Goal: Task Accomplishment & Management: Complete application form

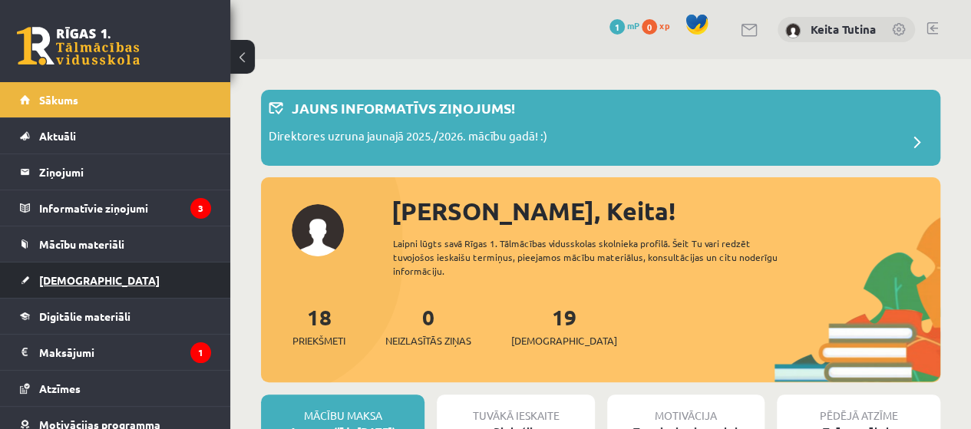
click at [71, 293] on link "[DEMOGRAPHIC_DATA]" at bounding box center [115, 280] width 191 height 35
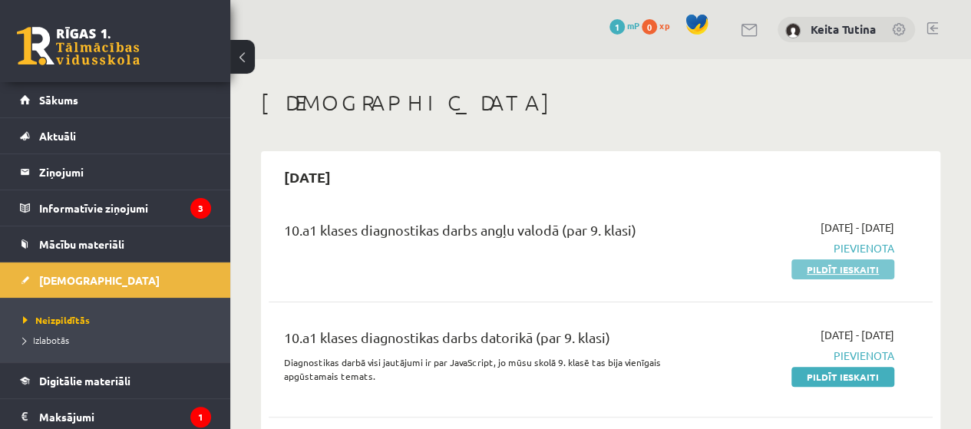
click at [837, 260] on link "Pildīt ieskaiti" at bounding box center [843, 270] width 103 height 20
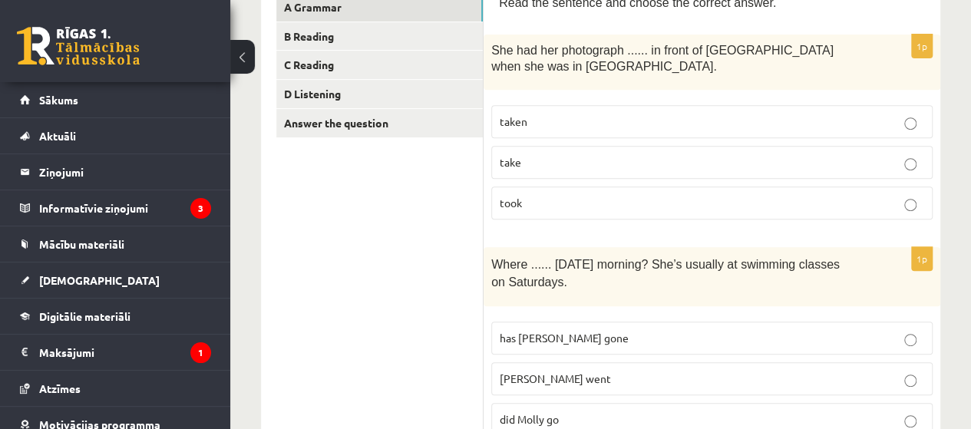
scroll to position [238, 0]
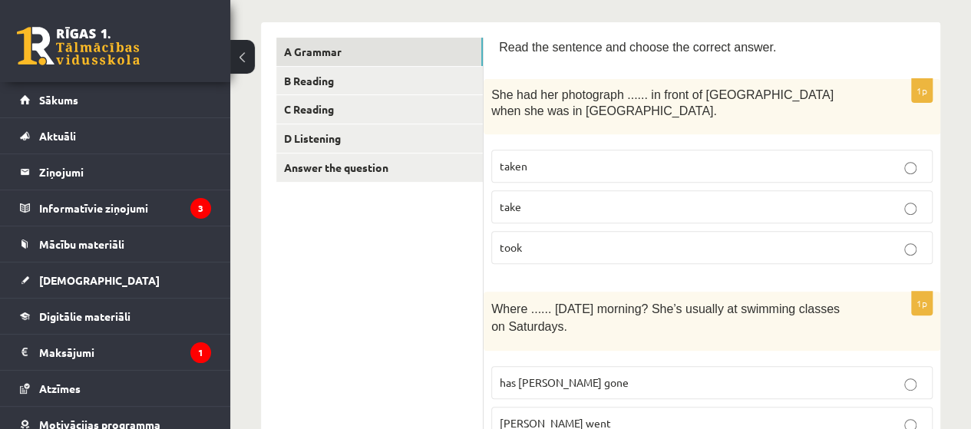
click at [819, 154] on label "taken" at bounding box center [712, 166] width 442 height 33
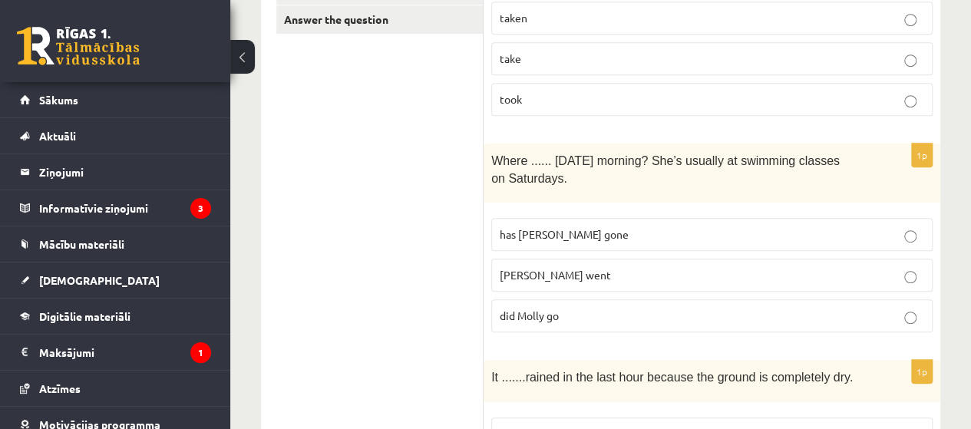
scroll to position [398, 0]
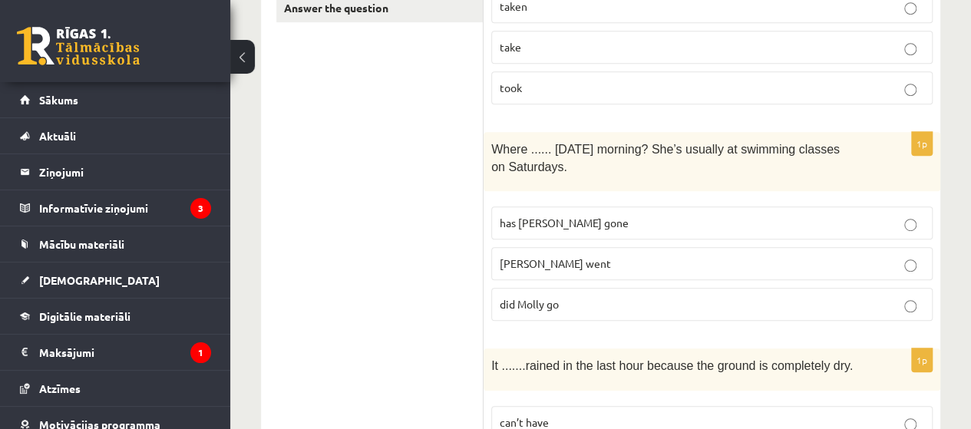
click at [909, 215] on p "has Molly gone" at bounding box center [712, 223] width 425 height 16
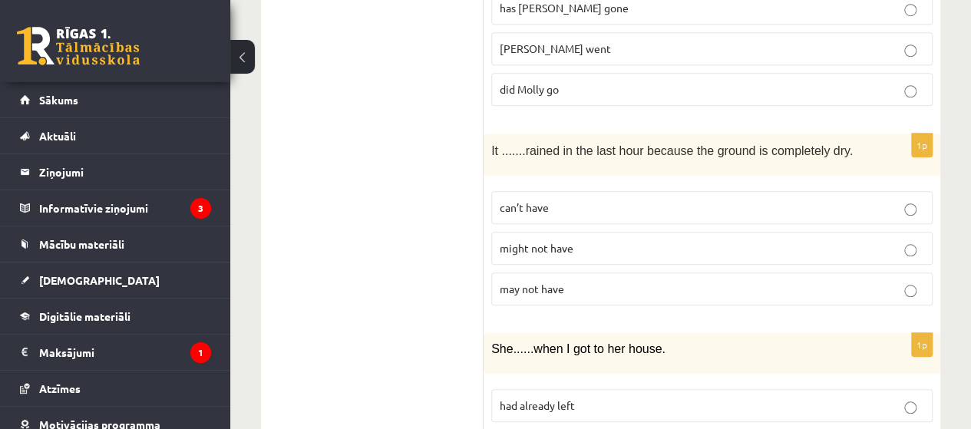
scroll to position [644, 0]
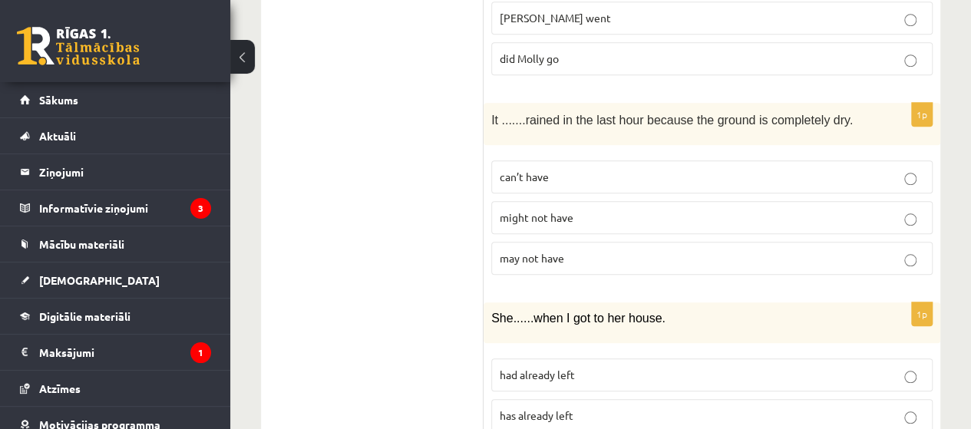
click at [913, 265] on label "may not have" at bounding box center [712, 258] width 442 height 33
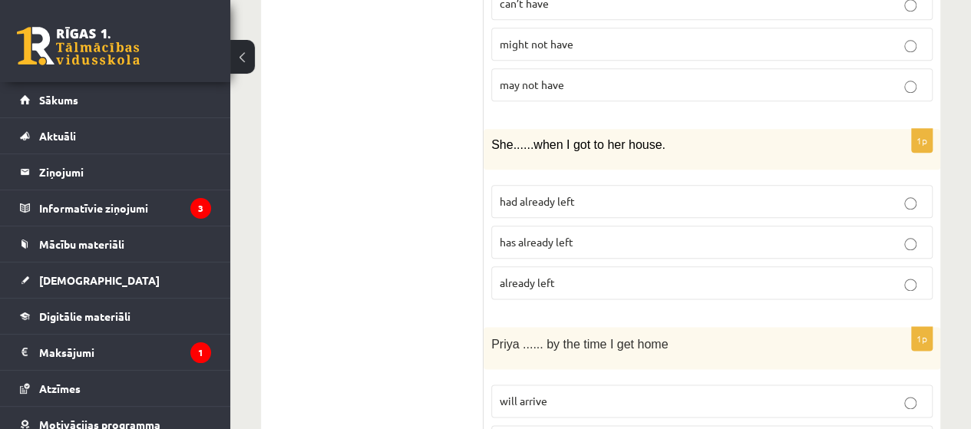
scroll to position [848, 0]
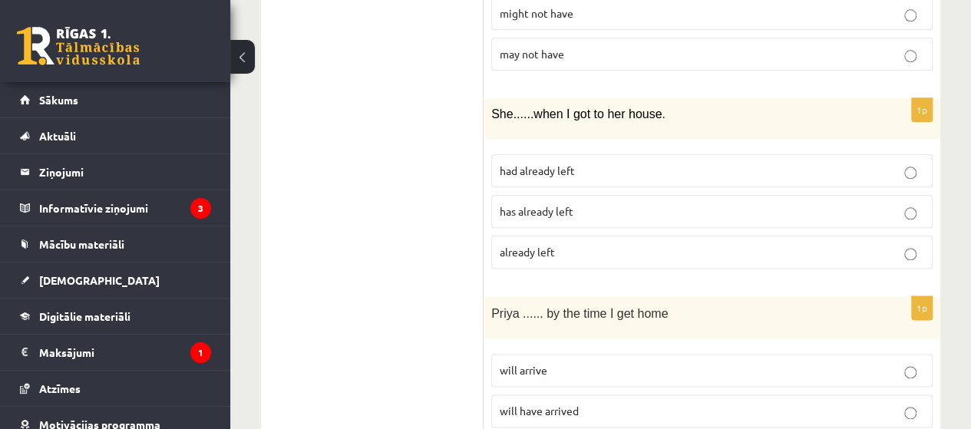
click at [903, 253] on p "already left" at bounding box center [712, 252] width 425 height 16
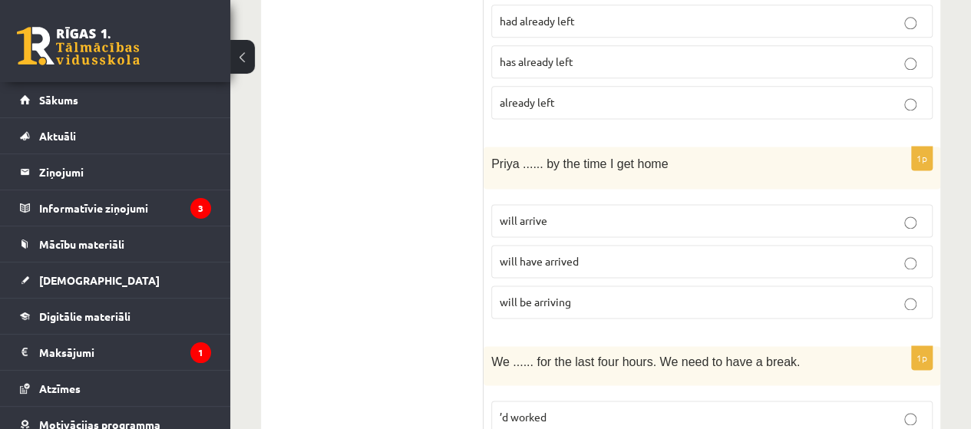
scroll to position [1001, 0]
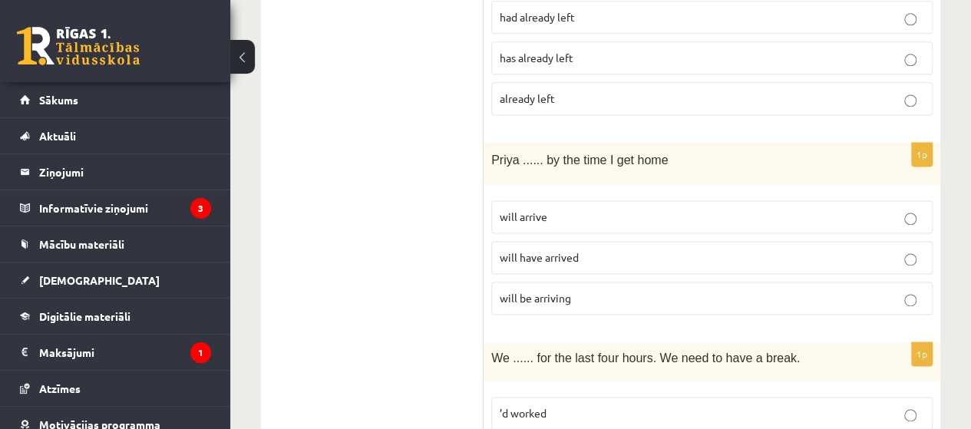
click at [911, 209] on p "will arrive" at bounding box center [712, 217] width 425 height 16
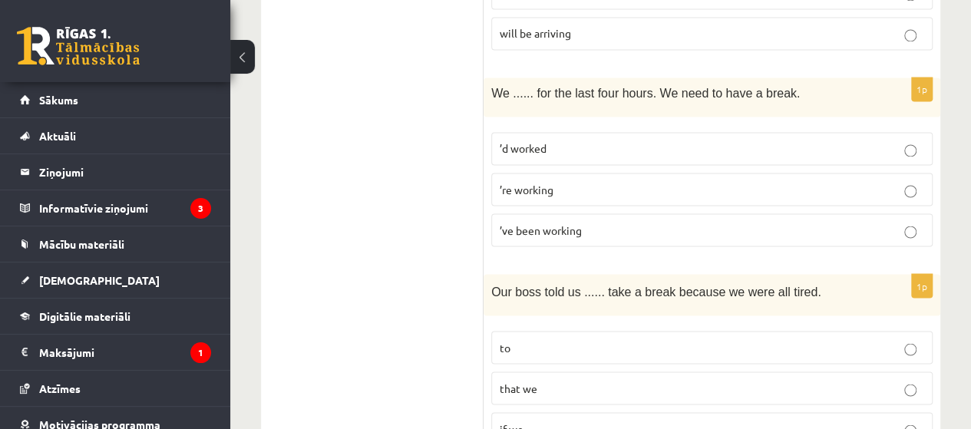
scroll to position [1278, 0]
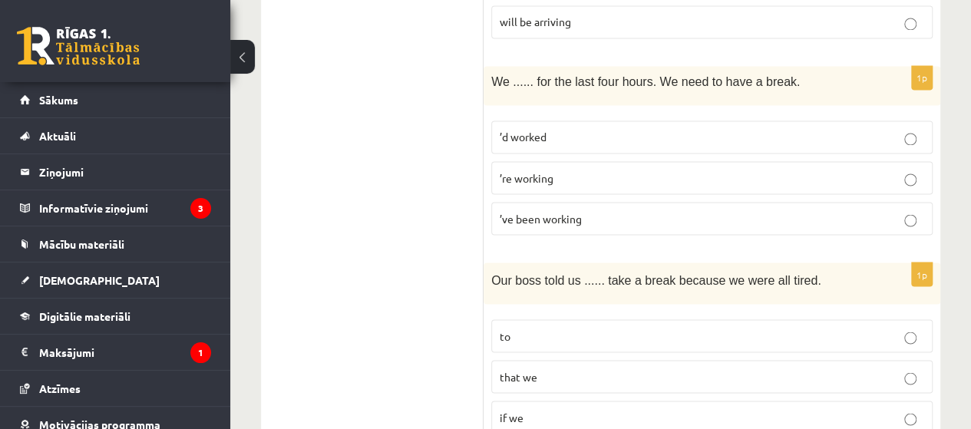
click at [899, 290] on div "Our boss told us ...... take a break because we were all tired." at bounding box center [712, 284] width 457 height 42
click at [903, 173] on p "’re working" at bounding box center [712, 178] width 425 height 16
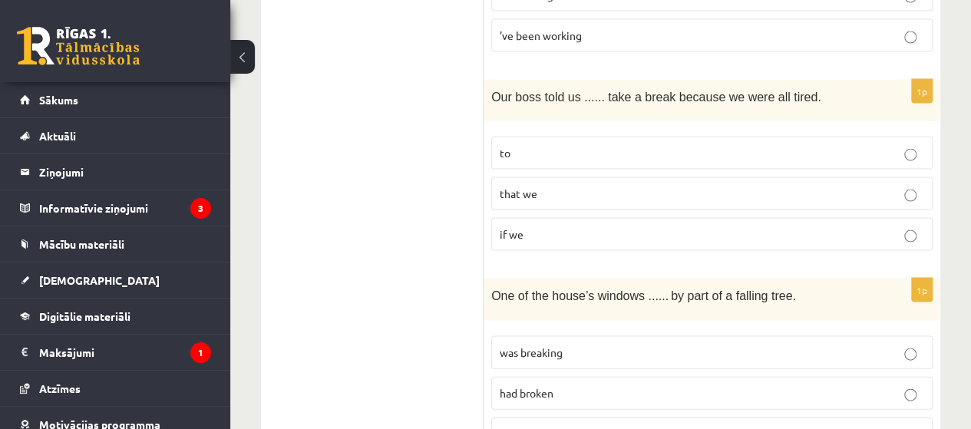
scroll to position [1465, 0]
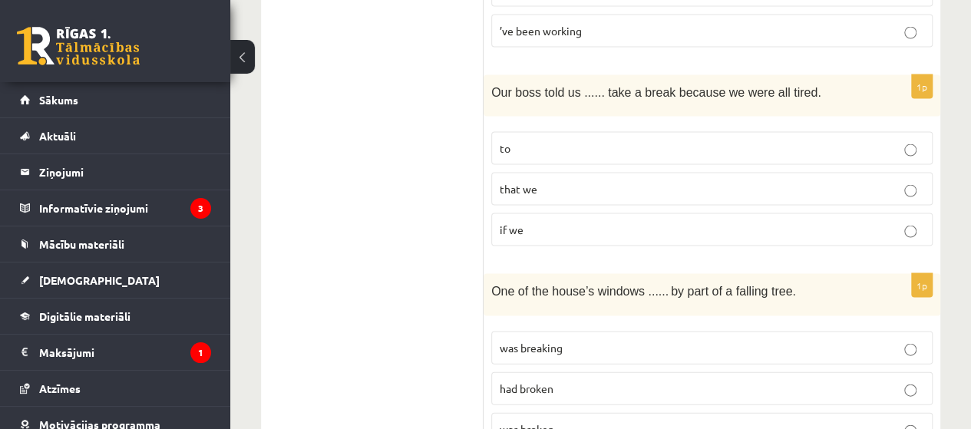
click at [541, 144] on p "to" at bounding box center [712, 149] width 425 height 16
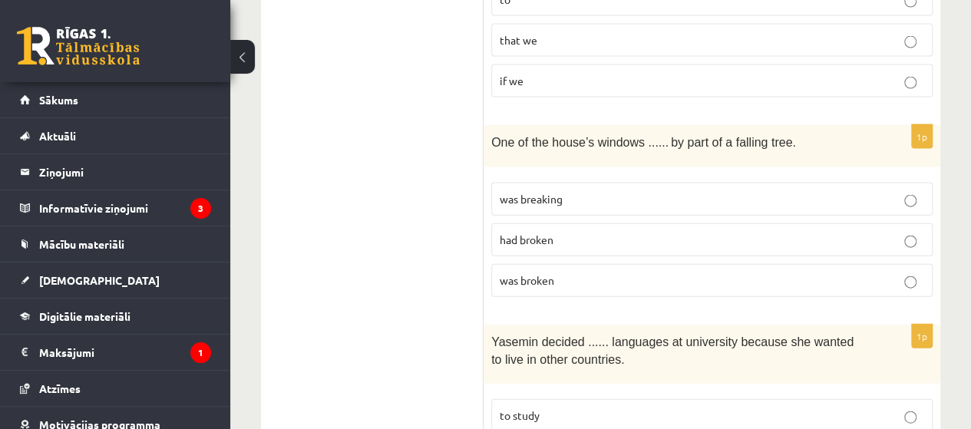
scroll to position [1620, 0]
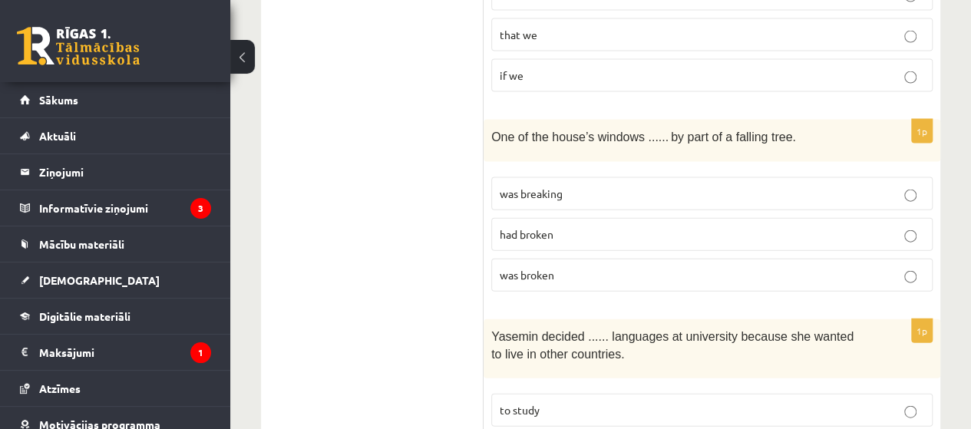
click at [898, 267] on p "was broken" at bounding box center [712, 275] width 425 height 16
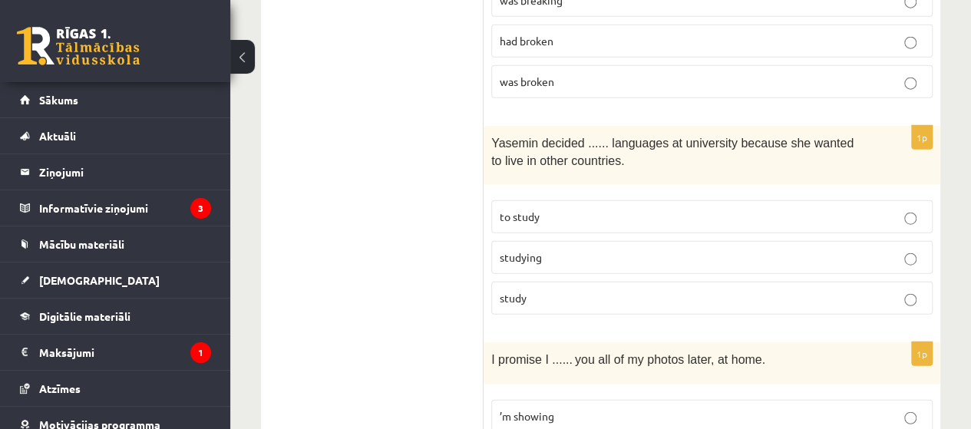
scroll to position [1825, 0]
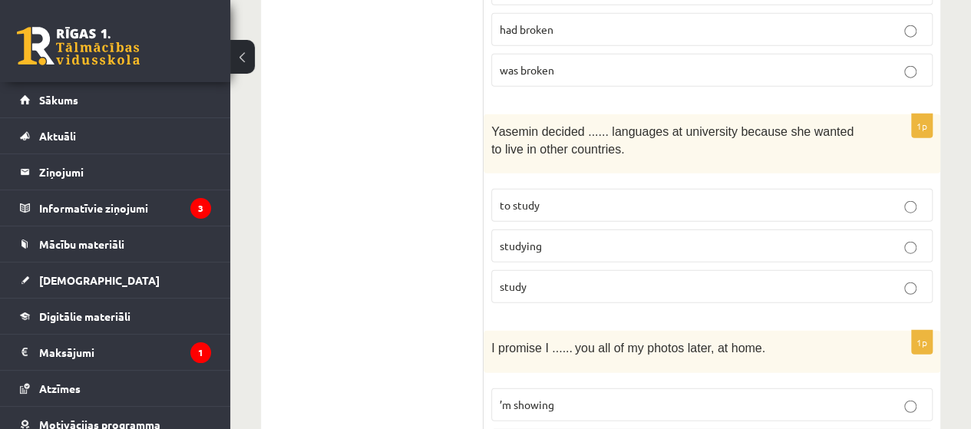
click at [813, 197] on p "to study" at bounding box center [712, 205] width 425 height 16
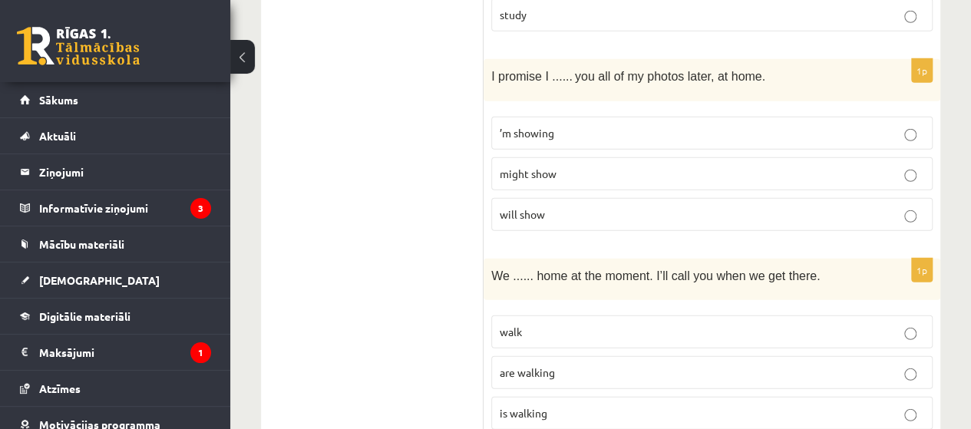
scroll to position [2107, 0]
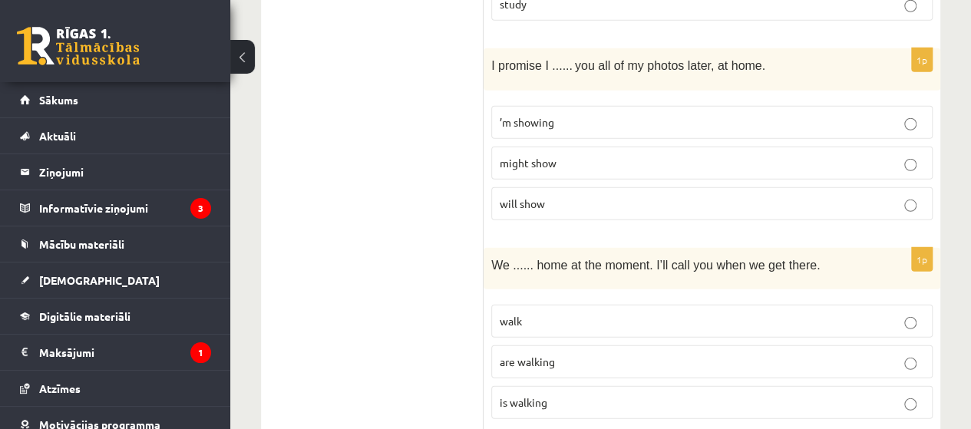
click at [882, 196] on p "will show" at bounding box center [712, 204] width 425 height 16
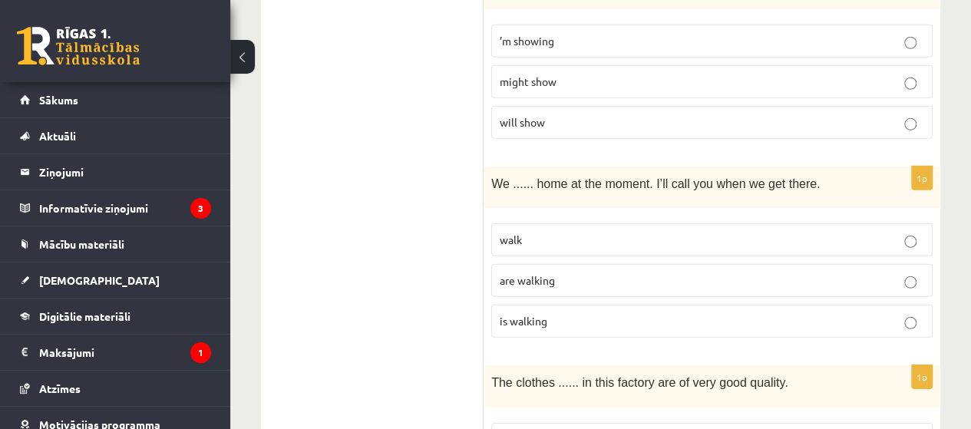
scroll to position [2199, 0]
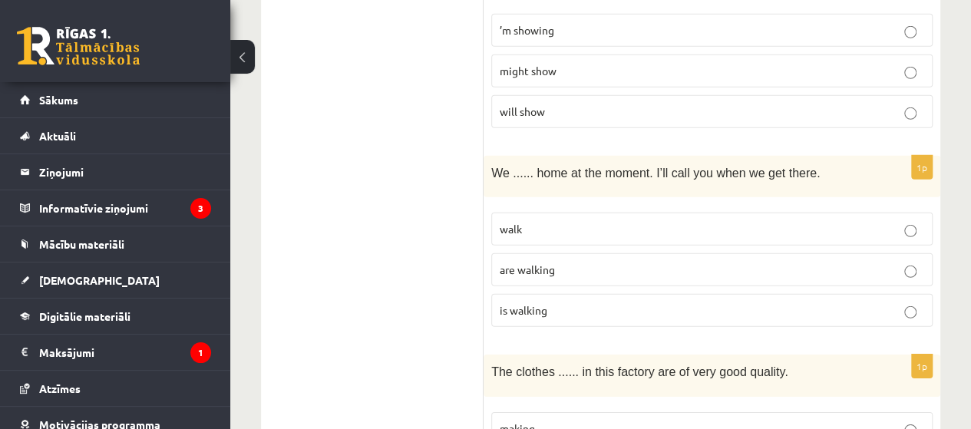
click at [817, 262] on p "are walking" at bounding box center [712, 270] width 425 height 16
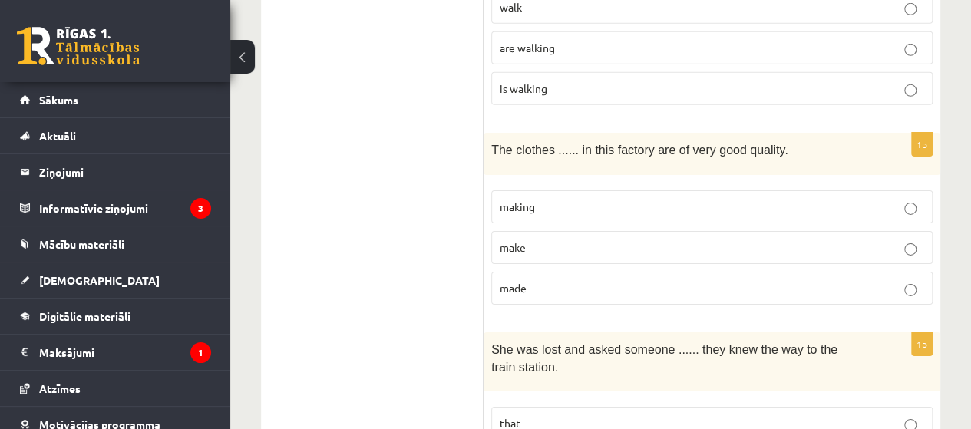
scroll to position [2427, 0]
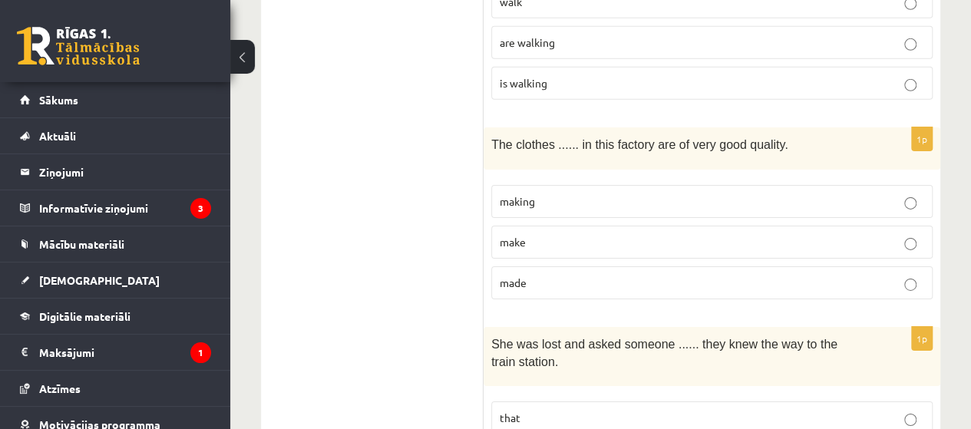
click at [922, 275] on p "made" at bounding box center [712, 283] width 425 height 16
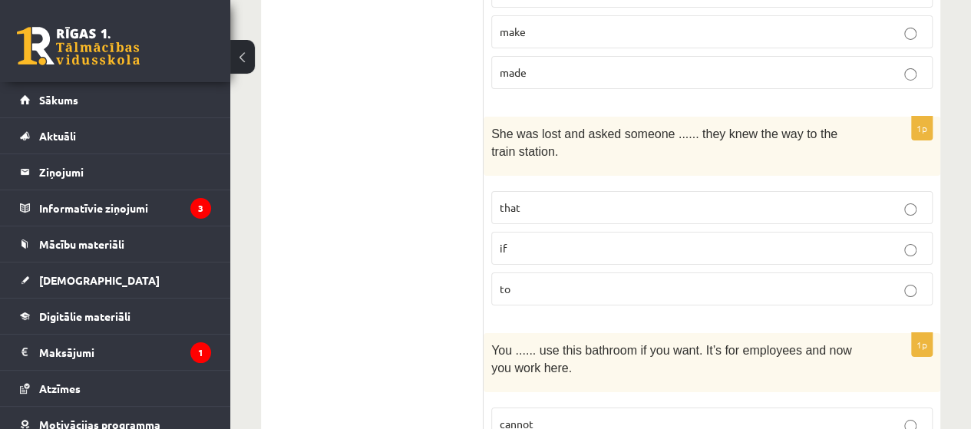
scroll to position [2682, 0]
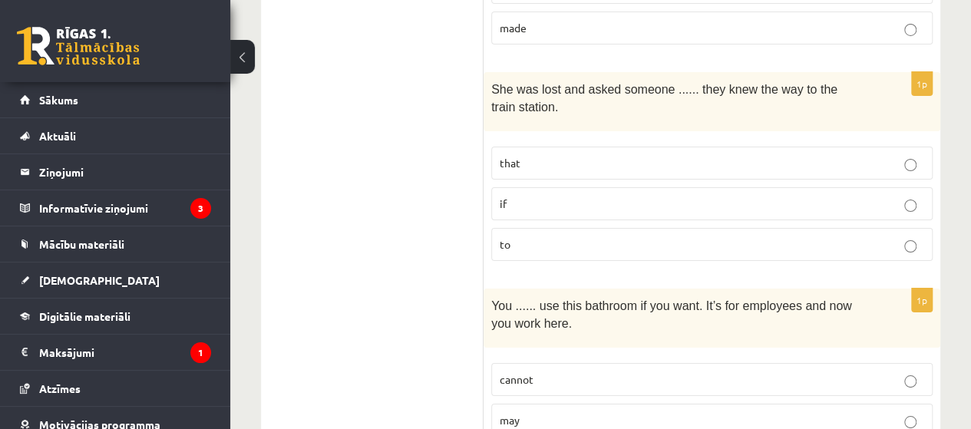
click at [826, 196] on p "if" at bounding box center [712, 204] width 425 height 16
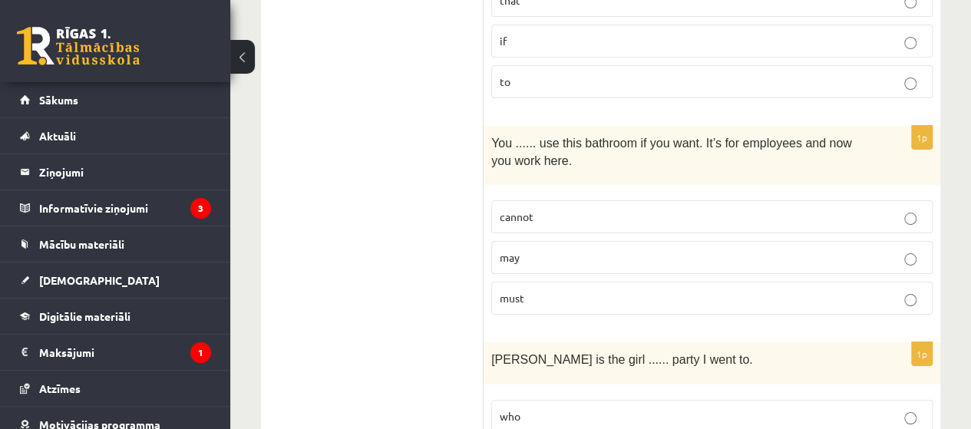
scroll to position [2866, 0]
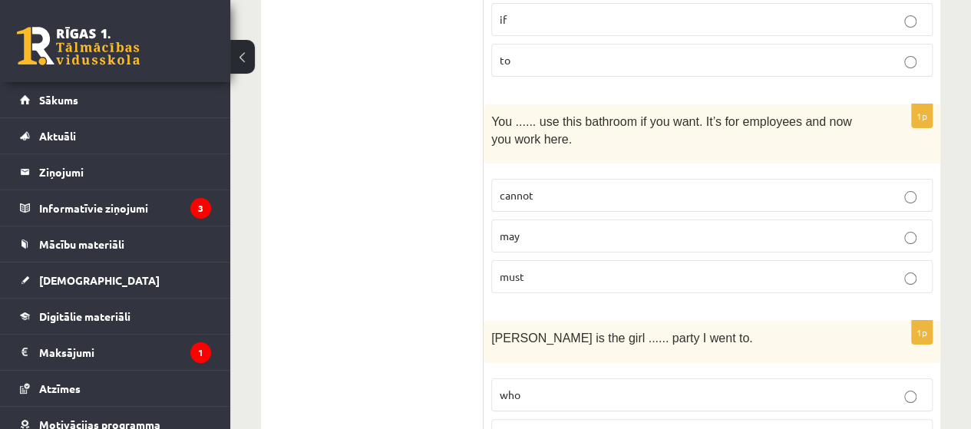
click at [820, 228] on p "may" at bounding box center [712, 236] width 425 height 16
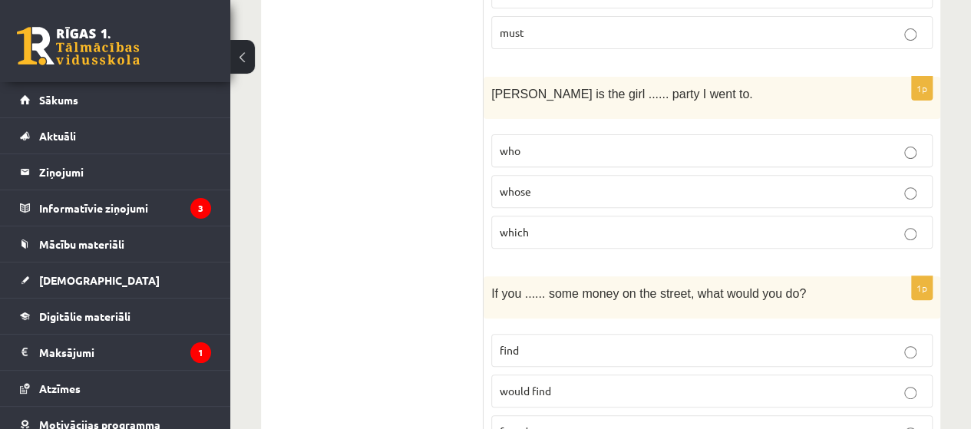
scroll to position [3104, 0]
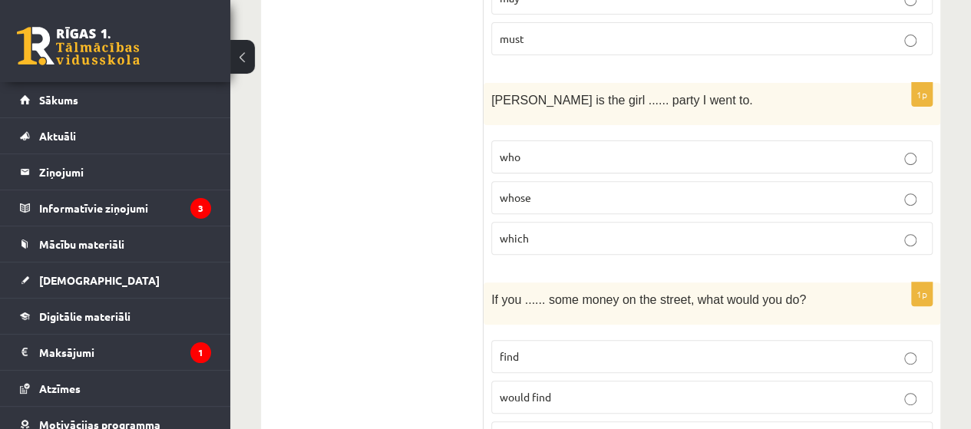
click at [690, 190] on p "whose" at bounding box center [712, 198] width 425 height 16
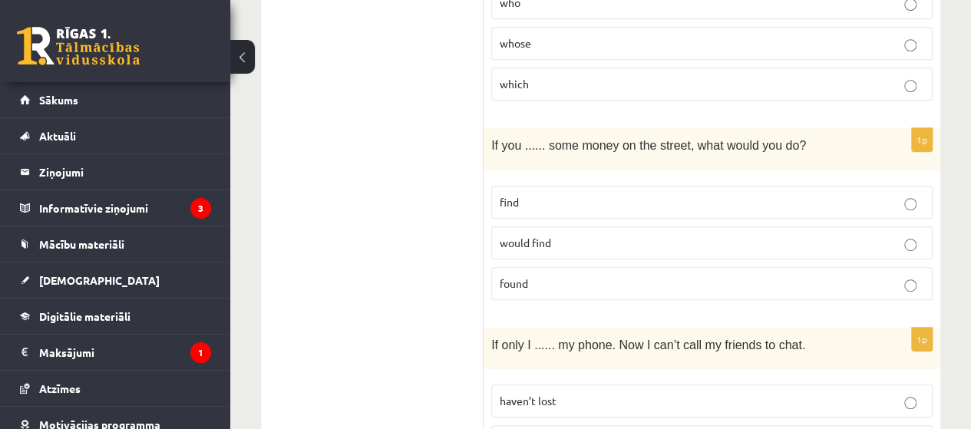
scroll to position [3247, 0]
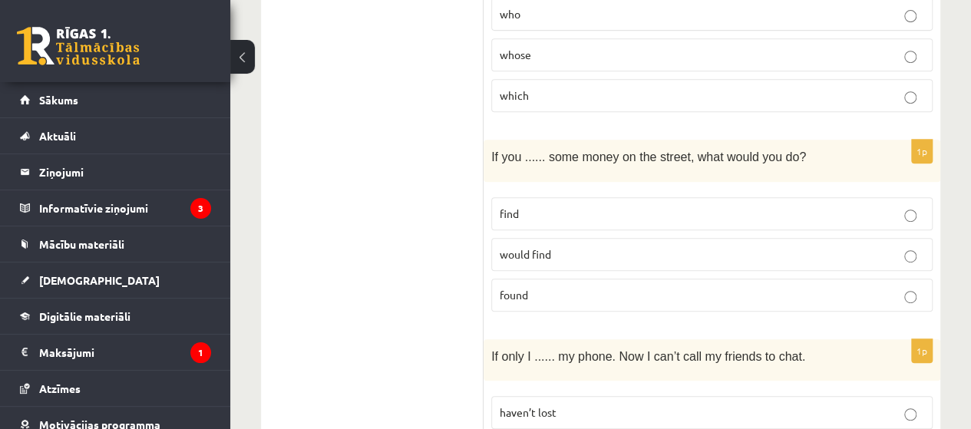
click at [800, 197] on label "find" at bounding box center [712, 213] width 442 height 33
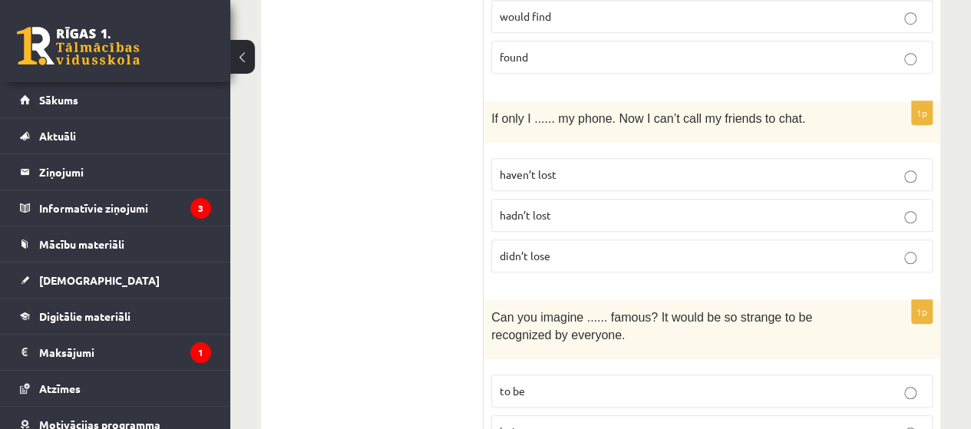
scroll to position [3486, 0]
click at [916, 198] on label "hadn’t lost" at bounding box center [712, 214] width 442 height 33
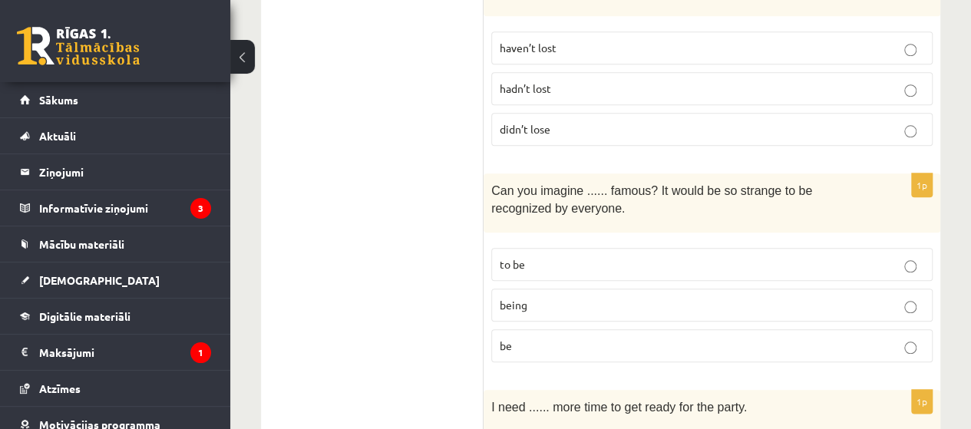
scroll to position [3623, 0]
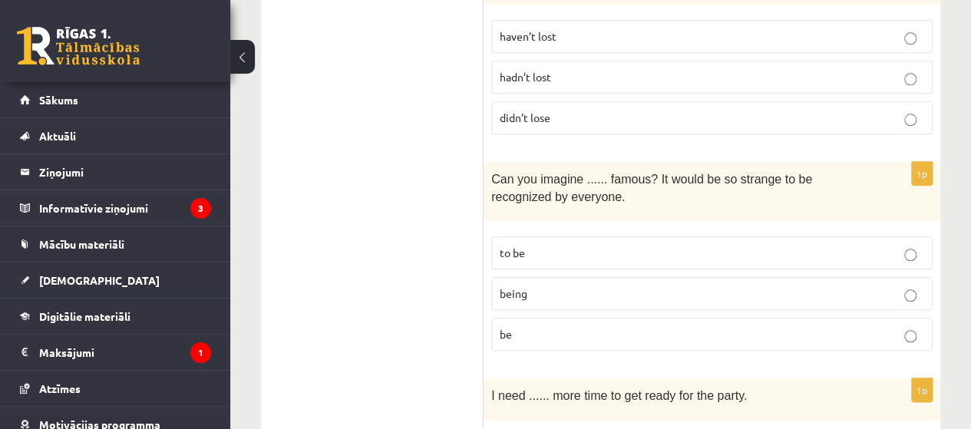
click at [551, 286] on p "being" at bounding box center [712, 294] width 425 height 16
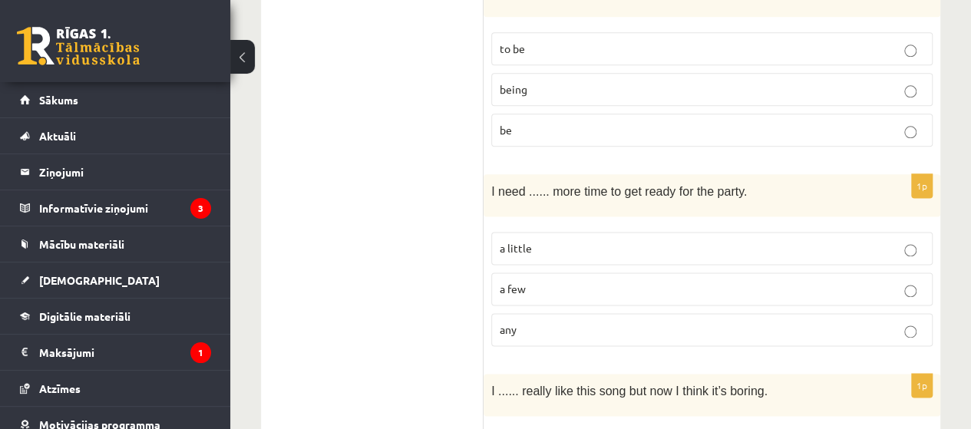
scroll to position [3838, 0]
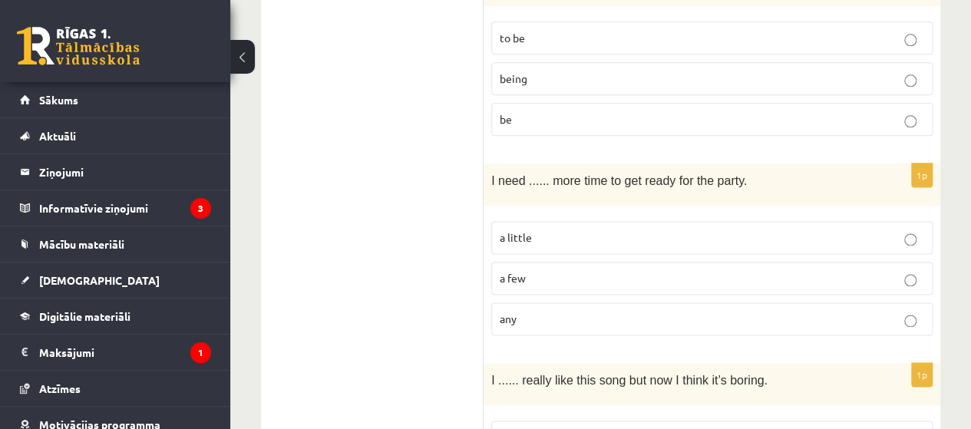
click at [544, 221] on label "a little" at bounding box center [712, 237] width 442 height 33
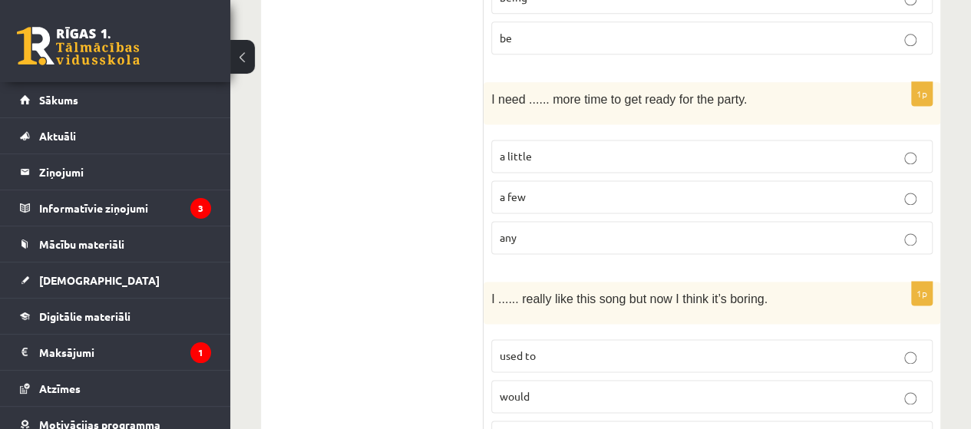
scroll to position [3967, 0]
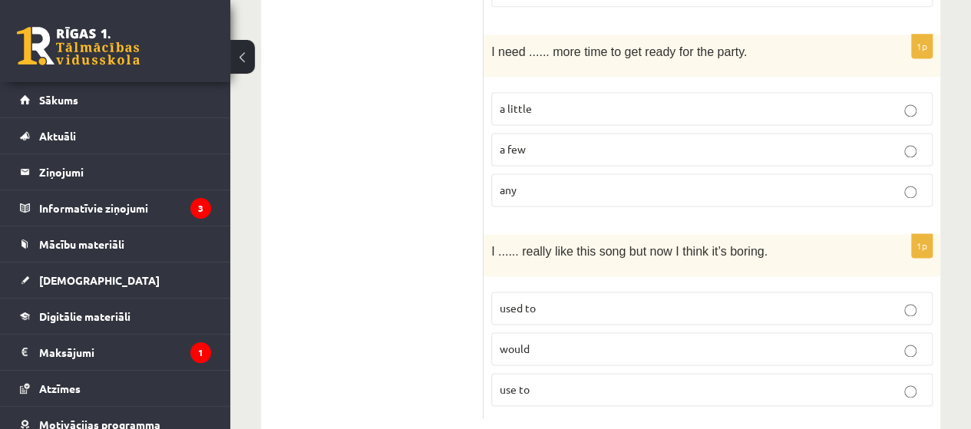
click at [881, 300] on p "used to" at bounding box center [712, 308] width 425 height 16
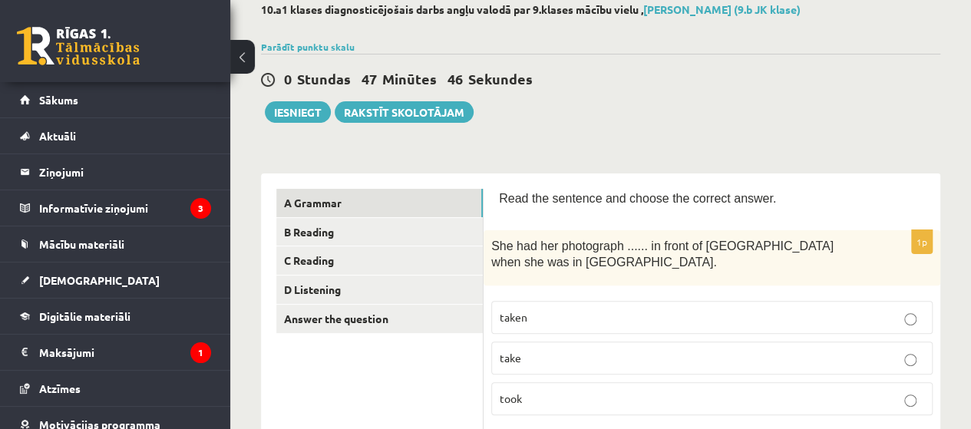
scroll to position [0, 0]
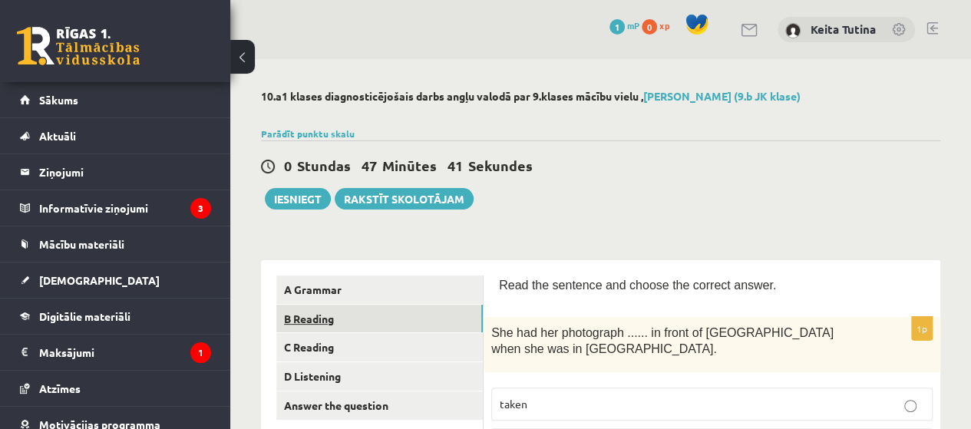
click at [384, 327] on link "B Reading" at bounding box center [379, 319] width 207 height 28
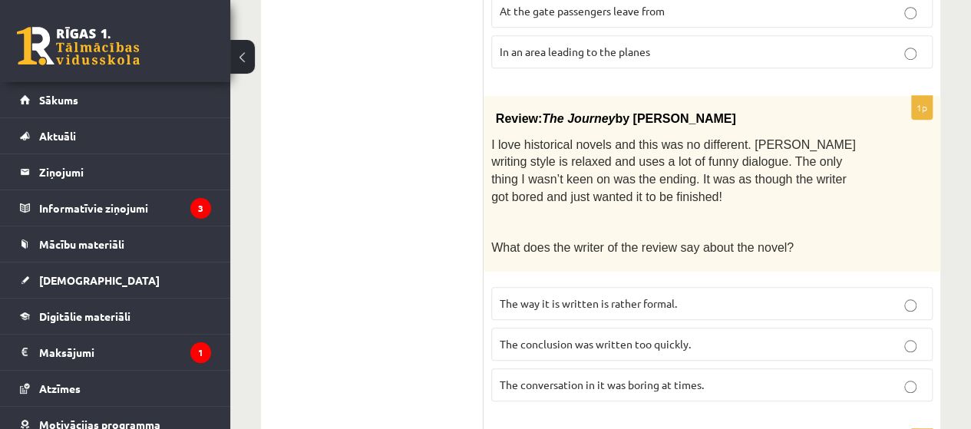
scroll to position [558, 0]
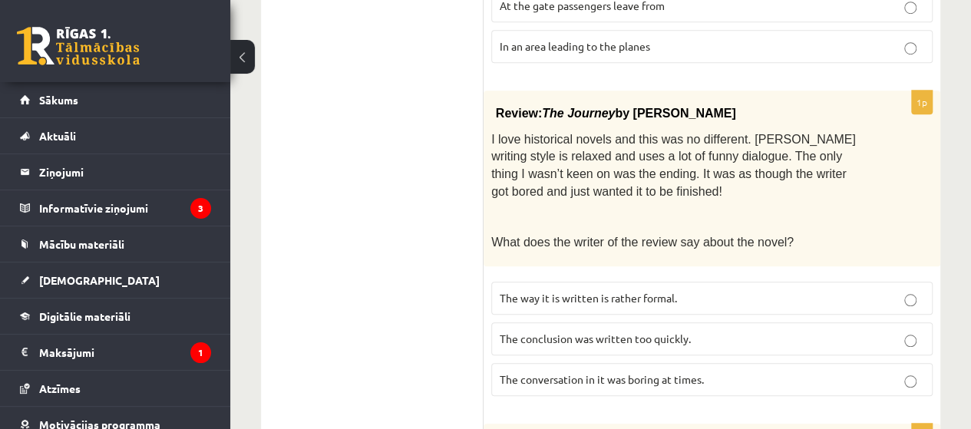
click at [788, 379] on p "The conversation in it was boring at times." at bounding box center [712, 380] width 425 height 16
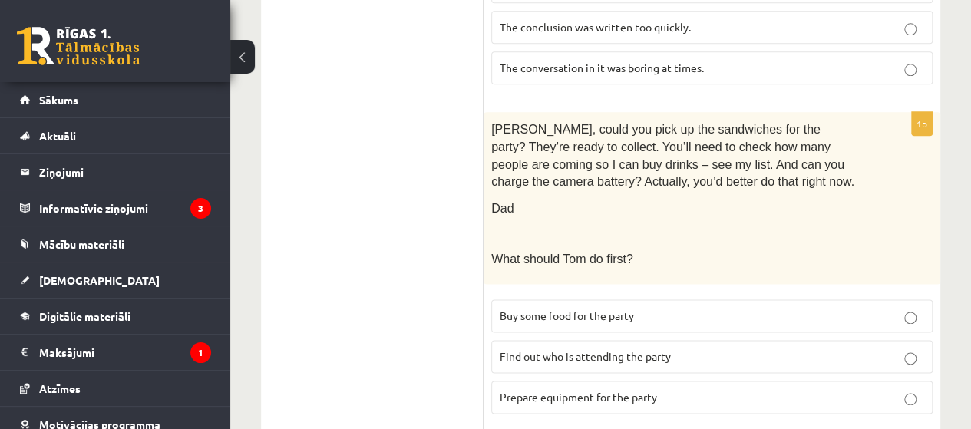
scroll to position [875, 0]
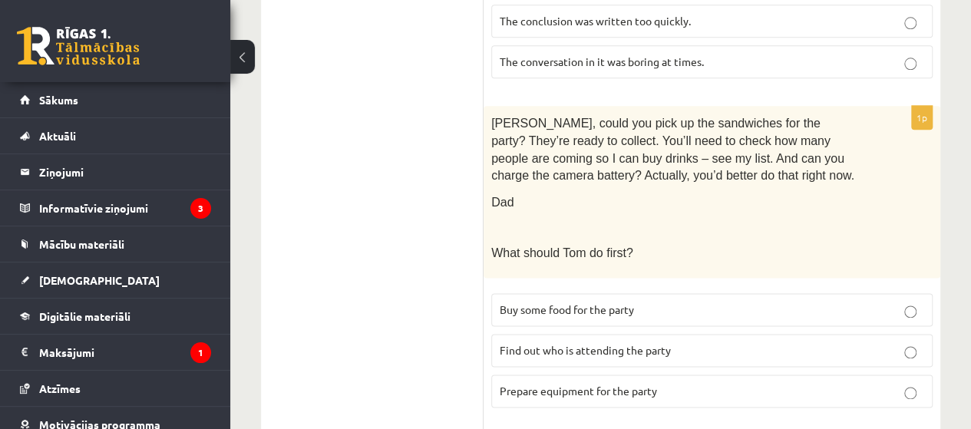
click at [869, 345] on p "Find out who is attending the party" at bounding box center [712, 351] width 425 height 16
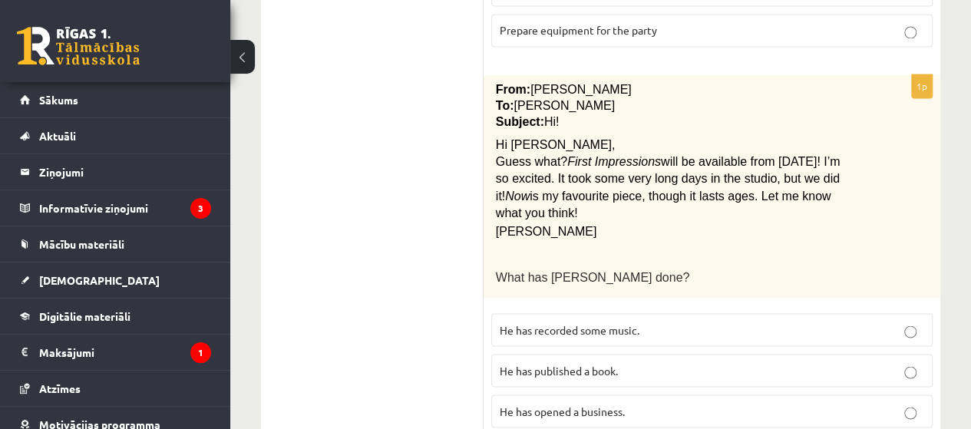
scroll to position [1252, 0]
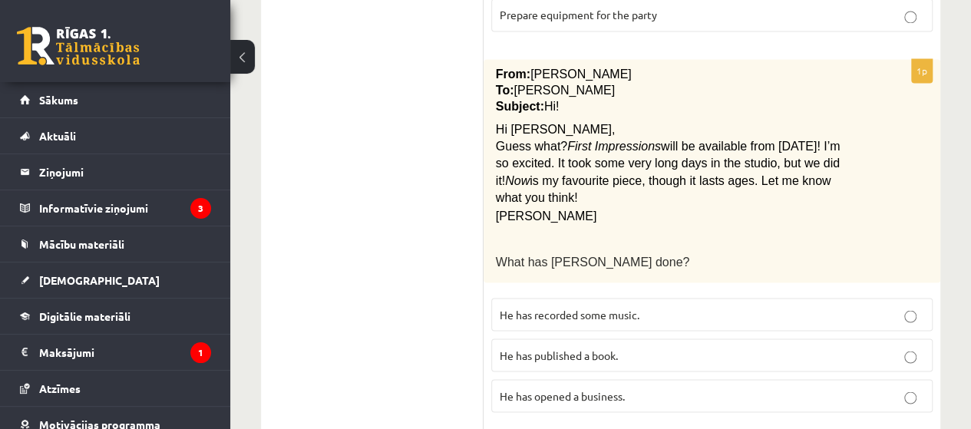
click at [862, 306] on p "He has recorded some music." at bounding box center [712, 314] width 425 height 16
click at [459, 120] on ul "A Grammar B Reading C Reading D Listening Answer the question" at bounding box center [379, 56] width 207 height 2064
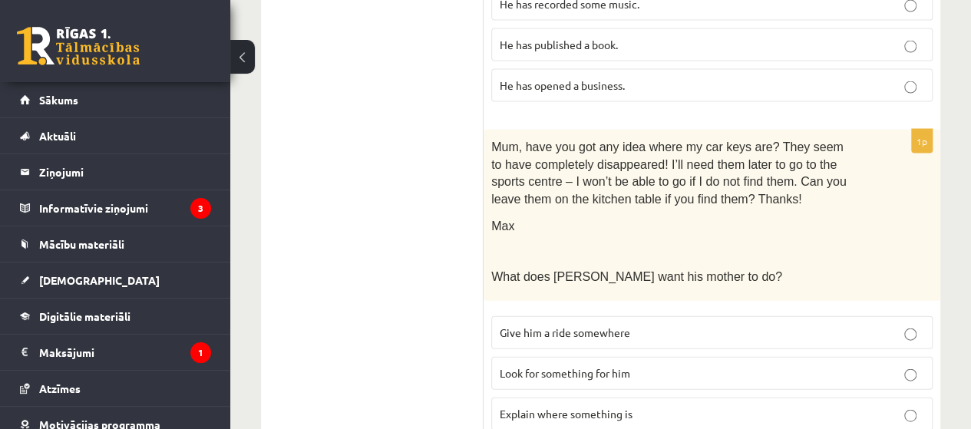
scroll to position [1585, 0]
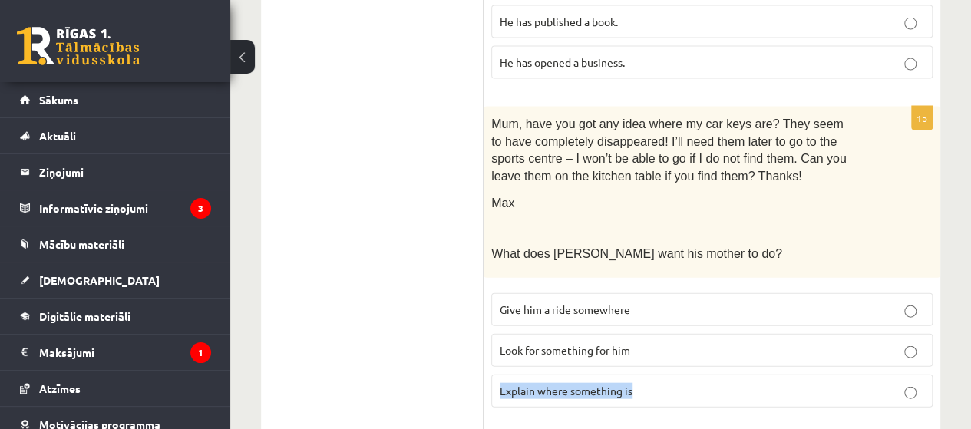
drag, startPoint x: 971, startPoint y: 326, endPoint x: 970, endPoint y: 346, distance: 19.2
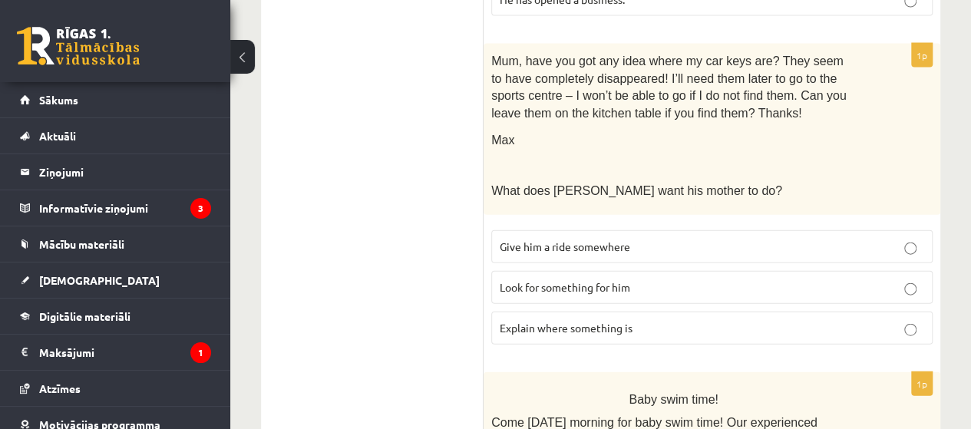
scroll to position [1620, 0]
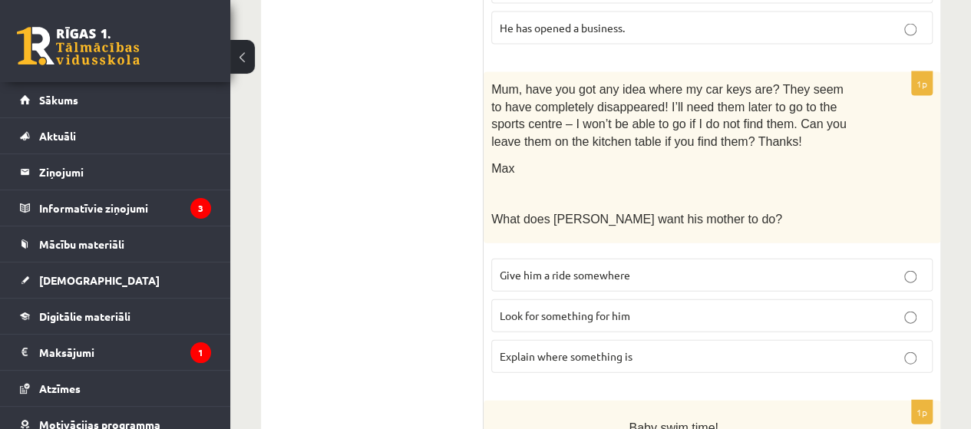
click at [871, 308] on p "Look for something for him" at bounding box center [712, 316] width 425 height 16
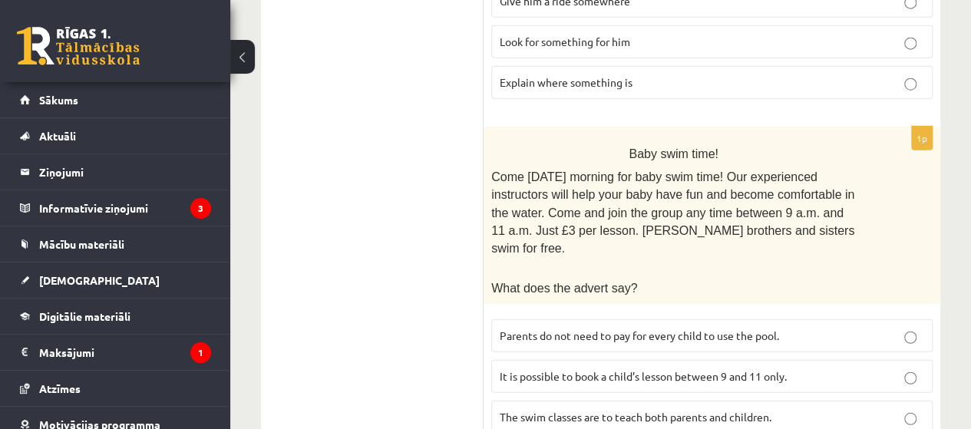
scroll to position [1895, 0]
click at [896, 367] on p "It is possible to book a child’s lesson between 9 and 11 only." at bounding box center [712, 375] width 425 height 16
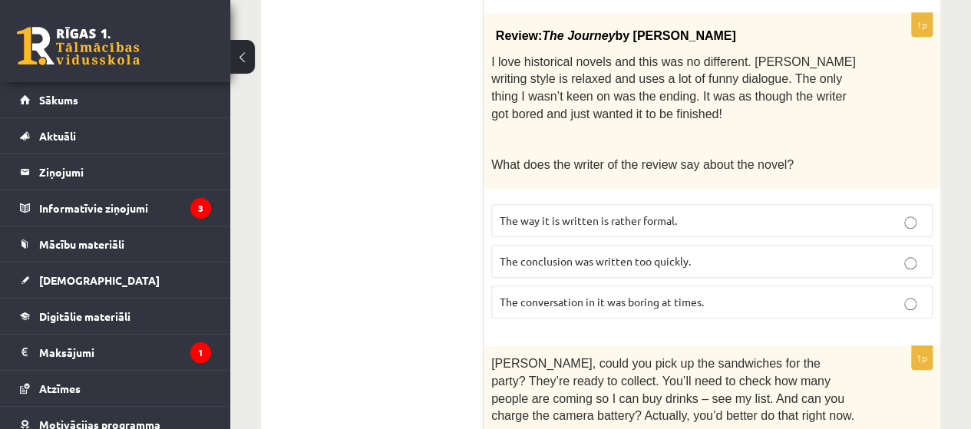
scroll to position [0, 0]
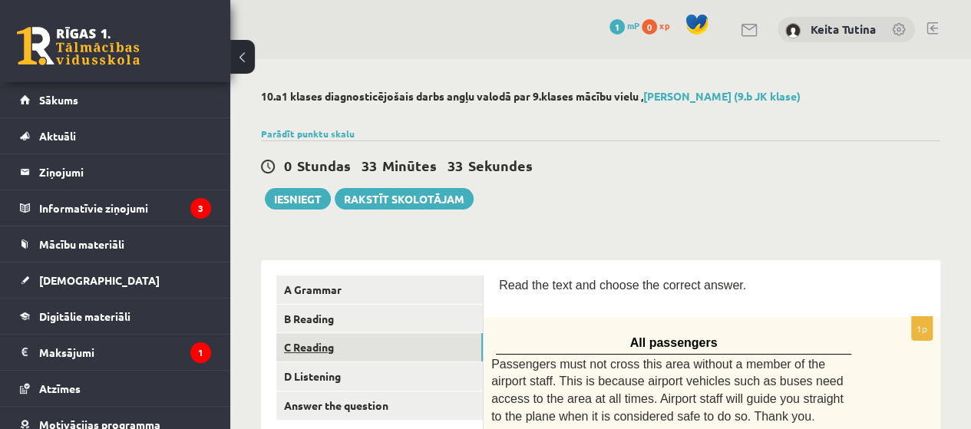
click at [381, 349] on link "C Reading" at bounding box center [379, 347] width 207 height 28
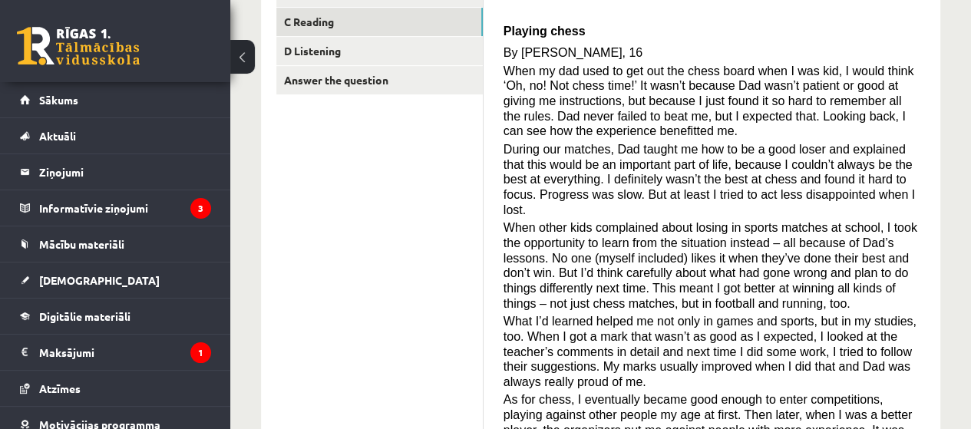
scroll to position [320, 0]
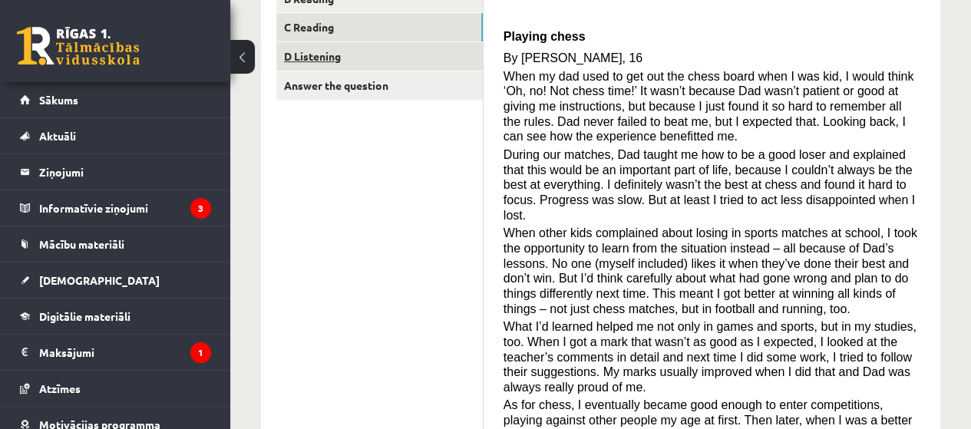
click at [439, 50] on link "D Listening" at bounding box center [379, 56] width 207 height 28
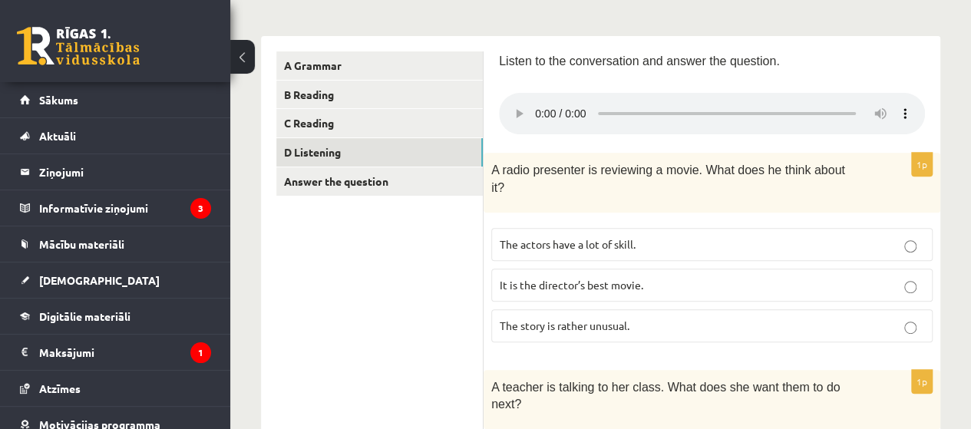
scroll to position [257, 0]
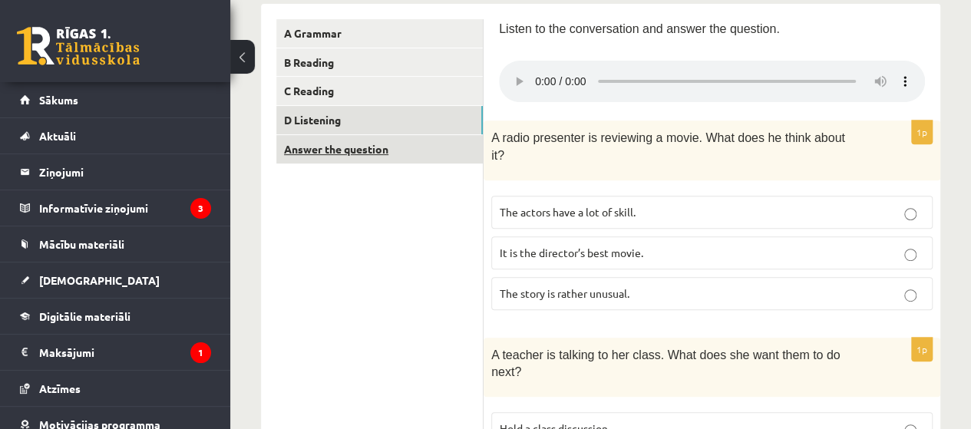
click at [422, 141] on link "Answer the question" at bounding box center [379, 149] width 207 height 28
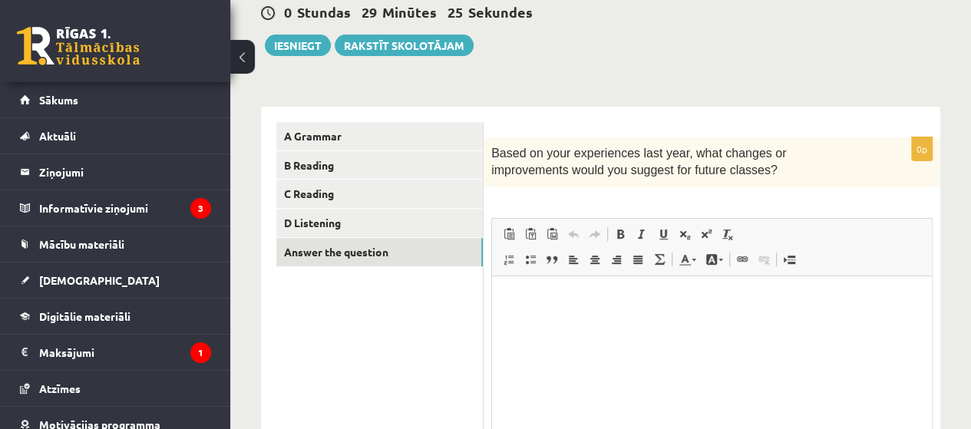
scroll to position [0, 0]
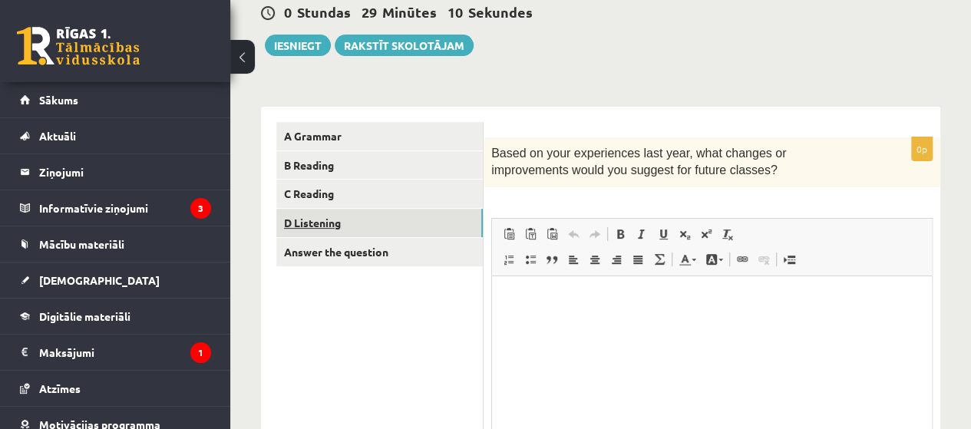
click at [348, 233] on link "D Listening" at bounding box center [379, 223] width 207 height 28
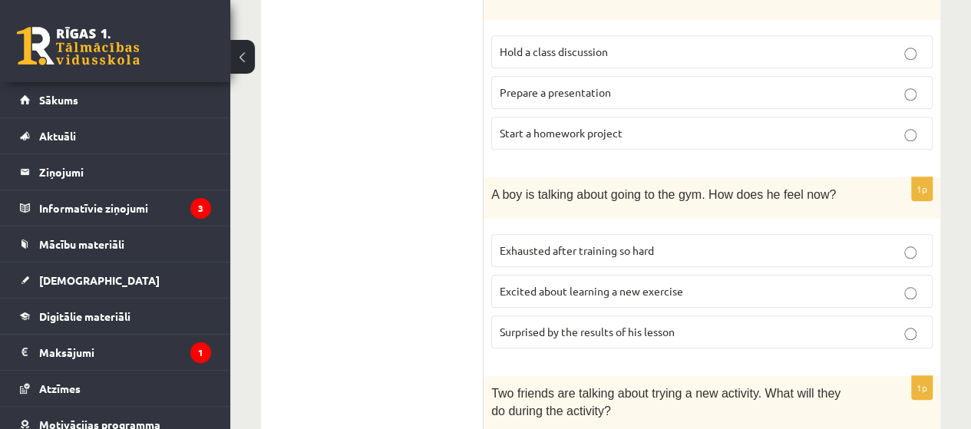
scroll to position [667, 0]
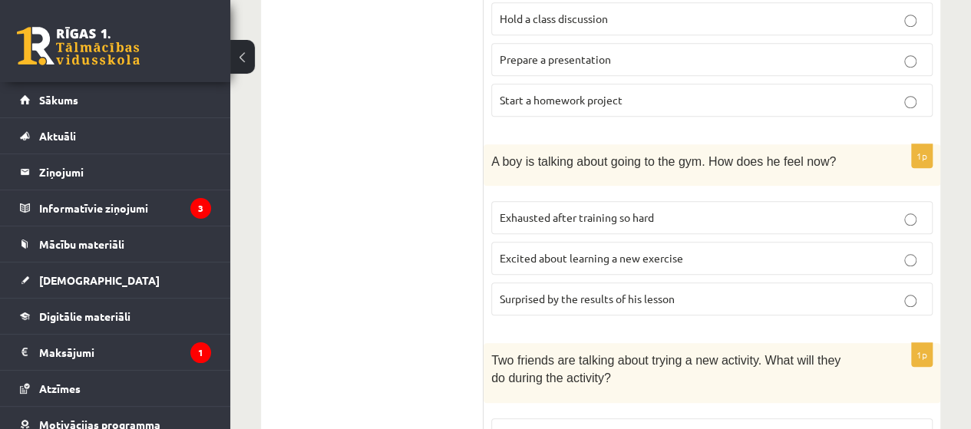
click at [971, 287] on div "10.a1 klases diagnosticējošais darbs angļu valodā par 9.klases mācību vielu , K…" at bounding box center [600, 209] width 741 height 1632
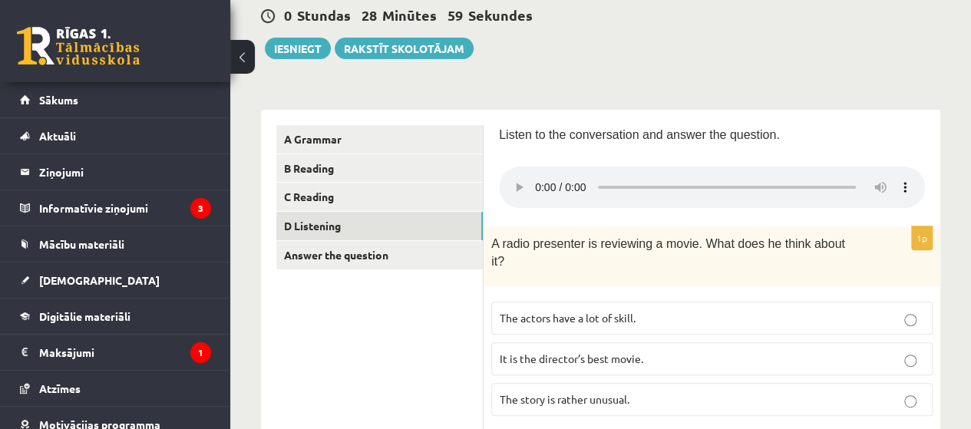
scroll to position [127, 0]
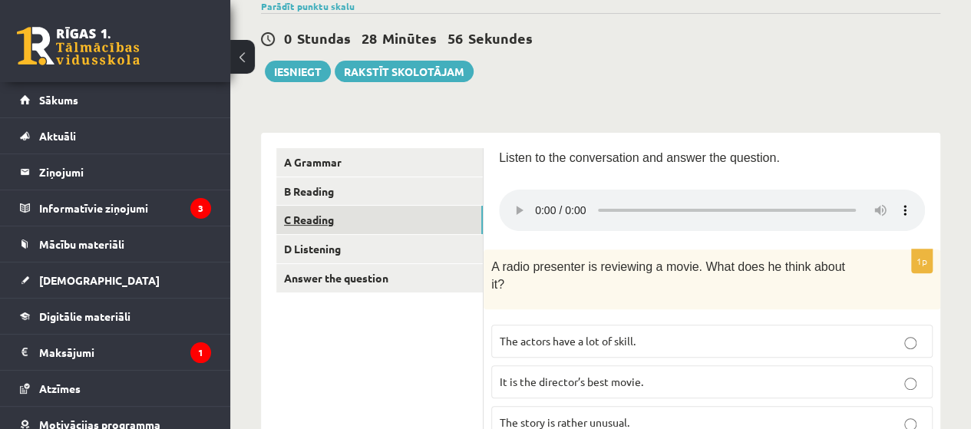
click at [355, 223] on link "C Reading" at bounding box center [379, 220] width 207 height 28
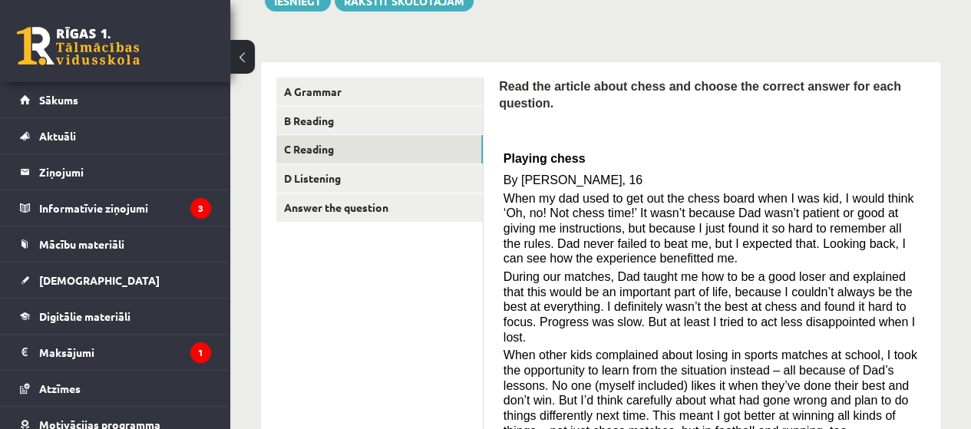
scroll to position [0, 0]
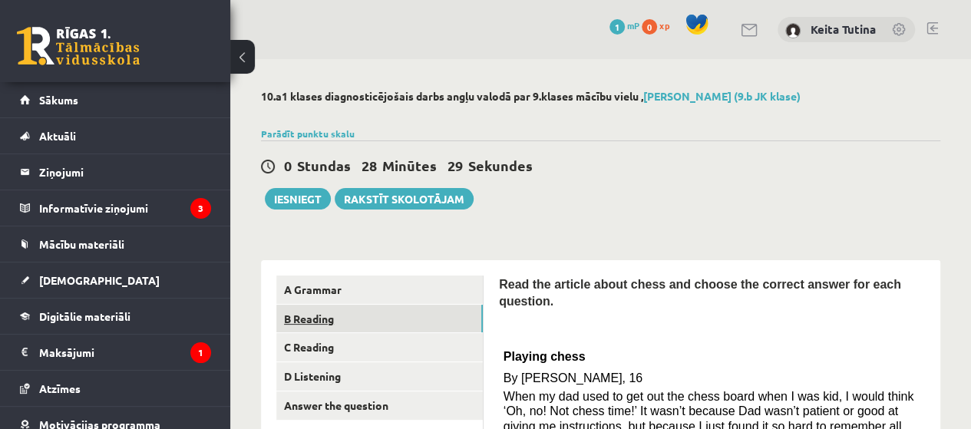
click at [324, 326] on link "B Reading" at bounding box center [379, 319] width 207 height 28
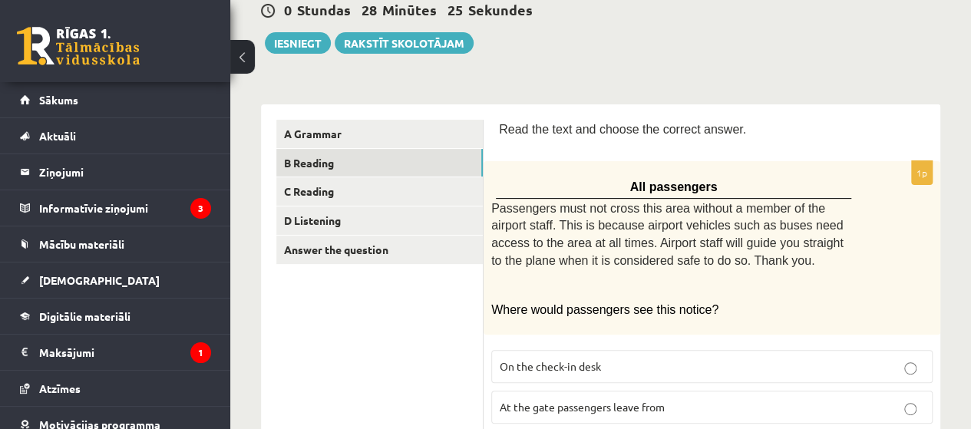
scroll to position [253, 0]
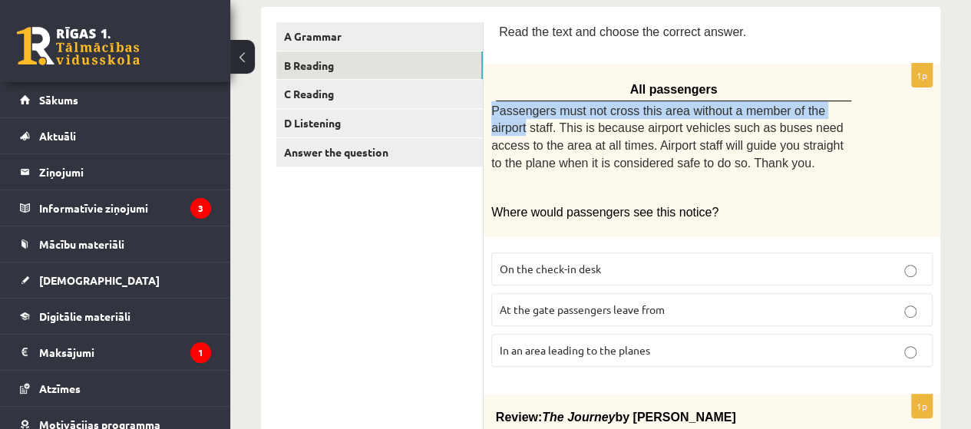
drag, startPoint x: 966, startPoint y: 110, endPoint x: 977, endPoint y: 61, distance: 50.3
click at [929, 106] on div "All passengers Passengers must not cross this area without a member of the airp…" at bounding box center [712, 150] width 457 height 173
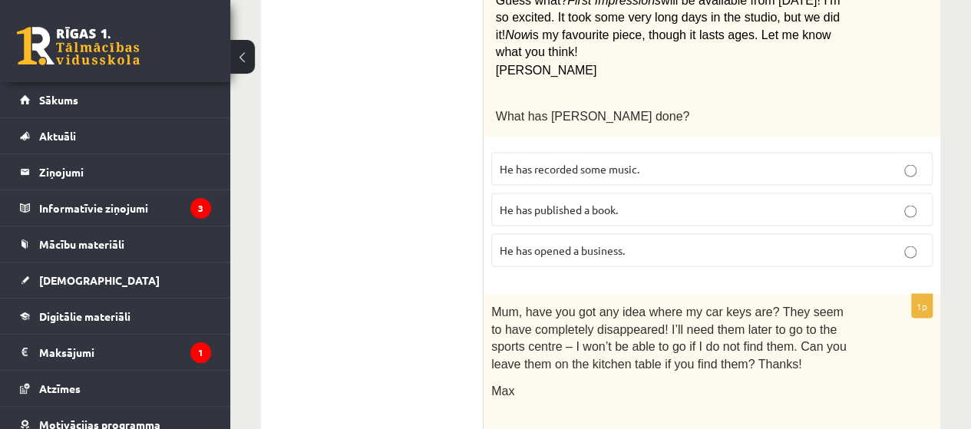
scroll to position [0, 0]
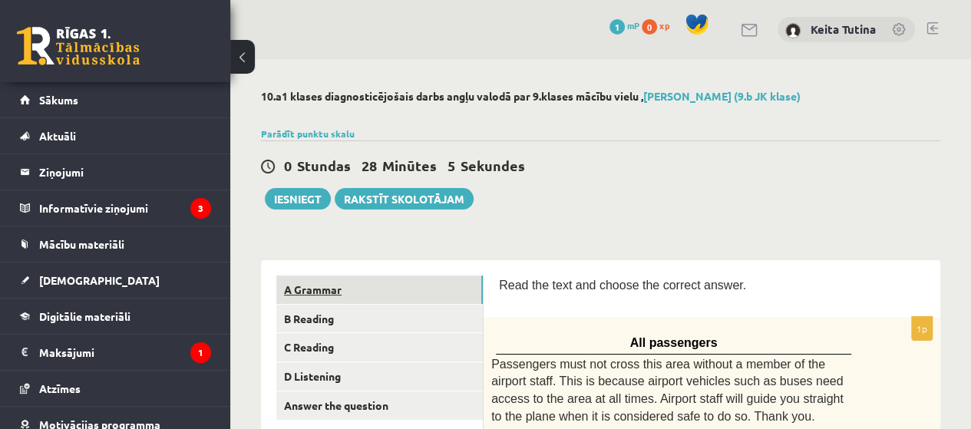
click at [413, 296] on link "A Grammar" at bounding box center [379, 290] width 207 height 28
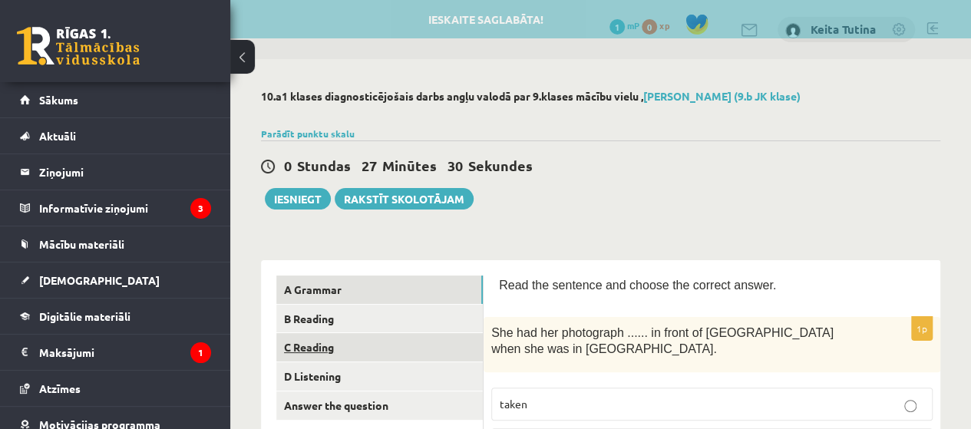
click at [396, 339] on link "C Reading" at bounding box center [379, 347] width 207 height 28
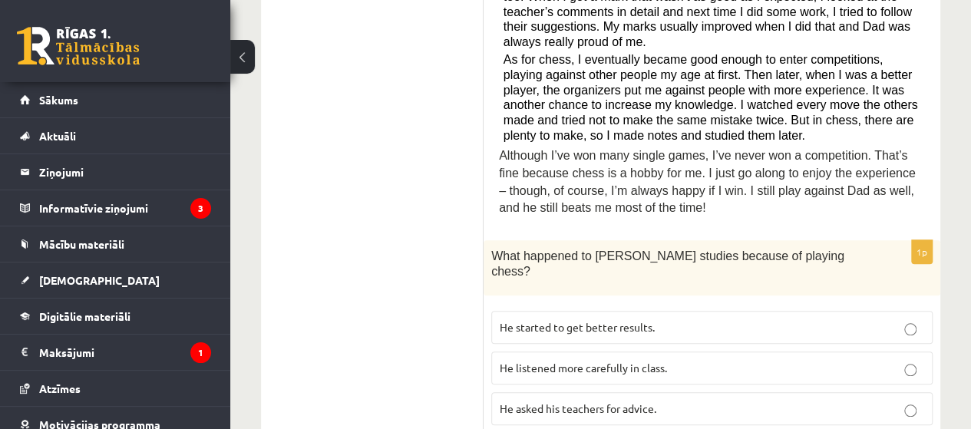
scroll to position [677, 0]
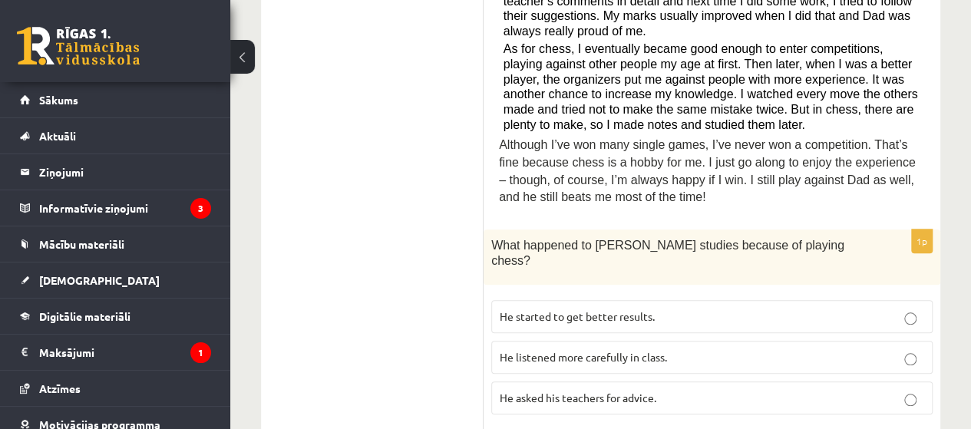
click at [793, 309] on p "He started to get better results." at bounding box center [712, 317] width 425 height 16
click at [916, 382] on label "He asked his teachers for advice." at bounding box center [712, 398] width 442 height 33
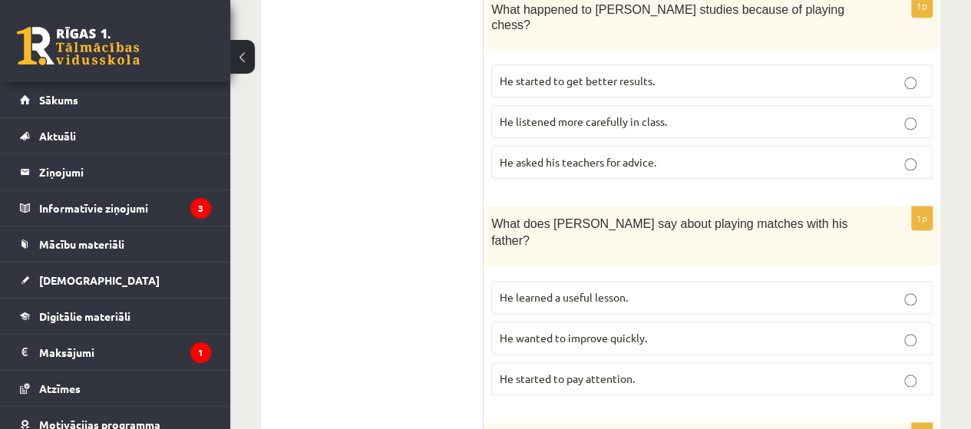
scroll to position [909, 0]
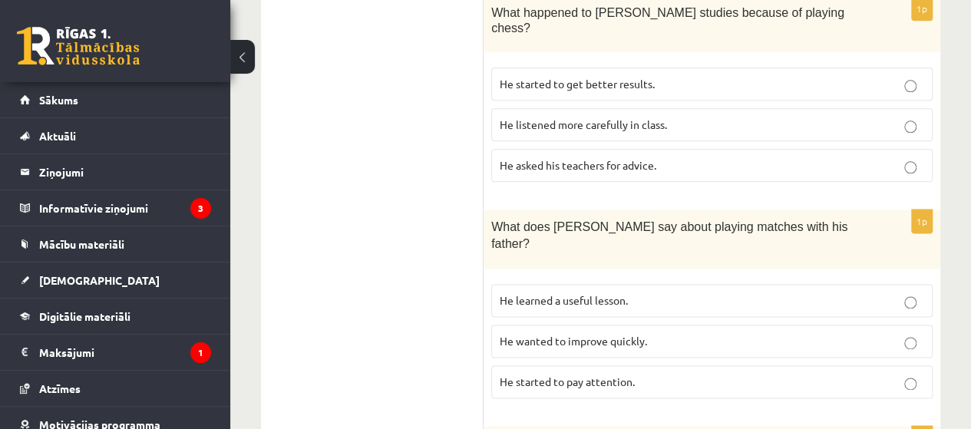
click at [822, 325] on label "He wanted to improve quickly." at bounding box center [712, 341] width 442 height 33
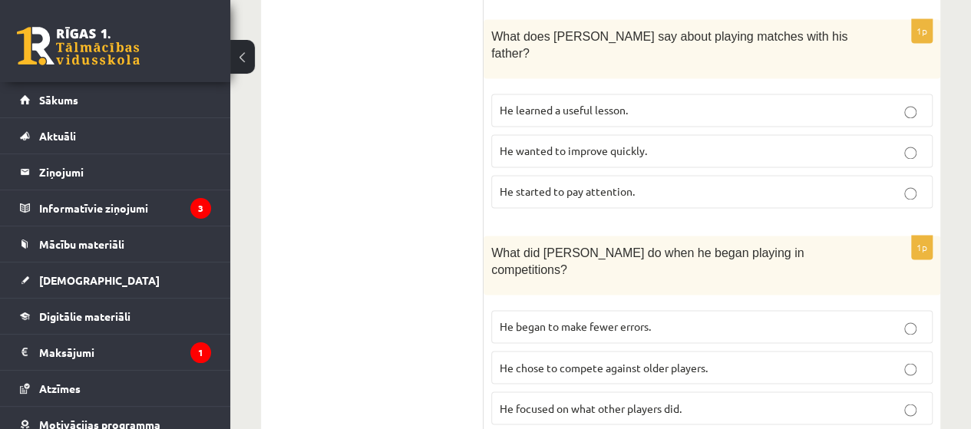
scroll to position [1110, 0]
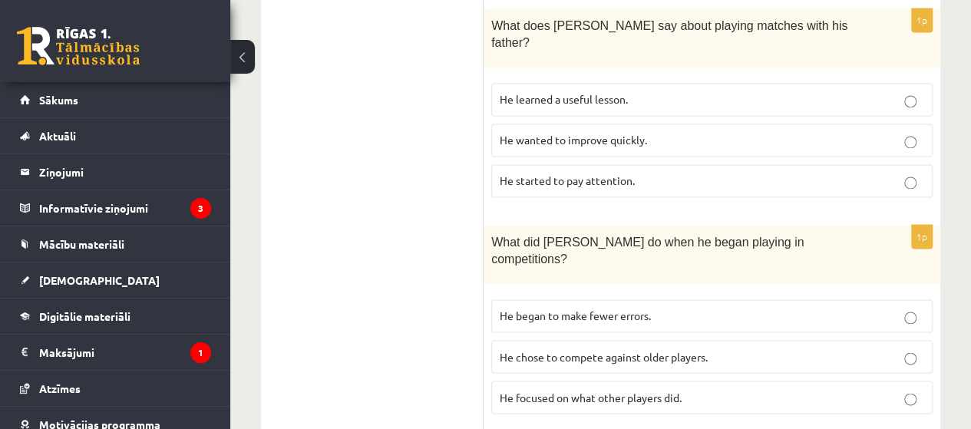
click at [922, 349] on p "He chose to compete against older players." at bounding box center [712, 357] width 425 height 16
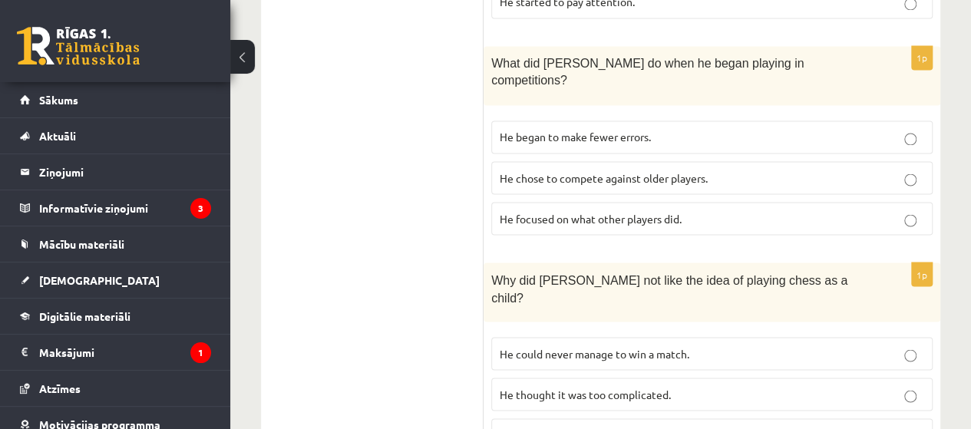
scroll to position [1298, 0]
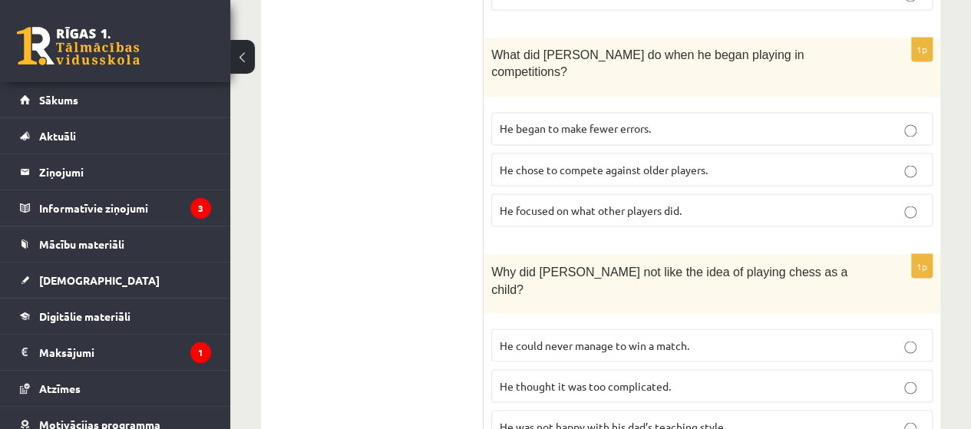
click at [915, 329] on label "He could never manage to win a match." at bounding box center [712, 345] width 442 height 33
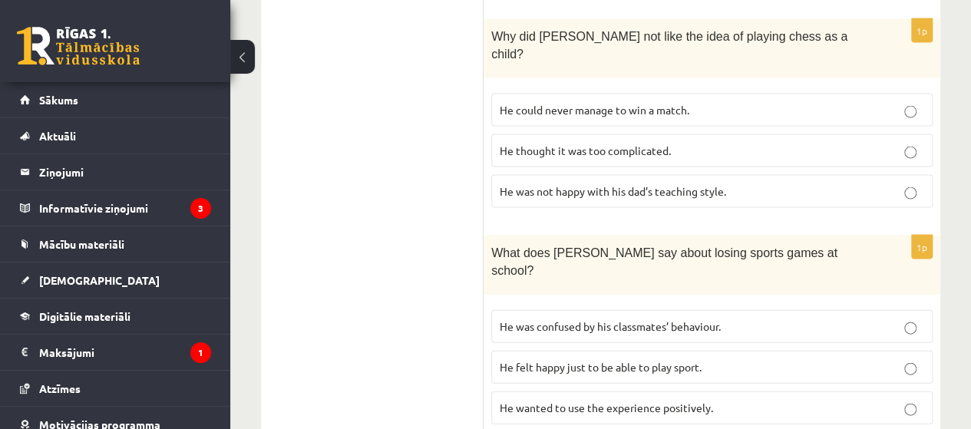
scroll to position [1657, 0]
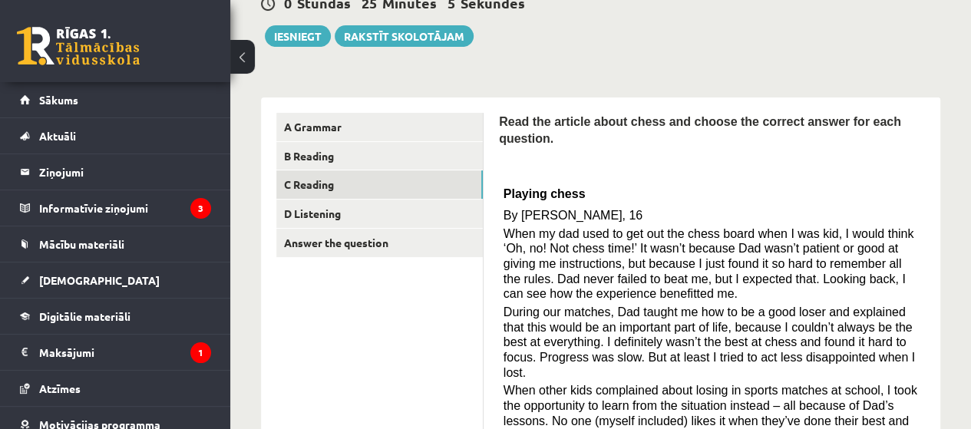
scroll to position [91, 0]
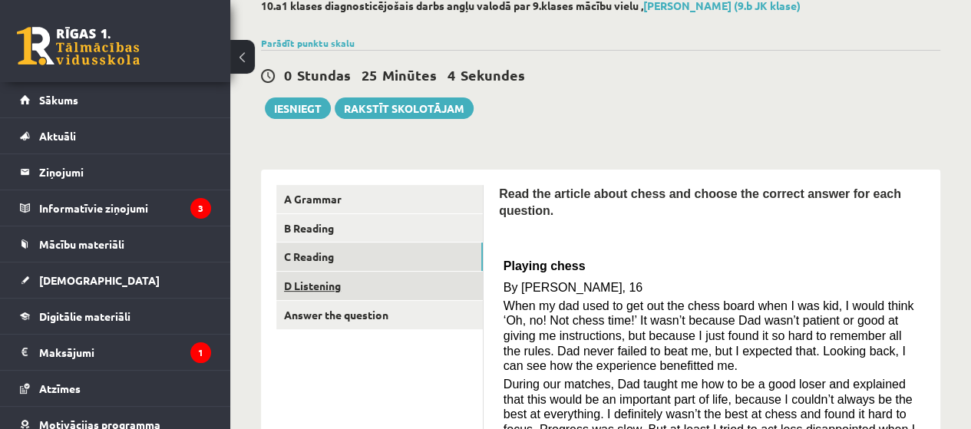
click at [401, 285] on link "D Listening" at bounding box center [379, 286] width 207 height 28
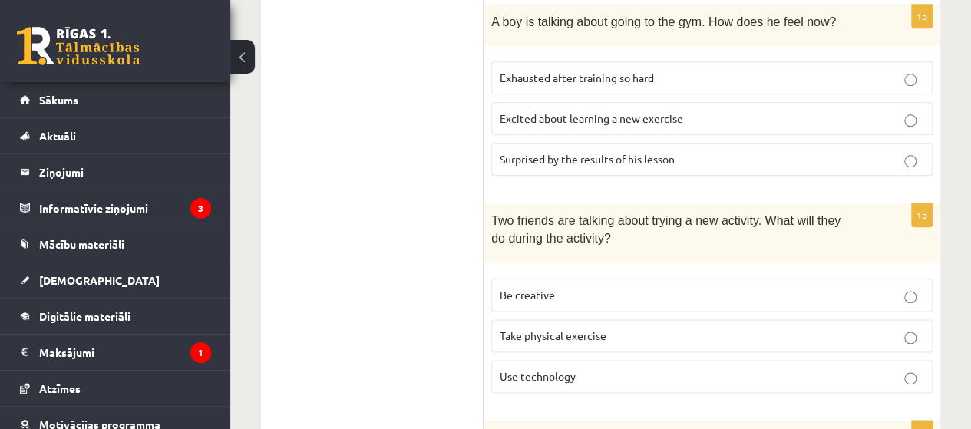
scroll to position [811, 0]
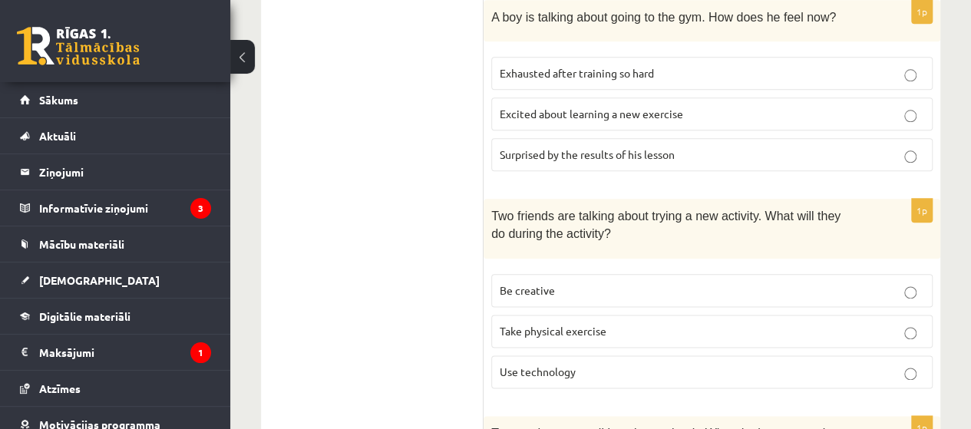
click at [868, 274] on label "Be creative" at bounding box center [712, 290] width 442 height 33
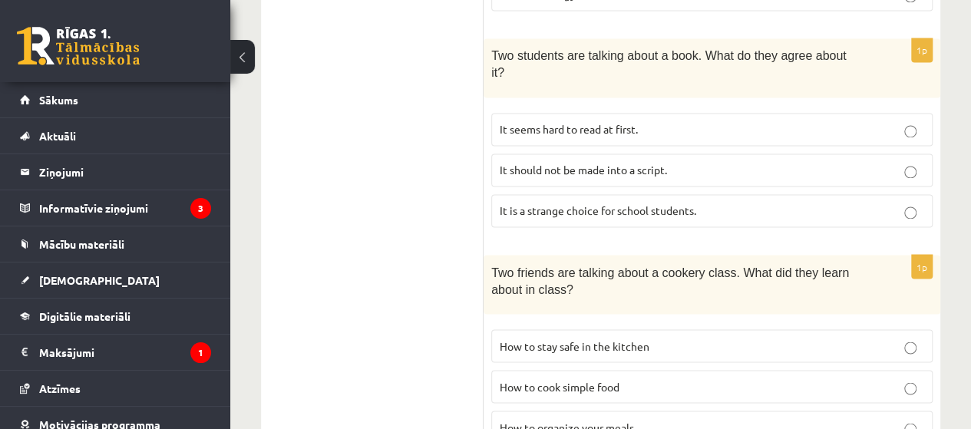
scroll to position [1190, 0]
click at [626, 377] on p "How to cook simple food" at bounding box center [712, 385] width 425 height 16
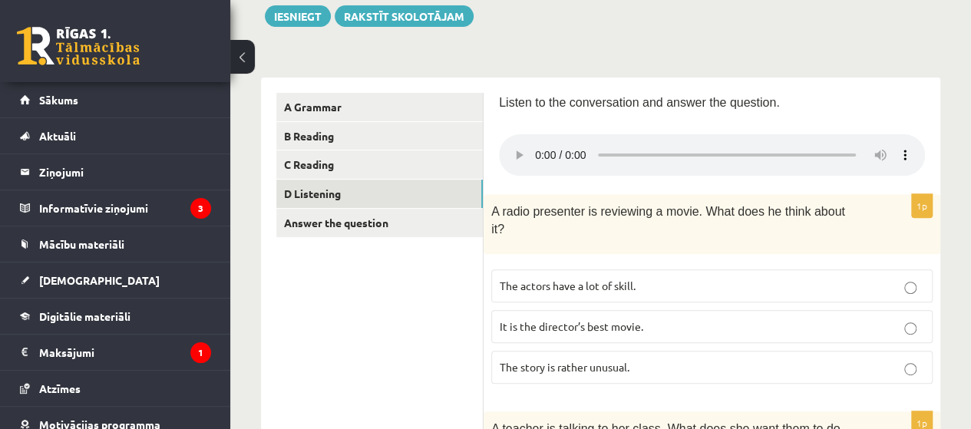
scroll to position [157, 0]
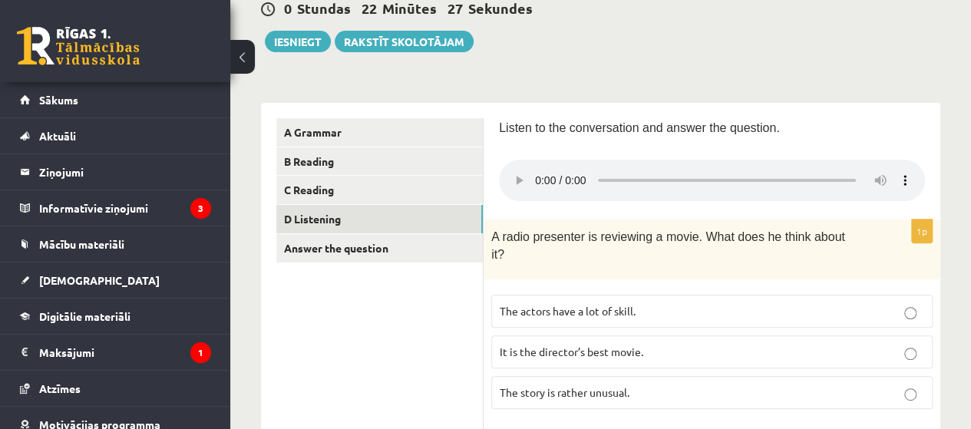
click at [681, 344] on p "It is the director’s best movie." at bounding box center [712, 352] width 425 height 16
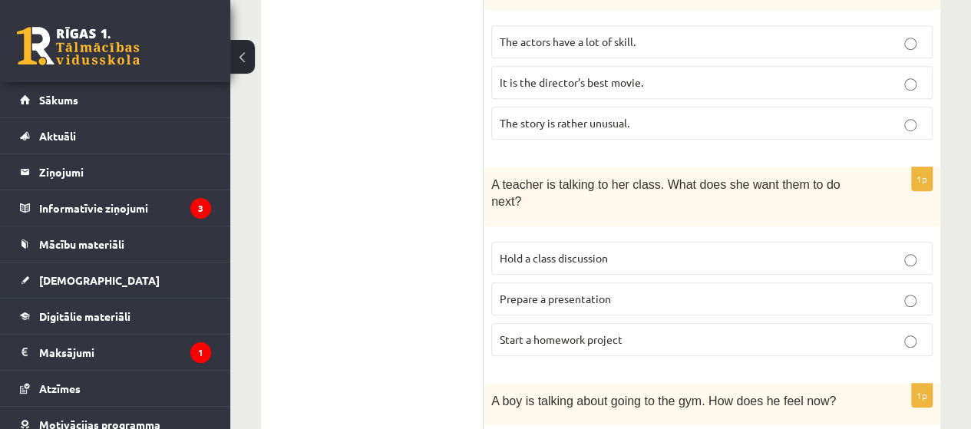
scroll to position [442, 0]
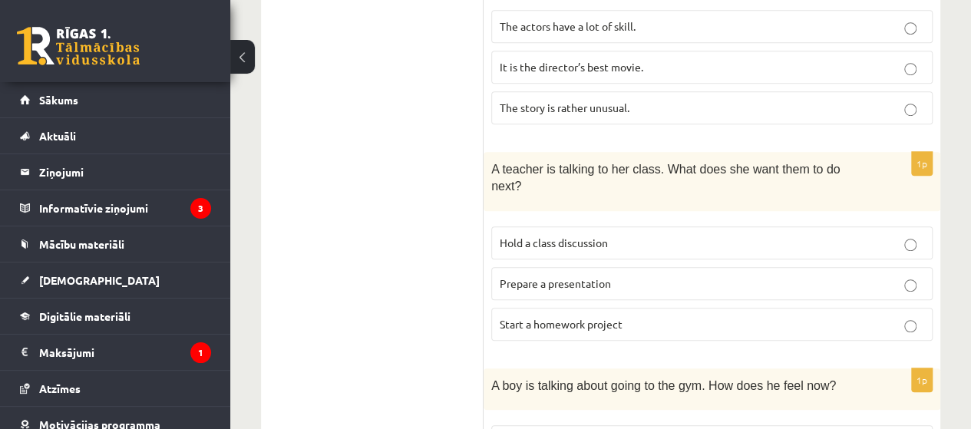
click at [749, 276] on p "Prepare a presentation" at bounding box center [712, 284] width 425 height 16
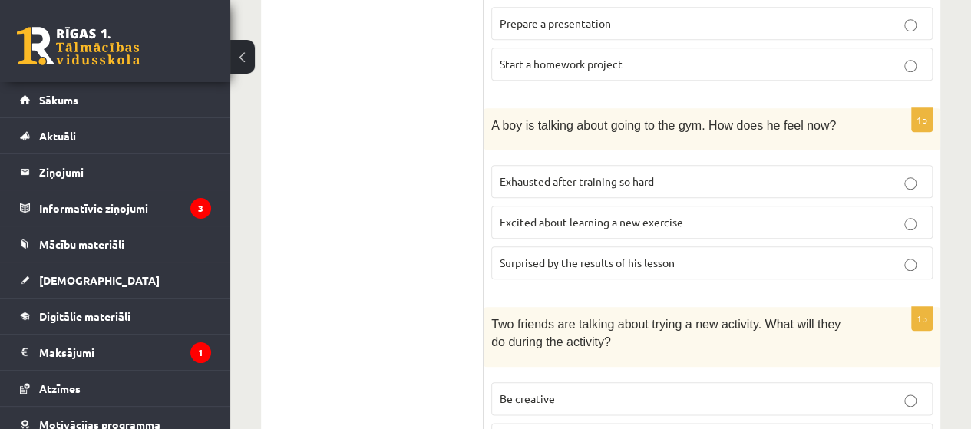
scroll to position [711, 0]
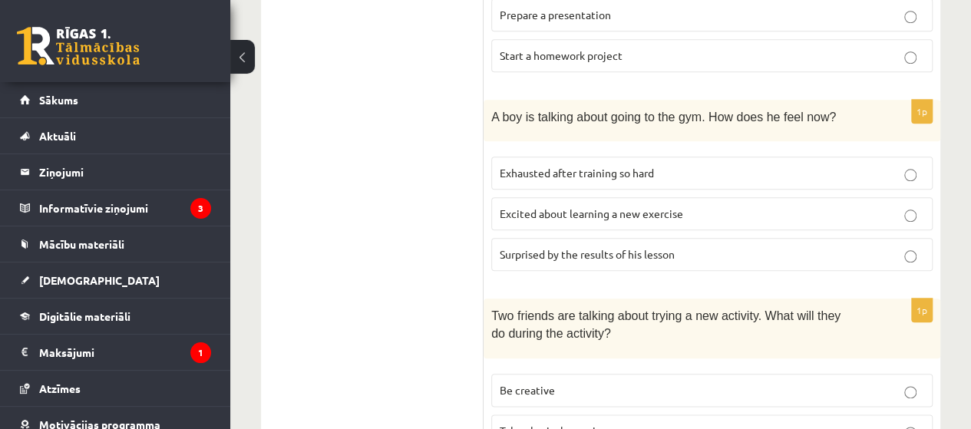
click at [806, 157] on label "Exhausted after training so hard" at bounding box center [712, 173] width 442 height 33
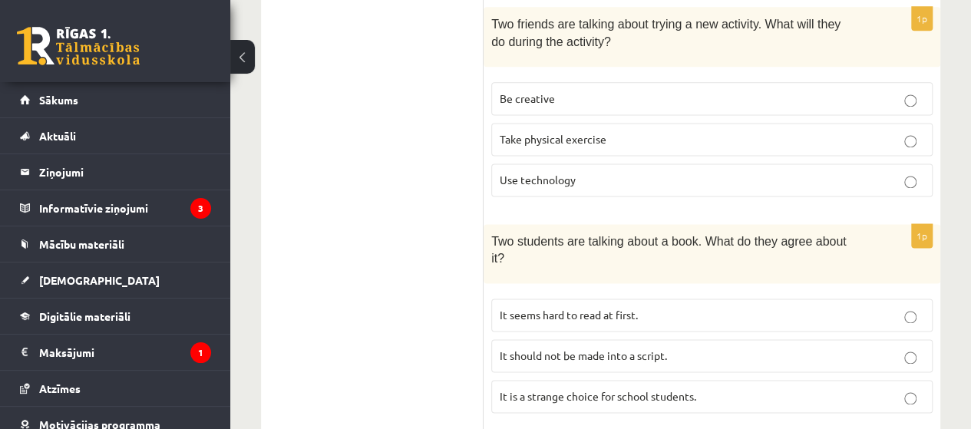
scroll to position [1007, 0]
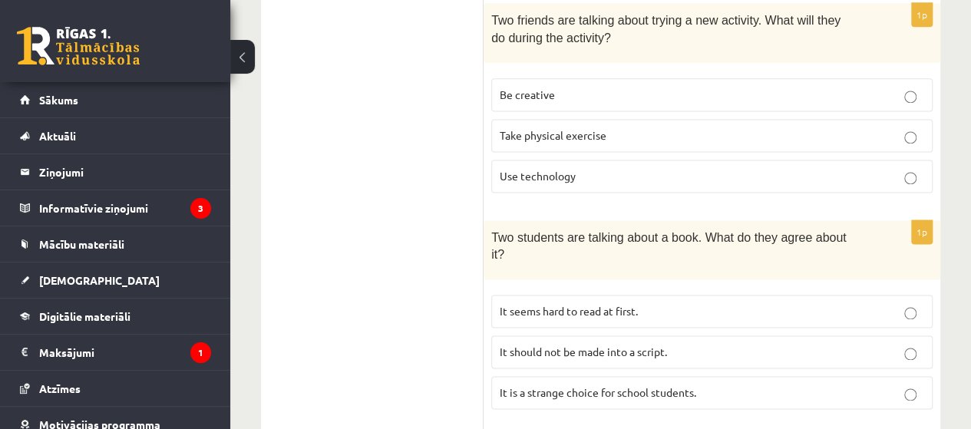
click at [836, 385] on p "It is a strange choice for school students." at bounding box center [712, 393] width 425 height 16
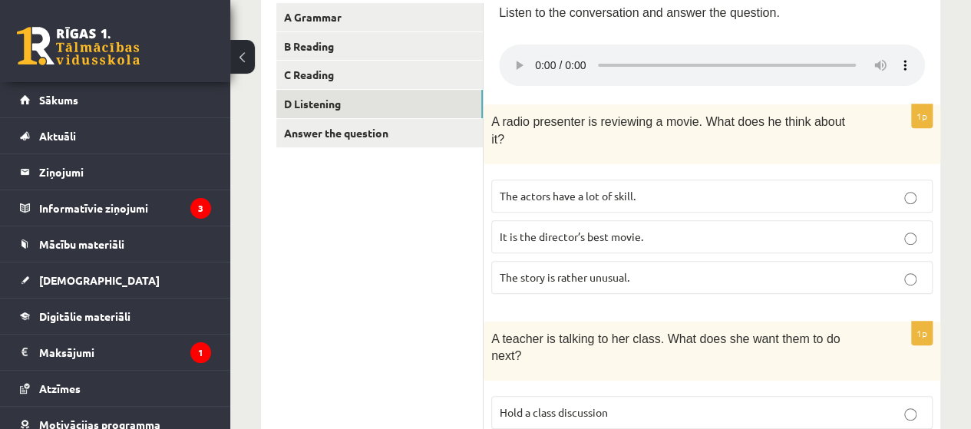
scroll to position [113, 0]
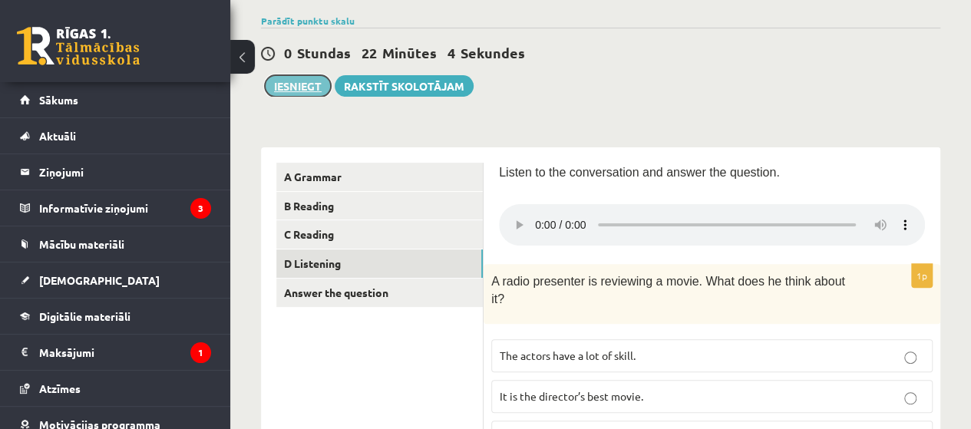
click at [283, 76] on button "Iesniegt" at bounding box center [298, 86] width 66 height 22
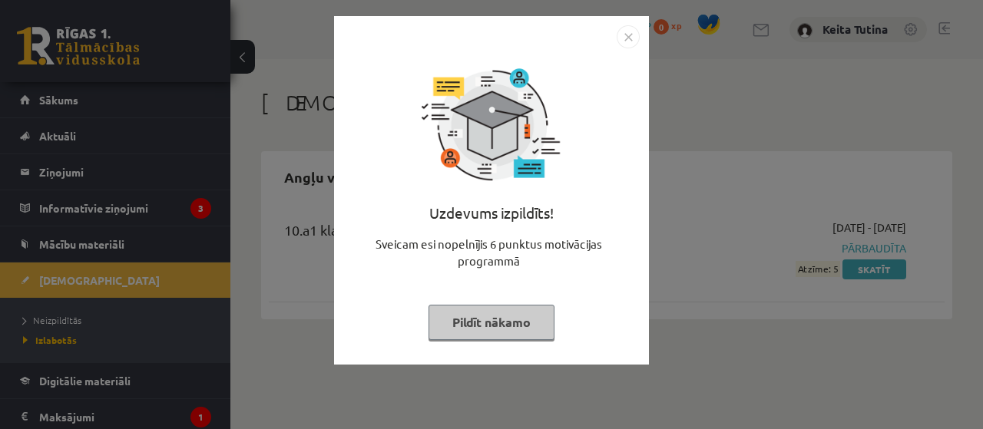
click at [502, 329] on button "Pildīt nākamo" at bounding box center [492, 322] width 126 height 35
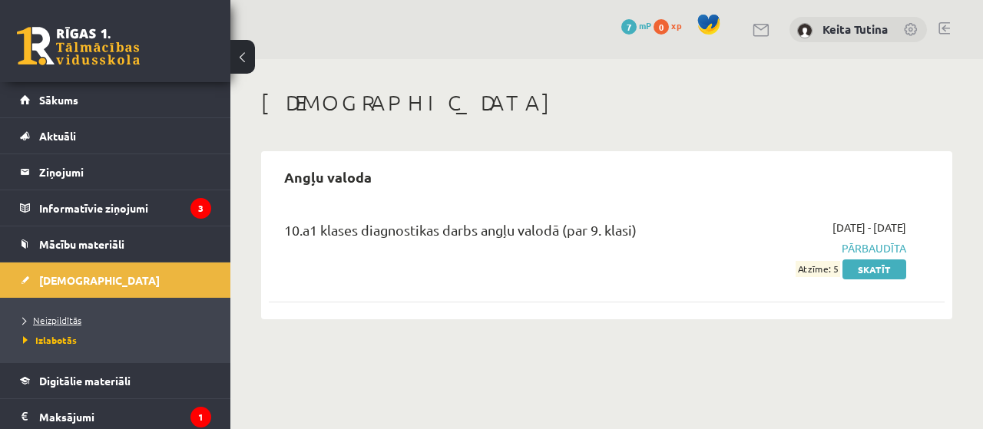
click at [81, 319] on link "Neizpildītās" at bounding box center [119, 320] width 192 height 14
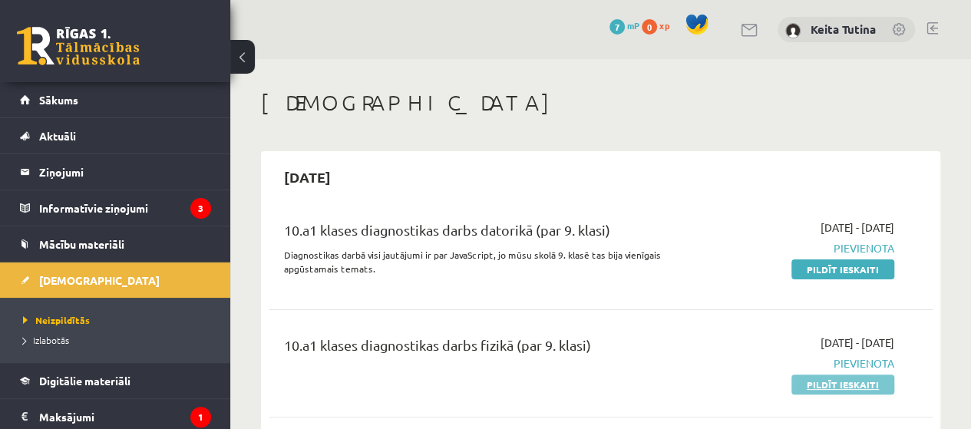
click at [872, 384] on link "Pildīt ieskaiti" at bounding box center [843, 385] width 103 height 20
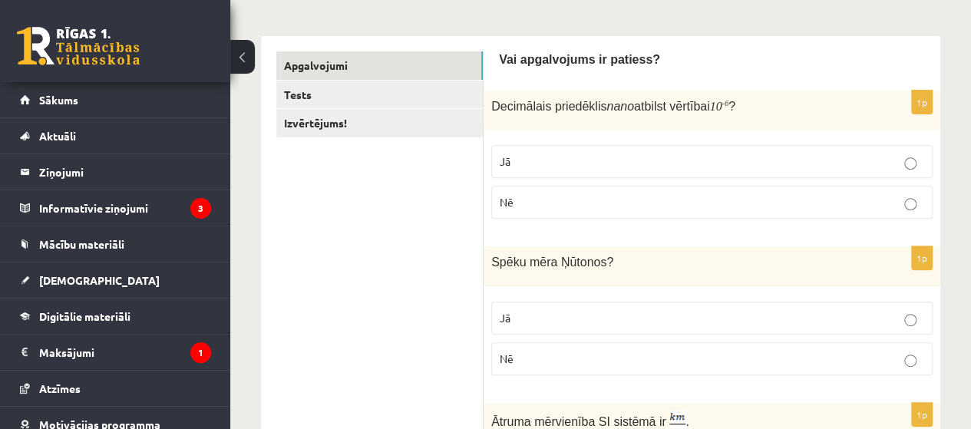
scroll to position [209, 0]
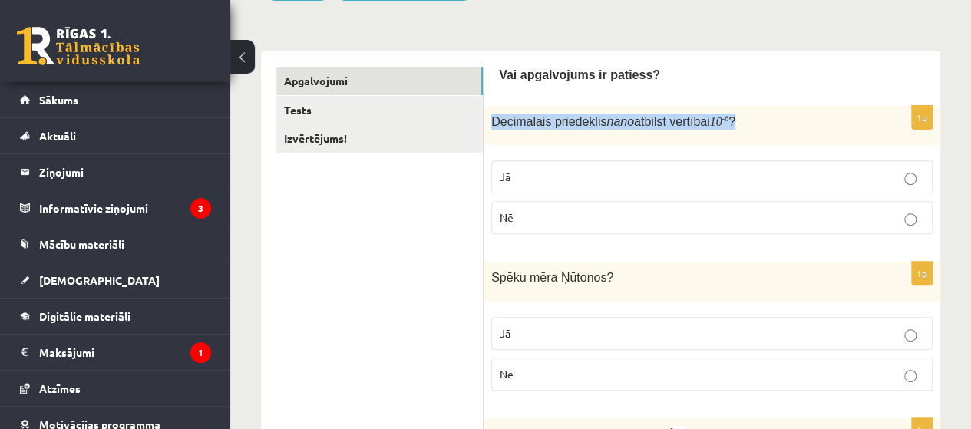
drag, startPoint x: 494, startPoint y: 124, endPoint x: 729, endPoint y: 125, distance: 235.0
click at [729, 125] on p "Decimālais priedēklis nano atbilst vērtībai 10 - 6 ?" at bounding box center [673, 122] width 365 height 16
copy span "Decimālais priedēklis nano atbilst vērtībai 10 - 6 ?"
click at [617, 207] on label "Nē" at bounding box center [712, 217] width 442 height 33
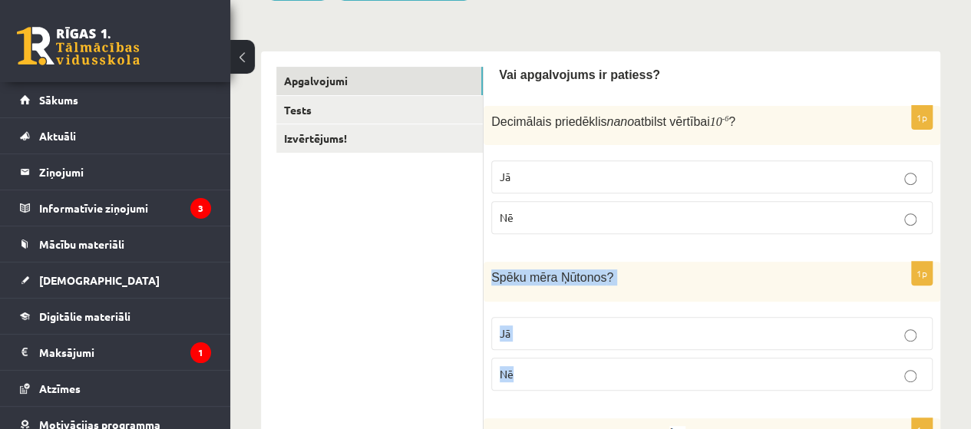
drag, startPoint x: 485, startPoint y: 268, endPoint x: 530, endPoint y: 363, distance: 105.5
click at [530, 363] on div "1p Spēku mēra Ņūtonos ? Jā Nē" at bounding box center [712, 332] width 457 height 141
copy div "Spēku mēra Ņūtonos ? Jā Nē"
click at [614, 334] on p "Jā" at bounding box center [712, 334] width 425 height 16
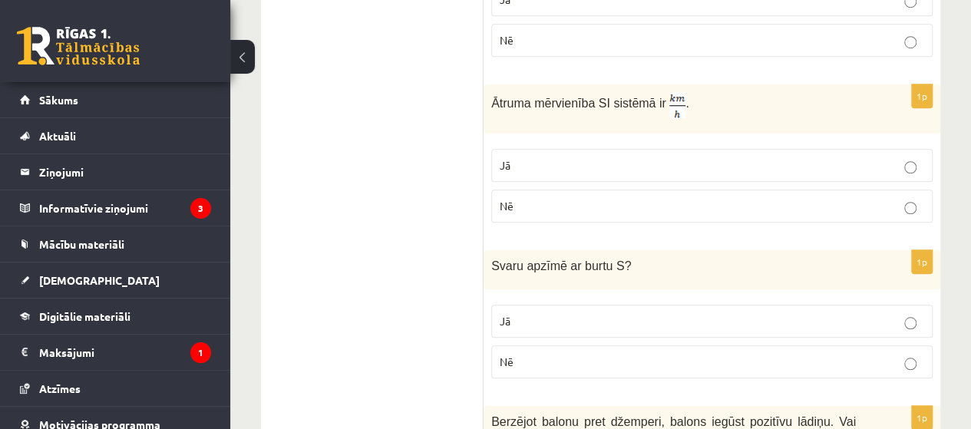
scroll to position [547, 0]
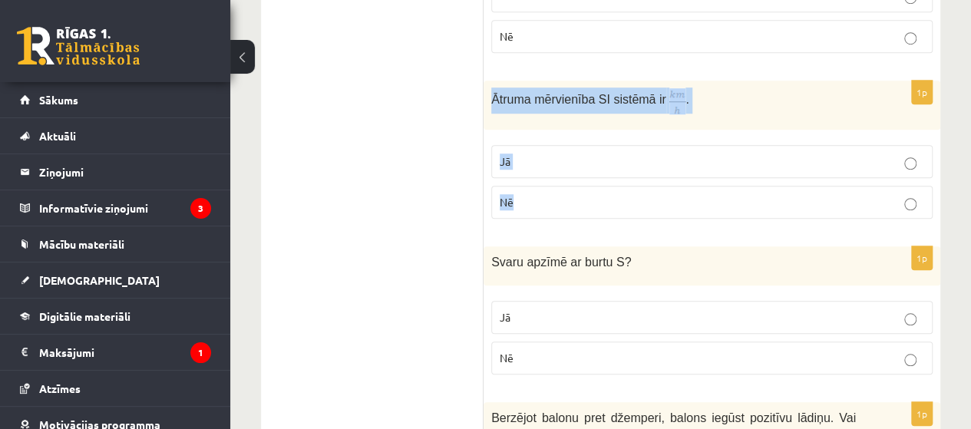
drag, startPoint x: 485, startPoint y: 93, endPoint x: 535, endPoint y: 185, distance: 104.8
click at [535, 185] on div "1p Ātruma mērvienība SI sistēmā ir . Jā Nē" at bounding box center [712, 156] width 457 height 151
click at [524, 99] on span "Ātruma mērvienība SI sistēmā ir" at bounding box center [578, 99] width 175 height 13
drag, startPoint x: 495, startPoint y: 95, endPoint x: 524, endPoint y: 164, distance: 74.0
click at [523, 157] on div "1p Ātruma mērvienība SI sistēmā ir . Jā Nē" at bounding box center [712, 156] width 457 height 151
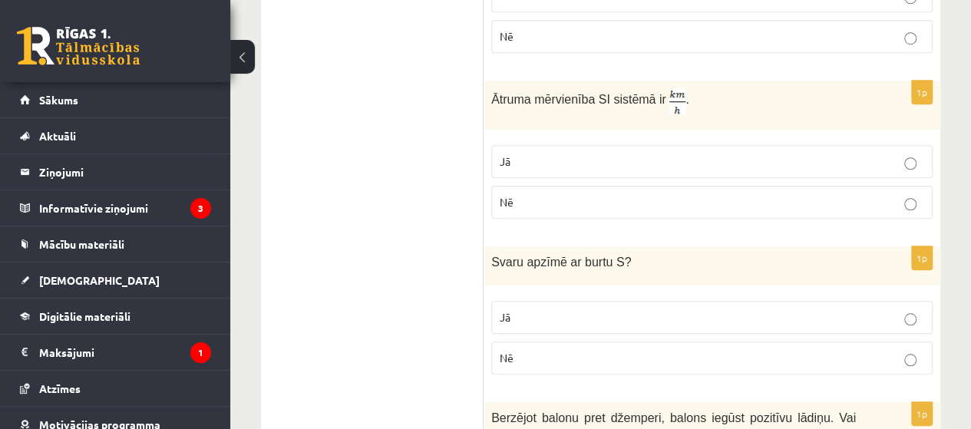
click at [485, 117] on div "Ātruma mērvienība SI sistēmā ir ." at bounding box center [712, 106] width 457 height 50
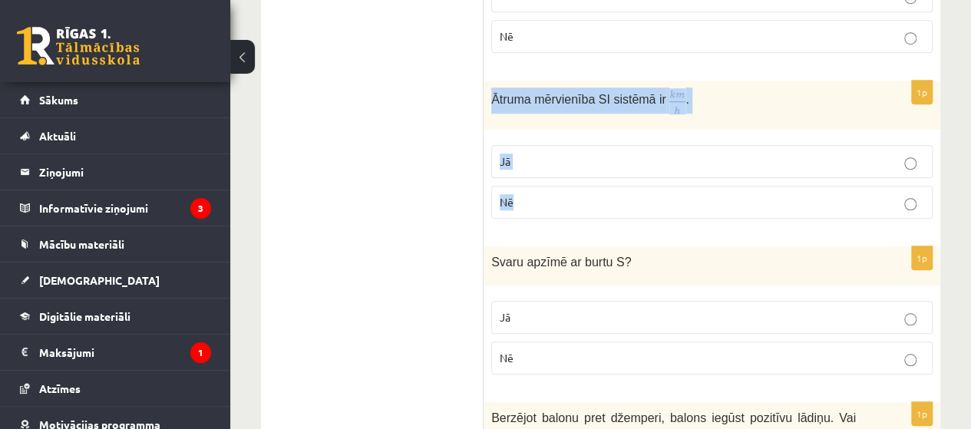
drag, startPoint x: 491, startPoint y: 98, endPoint x: 515, endPoint y: 185, distance: 89.8
click at [515, 185] on div "1p Ātruma mērvienība SI sistēmā ir . Jā Nē" at bounding box center [712, 156] width 457 height 151
copy div "Ātruma mērvienība SI sistēmā ir . Jā Nē"
click at [607, 164] on p "Jā" at bounding box center [712, 162] width 425 height 16
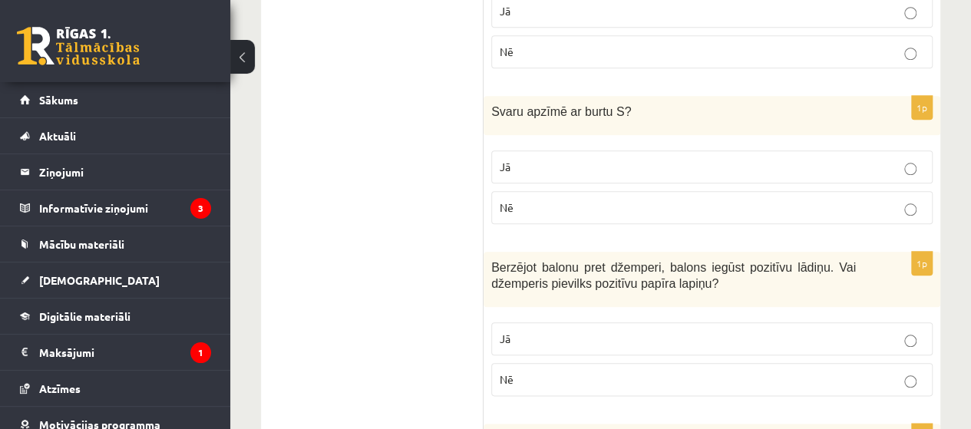
scroll to position [701, 0]
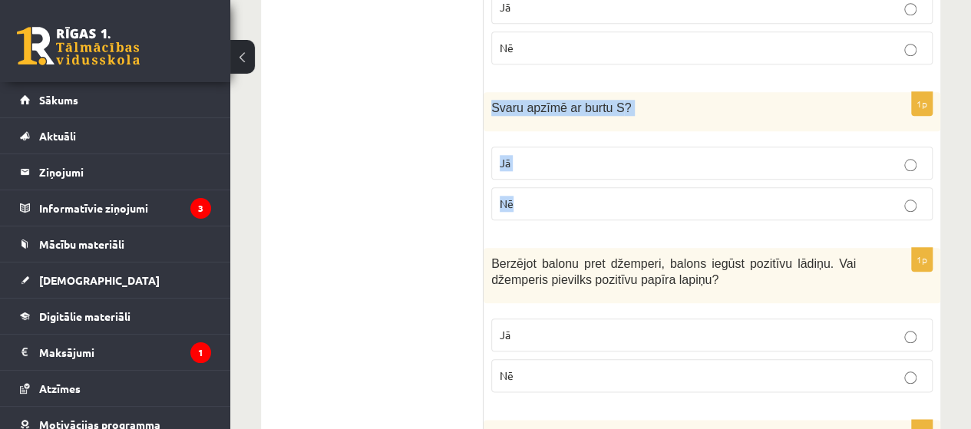
drag, startPoint x: 490, startPoint y: 99, endPoint x: 521, endPoint y: 220, distance: 125.4
click at [521, 220] on div "1p Svaru apzīmē ar burtu S ? Jā Nē" at bounding box center [712, 162] width 457 height 141
copy div "Svaru apzīmē ar burtu S ? Jā Nē"
click at [587, 196] on p "Nē" at bounding box center [712, 204] width 425 height 16
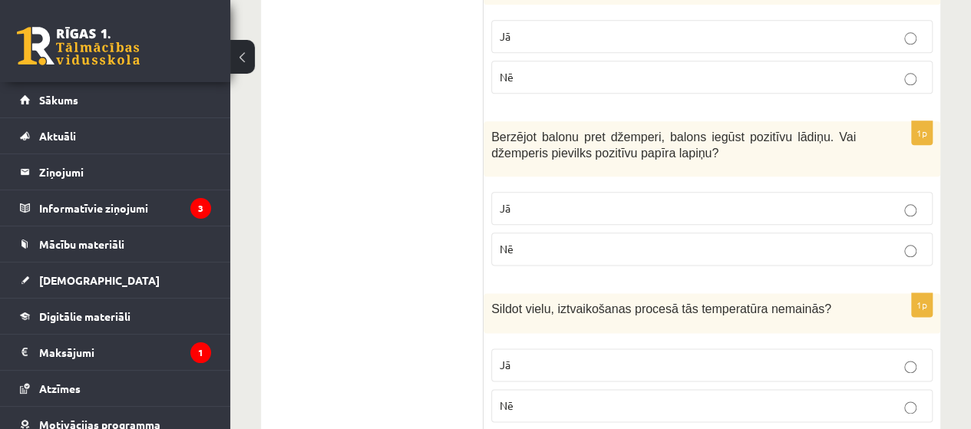
scroll to position [875, 0]
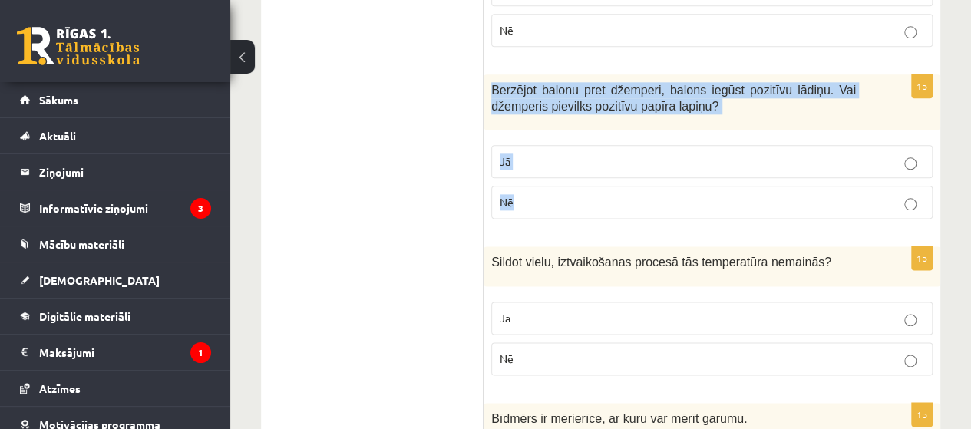
drag, startPoint x: 491, startPoint y: 86, endPoint x: 555, endPoint y: 186, distance: 118.4
click at [555, 186] on div "1p Berzējot balonu pret džemperi, balons iegūst pozitīvu lādiņu. Vai džemperis …" at bounding box center [712, 152] width 457 height 157
copy div "Berzējot balonu pret džemperi, balons iegūst pozitīvu lādiņu. Vai džemperis pie…"
click at [612, 147] on label "Jā" at bounding box center [712, 161] width 442 height 33
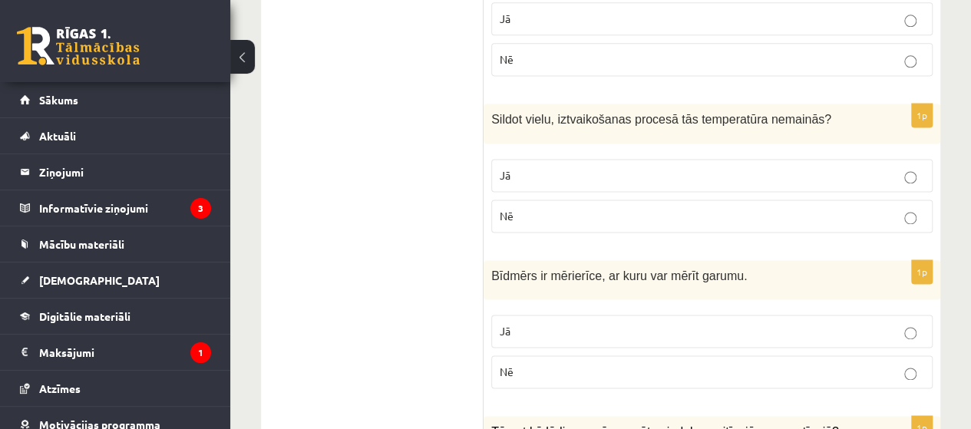
scroll to position [1021, 0]
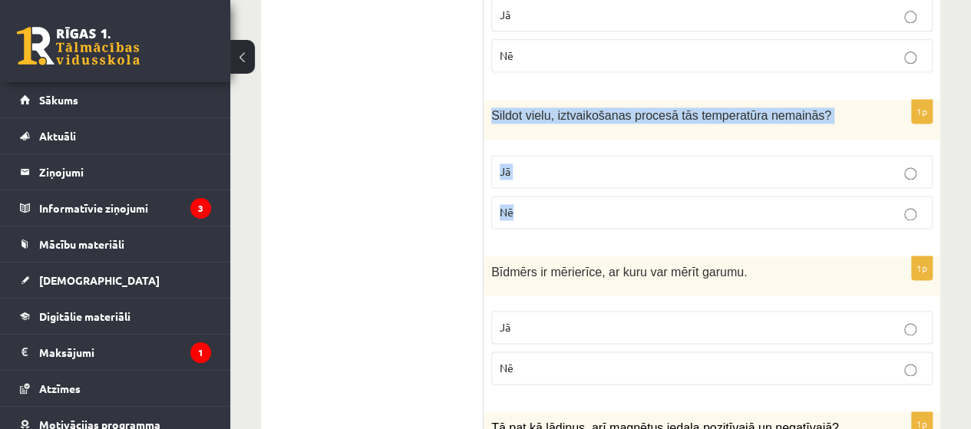
drag, startPoint x: 490, startPoint y: 102, endPoint x: 549, endPoint y: 199, distance: 113.4
click at [549, 199] on div "1p Sildot vielu, iztvaikošanas procesā tās temperatūra nemainās? Jā Nē" at bounding box center [712, 170] width 457 height 141
copy div "Sildot vielu, iztvaikošanas procesā tās temperatūra nemainās? Jā Nē"
click at [592, 169] on p "Jā" at bounding box center [712, 172] width 425 height 16
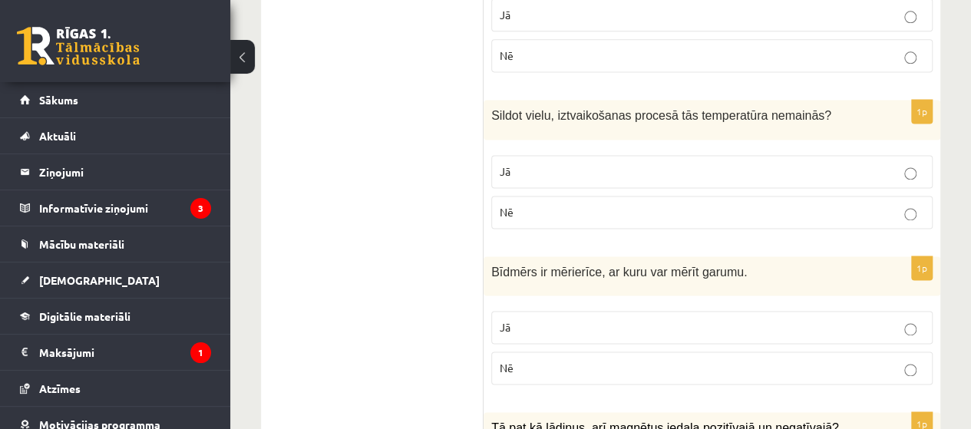
click at [592, 169] on p "Jā" at bounding box center [712, 172] width 425 height 16
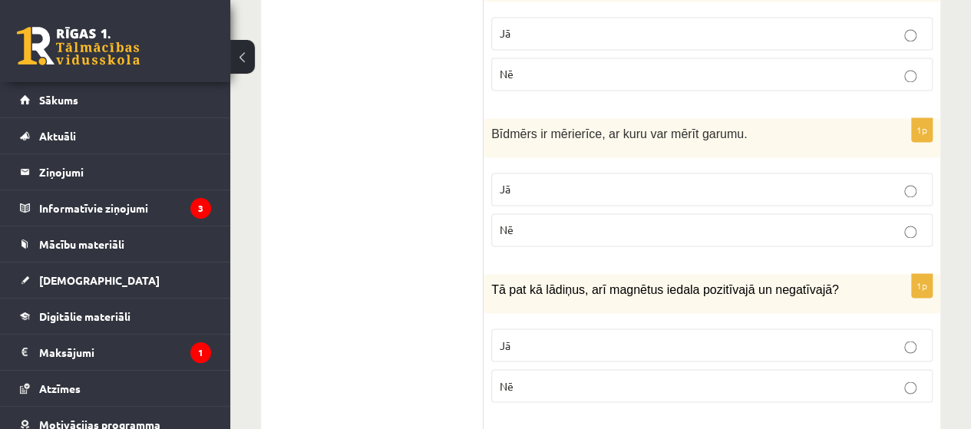
scroll to position [1164, 0]
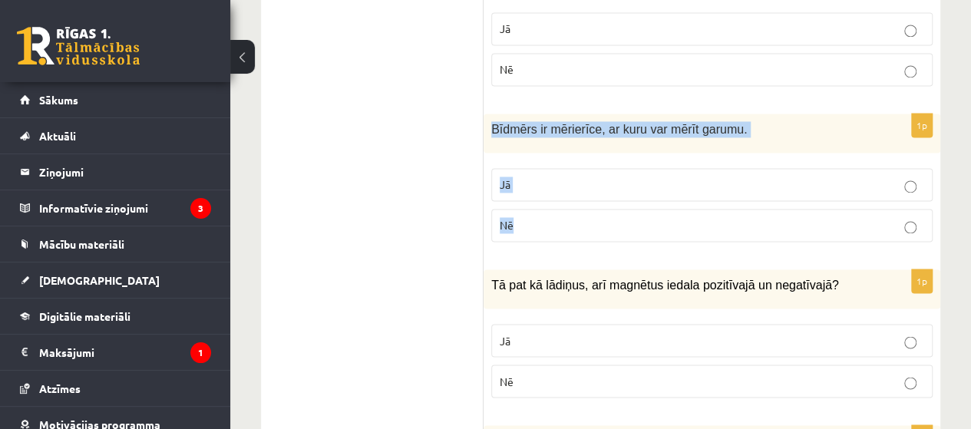
drag, startPoint x: 490, startPoint y: 116, endPoint x: 544, endPoint y: 200, distance: 100.1
click at [544, 200] on div "1p Bīdmērs ir mērierīce, ar kuru var mērīt garumu. Jā Nē" at bounding box center [712, 184] width 457 height 141
copy div "Bīdmērs ir mērierīce, ar kuru var mērīt garumu. Jā Nē"
click at [544, 177] on p "Jā" at bounding box center [712, 185] width 425 height 16
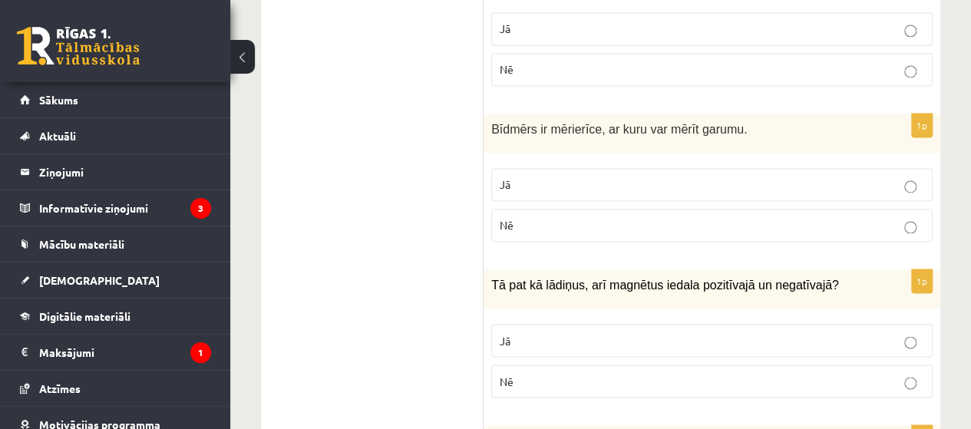
click at [544, 177] on p "Jā" at bounding box center [712, 185] width 425 height 16
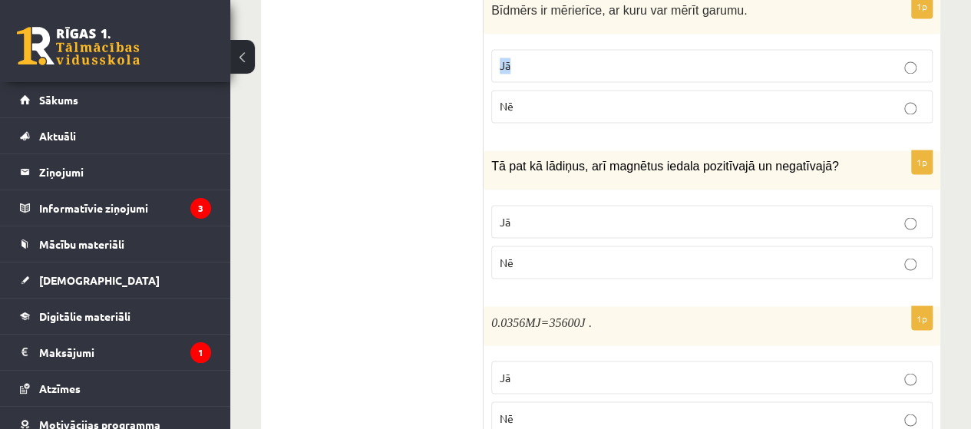
scroll to position [1291, 0]
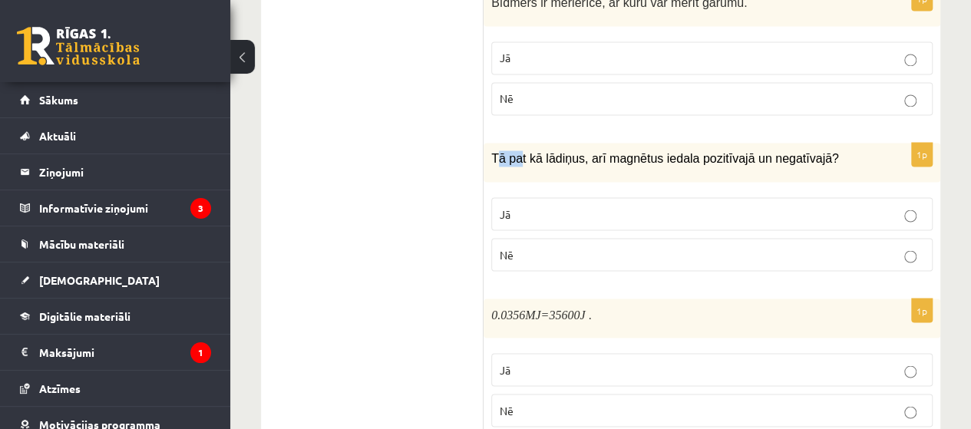
drag, startPoint x: 494, startPoint y: 146, endPoint x: 515, endPoint y: 173, distance: 33.9
click at [515, 173] on div "Tā pat kā lādiņus, arī magnētus iedala pozitīvajā un negatīvajā?" at bounding box center [712, 162] width 457 height 39
click at [482, 165] on ul "Apgalvojumi Tests Izvērtējums!" at bounding box center [379, 367] width 207 height 2764
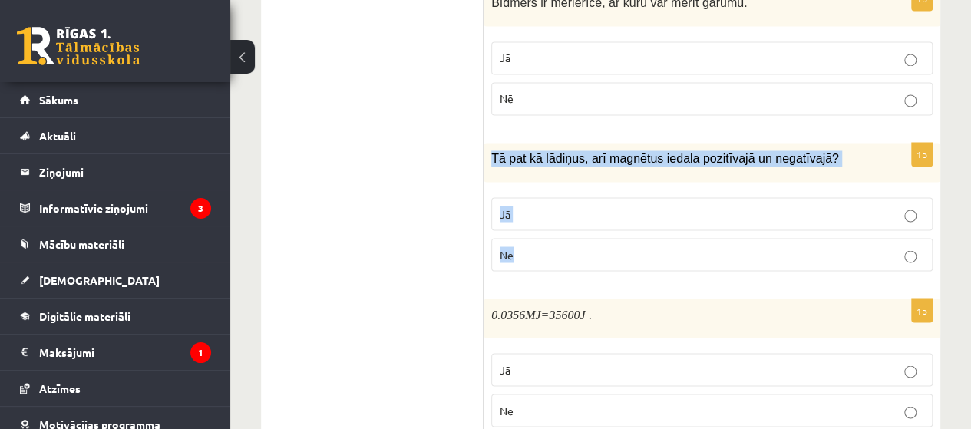
drag, startPoint x: 490, startPoint y: 142, endPoint x: 527, endPoint y: 233, distance: 97.8
click at [527, 233] on div "1p Tā pat kā lādiņus, arī magnētus iedala pozitīvajā un negatīvajā? Jā Nē" at bounding box center [712, 213] width 457 height 141
copy div "Tā pat kā lādiņus, arī magnētus iedala pozitīvajā un negatīvajā? Jā Nē"
click at [614, 247] on p "Nē" at bounding box center [712, 255] width 425 height 16
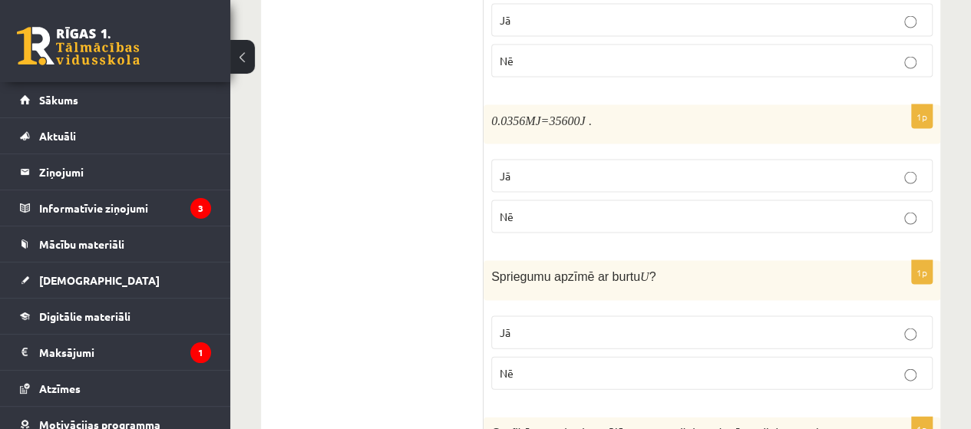
scroll to position [1488, 0]
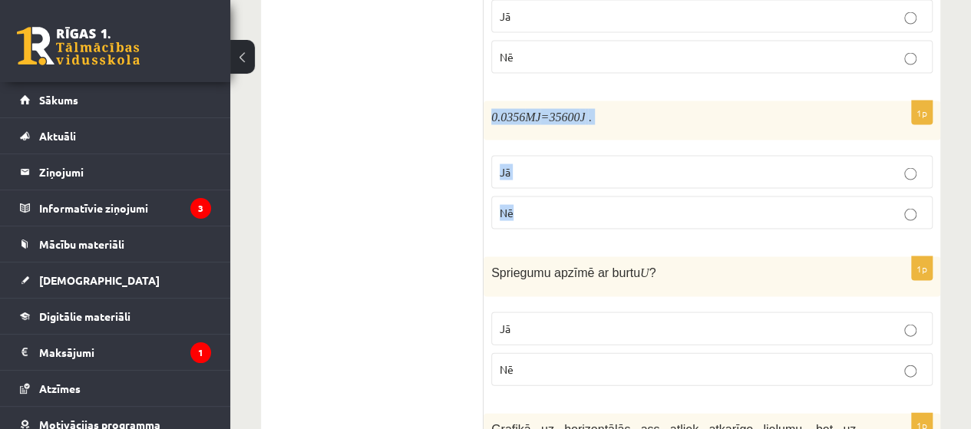
drag, startPoint x: 493, startPoint y: 110, endPoint x: 530, endPoint y: 180, distance: 79.7
click at [530, 184] on div "1p 0.0356 MJ =35600 J . Jā Nē" at bounding box center [712, 171] width 457 height 141
copy div "0.0356 MJ =35600 J . Jā Nē"
click at [577, 164] on p "Jā" at bounding box center [712, 172] width 425 height 16
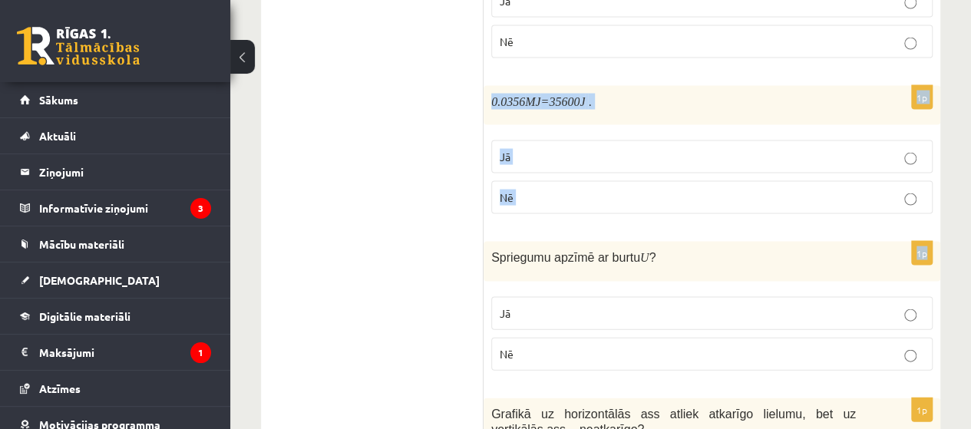
scroll to position [1490, 0]
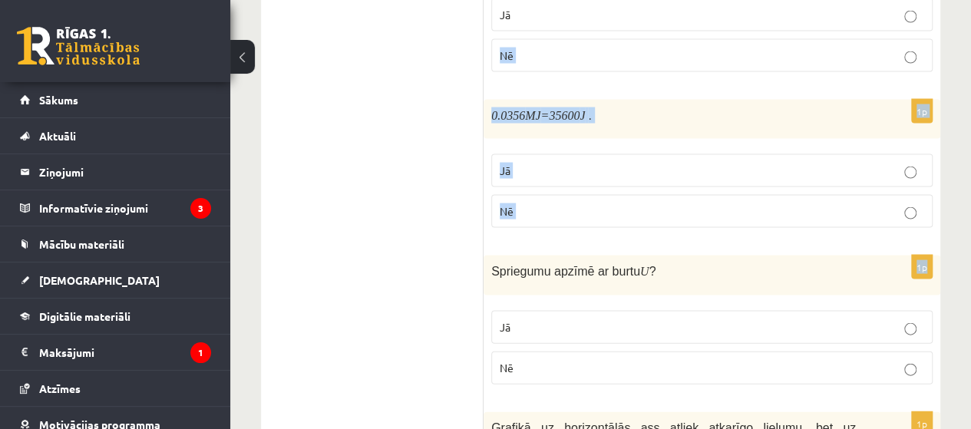
drag, startPoint x: 487, startPoint y: 51, endPoint x: 532, endPoint y: 22, distance: 53.5
click at [532, 22] on form "Vai apgalvojums ir patiess? 1p Decimālais priedēklis nano atbilst vērtībai 10 -…" at bounding box center [712, 168] width 426 height 2764
click at [341, 187] on ul "Apgalvojumi Tests Izvērtējums!" at bounding box center [379, 168] width 207 height 2764
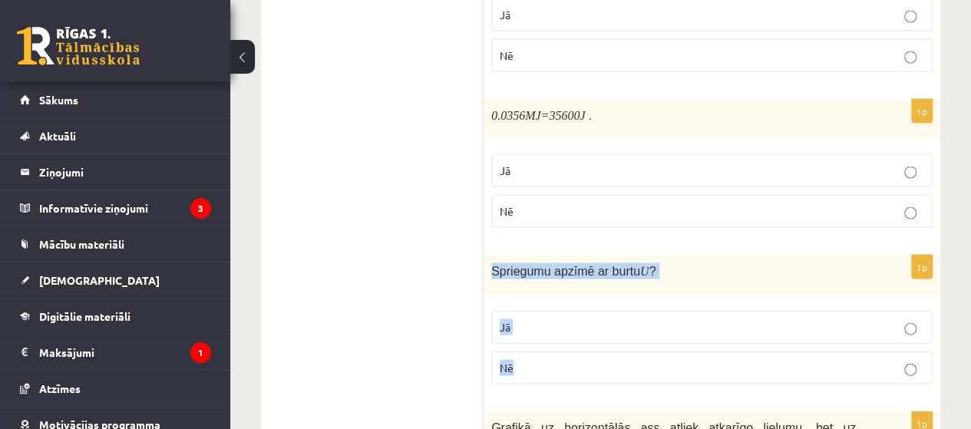
drag, startPoint x: 490, startPoint y: 257, endPoint x: 528, endPoint y: 356, distance: 106.2
click at [528, 356] on div "1p Spriegumu apzīmē ar burtu U ? Jā Nē" at bounding box center [712, 326] width 457 height 141
copy div "Spriegumu apzīmē ar burtu U ? Jā Nē"
click at [581, 320] on p "Jā" at bounding box center [712, 327] width 425 height 16
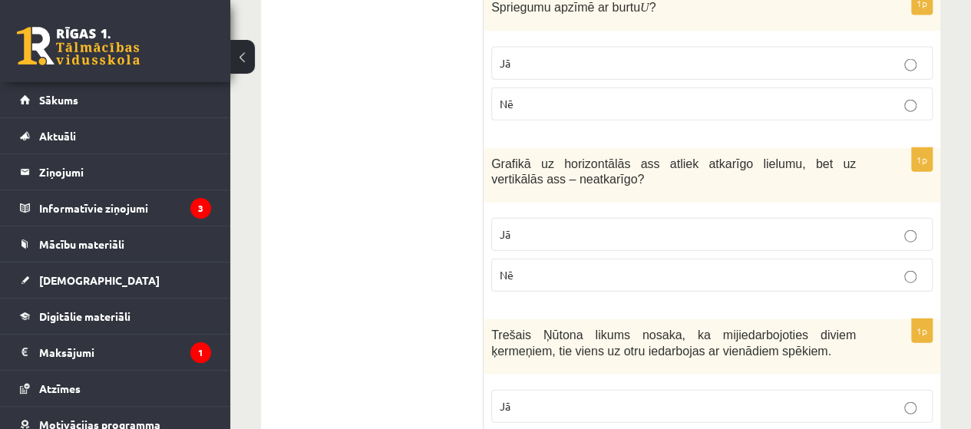
scroll to position [1785, 0]
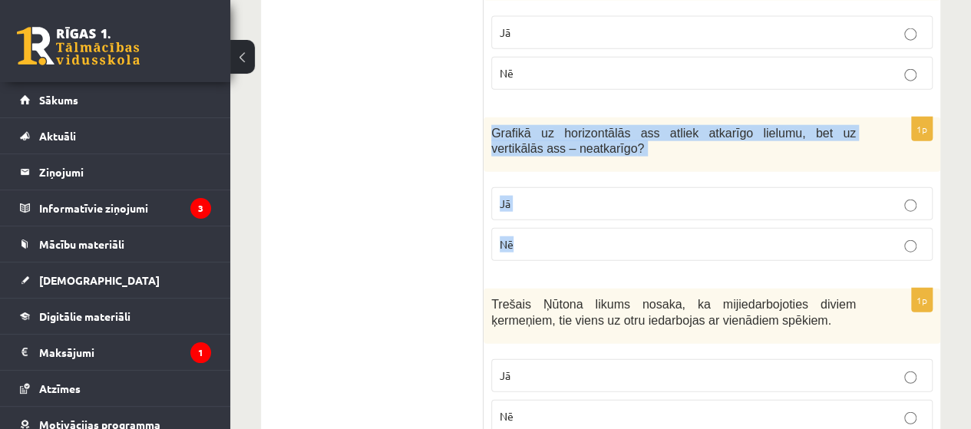
drag, startPoint x: 488, startPoint y: 121, endPoint x: 556, endPoint y: 225, distance: 124.8
click at [556, 225] on div "1p Grafikā uz horizontālās ass atliek atkarīgo lielumu, bet uz vertikālās ass –…" at bounding box center [712, 195] width 457 height 157
click at [517, 237] on p "Nē" at bounding box center [712, 245] width 425 height 16
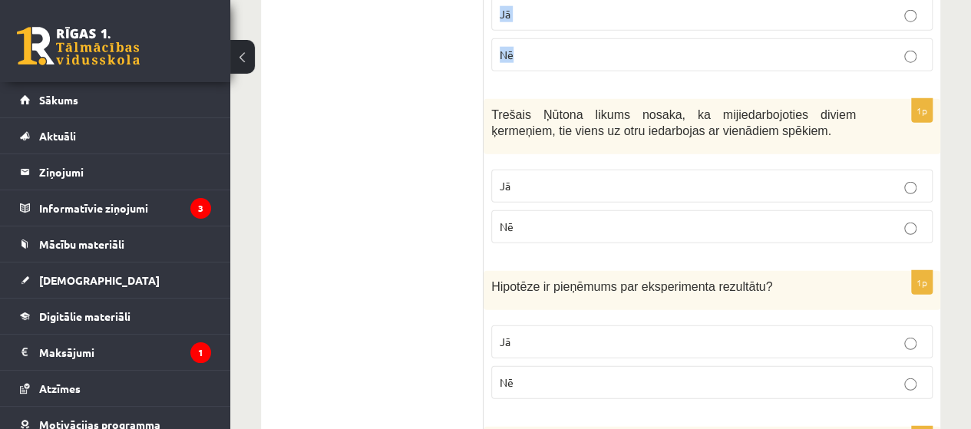
scroll to position [1986, 0]
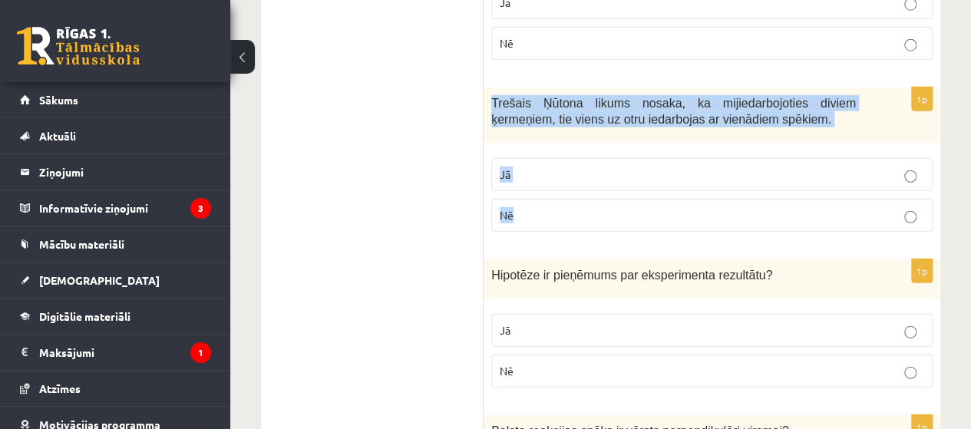
drag, startPoint x: 485, startPoint y: 83, endPoint x: 537, endPoint y: 223, distance: 148.9
click at [537, 223] on div "1p Trešais Ņūtona likums nosaka, ka mijiedarbojoties diviem ķermeņiem, tie vien…" at bounding box center [712, 166] width 457 height 157
click at [634, 167] on p "Jā" at bounding box center [712, 175] width 425 height 16
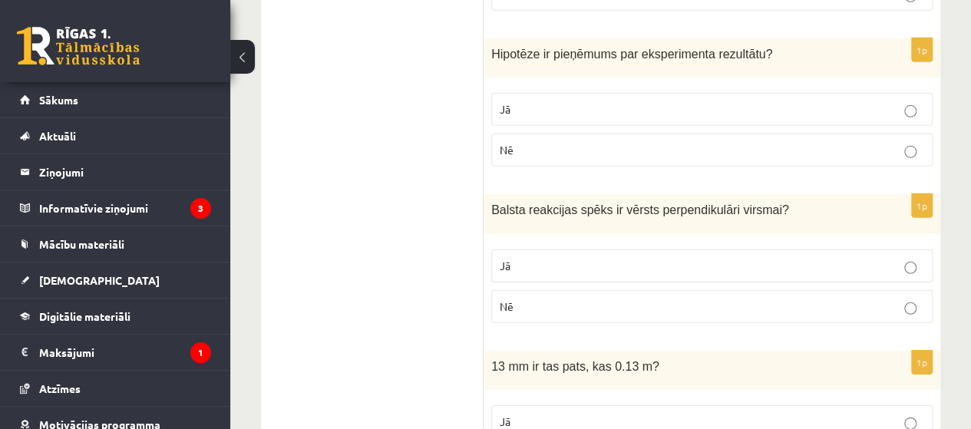
scroll to position [2211, 0]
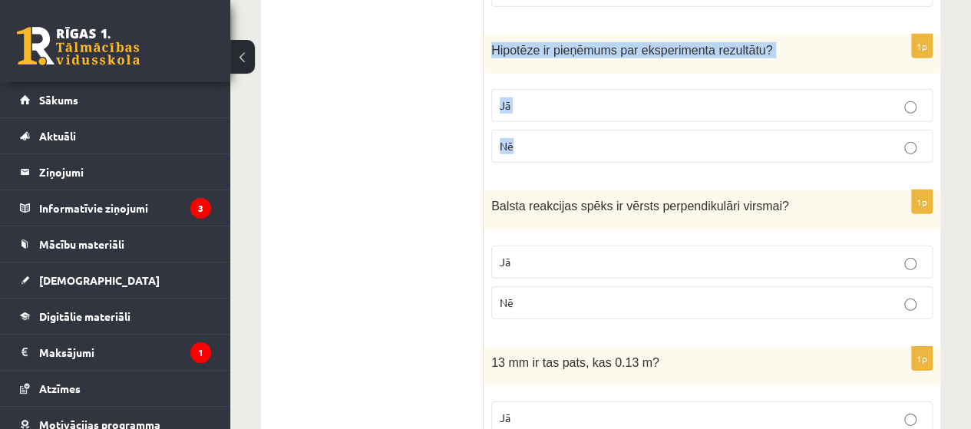
drag, startPoint x: 485, startPoint y: 35, endPoint x: 538, endPoint y: 154, distance: 131.0
click at [538, 155] on div "1p Hipotēze ir pieņēmums par eksperimenta rezultātu ? Jā Nē" at bounding box center [712, 105] width 457 height 141
click at [710, 98] on p "Jā" at bounding box center [712, 106] width 425 height 16
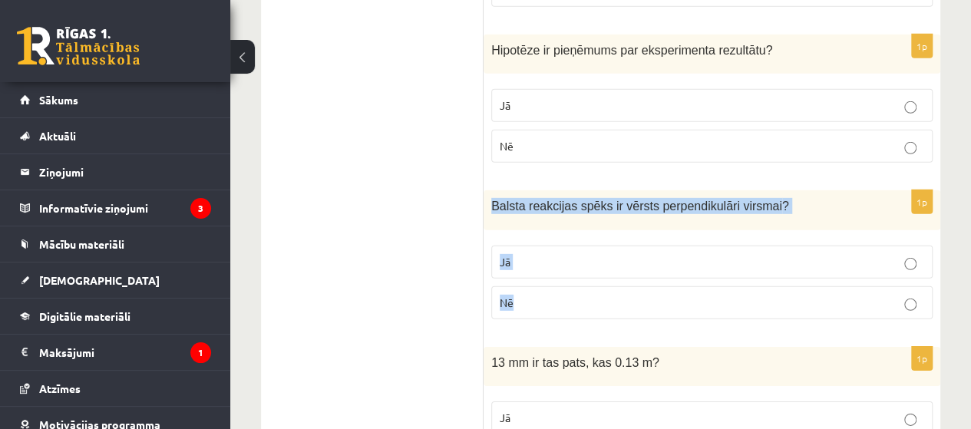
drag, startPoint x: 491, startPoint y: 195, endPoint x: 528, endPoint y: 283, distance: 95.7
click at [528, 283] on div "1p Balsta reakcijas spēks ir vērsts perpendikulāri virsmai ? Jā Nē" at bounding box center [712, 260] width 457 height 141
click at [547, 254] on p "Jā" at bounding box center [712, 262] width 425 height 16
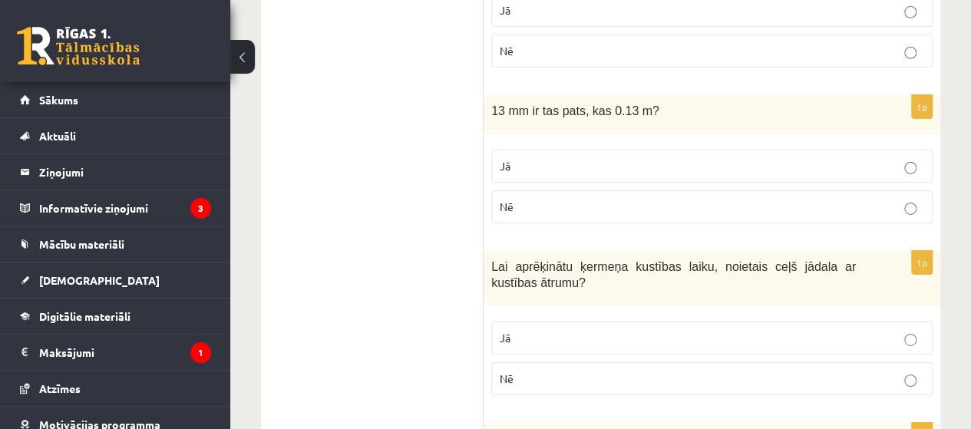
scroll to position [2487, 0]
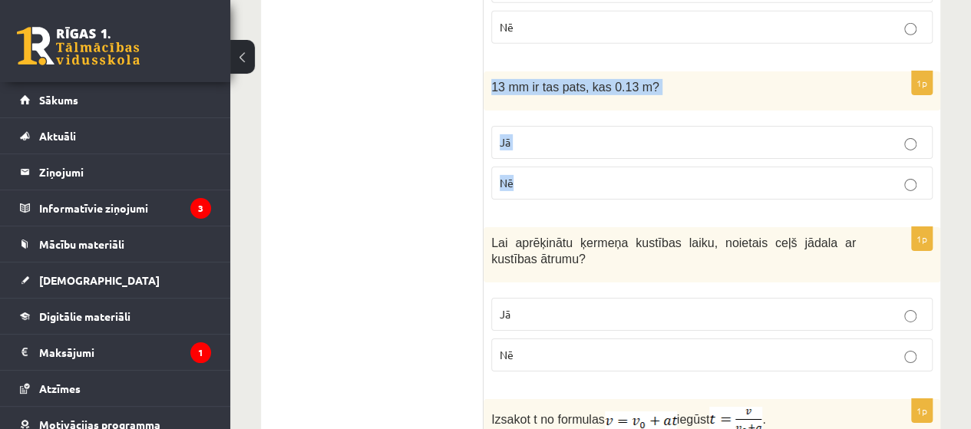
drag, startPoint x: 490, startPoint y: 66, endPoint x: 534, endPoint y: 165, distance: 108.3
click at [534, 165] on div "1p 13 mm ir tas pats, kas 0.13 m? Jā Nē" at bounding box center [712, 141] width 457 height 141
click at [559, 167] on label "Nē" at bounding box center [712, 183] width 442 height 33
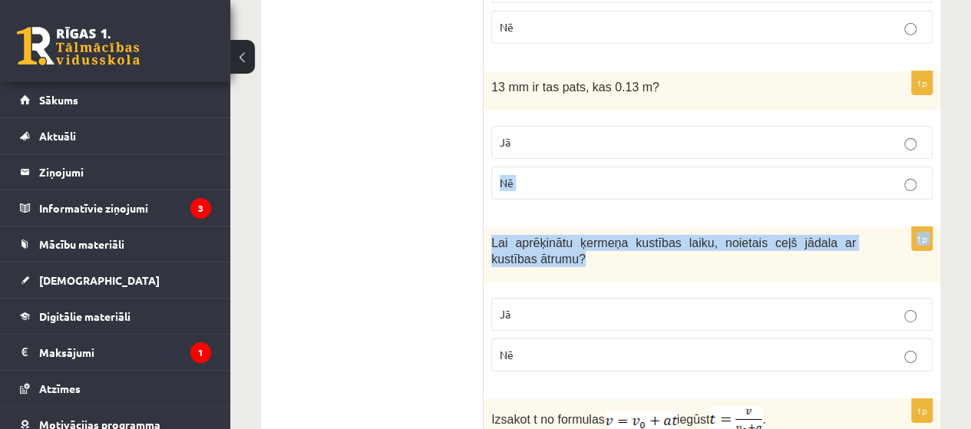
drag, startPoint x: 559, startPoint y: 157, endPoint x: 832, endPoint y: 191, distance: 275.6
click at [832, 191] on div "1p 13 mm ir tas pats, kas 0.13 m? Jā Nē" at bounding box center [712, 141] width 457 height 141
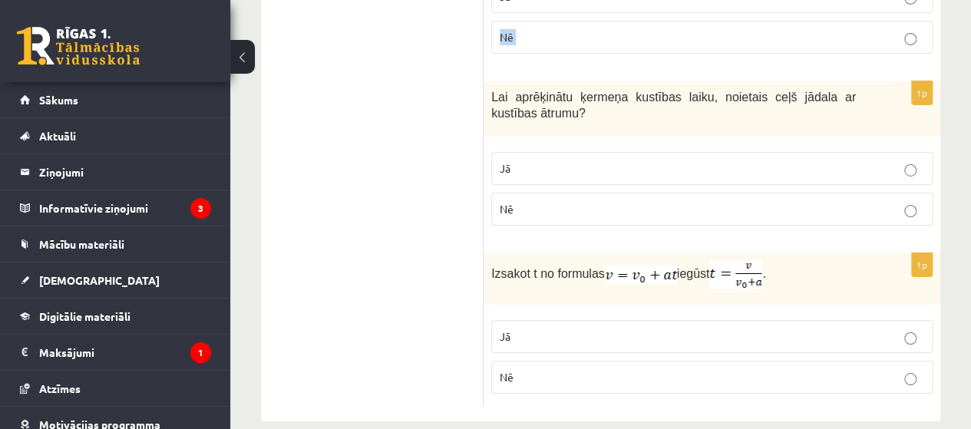
scroll to position [2636, 0]
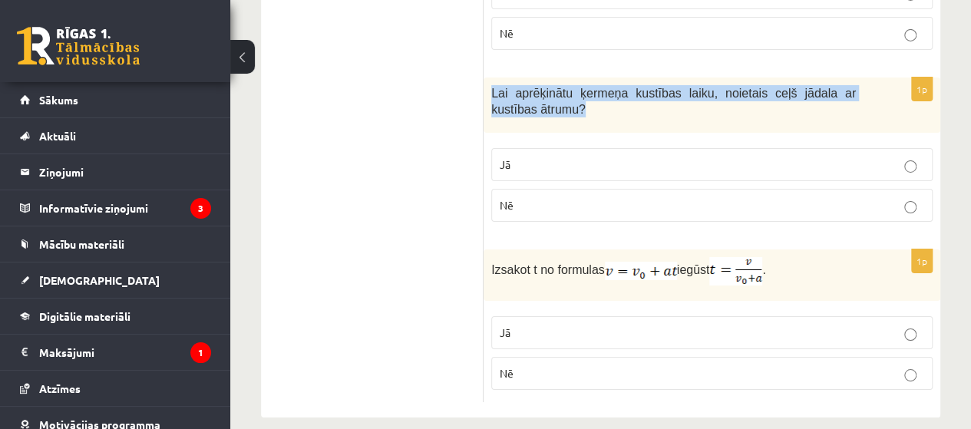
drag, startPoint x: 488, startPoint y: 71, endPoint x: 545, endPoint y: 88, distance: 60.2
click at [545, 88] on div "Lai aprēķinātu ķermeņa kustības laiku, noietais ceļš jādala ar kustības ātrumu?" at bounding box center [712, 105] width 457 height 55
click at [502, 87] on span "Lai aprēķinātu ķermeņa kustības laiku, noietais ceļš jādala ar kustības ātrumu?" at bounding box center [673, 101] width 365 height 29
drag, startPoint x: 487, startPoint y: 71, endPoint x: 538, endPoint y: 174, distance: 114.7
click at [538, 174] on div "1p Lai aprēķinātu ķermeņa kustības laiku, noietais ceļš jādala ar kustības ātru…" at bounding box center [712, 156] width 457 height 157
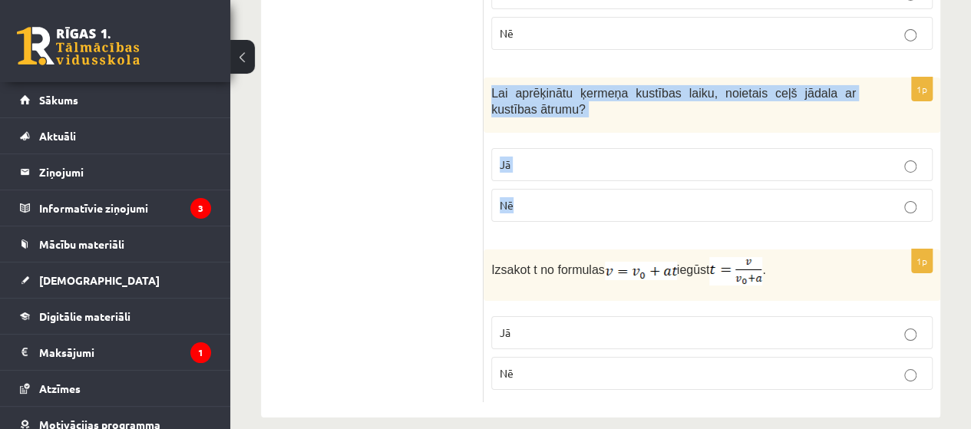
click at [631, 157] on p "Jā" at bounding box center [712, 165] width 425 height 16
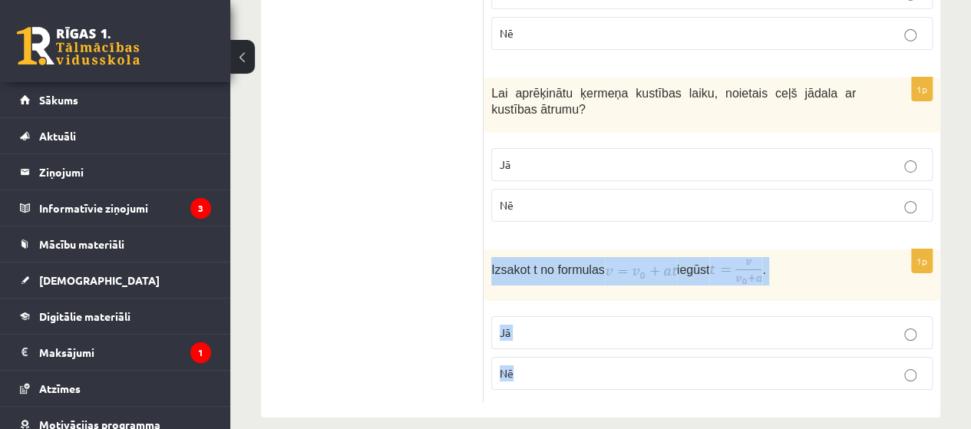
drag, startPoint x: 488, startPoint y: 252, endPoint x: 554, endPoint y: 362, distance: 128.8
click at [554, 362] on div "1p Izsakot t no formulas iegūst . Jā Nē" at bounding box center [712, 327] width 457 height 154
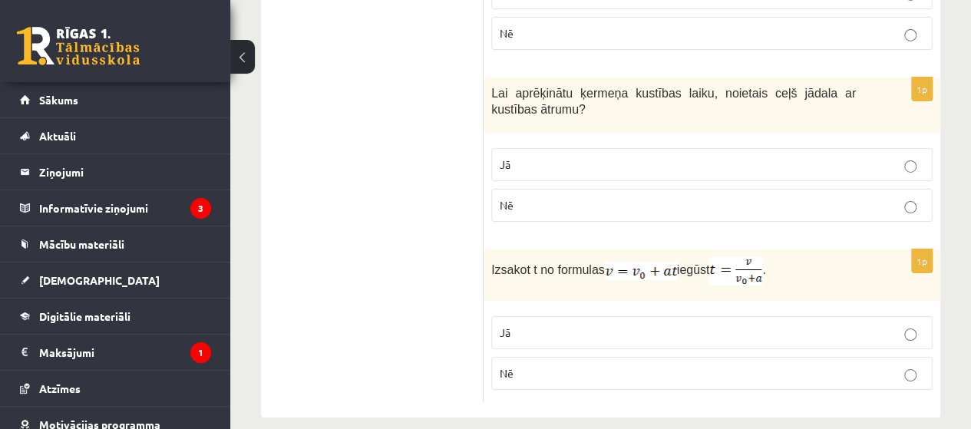
click at [644, 262] on img at bounding box center [641, 271] width 72 height 18
click at [538, 325] on p "Jā" at bounding box center [712, 333] width 425 height 16
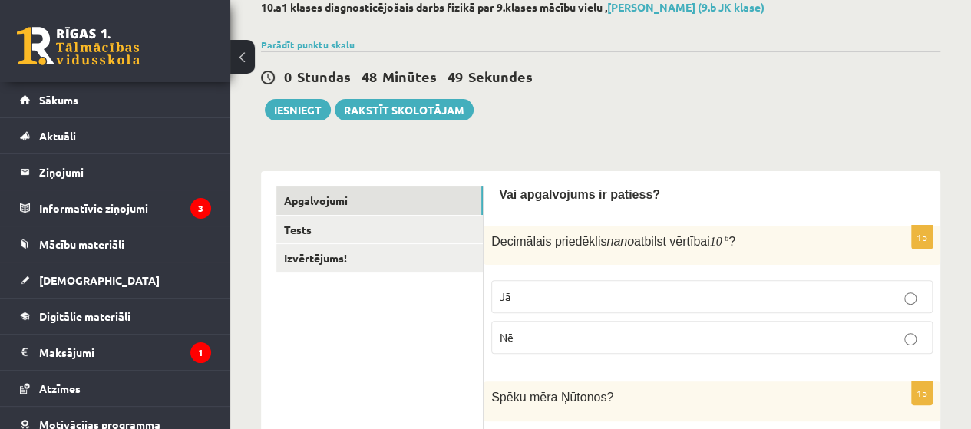
scroll to position [18, 0]
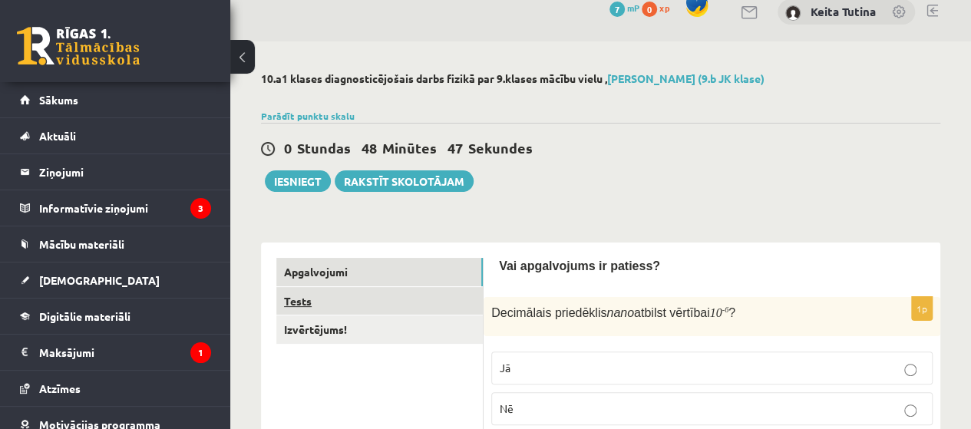
click at [362, 293] on link "Tests" at bounding box center [379, 301] width 207 height 28
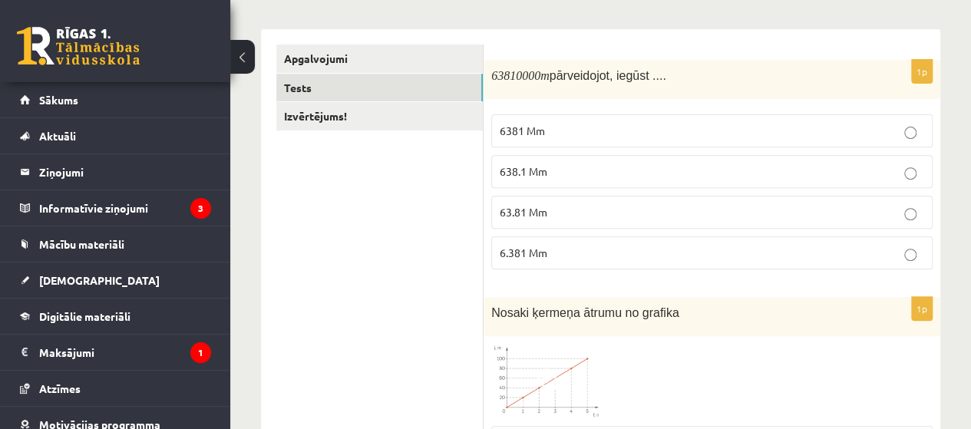
scroll to position [240, 0]
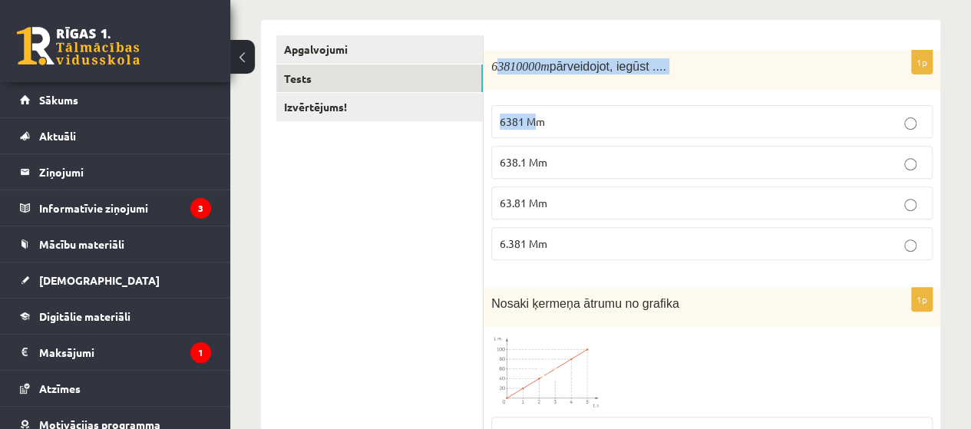
drag, startPoint x: 495, startPoint y: 64, endPoint x: 538, endPoint y: 93, distance: 52.0
click at [538, 93] on div "1p 63810000 m pārveidojot, iegūst .... 6381 Mm 638.1 Mm 63.81 Mm 6.381 Mm" at bounding box center [712, 162] width 457 height 222
drag, startPoint x: 487, startPoint y: 65, endPoint x: 531, endPoint y: 87, distance: 49.1
click at [526, 76] on div "63810000 m pārveidojot, iegūst ...." at bounding box center [712, 70] width 457 height 39
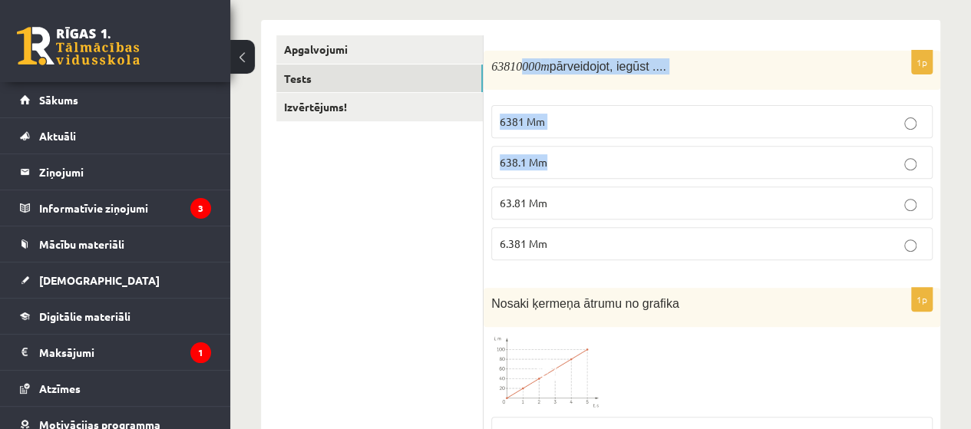
drag, startPoint x: 550, startPoint y: 165, endPoint x: 523, endPoint y: 81, distance: 87.9
click at [524, 81] on div "1p 63810000 m pārveidojot, iegūst .... 6381 Mm 638.1 Mm 63.81 Mm 6.381 Mm" at bounding box center [712, 162] width 457 height 222
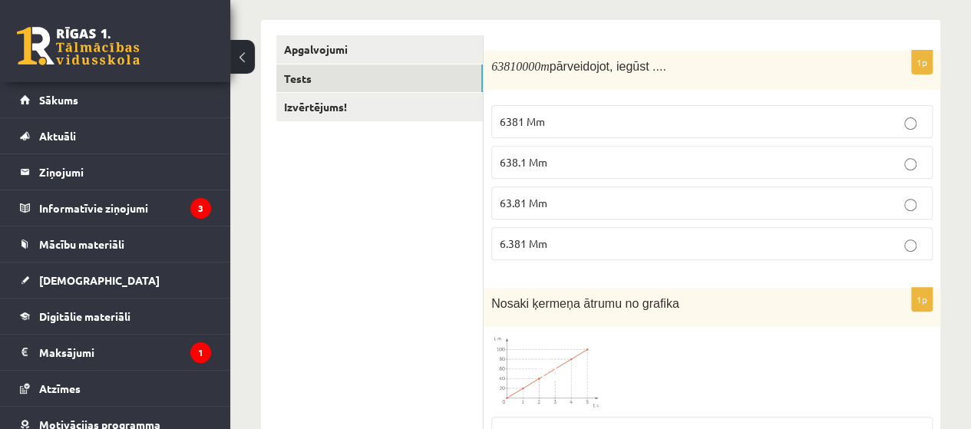
drag, startPoint x: 495, startPoint y: 59, endPoint x: 510, endPoint y: 67, distance: 16.5
click at [510, 67] on m\ "63810000" at bounding box center [515, 66] width 49 height 13
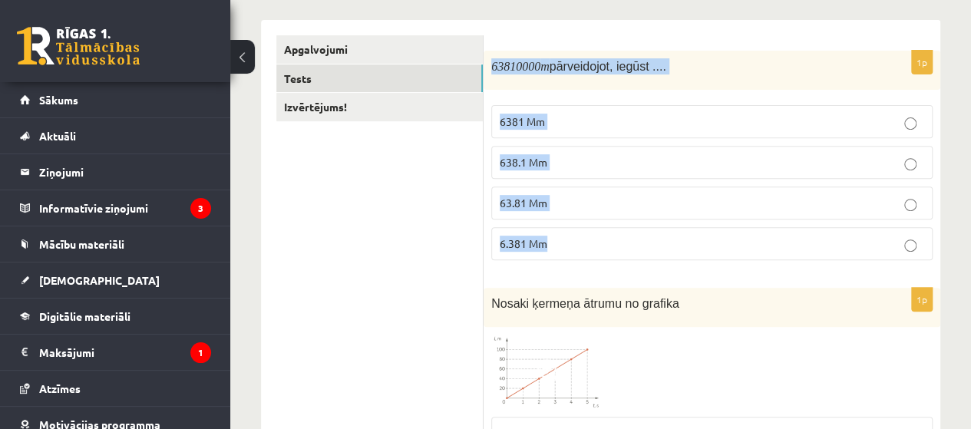
drag, startPoint x: 490, startPoint y: 57, endPoint x: 590, endPoint y: 235, distance: 204.2
click at [590, 235] on div "1p 63810000 m pārveidojot, iegūst .... 6381 Mm 638.1 Mm 63.81 Mm 6.381 Mm" at bounding box center [712, 162] width 457 height 222
click at [565, 206] on p "63.81 Mm" at bounding box center [712, 203] width 425 height 16
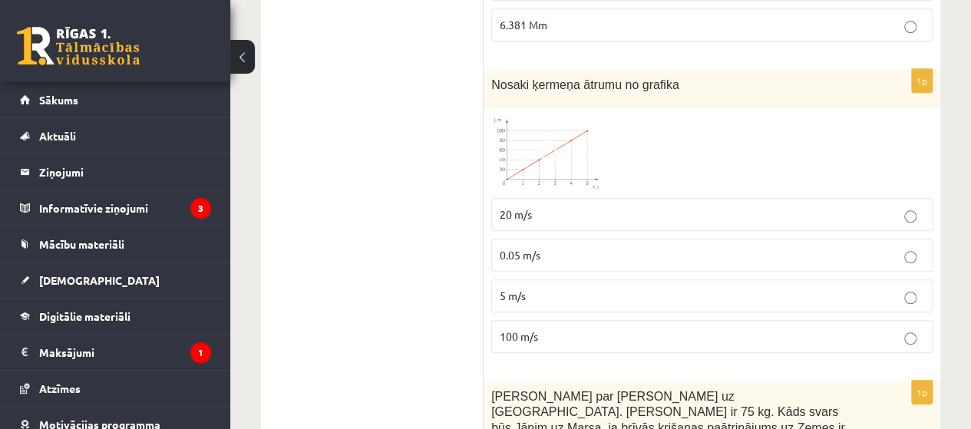
scroll to position [464, 0]
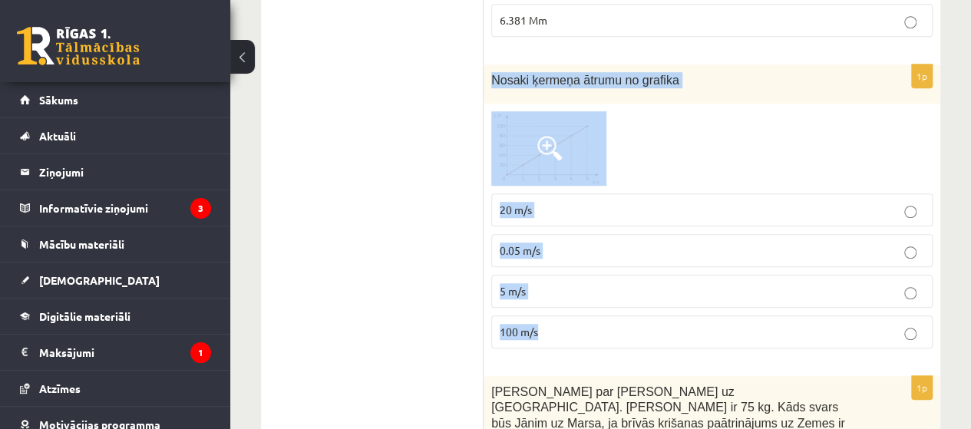
drag, startPoint x: 488, startPoint y: 73, endPoint x: 547, endPoint y: 314, distance: 248.1
click at [547, 314] on div "1p Nosaki ķermeņa ātrumu no grafika 20 m/s 0.05 m/s 5 m/s 100 m/s" at bounding box center [712, 213] width 457 height 296
click at [566, 211] on p "20 m/s" at bounding box center [712, 210] width 425 height 16
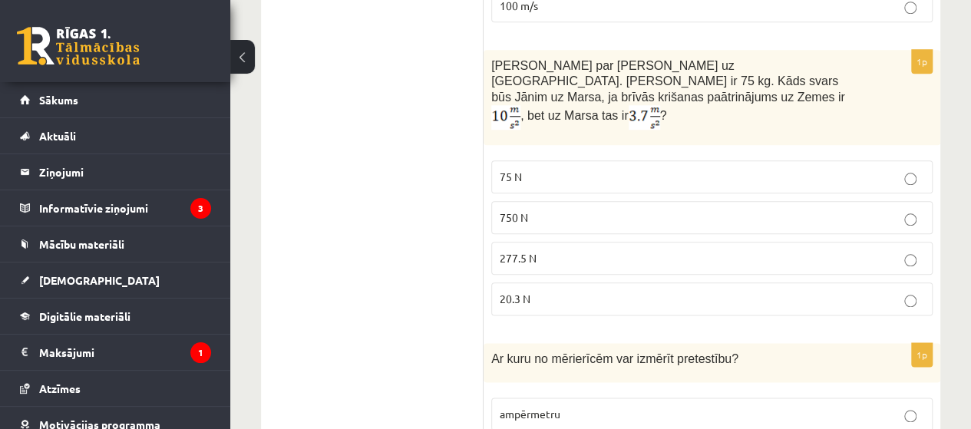
scroll to position [795, 0]
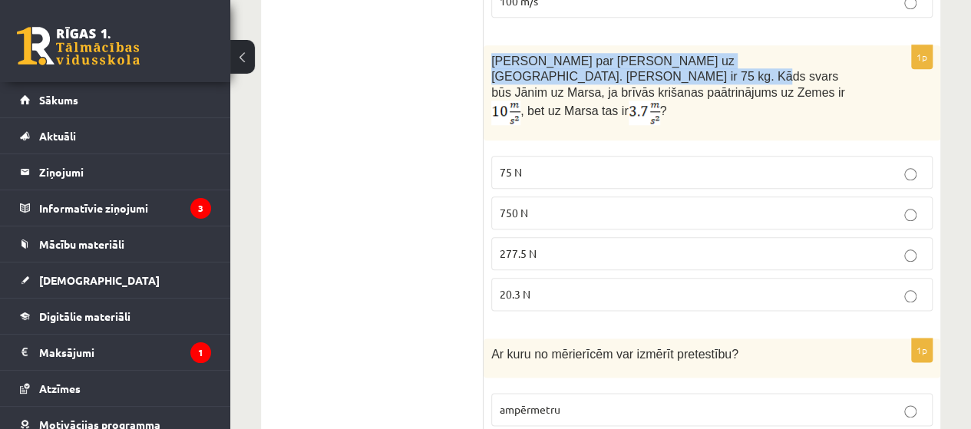
drag, startPoint x: 489, startPoint y: 51, endPoint x: 545, endPoint y: 78, distance: 61.8
click at [537, 71] on div "Jānis sapņoja par ceļošanu uz Marsu. Jāņa masa ir 75 kg. Kāds svars būs Jānim u…" at bounding box center [712, 92] width 457 height 95
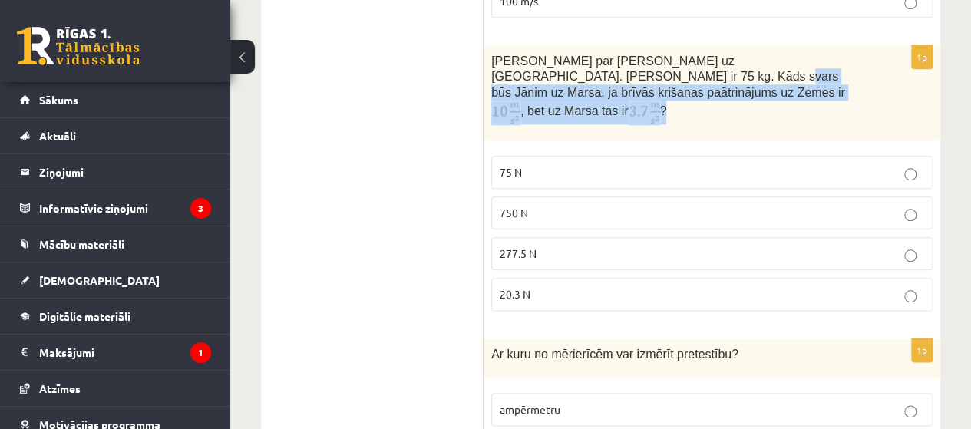
drag, startPoint x: 601, startPoint y: 99, endPoint x: 602, endPoint y: 90, distance: 9.3
click at [585, 88] on p "Jānis sapņoja par ceļošanu uz Marsu. Jāņa masa ir 75 kg. Kāds svars būs Jānim u…" at bounding box center [673, 89] width 365 height 72
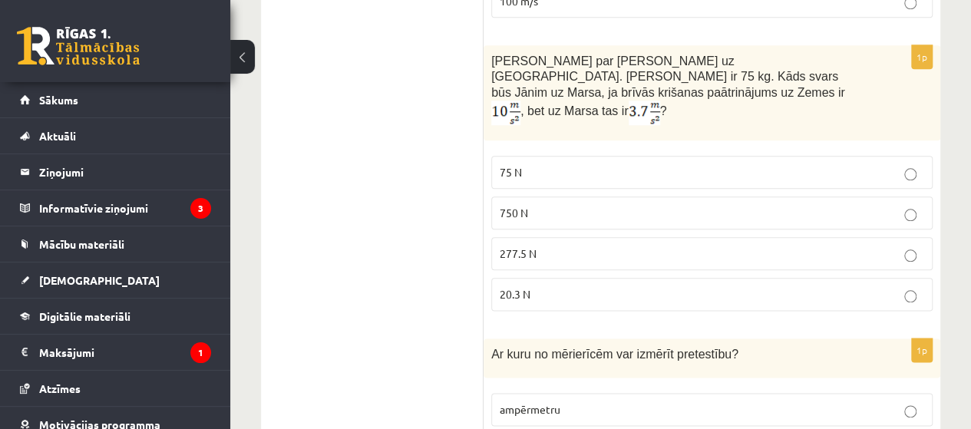
drag, startPoint x: 481, startPoint y: 53, endPoint x: 507, endPoint y: 59, distance: 26.8
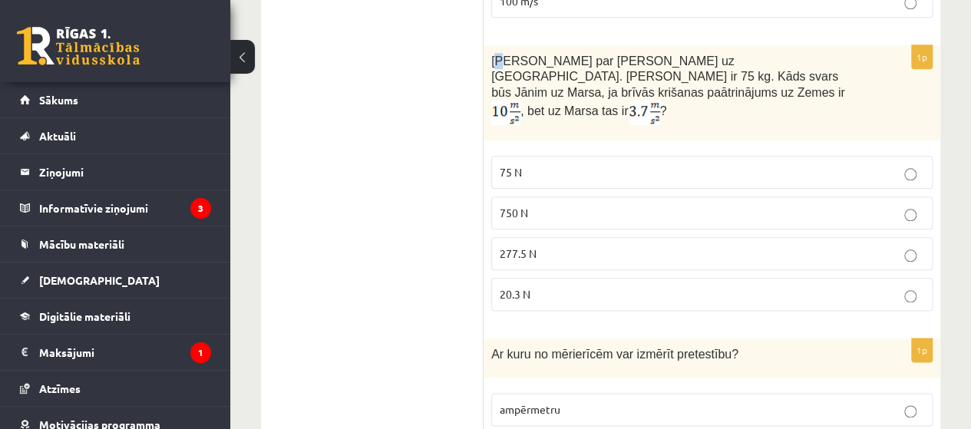
click at [499, 55] on span "Jānis sapņoja par ceļošanu uz Marsu. Jāņa masa ir 75 kg. Kāds svars būs Jānim u…" at bounding box center [668, 77] width 354 height 45
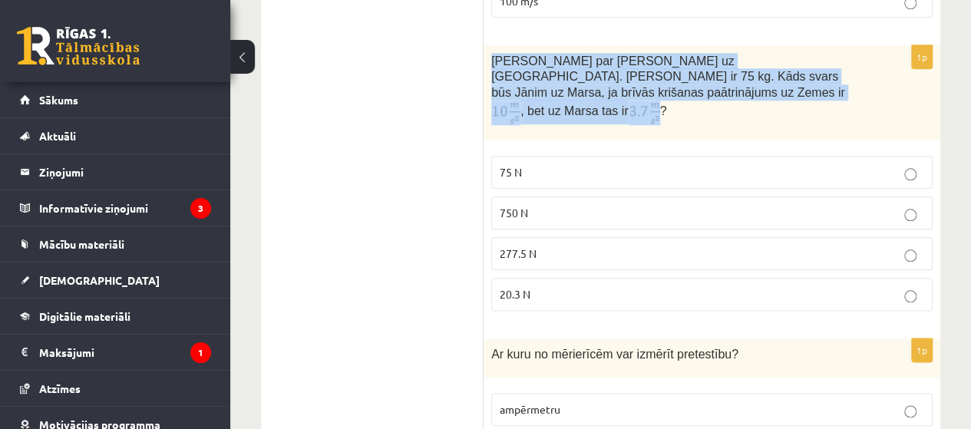
drag, startPoint x: 485, startPoint y: 56, endPoint x: 580, endPoint y: 101, distance: 104.8
click at [580, 101] on div "Jānis sapņoja par ceļošanu uz Marsu. Jāņa masa ir 75 kg. Kāds svars būs Jānim u…" at bounding box center [712, 92] width 457 height 95
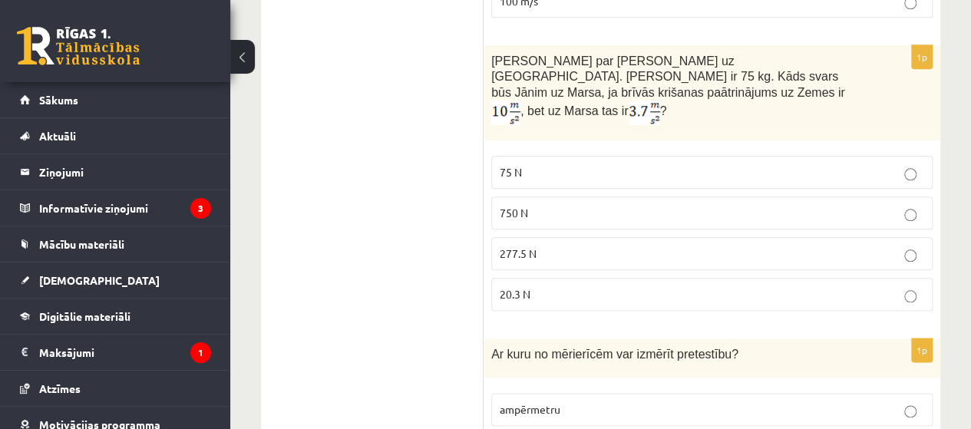
click at [533, 247] on p "277.5 N" at bounding box center [712, 254] width 425 height 16
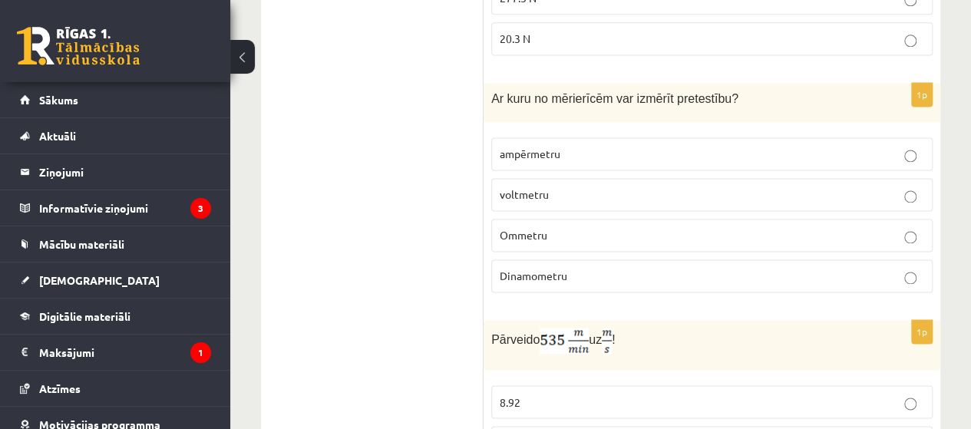
scroll to position [1074, 0]
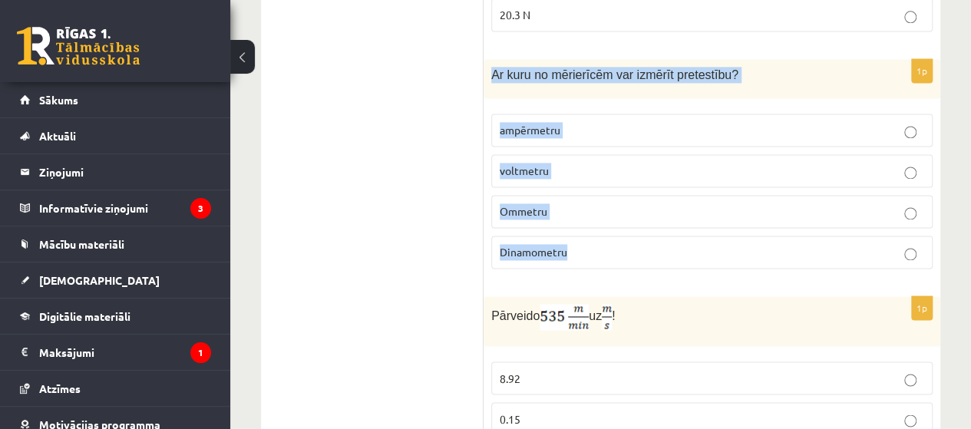
drag, startPoint x: 489, startPoint y: 62, endPoint x: 570, endPoint y: 241, distance: 196.3
click at [570, 241] on div "1p Ar kuru no mērierīcēm var izmērīt pretestību? ampērmetru voltmetru Ommetru D…" at bounding box center [712, 170] width 457 height 222
click at [577, 259] on div "1p Ar kuru no mērierīcēm var izmērīt pretestību? ampērmetru voltmetru Ommetru D…" at bounding box center [712, 170] width 457 height 222
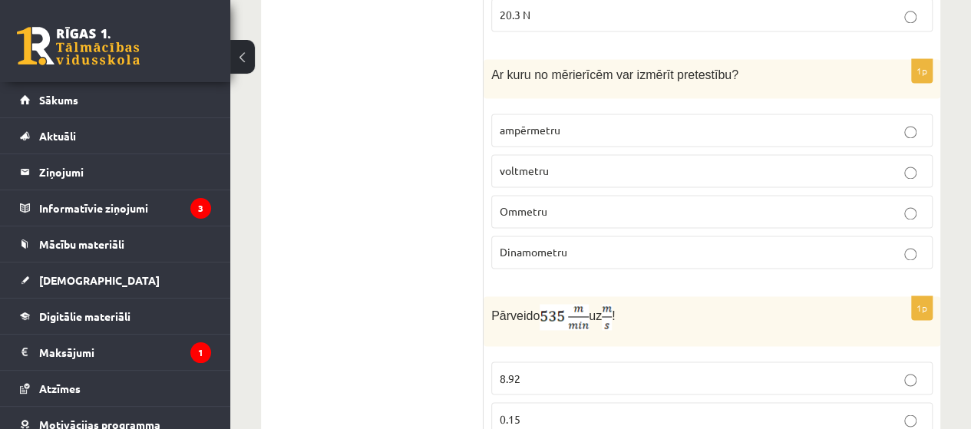
drag, startPoint x: 577, startPoint y: 259, endPoint x: 465, endPoint y: 136, distance: 165.8
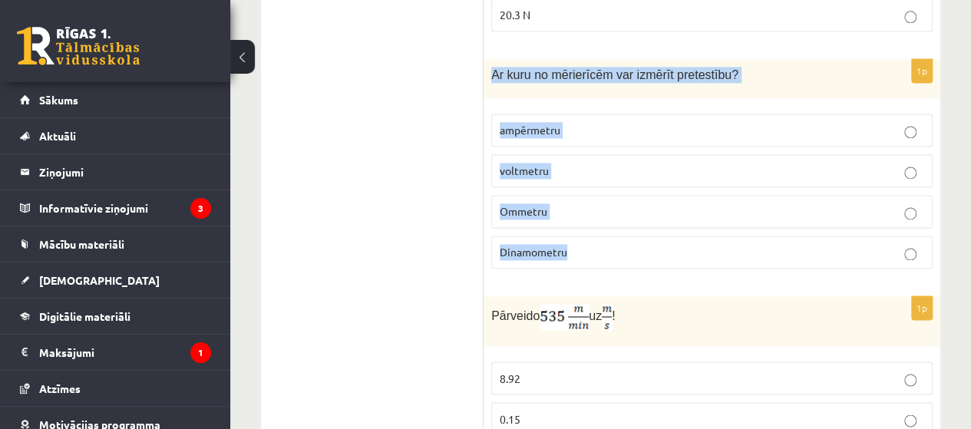
drag, startPoint x: 487, startPoint y: 59, endPoint x: 579, endPoint y: 223, distance: 188.4
click at [579, 223] on div "1p Ar kuru no mērierīcēm var izmērīt pretestību? ampērmetru voltmetru Ommetru D…" at bounding box center [712, 170] width 457 height 222
click at [584, 204] on p "Ommetru" at bounding box center [712, 212] width 425 height 16
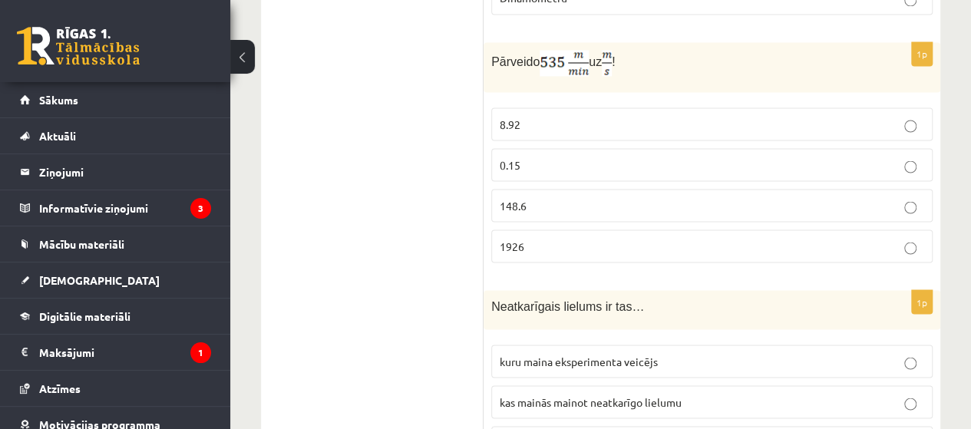
scroll to position [1309, 0]
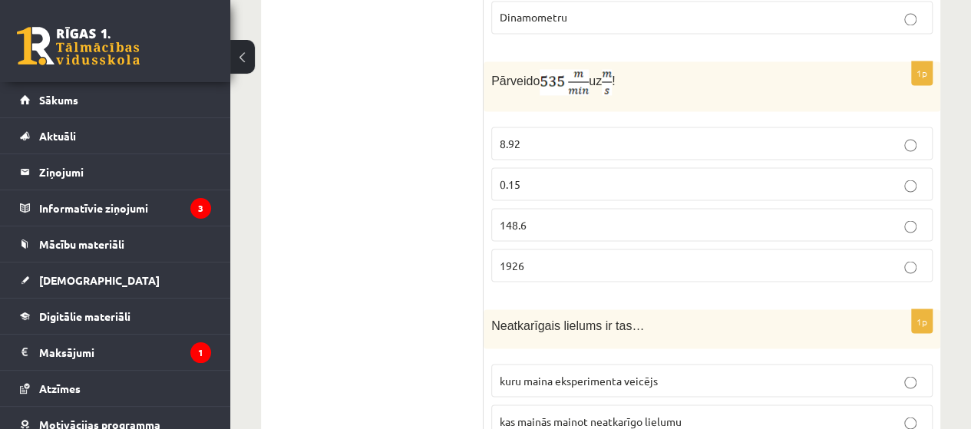
click at [556, 127] on label "8.92" at bounding box center [712, 143] width 442 height 33
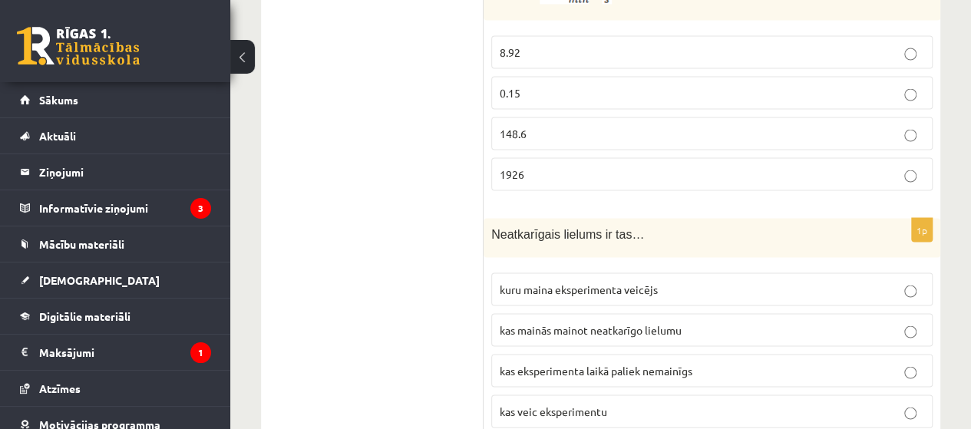
scroll to position [1551, 0]
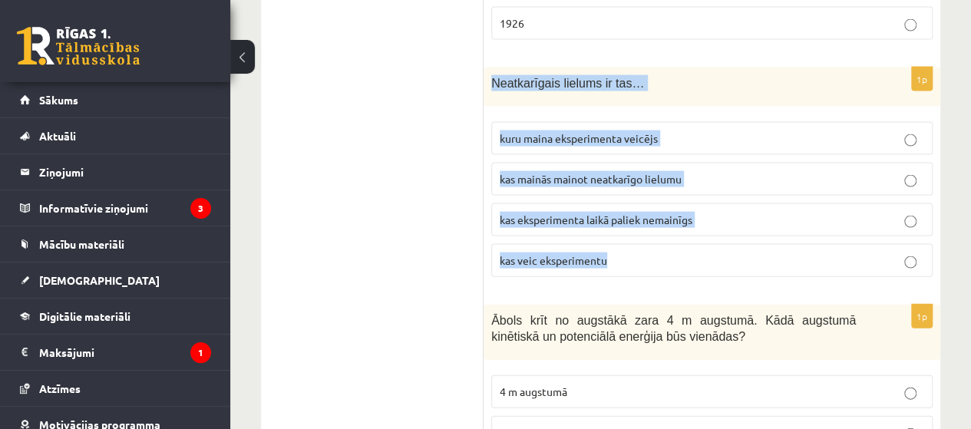
drag, startPoint x: 491, startPoint y: 65, endPoint x: 642, endPoint y: 227, distance: 221.1
click at [642, 227] on div "1p Neatkarīgais lielums ir tas… kuru maina eksperimenta veicējs kas mainās main…" at bounding box center [712, 179] width 457 height 222
click at [711, 163] on label "kas mainās mainot neatkarīgo lielumu" at bounding box center [712, 179] width 442 height 33
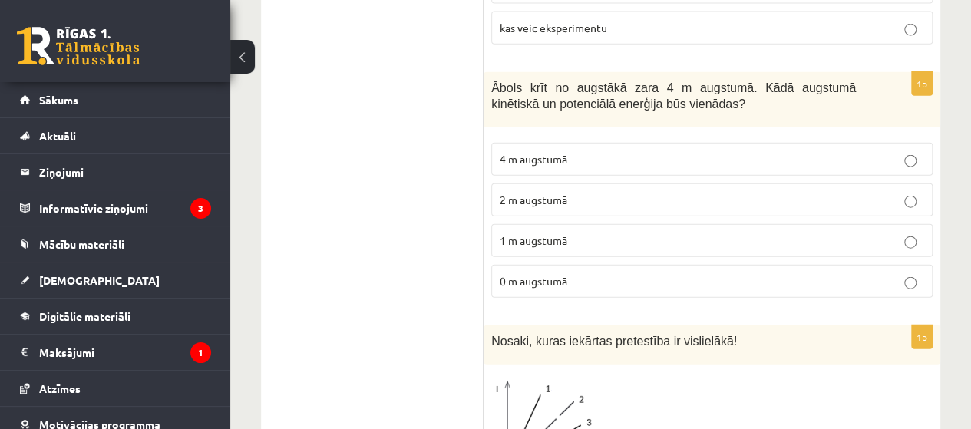
scroll to position [1808, 0]
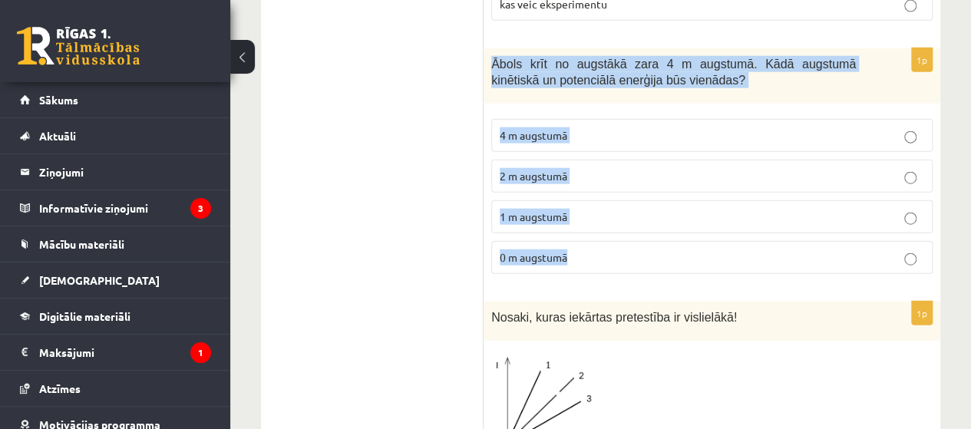
drag, startPoint x: 491, startPoint y: 41, endPoint x: 602, endPoint y: 216, distance: 207.1
click at [611, 213] on div "1p Ābols krīt no augstākā zara 4 m augstumā. Kādā augstumā kinētiskā un potenci…" at bounding box center [712, 167] width 457 height 238
click at [637, 168] on p "2 m augstumā" at bounding box center [712, 176] width 425 height 16
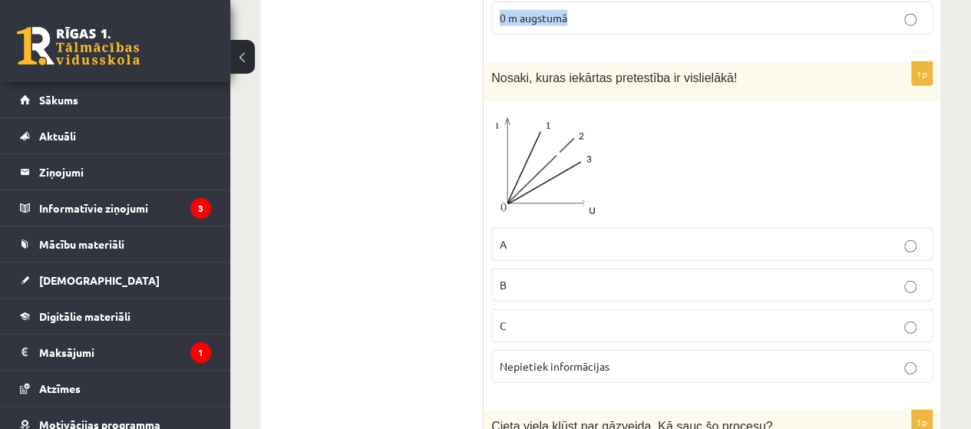
scroll to position [2070, 0]
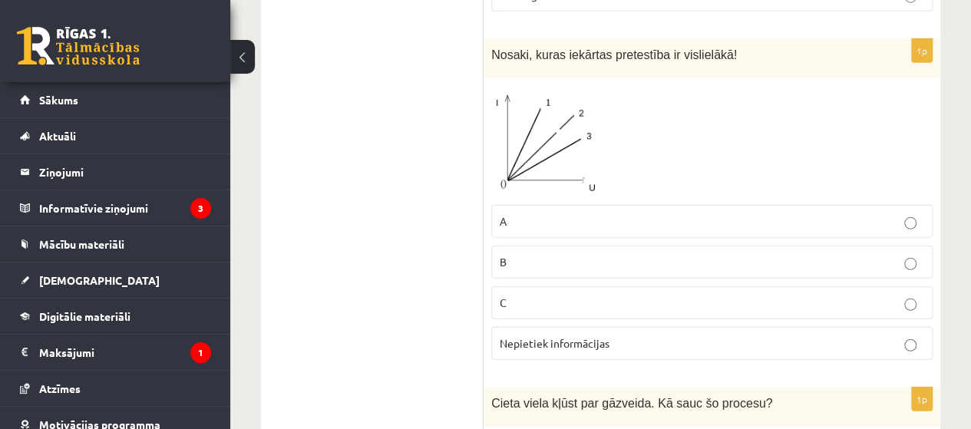
click at [493, 39] on div "Nosaki, kuras iekārtas pretestība ir vislielākā!" at bounding box center [712, 58] width 457 height 39
click at [621, 336] on p "Nepietiek informācijas" at bounding box center [712, 344] width 425 height 16
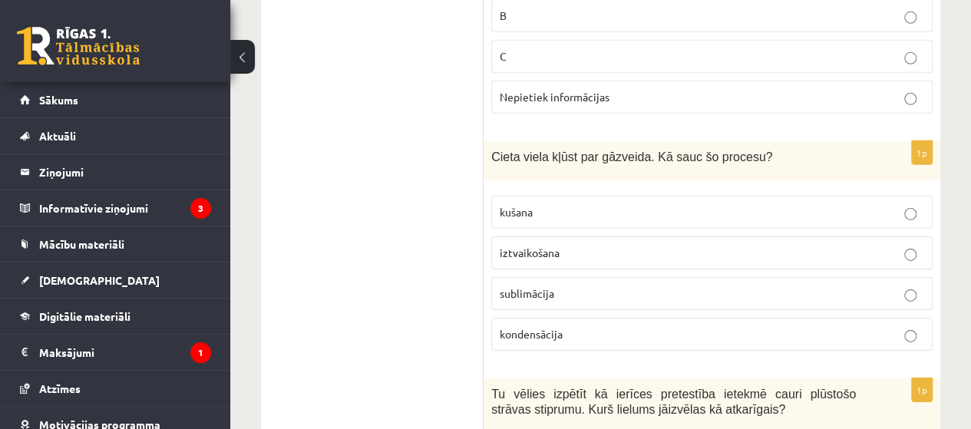
scroll to position [2327, 0]
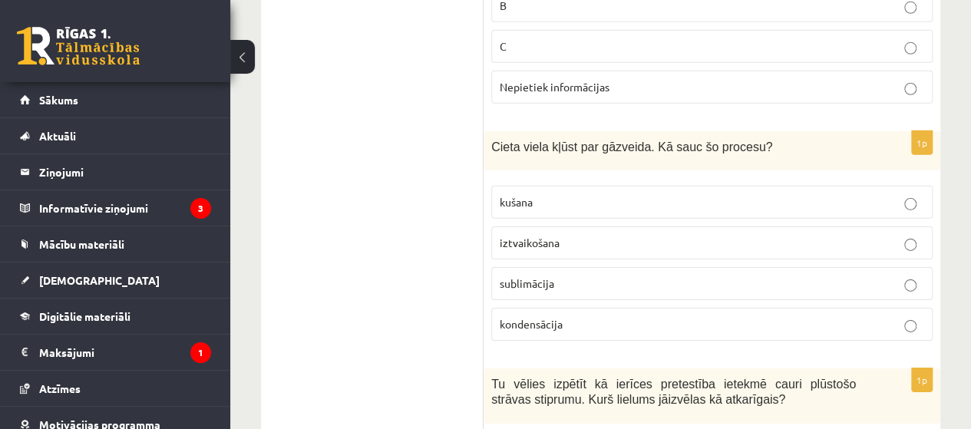
drag, startPoint x: 481, startPoint y: 115, endPoint x: 533, endPoint y: 184, distance: 86.0
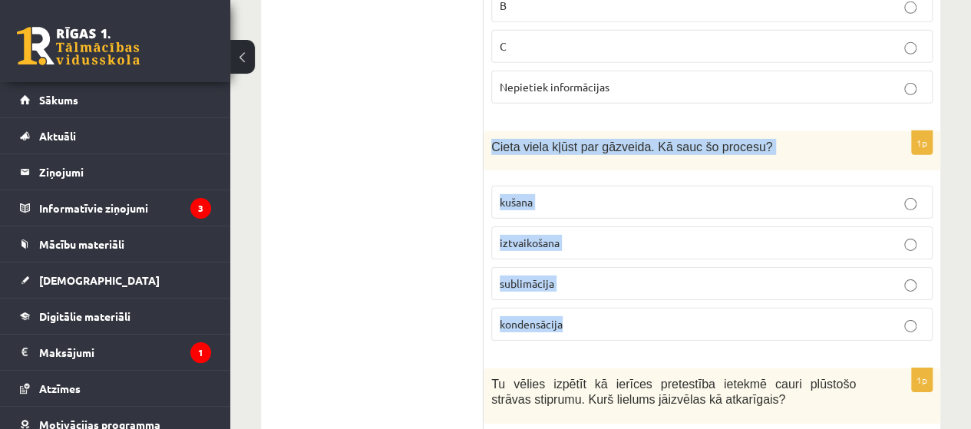
drag, startPoint x: 491, startPoint y: 121, endPoint x: 564, endPoint y: 305, distance: 198.5
click at [564, 305] on div "1p Cieta viela kļūst par gāzveida. Kā sauc šo procesu? kušana iztvaikošana subl…" at bounding box center [712, 242] width 457 height 222
click at [584, 276] on p "sublimācija" at bounding box center [712, 284] width 425 height 16
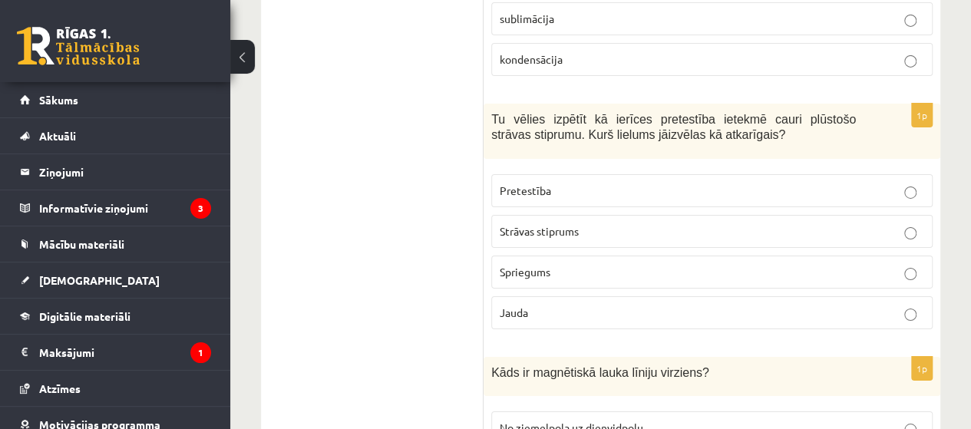
scroll to position [2596, 0]
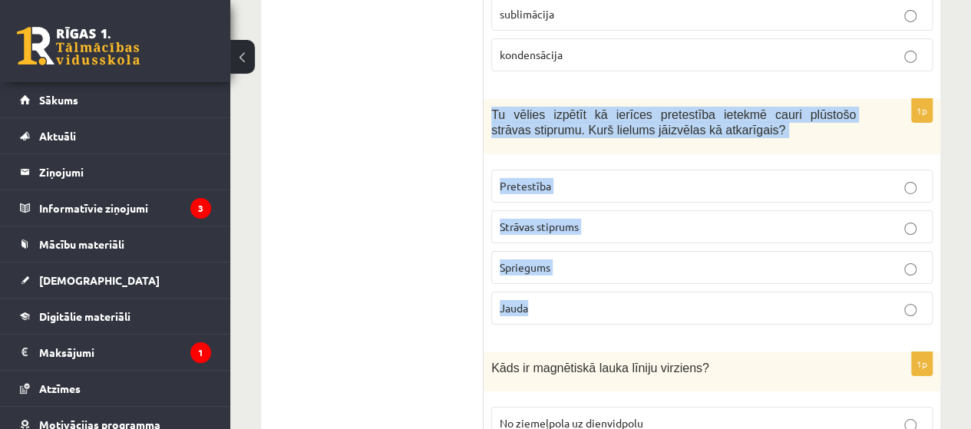
drag, startPoint x: 488, startPoint y: 86, endPoint x: 571, endPoint y: 264, distance: 196.5
click at [571, 264] on div "1p Tu vēlies izpētīt kā ierīces pretestība ietekmē cauri plūstošo strāvas stipr…" at bounding box center [712, 218] width 457 height 238
click at [602, 219] on p "Strāvas stiprums" at bounding box center [712, 227] width 425 height 16
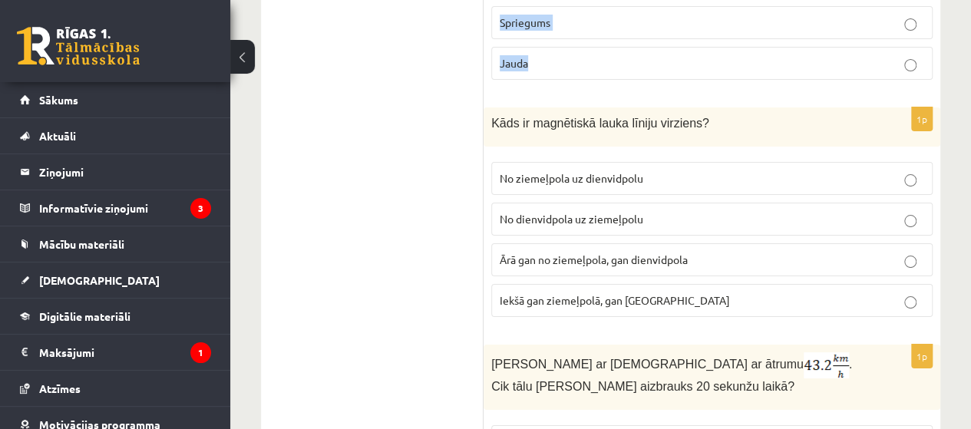
scroll to position [2851, 0]
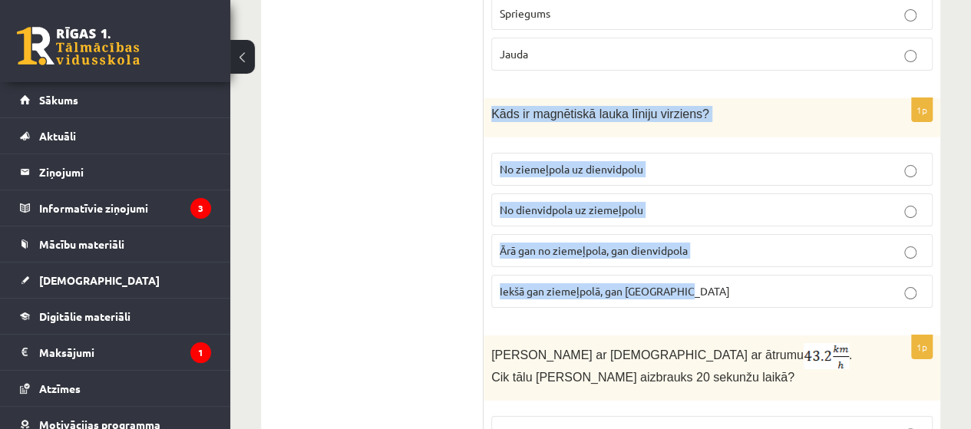
drag, startPoint x: 489, startPoint y: 83, endPoint x: 691, endPoint y: 254, distance: 264.8
click at [691, 254] on div "1p Kāds ir magnētiskā lauka līniju virziens? No ziemeļpola uz dienvidpolu No di…" at bounding box center [712, 209] width 457 height 222
click at [736, 161] on p "No ziemeļpola uz dienvidpolu" at bounding box center [712, 169] width 425 height 16
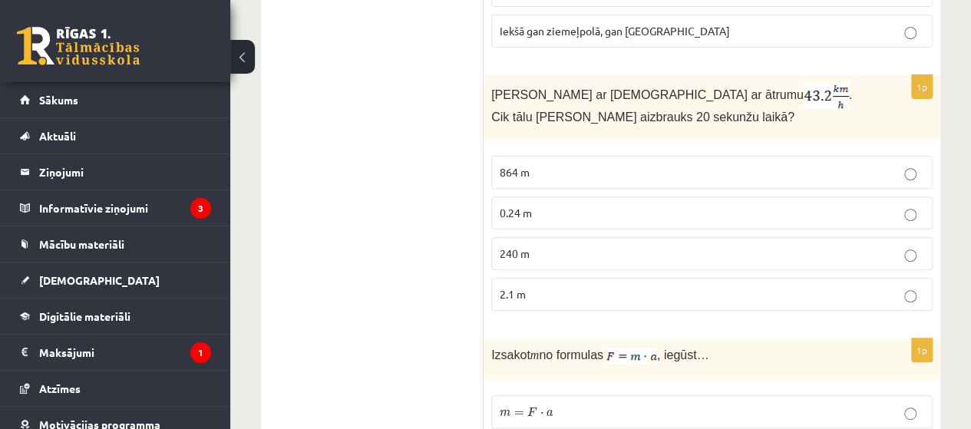
scroll to position [3106, 0]
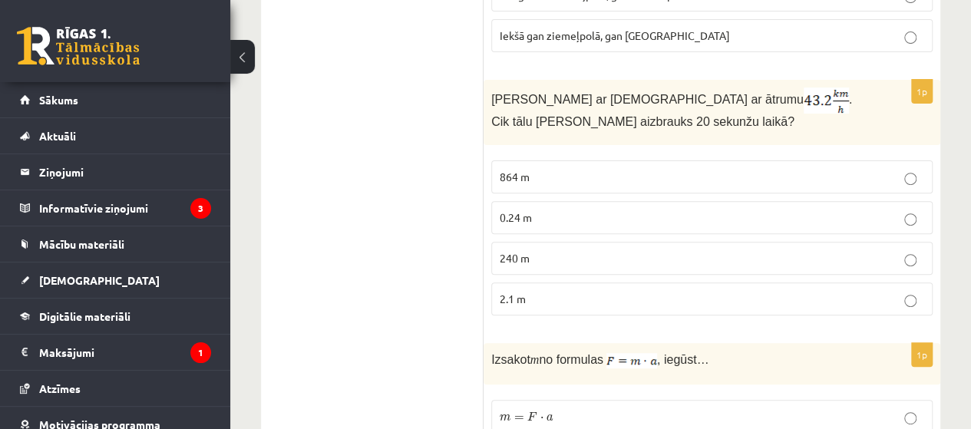
click at [774, 161] on label "864 m" at bounding box center [712, 177] width 442 height 33
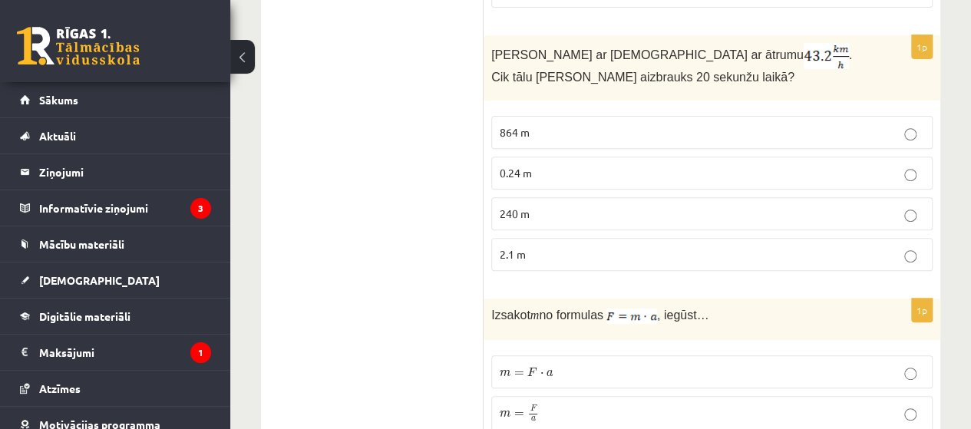
scroll to position [3261, 0]
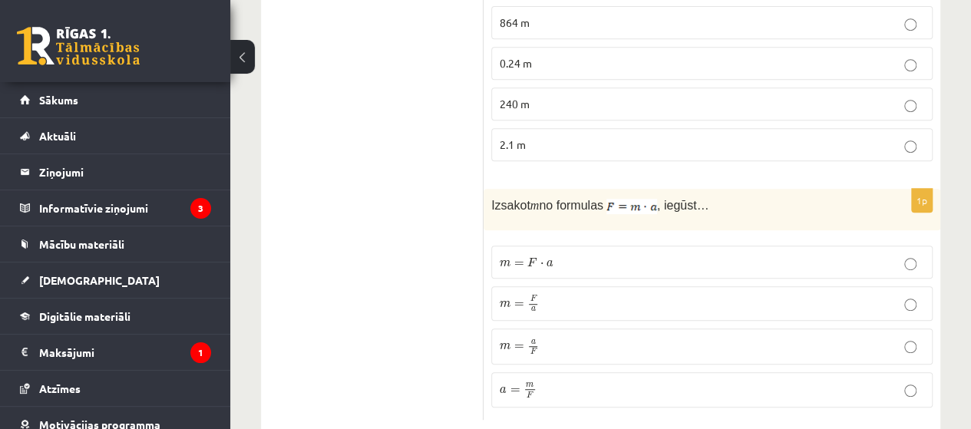
click at [570, 337] on p "m = a F m = a F" at bounding box center [712, 346] width 425 height 18
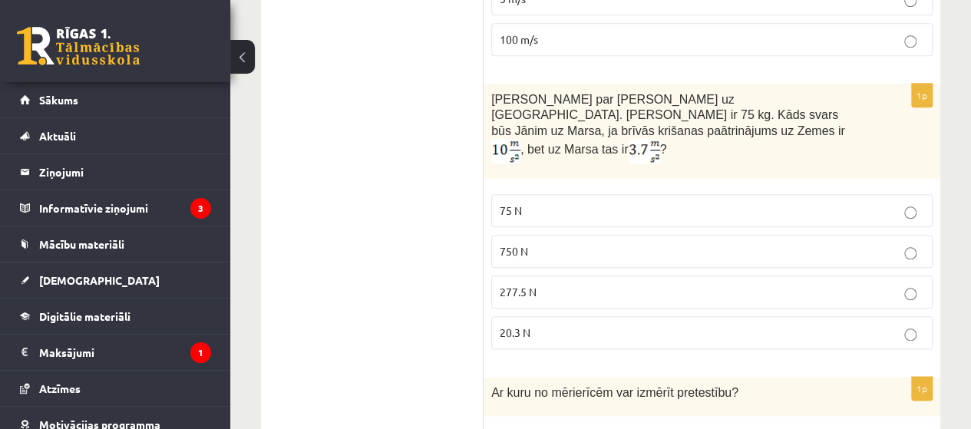
scroll to position [131, 0]
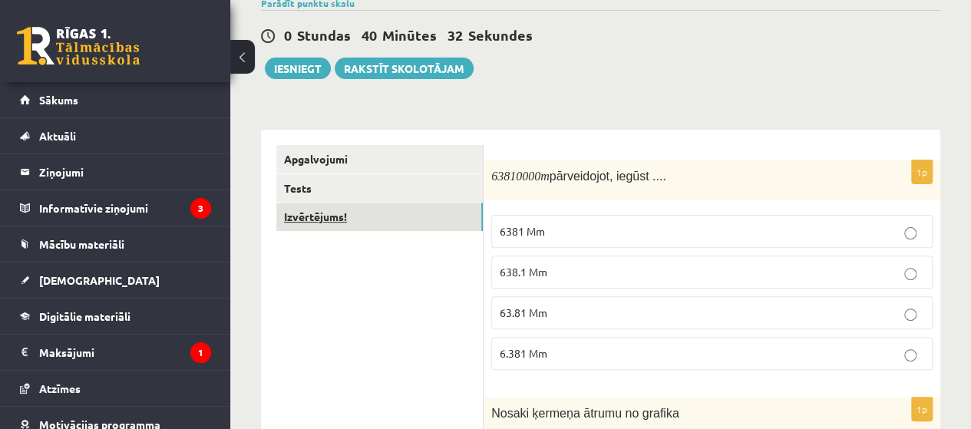
click at [402, 209] on link "Izvērtējums!" at bounding box center [379, 217] width 207 height 28
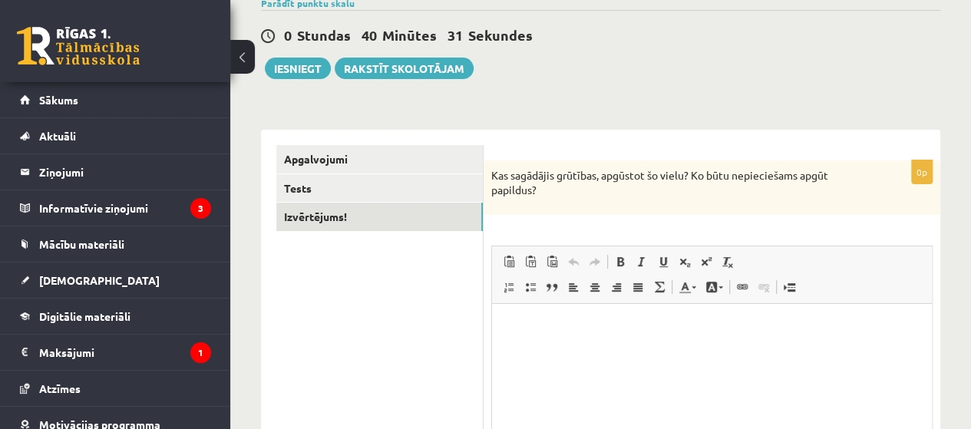
scroll to position [0, 0]
click at [313, 64] on button "Iesniegt" at bounding box center [298, 69] width 66 height 22
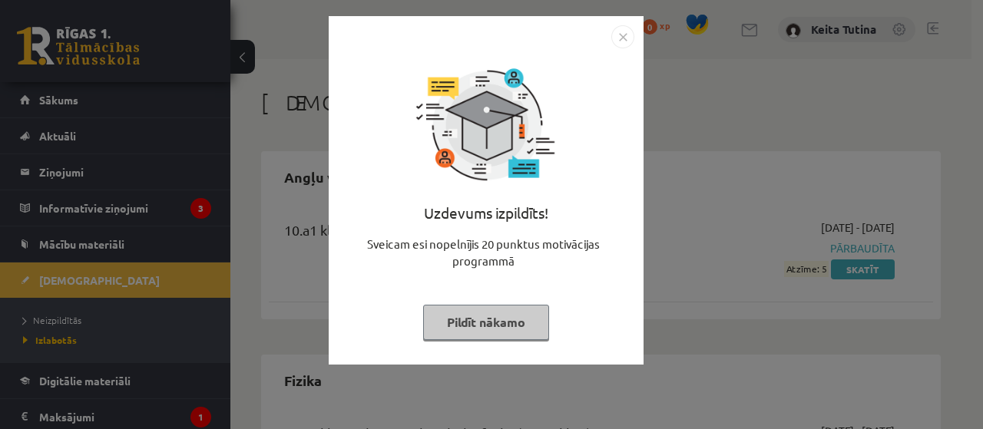
click at [451, 328] on button "Pildīt nākamo" at bounding box center [486, 322] width 126 height 35
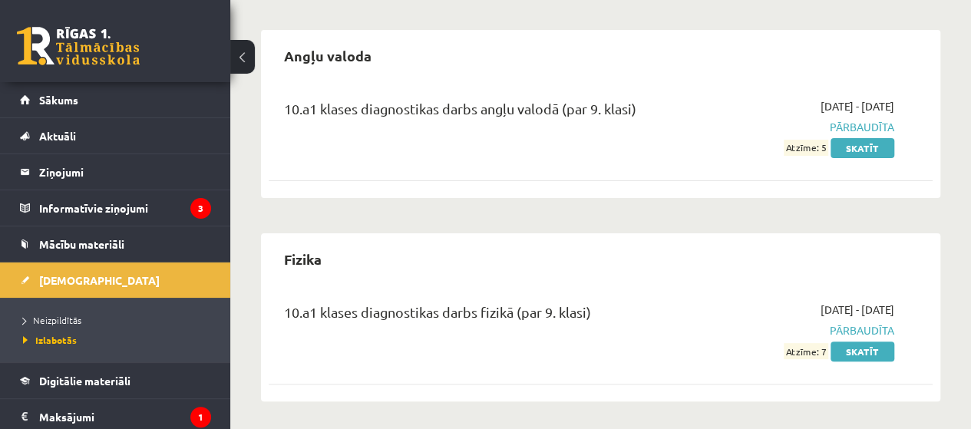
scroll to position [123, 0]
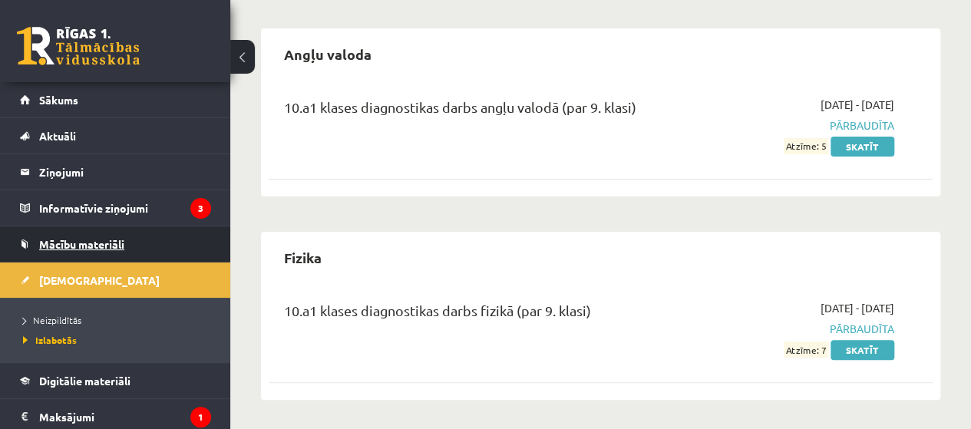
click at [71, 240] on span "Mācību materiāli" at bounding box center [81, 244] width 85 height 14
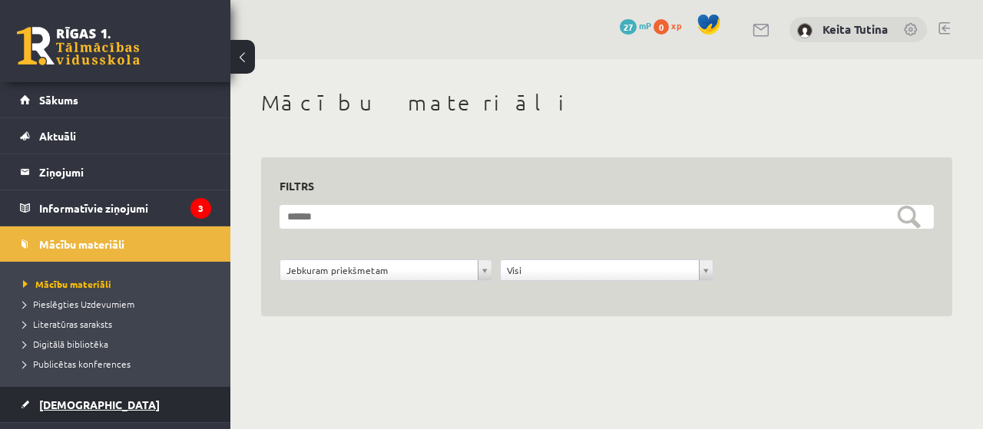
click at [65, 406] on span "[DEMOGRAPHIC_DATA]" at bounding box center [99, 405] width 121 height 14
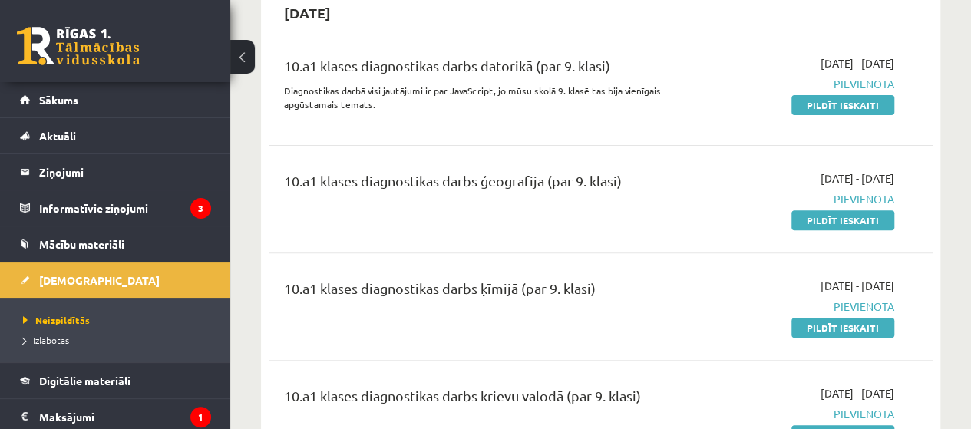
scroll to position [138, 0]
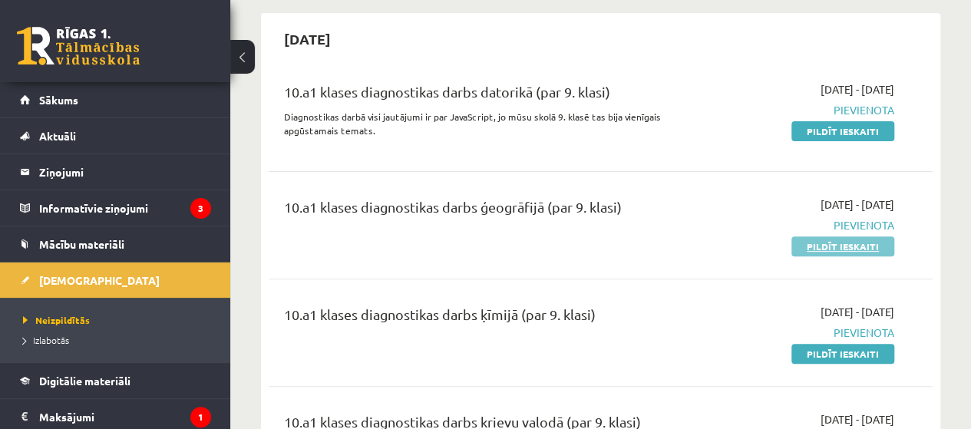
click at [813, 242] on link "Pildīt ieskaiti" at bounding box center [843, 247] width 103 height 20
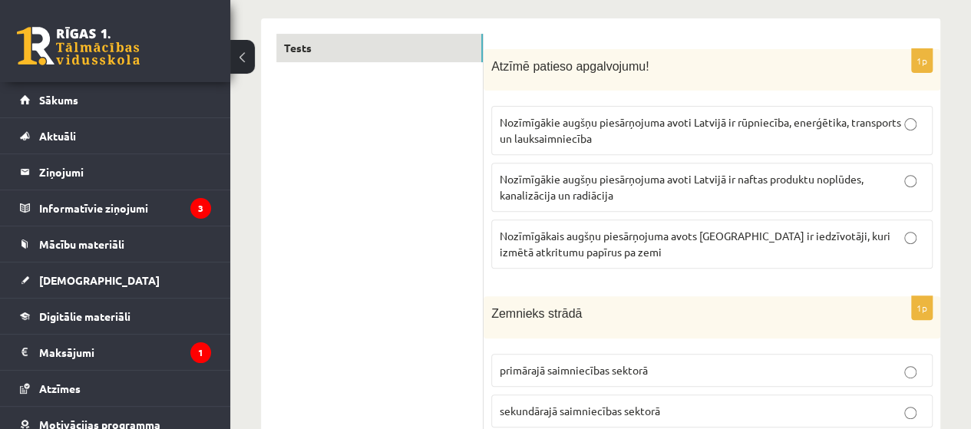
scroll to position [261, 0]
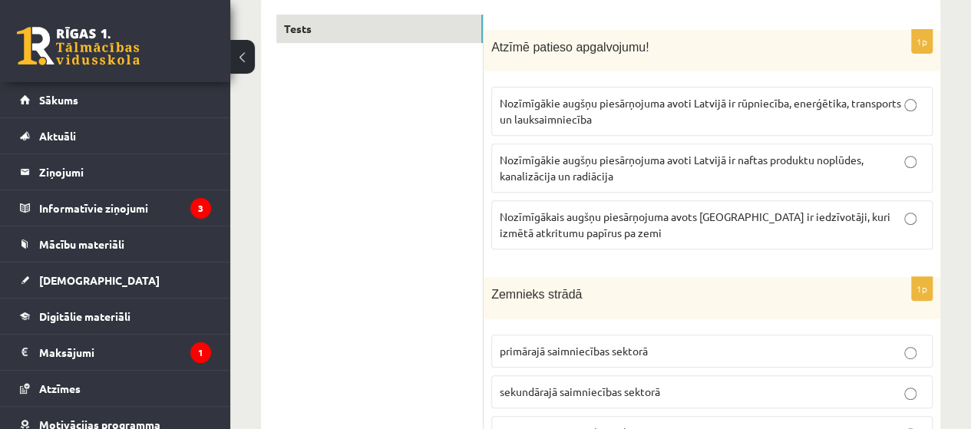
drag, startPoint x: 975, startPoint y: 29, endPoint x: 977, endPoint y: 43, distance: 13.9
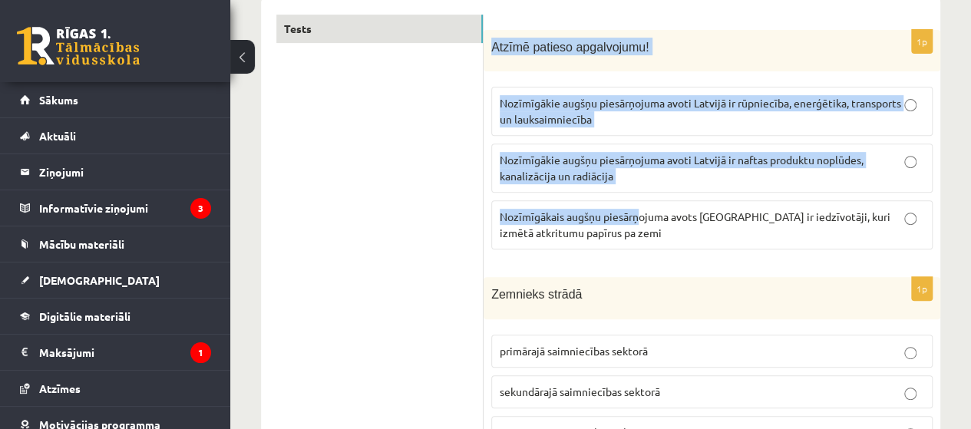
drag, startPoint x: 492, startPoint y: 42, endPoint x: 633, endPoint y: 235, distance: 238.6
click at [638, 210] on div "1p Atzīmē patieso apgalvojumu! Nozīmīgākie augšņu piesārņojuma avoti Latvijā ir…" at bounding box center [712, 146] width 457 height 233
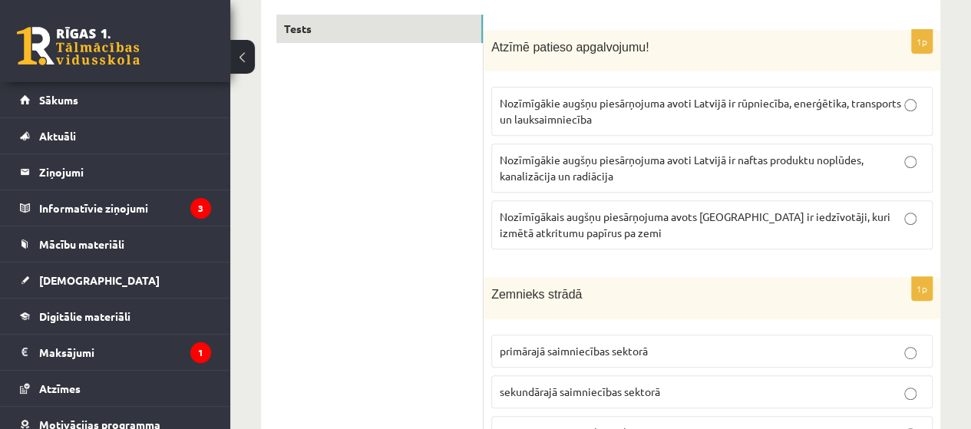
click at [622, 232] on span "Nozīmīgākais augšņu piesārņojuma avots [GEOGRAPHIC_DATA] ir iedzīvotāji, kuri i…" at bounding box center [695, 225] width 391 height 30
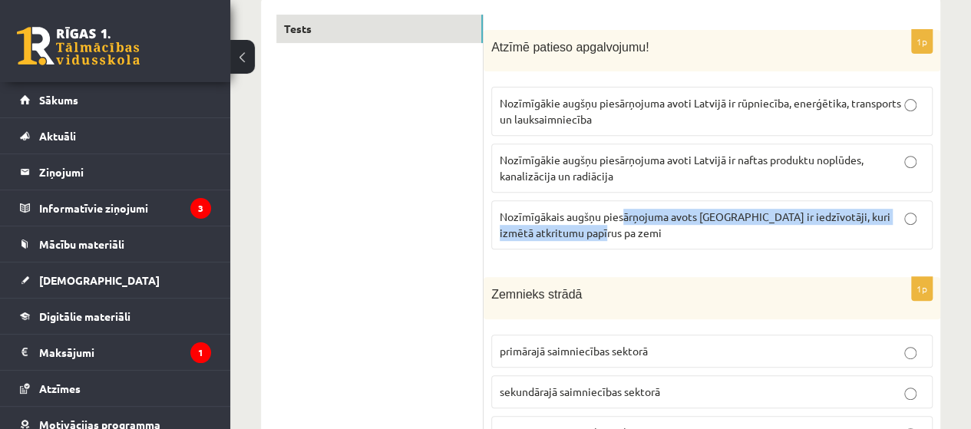
drag, startPoint x: 622, startPoint y: 231, endPoint x: 621, endPoint y: 222, distance: 9.2
click at [621, 222] on p "Nozīmīgākais augšņu piesārņojuma avots [GEOGRAPHIC_DATA] ir iedzīvotāji, kuri i…" at bounding box center [712, 225] width 425 height 32
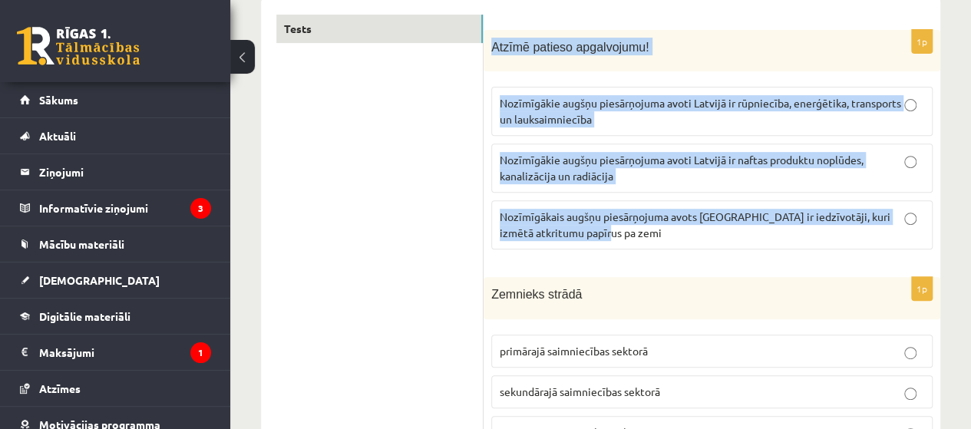
drag, startPoint x: 493, startPoint y: 46, endPoint x: 629, endPoint y: 224, distance: 224.1
click at [629, 224] on div "1p Atzīmē patieso apgalvojumu! Nozīmīgākie augšņu piesārņojuma avoti Latvijā ir…" at bounding box center [712, 146] width 457 height 233
copy div "Atzīmē patieso apgalvojumu! Nozīmīgākie augšņu piesārņojuma avoti Latvijā ir rū…"
click at [652, 98] on span "Nozīmīgākie augšņu piesārņojuma avoti Latvijā ir rūpniecība, enerģētika, transp…" at bounding box center [701, 111] width 402 height 30
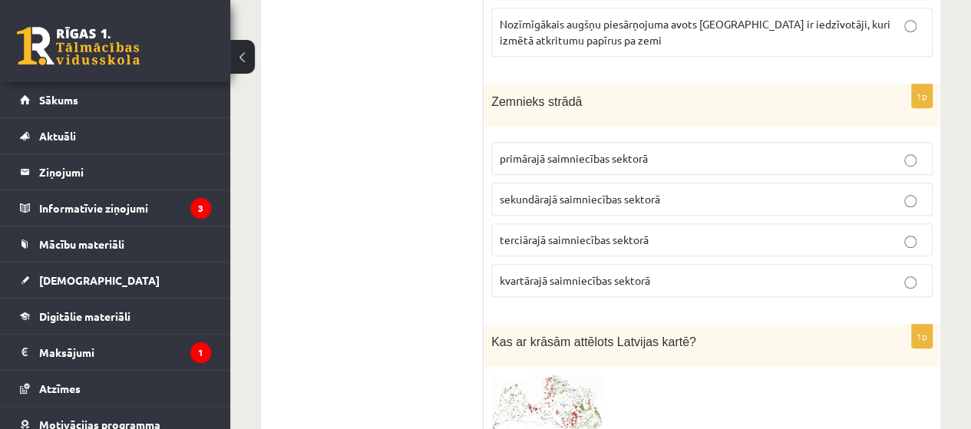
scroll to position [464, 0]
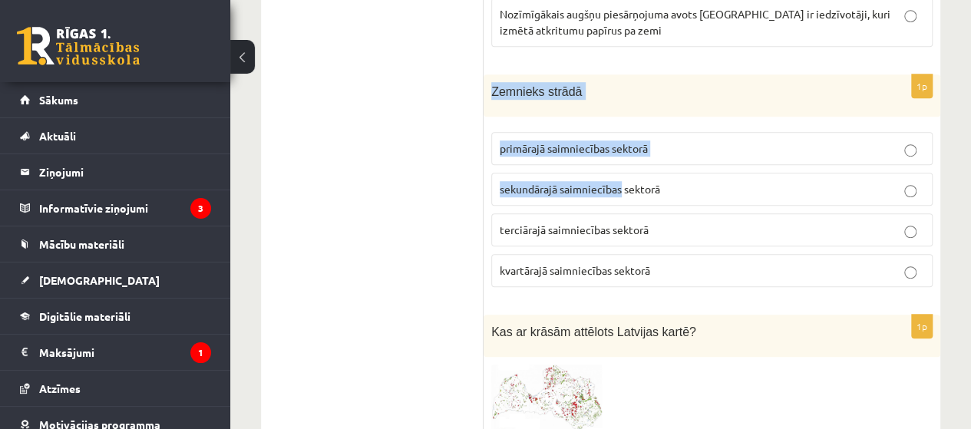
drag, startPoint x: 494, startPoint y: 91, endPoint x: 656, endPoint y: 207, distance: 198.8
click at [625, 174] on div "1p Zemnieks strādā primārajā saimniecības sektorā sekundārajā saimniecības sekt…" at bounding box center [712, 186] width 457 height 225
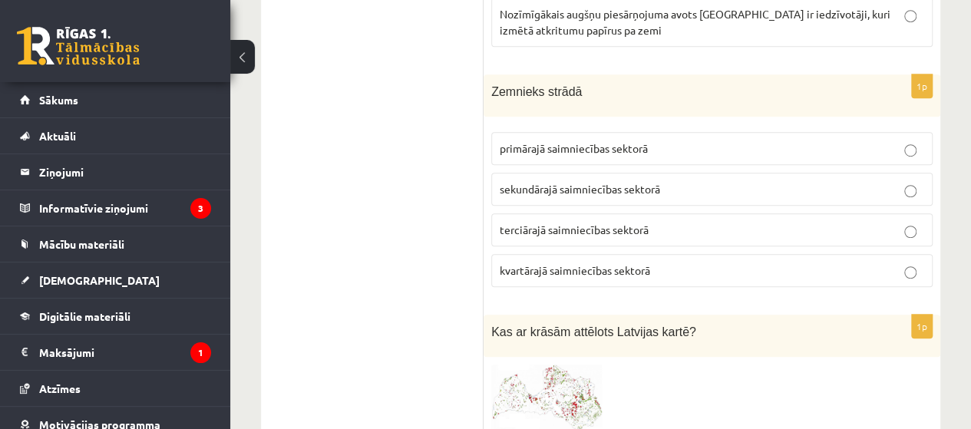
drag, startPoint x: 656, startPoint y: 207, endPoint x: 647, endPoint y: 234, distance: 29.1
click at [650, 237] on fieldset "primārajā saimniecības sektorā sekundārajā saimniecības sektorā terciārajā saim…" at bounding box center [712, 207] width 442 height 167
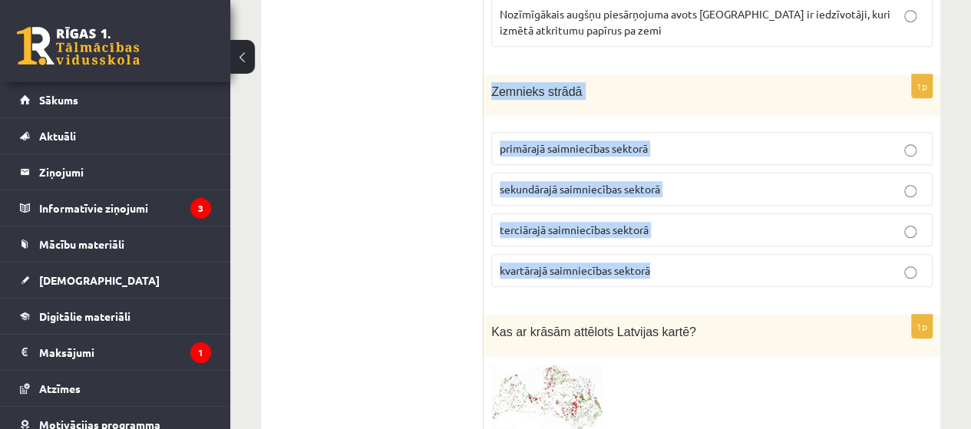
drag, startPoint x: 493, startPoint y: 87, endPoint x: 667, endPoint y: 270, distance: 252.6
click at [667, 270] on div "1p Zemnieks strādā primārajā saimniecības sektorā sekundārajā saimniecības sekt…" at bounding box center [712, 186] width 457 height 225
copy div "Zemnieks strādā primārajā saimniecības sektorā sekundārajā saimniecības sektorā…"
click at [665, 145] on p "primārajā saimniecības sektorā" at bounding box center [712, 149] width 425 height 16
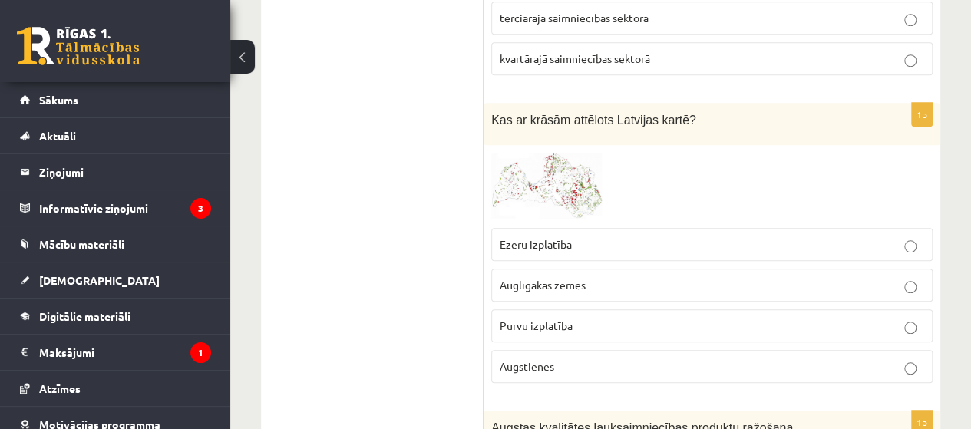
scroll to position [686, 0]
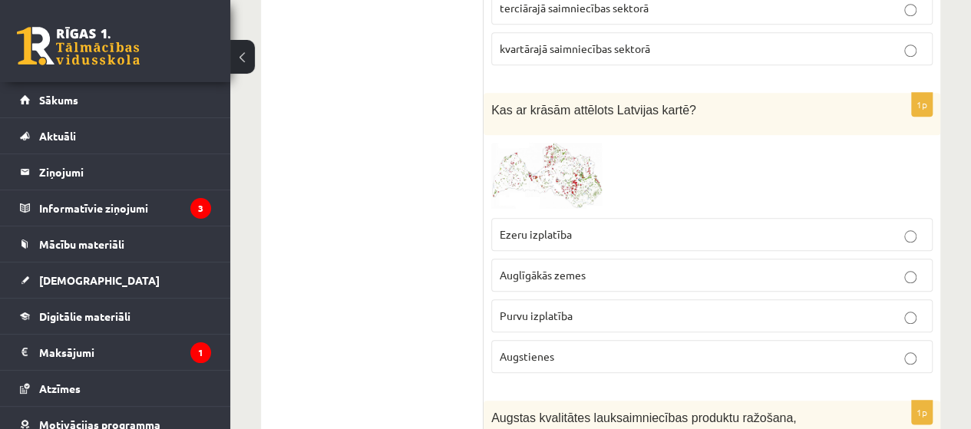
click at [554, 167] on span at bounding box center [550, 179] width 25 height 25
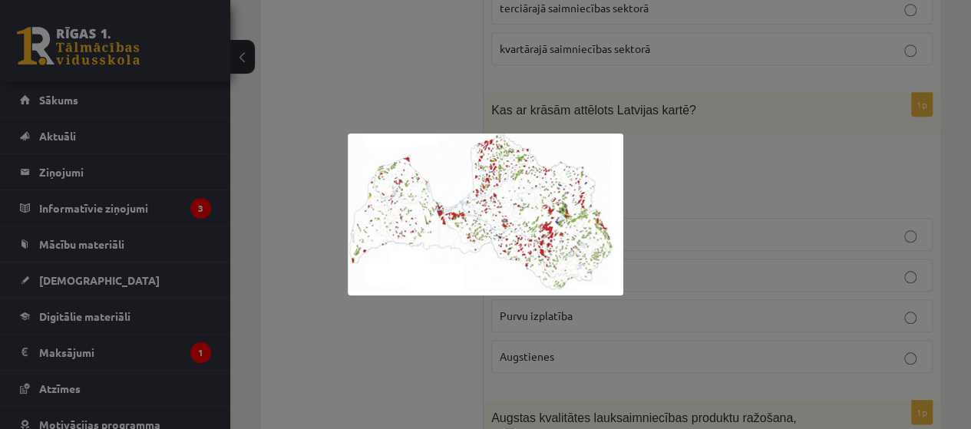
click at [676, 197] on div at bounding box center [485, 214] width 971 height 429
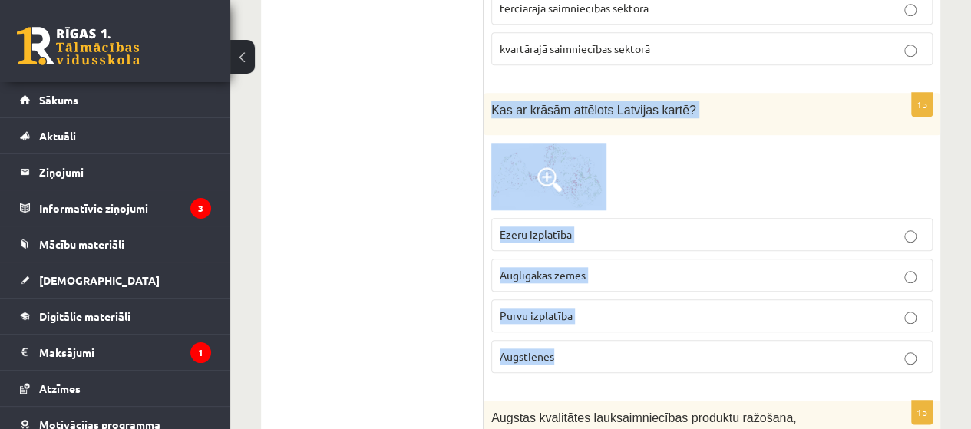
drag, startPoint x: 493, startPoint y: 102, endPoint x: 589, endPoint y: 332, distance: 248.9
click at [589, 332] on div "1p Kas ar krāsām attēlots Latvijas kartē? Ezeru izplatība Auglīgākās zemes Purv…" at bounding box center [712, 239] width 457 height 293
copy div "Kas ar krāsām attēlots Latvijas kartē? Ezeru izplatība Auglīgākās zemes Purvu i…"
click at [612, 319] on label "Purvu izplatība" at bounding box center [712, 316] width 442 height 33
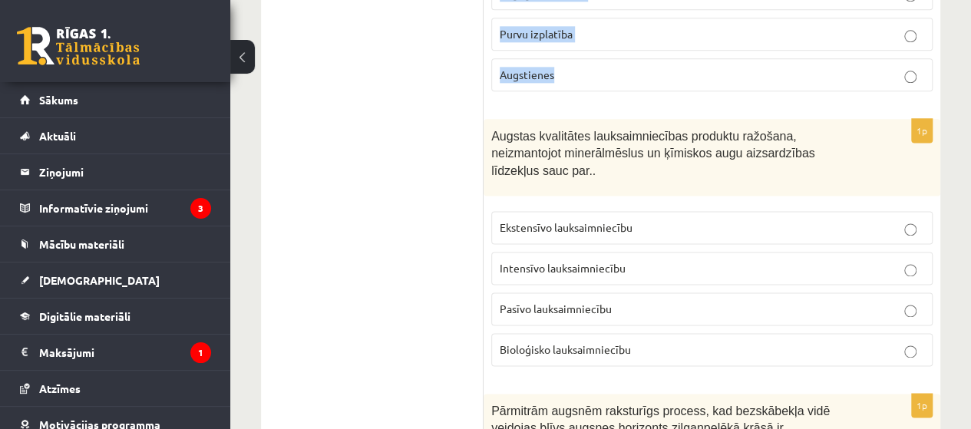
scroll to position [958, 0]
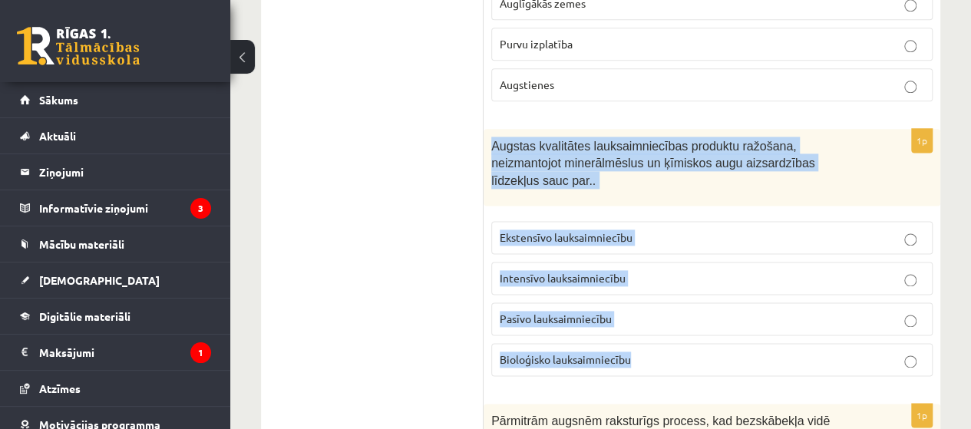
drag, startPoint x: 494, startPoint y: 138, endPoint x: 630, endPoint y: 319, distance: 225.9
click at [630, 317] on div "1p Augstas kvalitātes lauksaimniecības produktu ražošana, neizmantojot minerālm…" at bounding box center [712, 259] width 457 height 260
copy div "Augstas kvalitātes lauksaimniecības produktu ražošana, neizmantojot minerālmēsl…"
click at [595, 352] on span "Bioloģisko lauksaimniecību" at bounding box center [565, 359] width 131 height 14
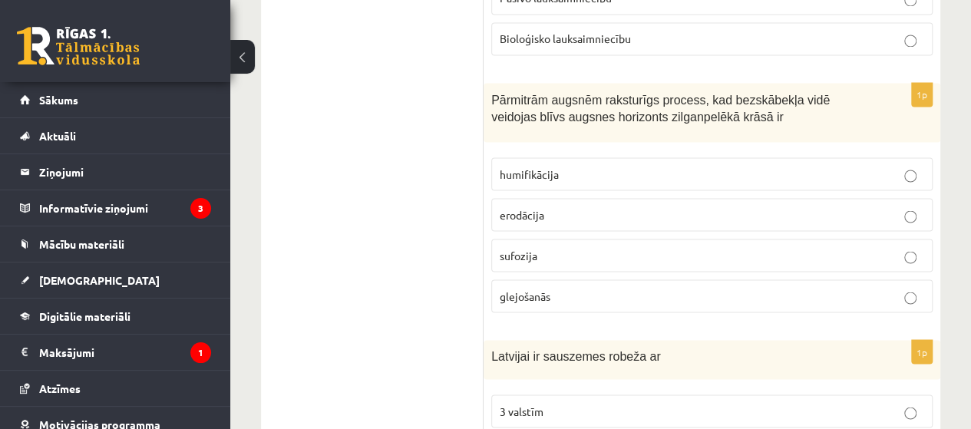
scroll to position [1308, 0]
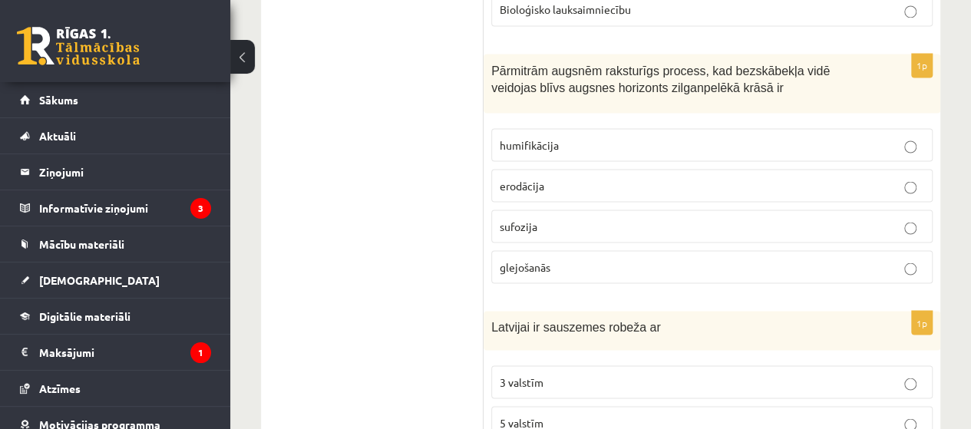
drag, startPoint x: 478, startPoint y: 36, endPoint x: 560, endPoint y: 242, distance: 221.6
copy div "1p Atzīmē patieso apgalvojumu! Nozīmīgākie augšņu piesārņojuma avoti Latvijā ir…"
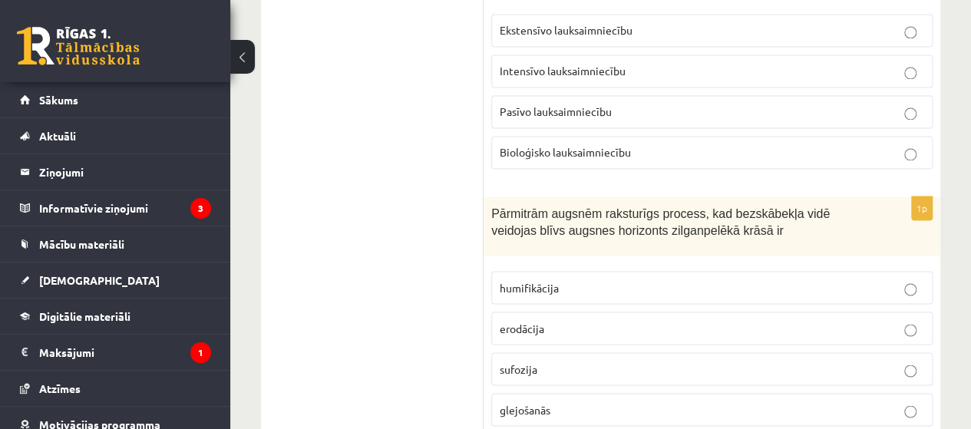
scroll to position [1155, 0]
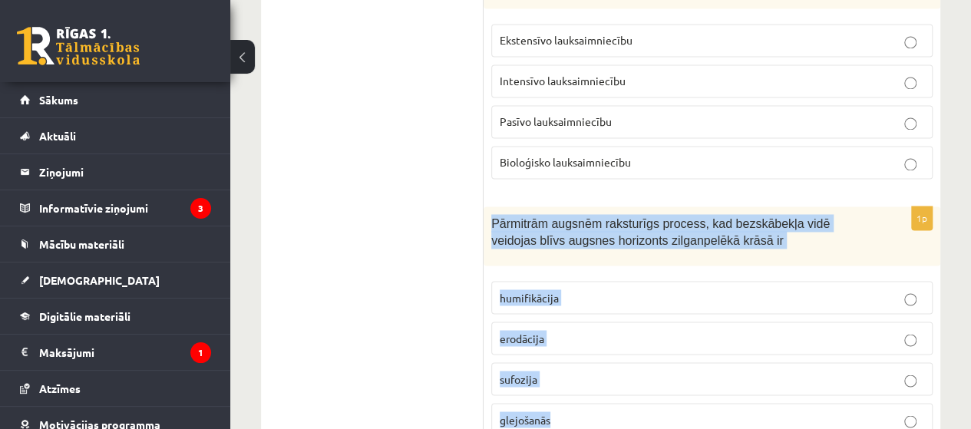
drag, startPoint x: 488, startPoint y: 194, endPoint x: 578, endPoint y: 370, distance: 198.2
click at [578, 370] on div "1p Pārmitrām augsnēm raksturīgs process, kad bezskābekļa vidē veidojas blīvs au…" at bounding box center [712, 328] width 457 height 242
copy div "Pārmitrām augsnēm raksturīgs process, kad bezskābekļa vidē veidojas blīvs augsn…"
click at [617, 412] on p "glejošanās" at bounding box center [712, 420] width 425 height 16
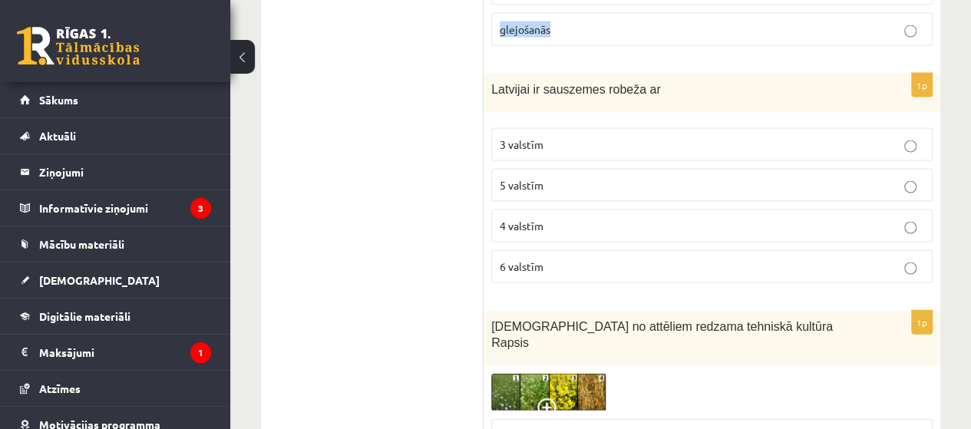
scroll to position [1555, 0]
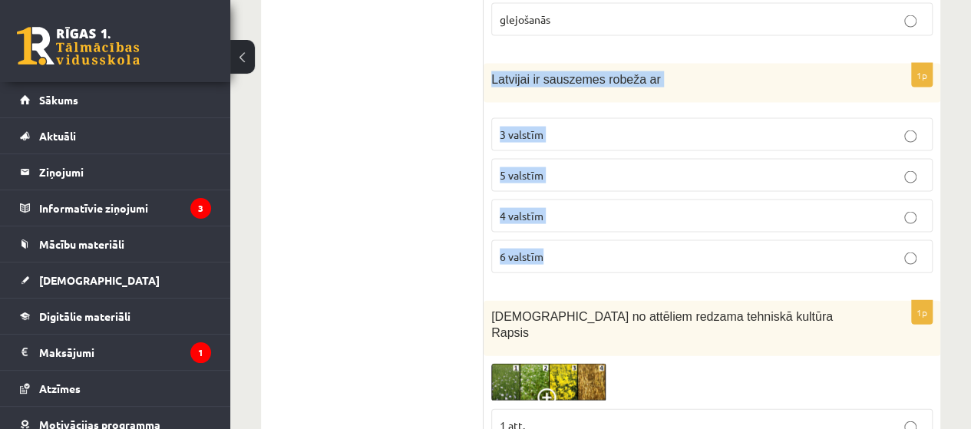
drag, startPoint x: 485, startPoint y: 51, endPoint x: 544, endPoint y: 204, distance: 162.9
click at [544, 204] on div "1p Latvijai ir sauszemes robeža ar 3 valstīm 5 valstīm 4 valstīm 6 valstīm" at bounding box center [712, 175] width 457 height 222
click at [544, 204] on fieldset "3 valstīm 5 valstīm 4 valstīm 6 valstīm" at bounding box center [712, 194] width 442 height 167
copy div "Latvijai ir sauszemes robeža ar 3 valstīm 5 valstīm 4 valstīm 6 valstīm"
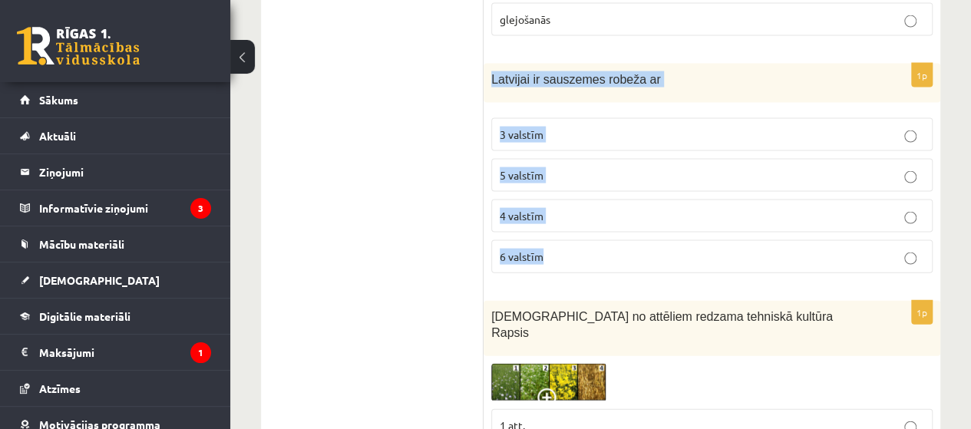
click at [573, 118] on label "3 valstīm" at bounding box center [712, 134] width 442 height 33
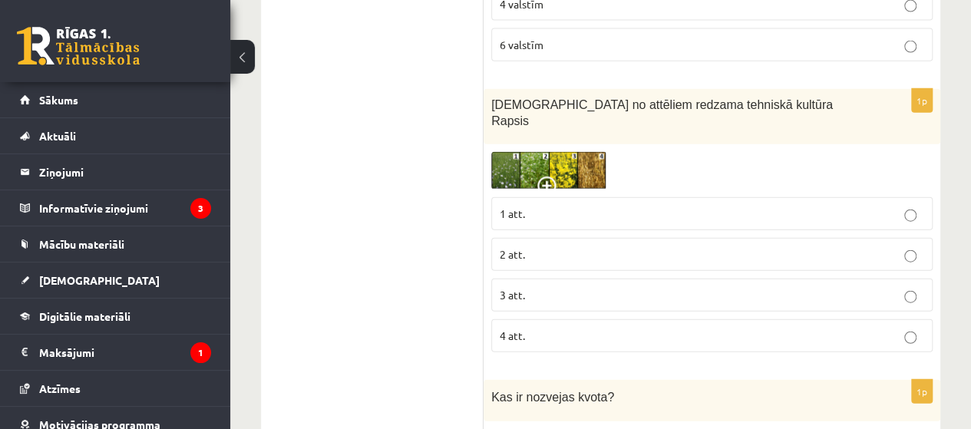
scroll to position [1777, 0]
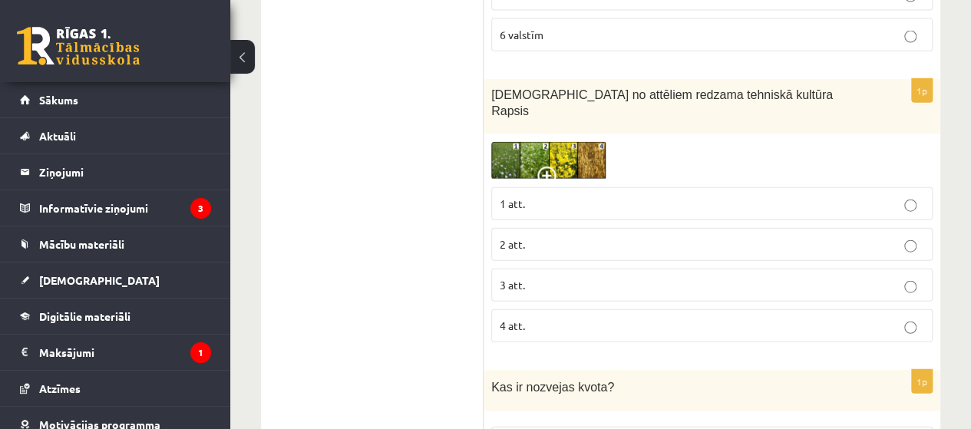
click at [561, 167] on span at bounding box center [550, 179] width 25 height 25
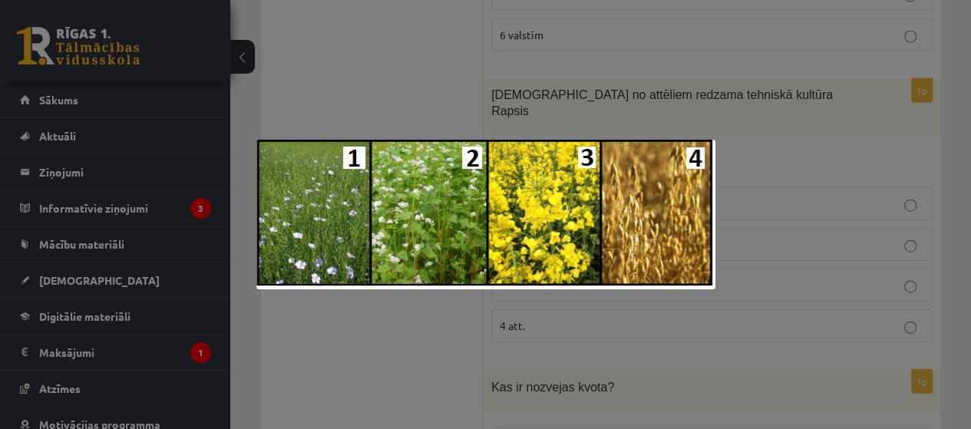
drag, startPoint x: 725, startPoint y: 124, endPoint x: 776, endPoint y: 127, distance: 51.5
click at [776, 127] on div at bounding box center [485, 214] width 971 height 429
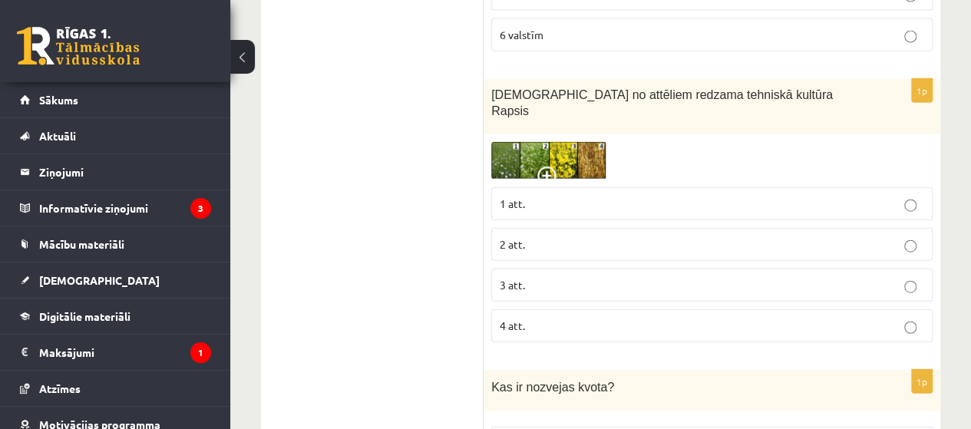
click at [647, 237] on p "2 att." at bounding box center [712, 245] width 425 height 16
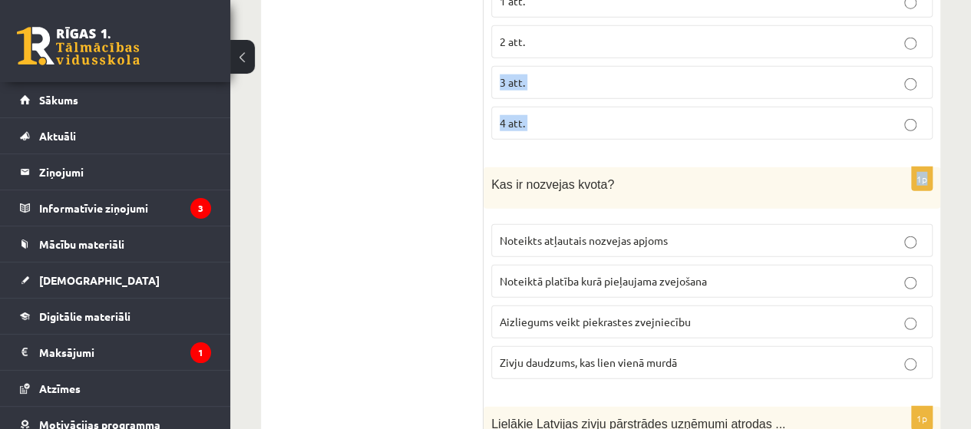
scroll to position [1938, 0]
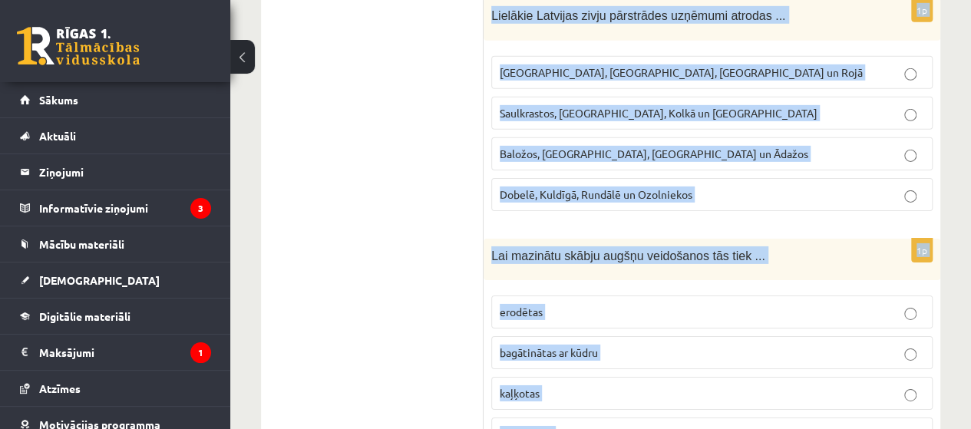
drag, startPoint x: 490, startPoint y: 65, endPoint x: 725, endPoint y: 420, distance: 425.6
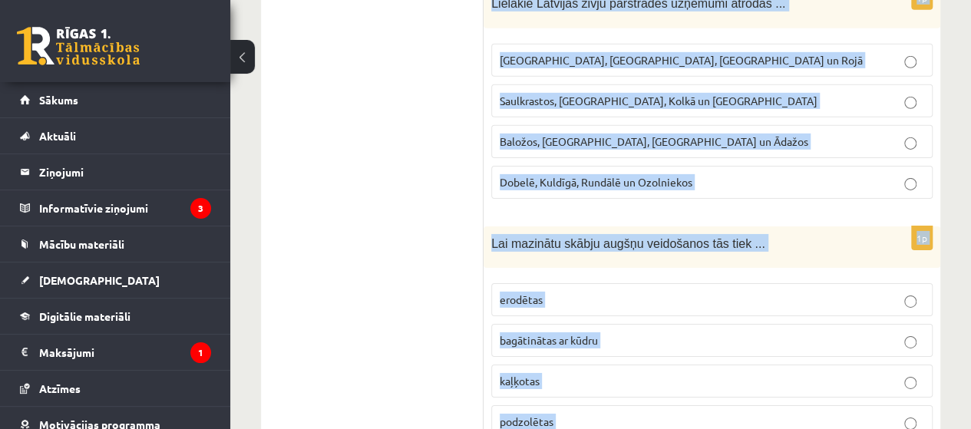
click at [608, 405] on label "podzolētas" at bounding box center [712, 421] width 442 height 33
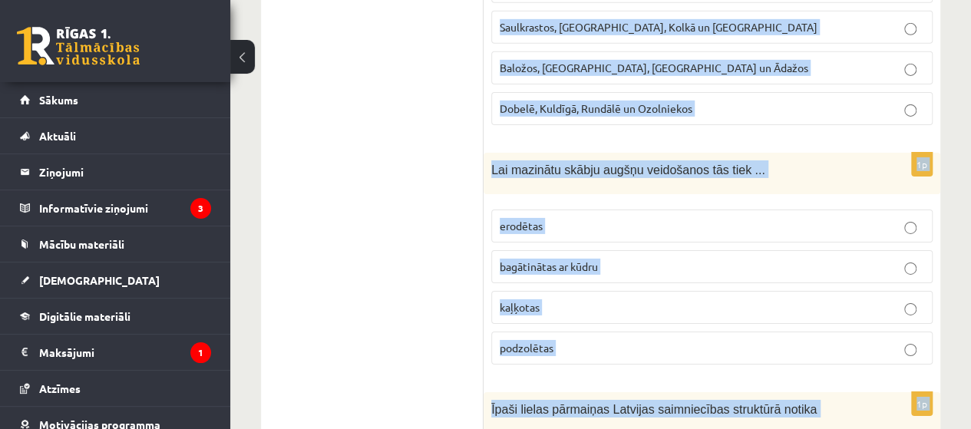
scroll to position [2481, 0]
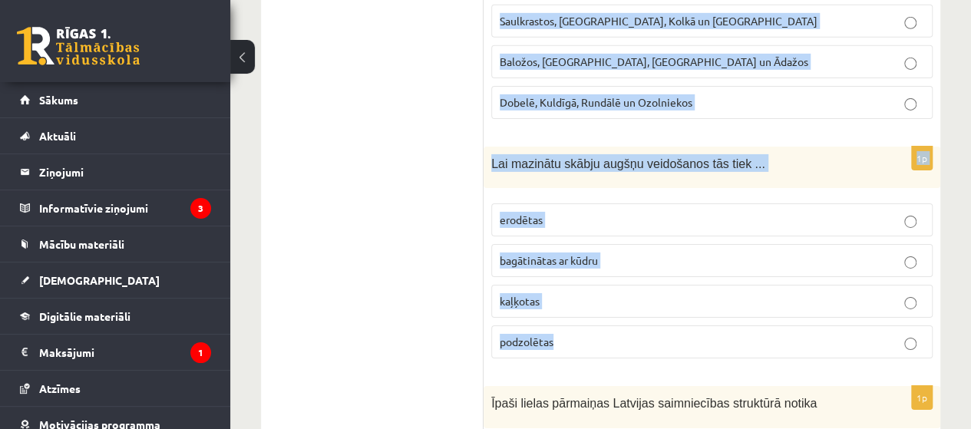
drag, startPoint x: 492, startPoint y: 184, endPoint x: 627, endPoint y: 292, distance: 172.1
copy form "Kas ir nozvejas kvota? Noteikts atļautais nozvejas apjoms Noteiktā platība kurā…"
drag, startPoint x: 516, startPoint y: 290, endPoint x: 550, endPoint y: 137, distance: 156.5
click at [550, 147] on div "1p Lai mazinātu skābju augšņu veidošanos tās tiek ... erodētas bagātinātas ar k…" at bounding box center [712, 259] width 457 height 225
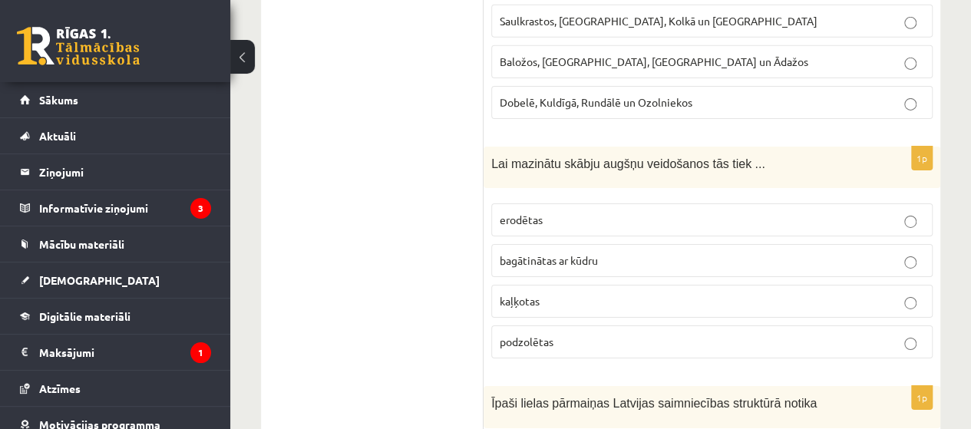
click at [550, 147] on div "1p Lai mazinātu skābju augšņu veidošanos tās tiek ... erodētas bagātinātas ar k…" at bounding box center [712, 259] width 457 height 225
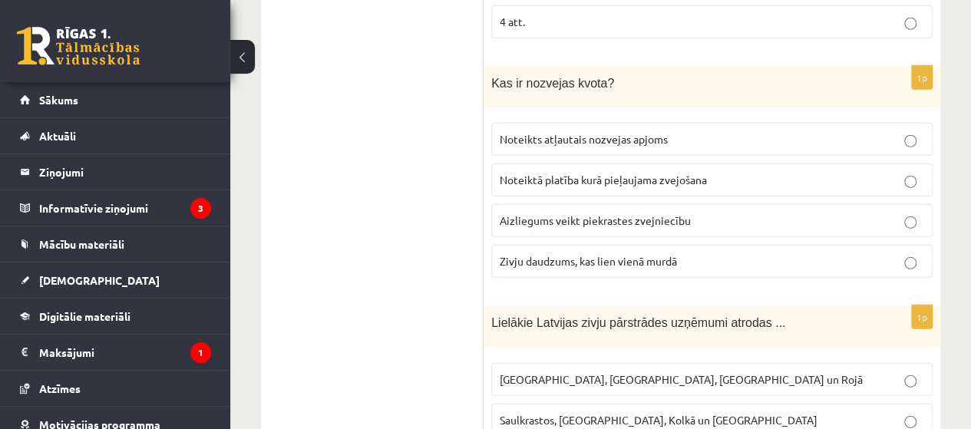
scroll to position [2070, 0]
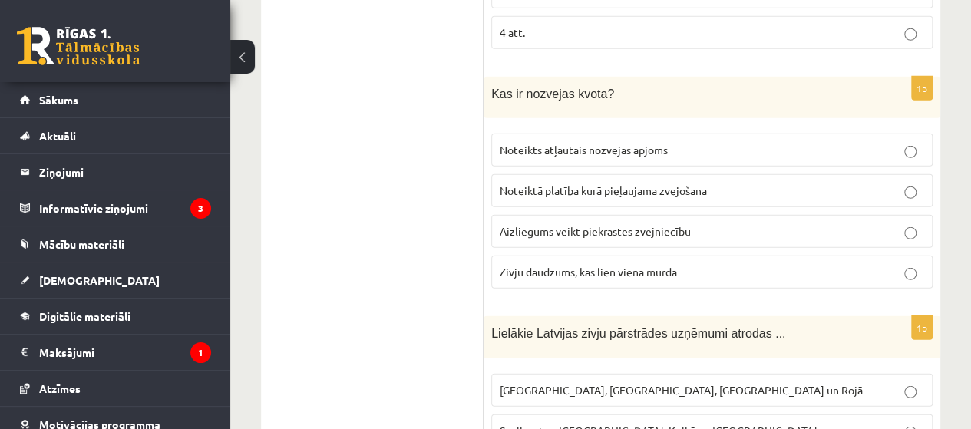
click at [724, 142] on p "Noteikts atļautais nozvejas apjoms" at bounding box center [712, 150] width 425 height 16
click at [594, 374] on label "Rīgā, Liepājā, Salacgrīvā un Rojā" at bounding box center [712, 390] width 442 height 33
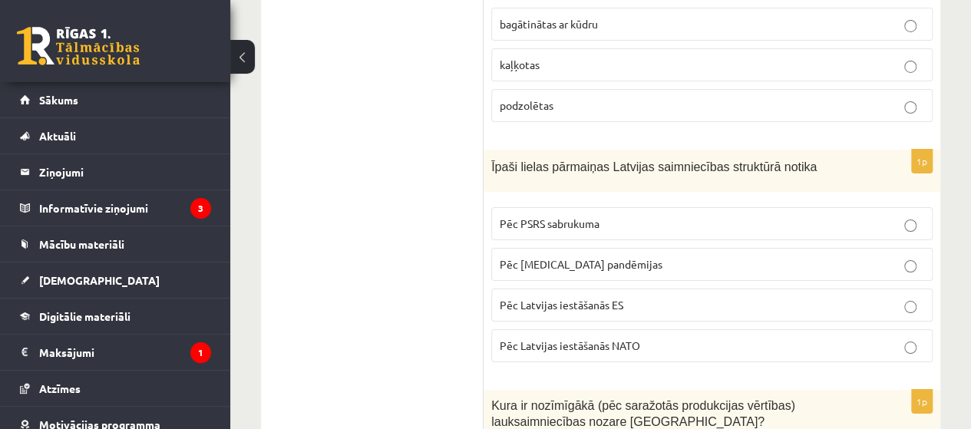
scroll to position [2728, 0]
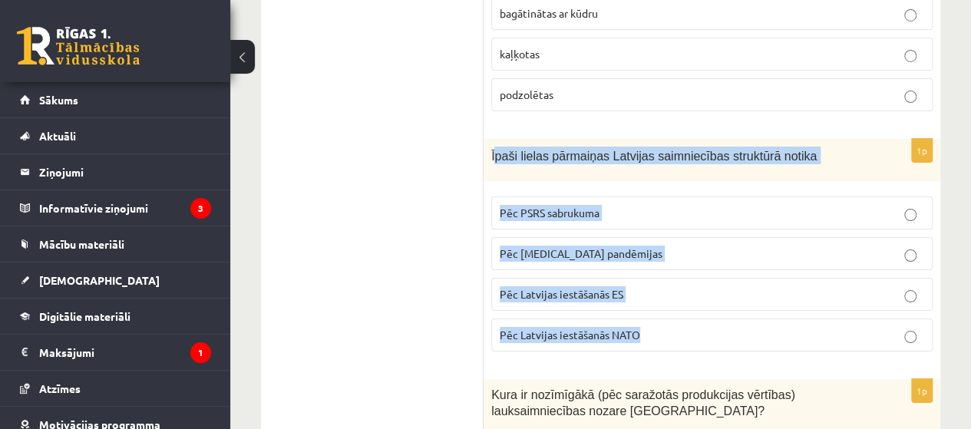
drag, startPoint x: 495, startPoint y: 97, endPoint x: 650, endPoint y: 265, distance: 228.8
click at [650, 265] on div "1p Īpaši lielas pārmaiņas Latvijas saimniecības struktūrā notika Pēc PSRS sabru…" at bounding box center [712, 251] width 457 height 225
drag, startPoint x: 608, startPoint y: 283, endPoint x: 640, endPoint y: 112, distance: 174.3
click at [640, 139] on div "Īpaši lielas pārmaiņas Latvijas saimniecības struktūrā notika" at bounding box center [712, 160] width 457 height 42
copy div "paši lielas pārmaiņas Latvijas saimniecības struktūrā notika Pēc PSRS sabrukuma…"
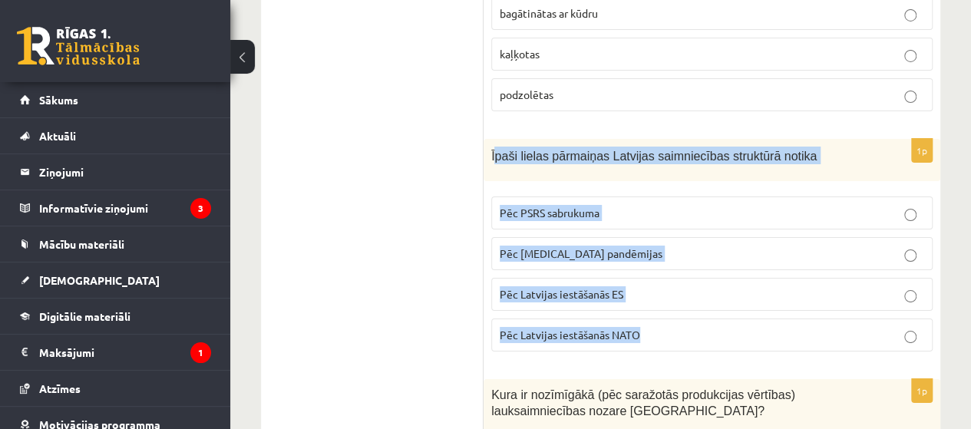
click at [588, 205] on p "Pēc PSRS sabrukuma" at bounding box center [712, 213] width 425 height 16
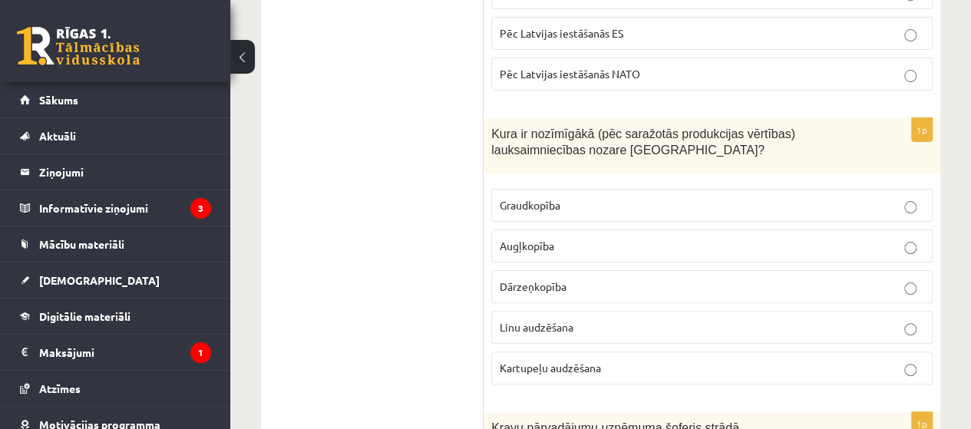
scroll to position [2910, 0]
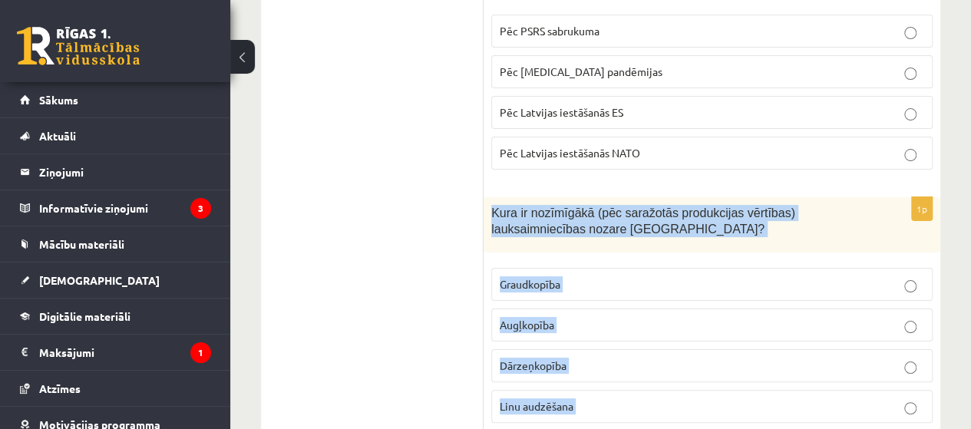
drag, startPoint x: 491, startPoint y: 151, endPoint x: 595, endPoint y: 375, distance: 246.4
click at [595, 375] on div "1p Kura ir nozīmīgākā (pēc saražotās produkcijas vērtības) lauksaimniecības noz…" at bounding box center [712, 336] width 457 height 279
copy div "Kura ir nozīmīgākā (pēc saražotās produkcijas vērtības) lauksaimniecības nozare…"
click at [592, 276] on p "Graudkopība" at bounding box center [712, 284] width 425 height 16
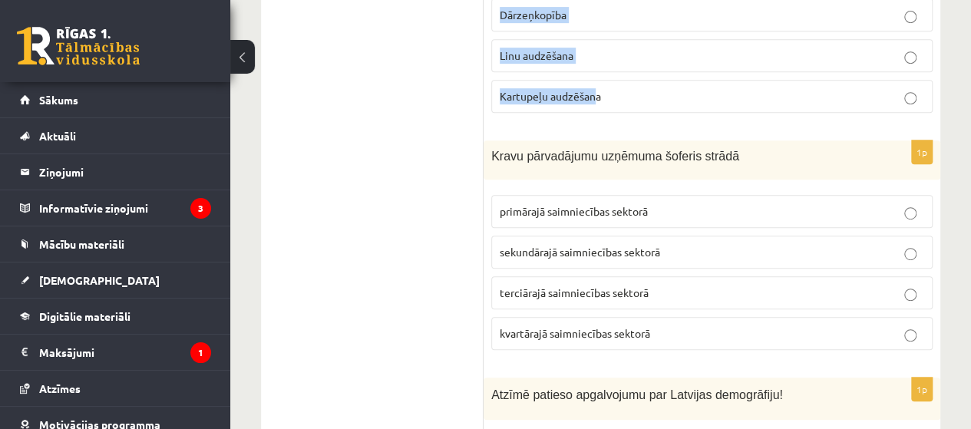
scroll to position [3231, 0]
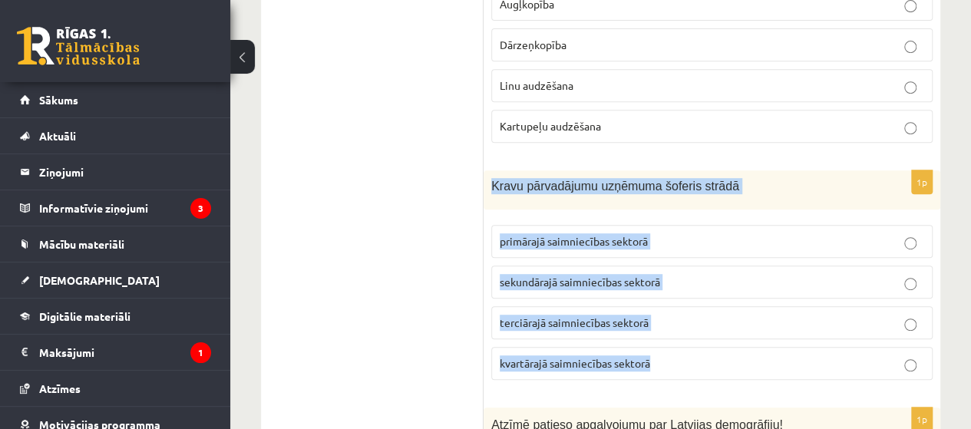
drag, startPoint x: 492, startPoint y: 124, endPoint x: 665, endPoint y: 305, distance: 250.4
click at [665, 305] on div "1p Kravu pārvadājumu uzņēmuma šoferis strādā primārajā saimniecības sektorā sek…" at bounding box center [712, 281] width 457 height 222
click at [564, 316] on span "terciārajā saimniecības sektorā" at bounding box center [574, 323] width 149 height 14
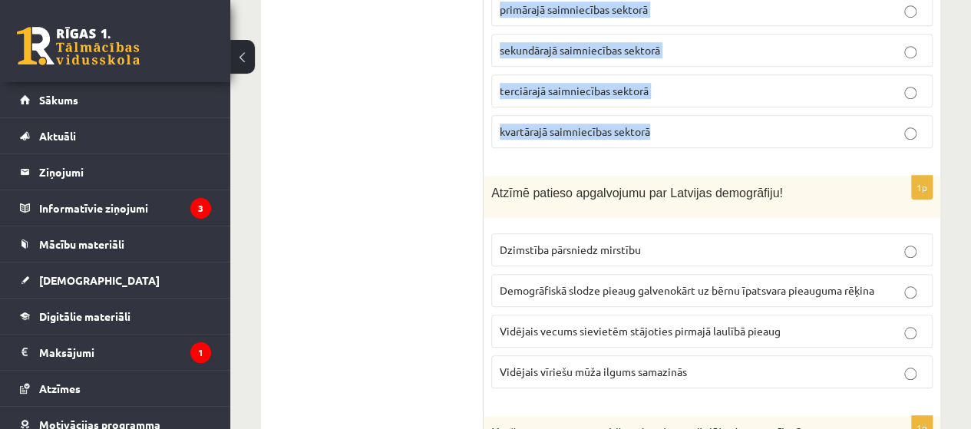
scroll to position [3483, 0]
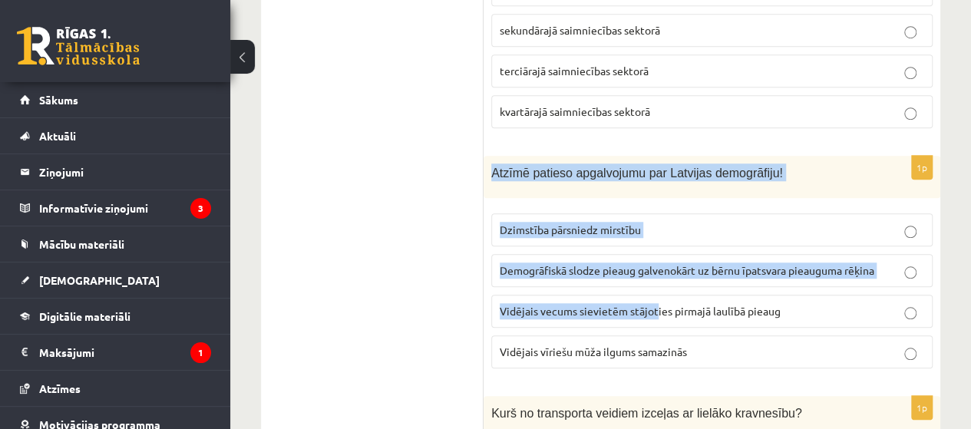
drag, startPoint x: 491, startPoint y: 101, endPoint x: 688, endPoint y: 261, distance: 253.3
click at [667, 243] on div "1p Atzīmē patieso apgalvojumu par Latvijas demogrāfiju! Dzimstība pārsniedz mir…" at bounding box center [712, 268] width 457 height 225
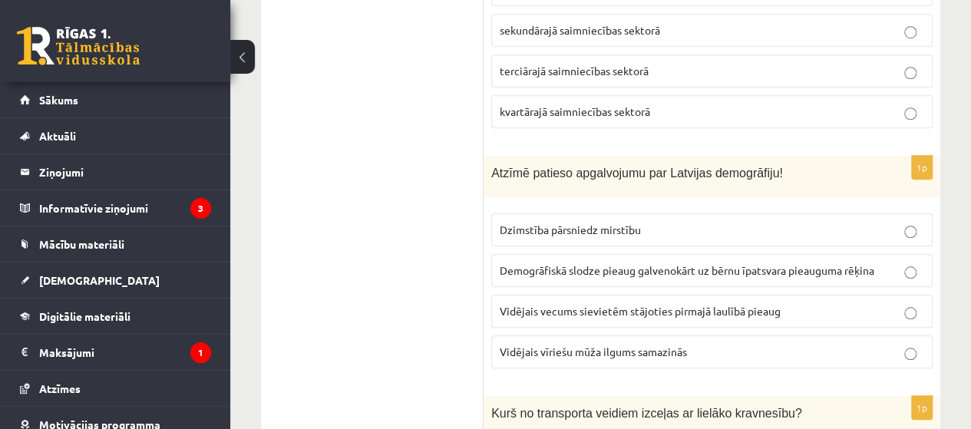
drag, startPoint x: 440, startPoint y: 95, endPoint x: 483, endPoint y: 114, distance: 47.1
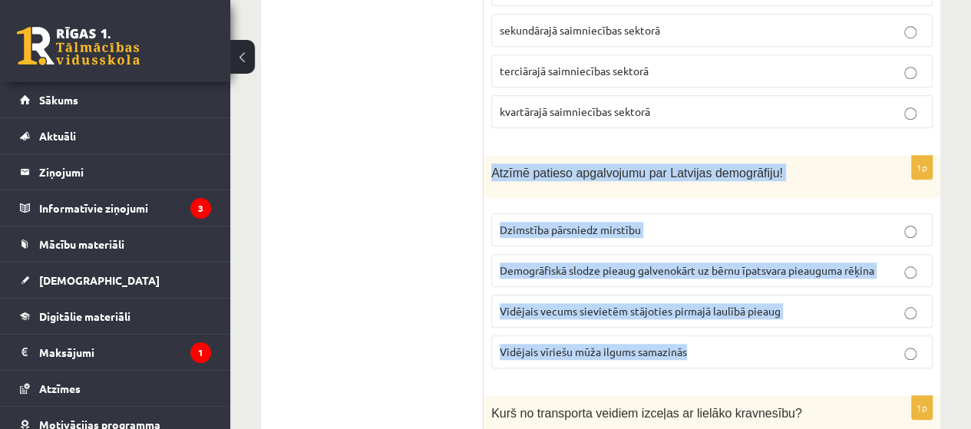
drag, startPoint x: 488, startPoint y: 113, endPoint x: 687, endPoint y: 293, distance: 267.5
click at [687, 293] on div "1p Atzīmē patieso apgalvojumu par Latvijas demogrāfiju! Dzimstība pārsniedz mir…" at bounding box center [712, 268] width 457 height 225
click at [605, 304] on span "Vidējais vecums sievietēm stājoties pirmajā laulībā pieaug" at bounding box center [640, 311] width 281 height 14
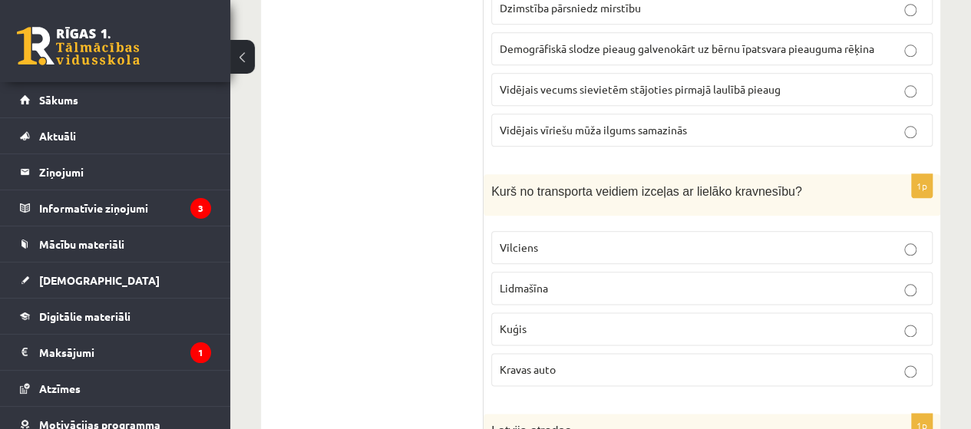
scroll to position [3715, 0]
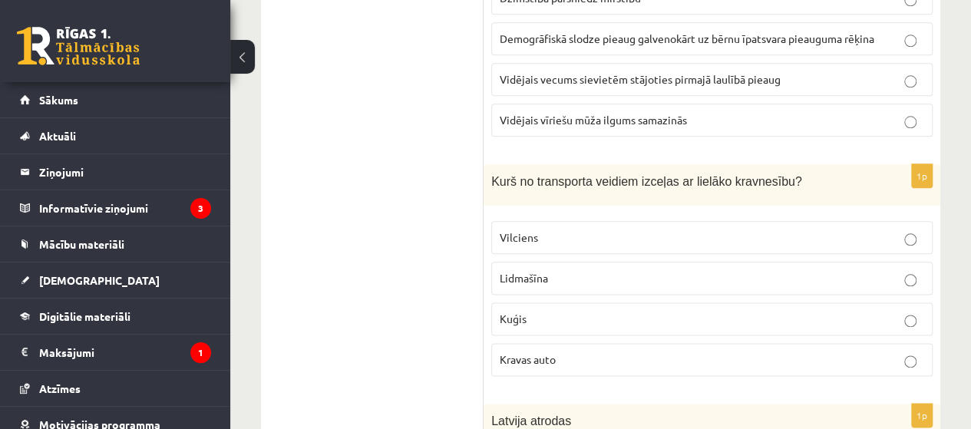
drag, startPoint x: 472, startPoint y: 118, endPoint x: 567, endPoint y: 222, distance: 140.8
click at [573, 223] on div "***** Tests 1p Atzīmē patieso apgalvojumu! Nozīmīgākie augšņu piesārņojuma avot…" at bounding box center [601, 341] width 680 height 7591
click at [465, 170] on ul "Tests" at bounding box center [379, 341] width 207 height 7560
click at [464, 144] on ul "Tests" at bounding box center [379, 341] width 207 height 7560
click at [462, 144] on ul "Tests" at bounding box center [379, 341] width 207 height 7560
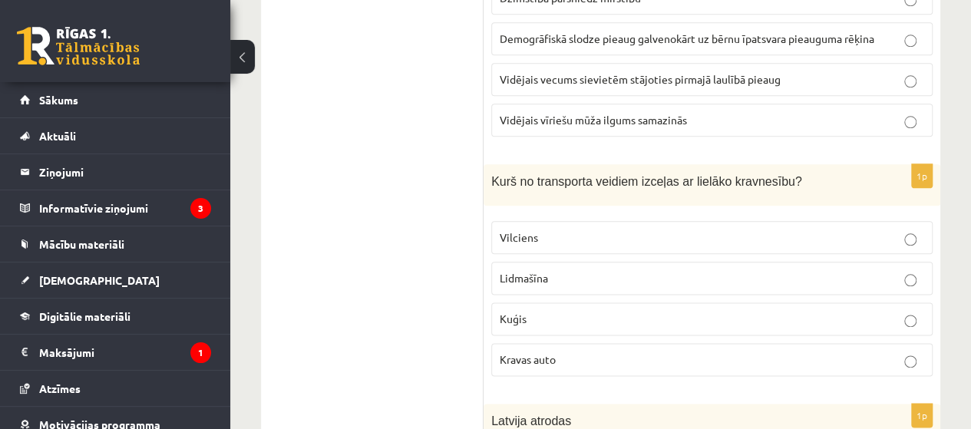
click at [462, 144] on ul "Tests" at bounding box center [379, 341] width 207 height 7560
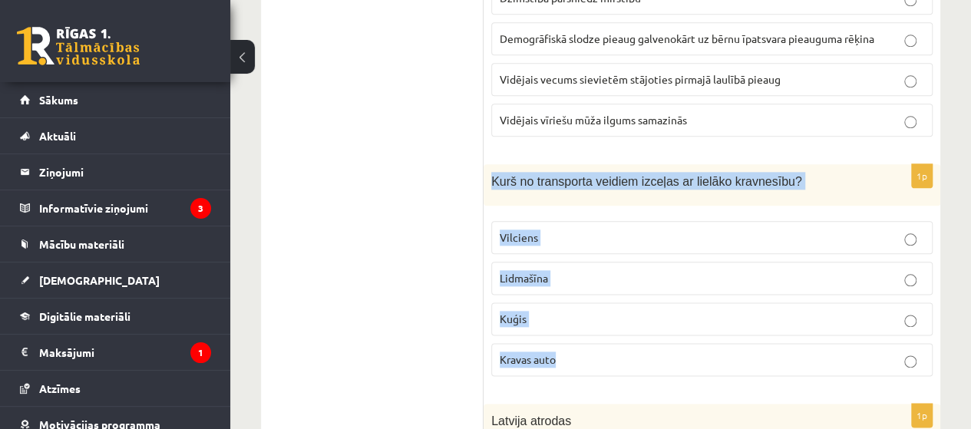
drag, startPoint x: 485, startPoint y: 121, endPoint x: 573, endPoint y: 306, distance: 204.7
click at [573, 306] on div "1p Kurš no transporta veidiem izceļas ar lielāko kravnesību? Vilciens Lidmašīna…" at bounding box center [712, 276] width 457 height 225
click at [622, 311] on p "Kuģis" at bounding box center [712, 319] width 425 height 16
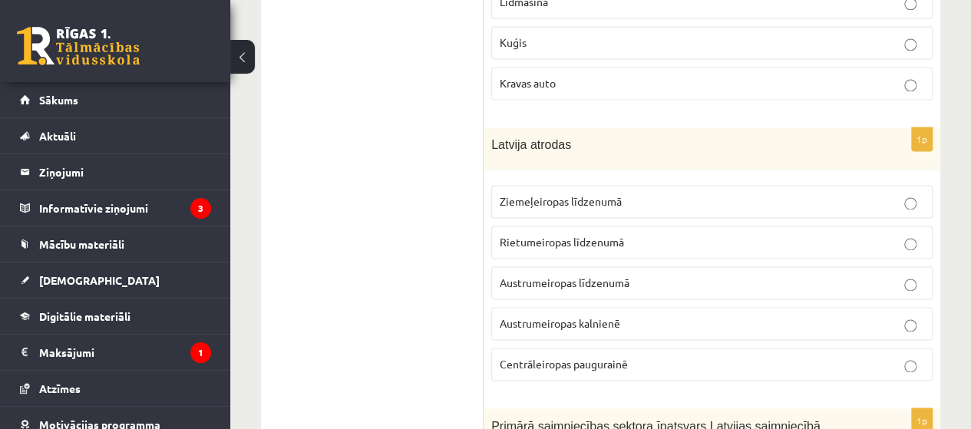
scroll to position [3981, 0]
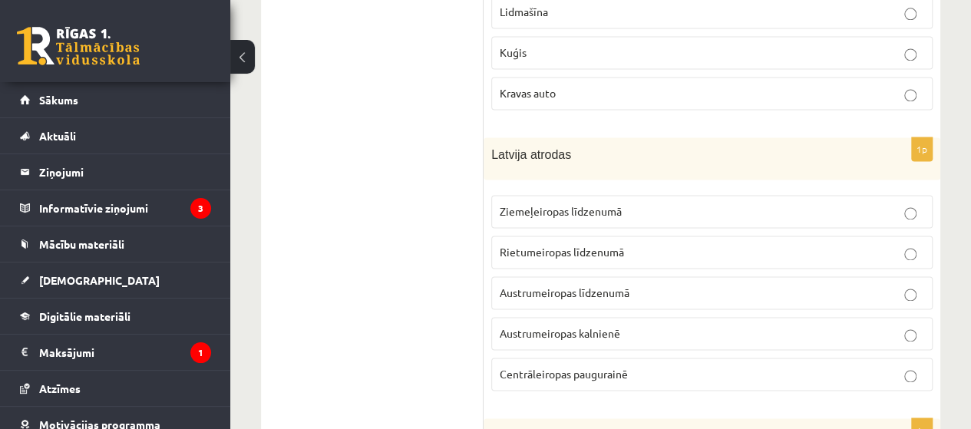
drag, startPoint x: 483, startPoint y: 88, endPoint x: 518, endPoint y: 107, distance: 39.2
click at [518, 107] on div "***** Tests 1p Atzīmē patieso apgalvojumu! Nozīmīgākie augšņu piesārņojuma avot…" at bounding box center [601, 74] width 680 height 7591
click at [459, 94] on ul "Tests" at bounding box center [379, 75] width 207 height 7560
click at [467, 90] on ul "Tests" at bounding box center [379, 75] width 207 height 7560
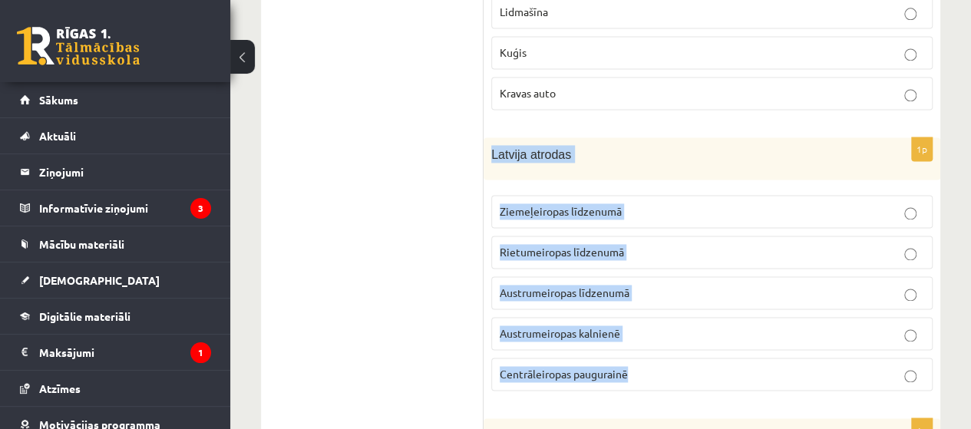
drag, startPoint x: 490, startPoint y: 85, endPoint x: 642, endPoint y: 318, distance: 278.0
click at [642, 318] on div "1p Latvija atrodas Ziemeļeiropas līdzenumā Rietumeiropas līdzenumā Austrumeirop…" at bounding box center [712, 270] width 457 height 266
click at [597, 204] on span "Ziemeļeiropas līdzenumā" at bounding box center [561, 211] width 122 height 14
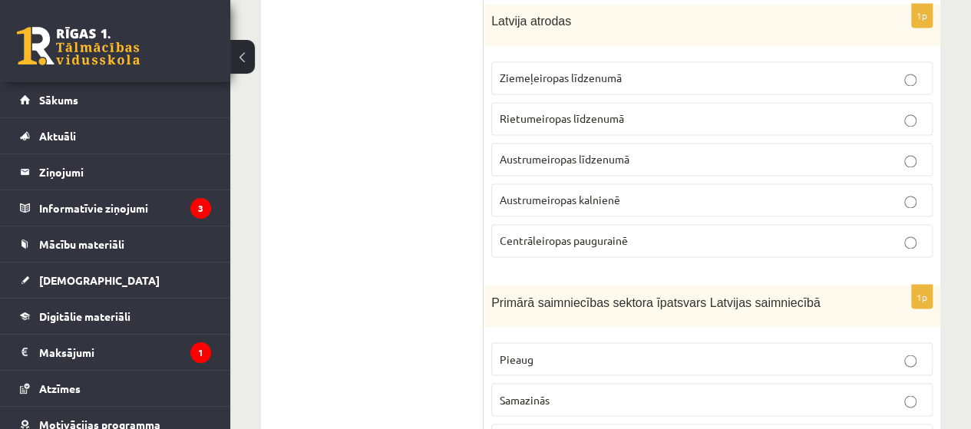
scroll to position [4144, 0]
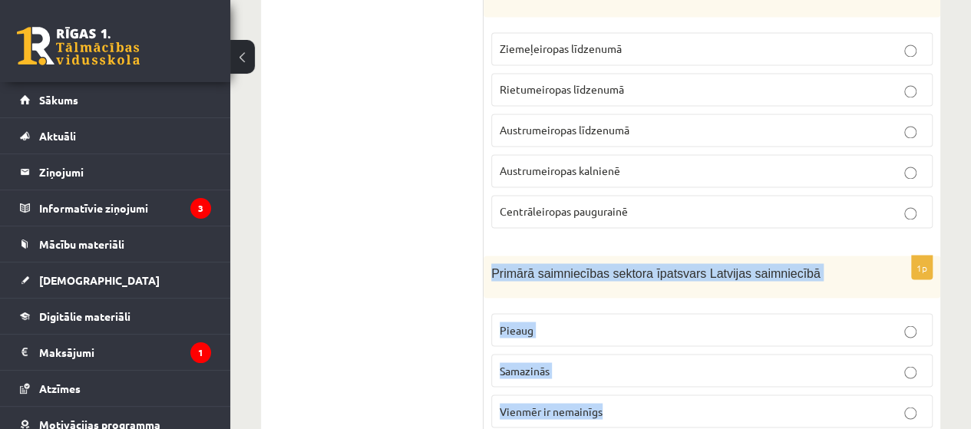
drag, startPoint x: 490, startPoint y: 197, endPoint x: 609, endPoint y: 338, distance: 184.8
click at [609, 338] on div "1p Primārā saimniecības sektora īpatsvars Latvijas saimniecībā Pieaug Samazinās…" at bounding box center [712, 348] width 457 height 184
click at [611, 362] on p "Samazinās" at bounding box center [712, 370] width 425 height 16
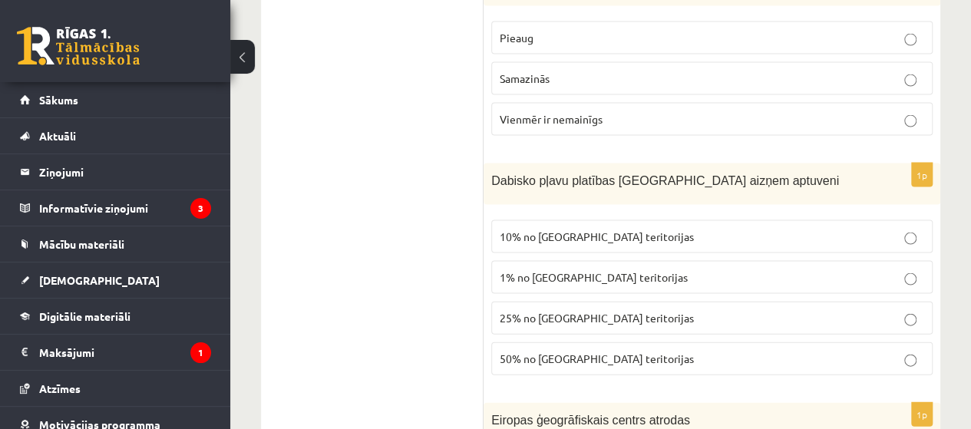
scroll to position [4445, 0]
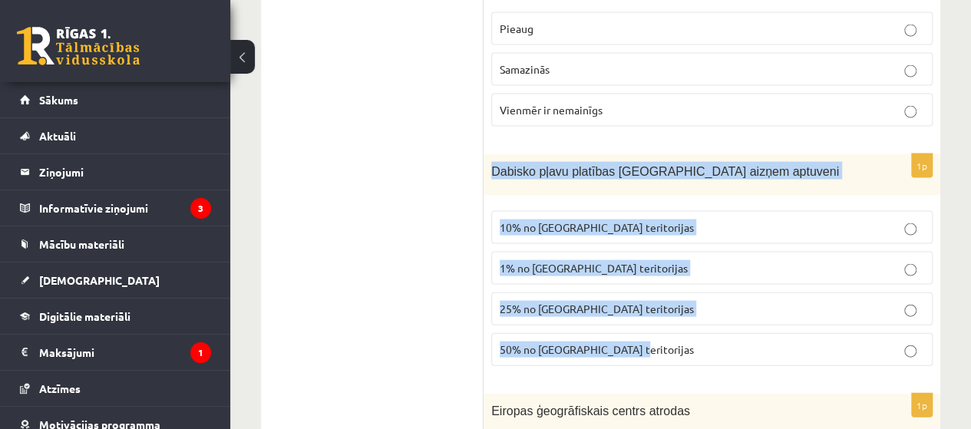
drag, startPoint x: 490, startPoint y: 98, endPoint x: 627, endPoint y: 273, distance: 222.1
click at [624, 273] on div "1p Dabisko pļavu platības Latvijā aizņem aptuveni 10% no Latvijas teritorijas 1…" at bounding box center [712, 266] width 457 height 225
click at [630, 342] on p "50% no Latvijas teritorijas" at bounding box center [712, 350] width 425 height 16
drag, startPoint x: 481, startPoint y: 85, endPoint x: 510, endPoint y: 108, distance: 36.7
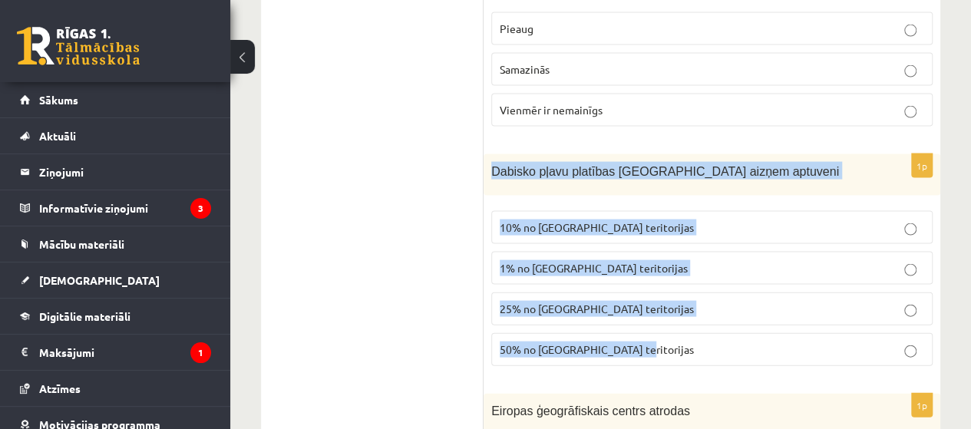
drag, startPoint x: 495, startPoint y: 99, endPoint x: 631, endPoint y: 279, distance: 225.8
click at [631, 279] on div "1p Dabisko pļavu platības Latvijā aizņem aptuveni 10% no Latvijas teritorijas 1…" at bounding box center [712, 266] width 457 height 225
click at [622, 220] on span "10% no Latvijas teritorijas" at bounding box center [597, 227] width 194 height 14
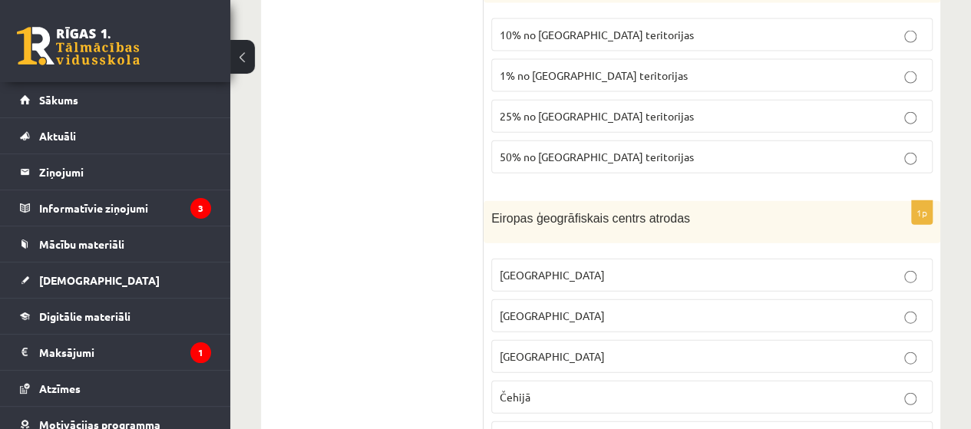
scroll to position [4658, 0]
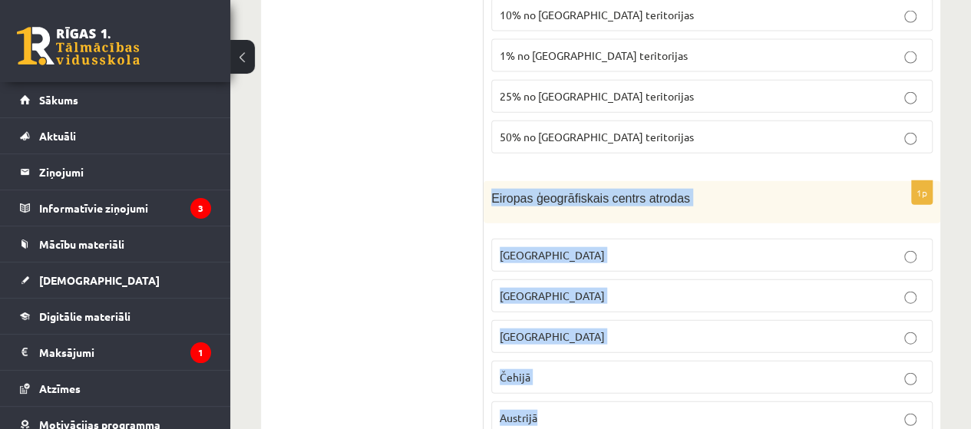
drag, startPoint x: 491, startPoint y: 117, endPoint x: 542, endPoint y: 329, distance: 218.7
click at [542, 329] on div "1p Eiropas ģeogrāfiskais centrs atrodas Latvijā Lietuvā Vācijā Čehijā Austrijā" at bounding box center [712, 314] width 457 height 266
click at [594, 288] on p "Lietuvā" at bounding box center [712, 296] width 425 height 16
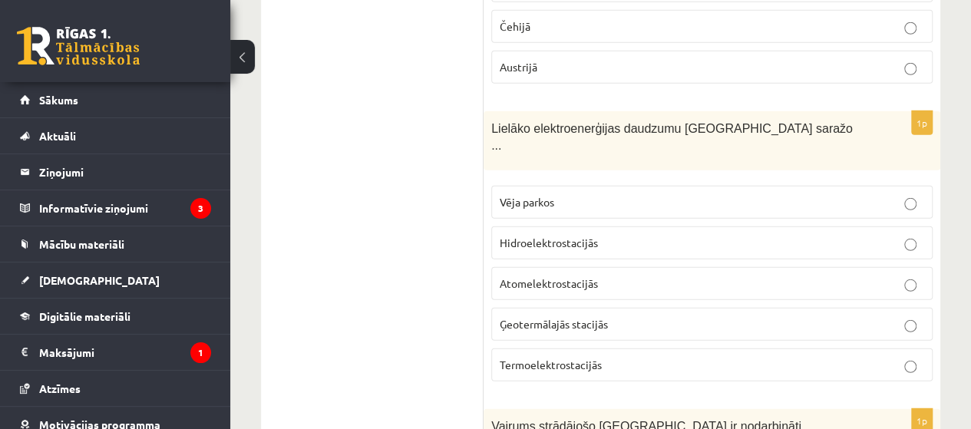
scroll to position [4959, 0]
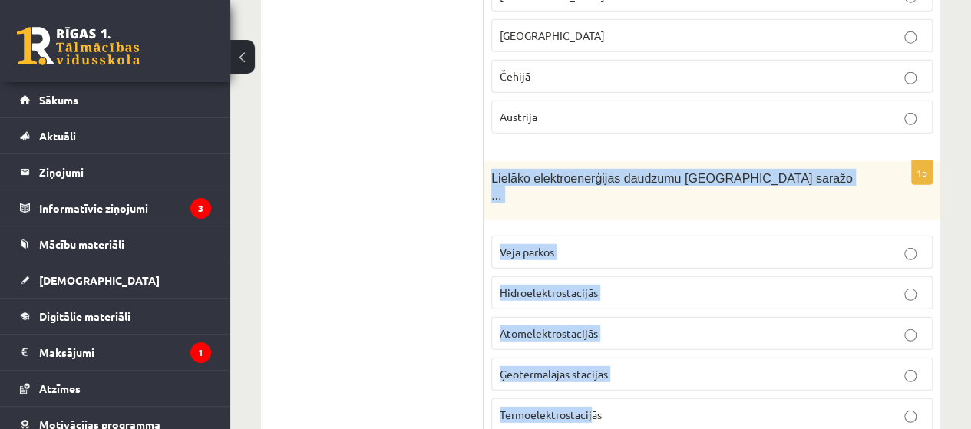
drag, startPoint x: 491, startPoint y: 102, endPoint x: 593, endPoint y: 313, distance: 233.6
click at [593, 313] on div "1p Lielāko elektroenerģijas daudzumu Latvijā saražo ... Vēja parkos Hidroelektr…" at bounding box center [712, 302] width 457 height 283
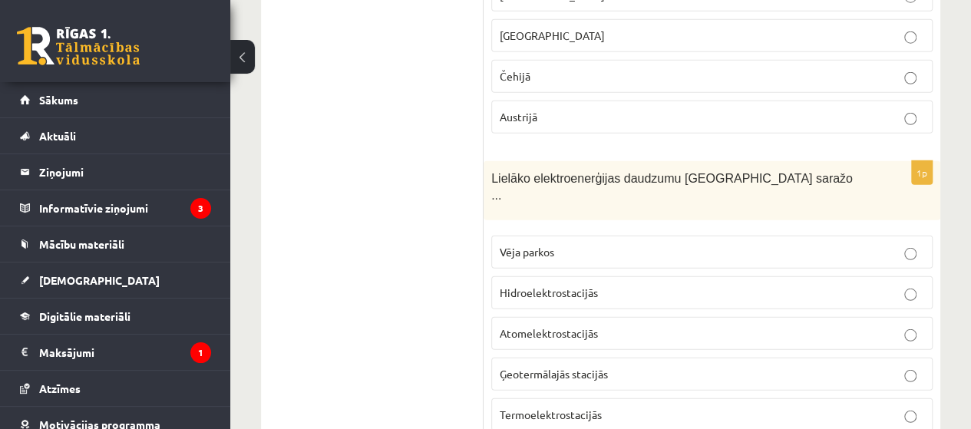
click at [604, 407] on p "Termoelektrostacijās" at bounding box center [712, 415] width 425 height 16
drag, startPoint x: 482, startPoint y: 131, endPoint x: 482, endPoint y: 119, distance: 12.3
drag, startPoint x: 482, startPoint y: 96, endPoint x: 567, endPoint y: 296, distance: 216.8
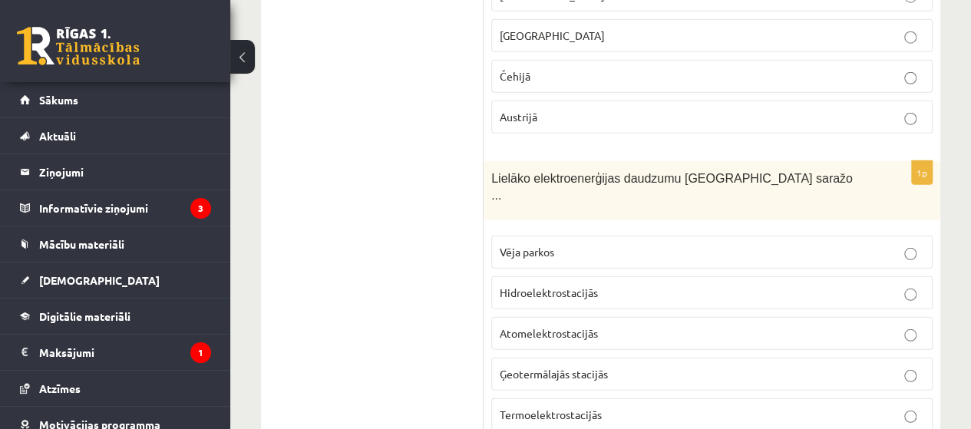
click at [486, 161] on div "Lielāko elektroenerģijas daudzumu Latvijā saražo ..." at bounding box center [712, 190] width 457 height 59
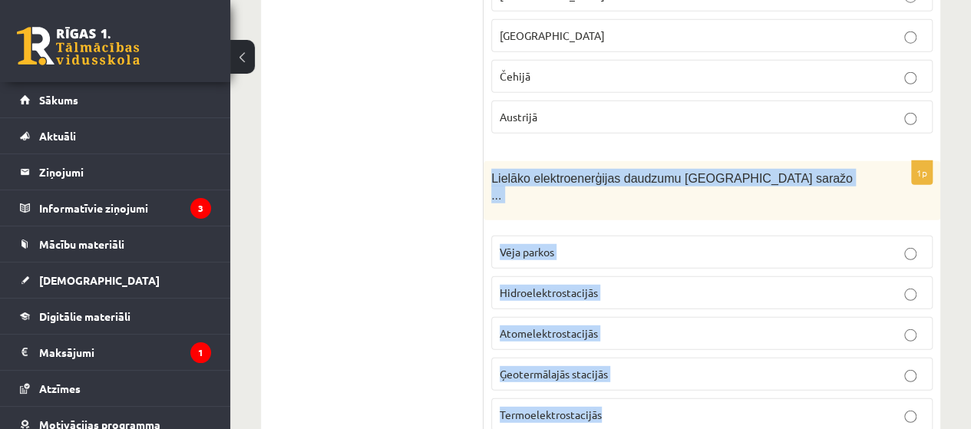
drag, startPoint x: 490, startPoint y: 94, endPoint x: 638, endPoint y: 337, distance: 284.4
click at [638, 337] on div "1p Lielāko elektroenerģijas daudzumu Latvijā saražo ... Vēja parkos Hidroelektr…" at bounding box center [712, 302] width 457 height 283
click at [614, 285] on p "Hidroelektrostacijās" at bounding box center [712, 293] width 425 height 16
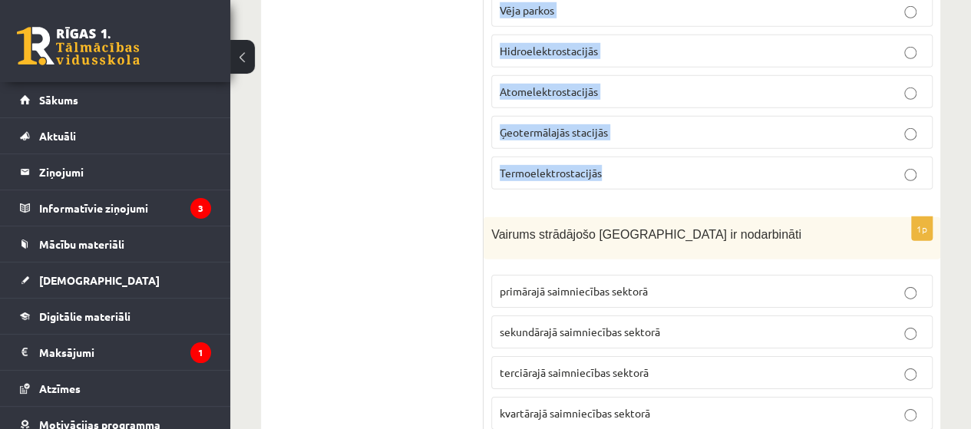
scroll to position [5280, 0]
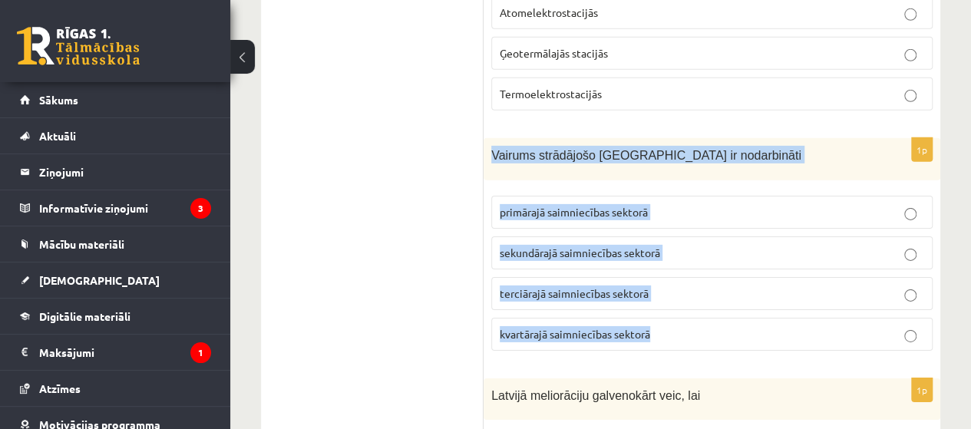
drag, startPoint x: 490, startPoint y: 55, endPoint x: 670, endPoint y: 237, distance: 255.8
click at [670, 237] on div "1p Vairums strādājošo Latvijā ir nodarbināti primārajā saimniecības sektorā sek…" at bounding box center [712, 250] width 457 height 225
click at [666, 286] on p "terciārajā saimniecības sektorā" at bounding box center [712, 294] width 425 height 16
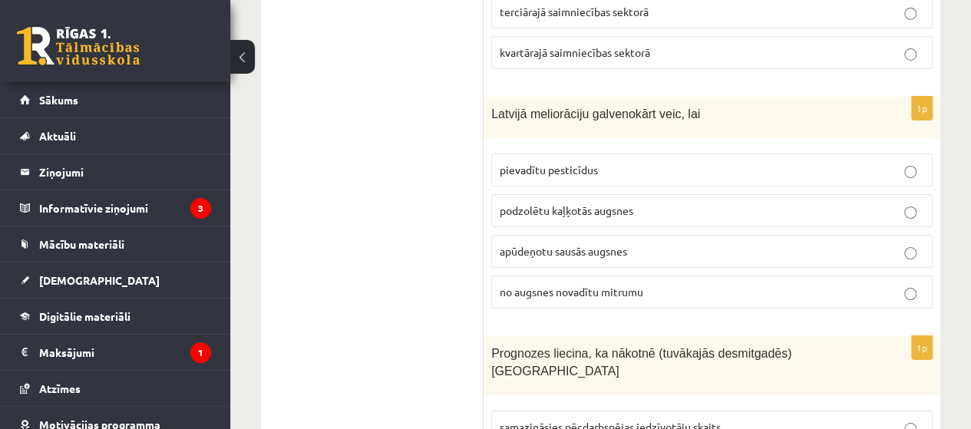
scroll to position [5532, 0]
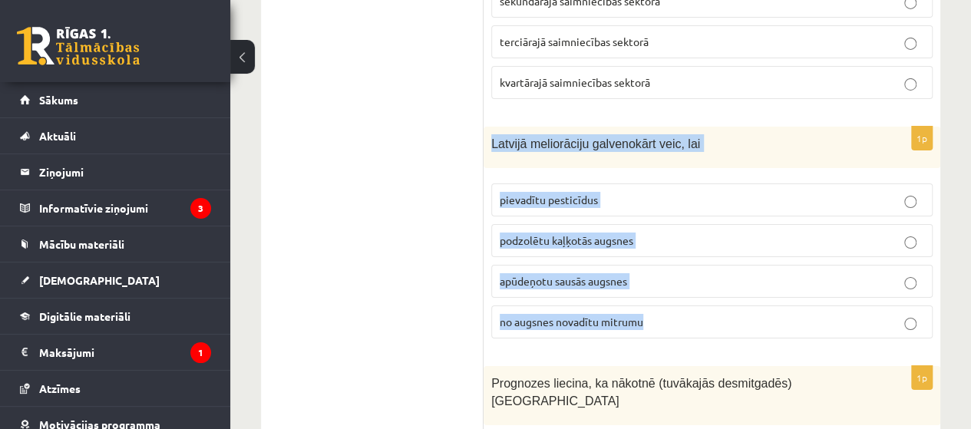
drag, startPoint x: 488, startPoint y: 33, endPoint x: 649, endPoint y: 232, distance: 256.1
click at [649, 232] on div "1p Latvijā meliorāciju galvenokārt veic, lai pievadītu pesticīdus podzolētu kaļ…" at bounding box center [712, 239] width 457 height 225
click at [597, 314] on p "no augsnes novadītu mitrumu" at bounding box center [712, 322] width 425 height 16
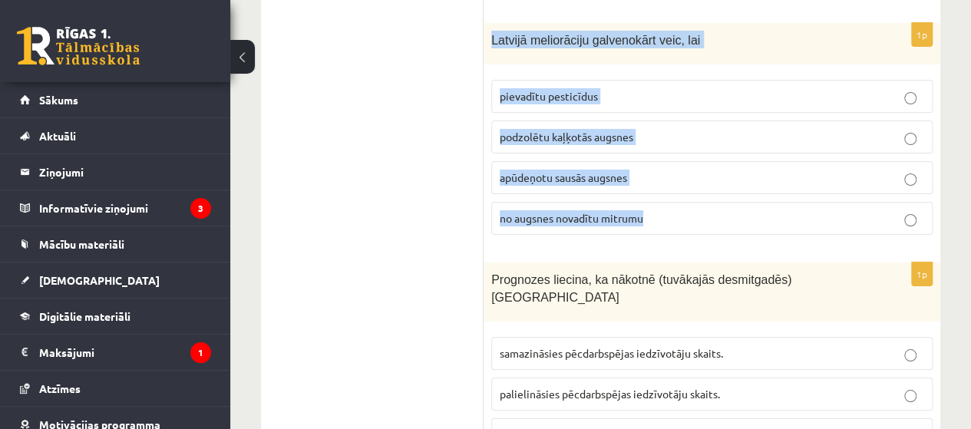
scroll to position [5694, 0]
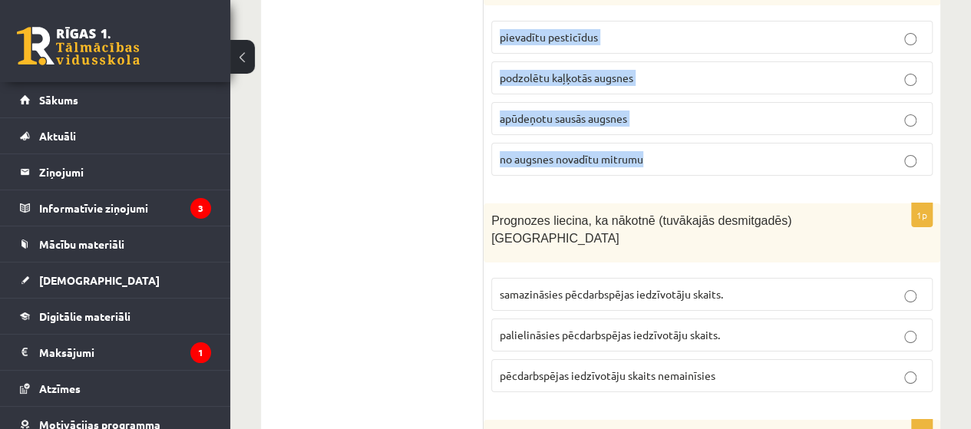
drag, startPoint x: 478, startPoint y: 113, endPoint x: 573, endPoint y: 193, distance: 124.3
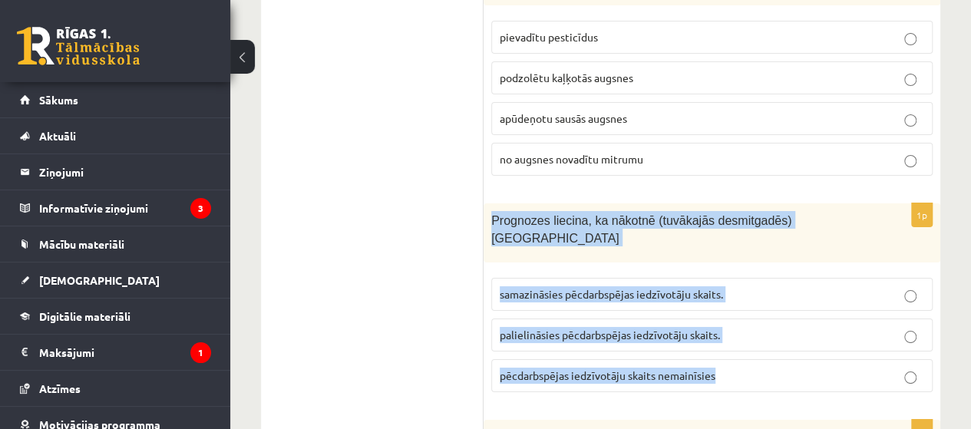
drag, startPoint x: 488, startPoint y: 124, endPoint x: 735, endPoint y: 254, distance: 279.0
click at [735, 254] on div "1p Prognozes liecina, ka nākotnē (tuvākajās desmitgadēs) Latvijā samazināsies p…" at bounding box center [712, 304] width 457 height 201
click at [585, 287] on span "samazināsies pēcdarbspējas iedzīvotāju skaits." at bounding box center [611, 294] width 223 height 14
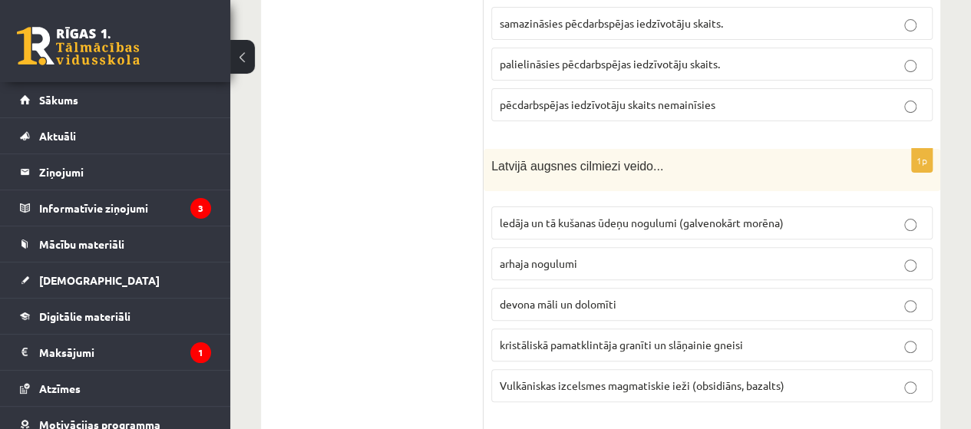
scroll to position [5986, 0]
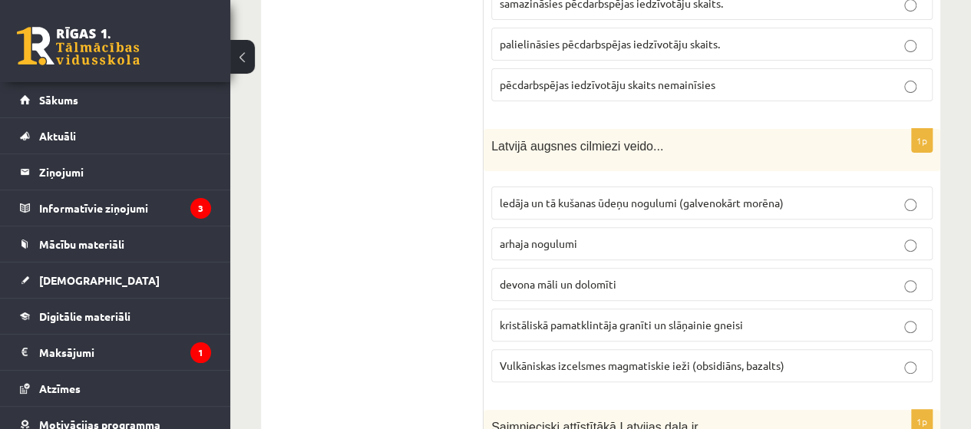
drag, startPoint x: 468, startPoint y: 19, endPoint x: 584, endPoint y: 93, distance: 137.4
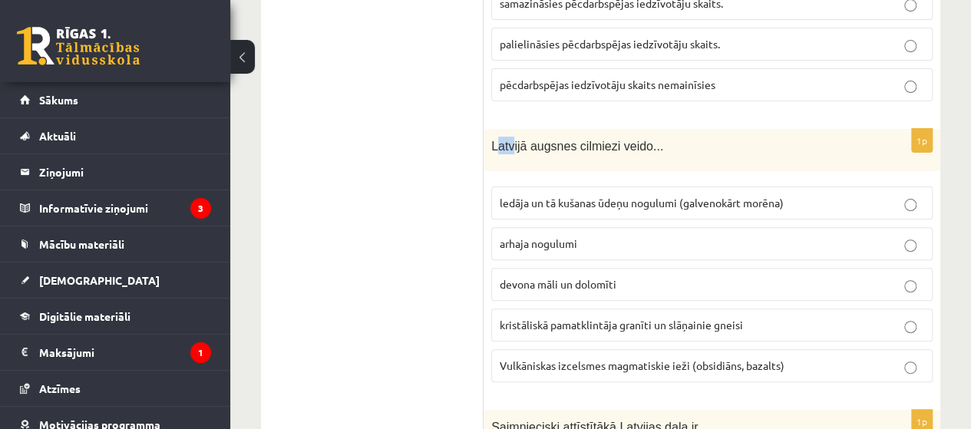
drag, startPoint x: 497, startPoint y: 27, endPoint x: 511, endPoint y: 30, distance: 14.9
click at [511, 140] on span "Latvijā augsnes cilmiezi veido..." at bounding box center [577, 146] width 172 height 13
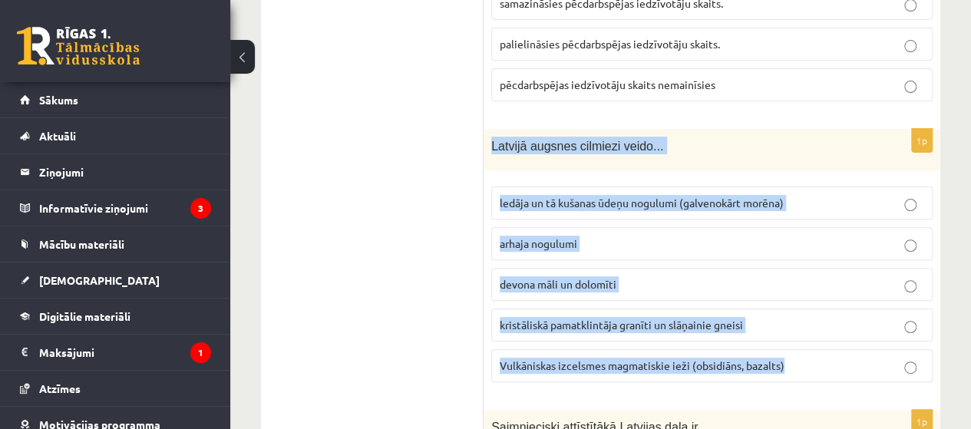
drag, startPoint x: 492, startPoint y: 25, endPoint x: 786, endPoint y: 251, distance: 371.3
click at [786, 251] on div "1p Latvijā augsnes cilmiezi veido... ledāja un tā kušanas ūdeņu nogulumi (galve…" at bounding box center [712, 262] width 457 height 266
click at [624, 187] on label "ledāja un tā kušanas ūdeņu nogulumi (galvenokārt morēna)" at bounding box center [712, 203] width 442 height 33
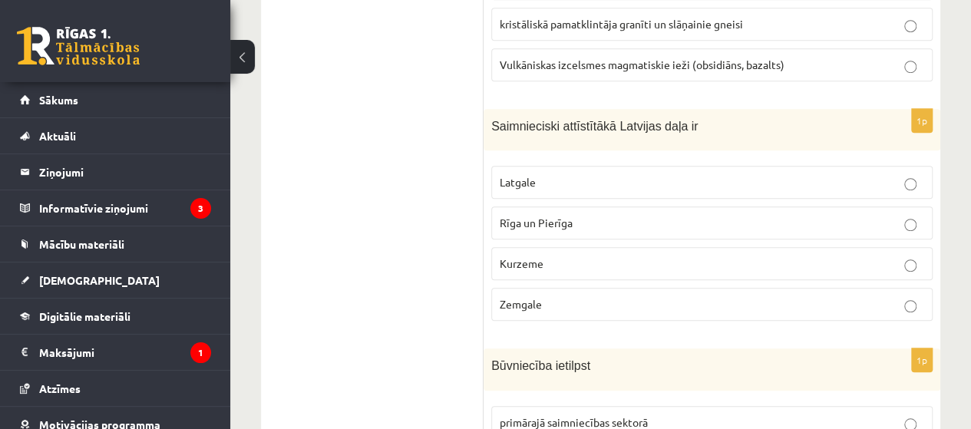
scroll to position [6277, 0]
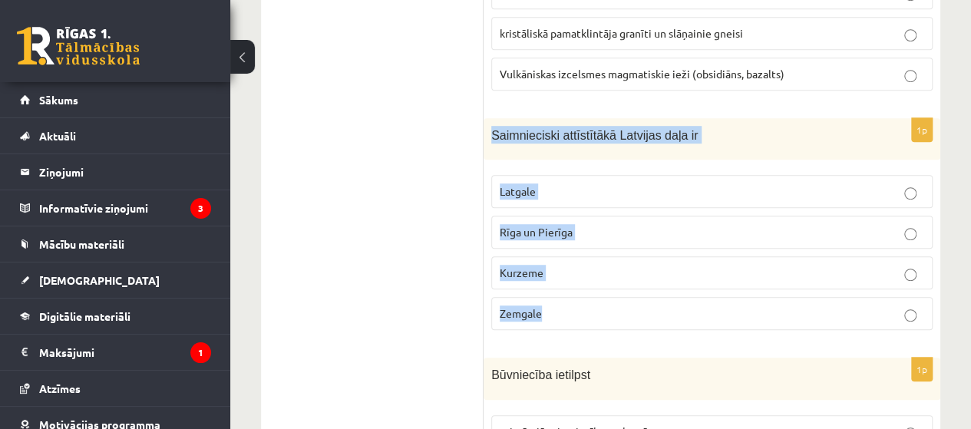
drag, startPoint x: 491, startPoint y: 11, endPoint x: 564, endPoint y: 176, distance: 180.2
click at [564, 176] on div "1p Saimnieciski attīstītākā Latvijas daļa ir Latgale Rīga un Pierīga Kurzeme Ze…" at bounding box center [712, 230] width 457 height 225
click at [571, 225] on span "Rīga un Pierīga" at bounding box center [536, 232] width 73 height 14
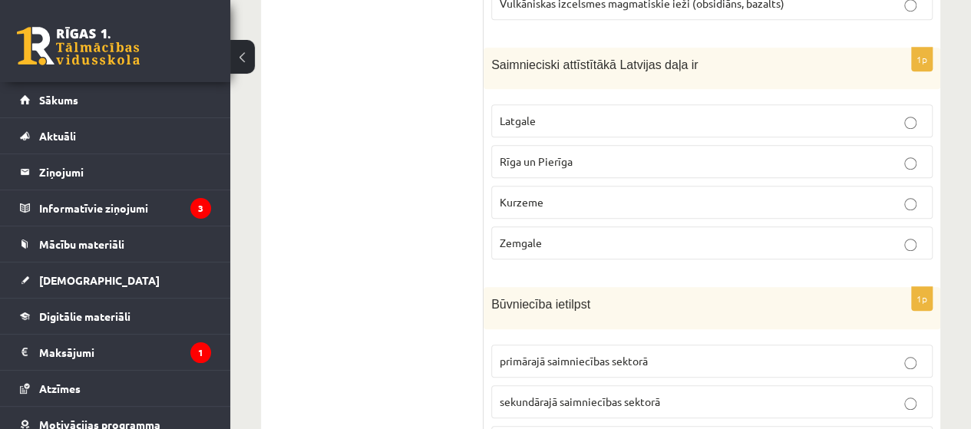
scroll to position [6339, 0]
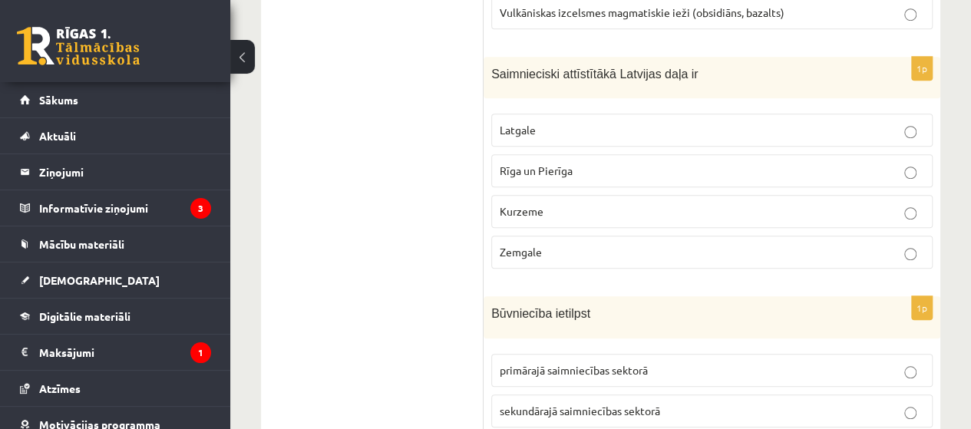
drag, startPoint x: 478, startPoint y: 176, endPoint x: 568, endPoint y: 208, distance: 96.2
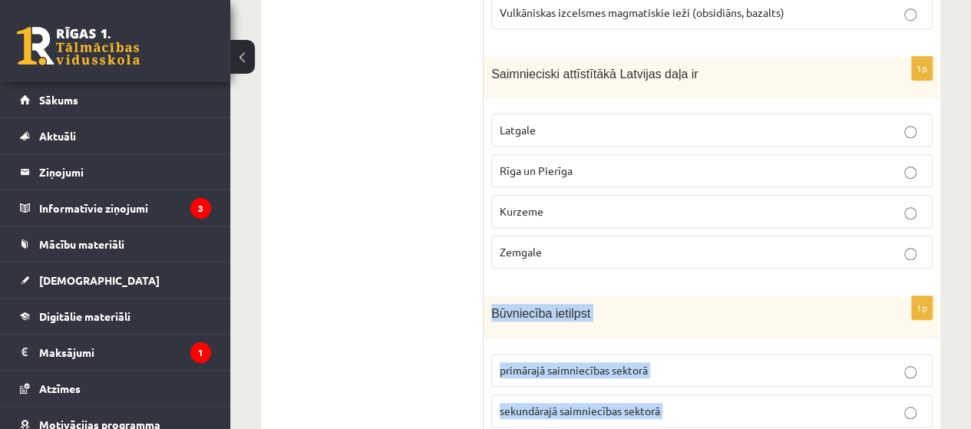
drag, startPoint x: 493, startPoint y: 187, endPoint x: 668, endPoint y: 352, distance: 241.2
click at [668, 352] on div "1p Būvniecība ietilpst primārajā saimniecības sektorā sekundārajā saimniecības …" at bounding box center [712, 408] width 457 height 225
click at [593, 404] on span "sekundārajā saimniecības sektorā" at bounding box center [580, 411] width 161 height 14
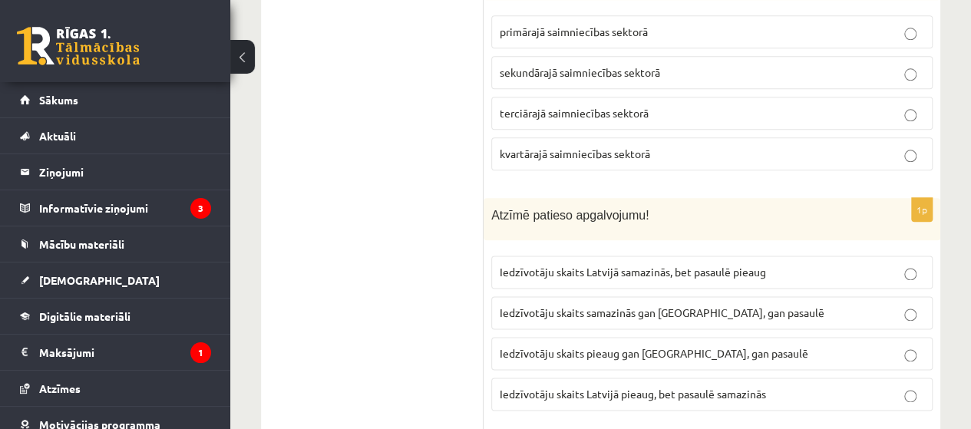
scroll to position [6687, 0]
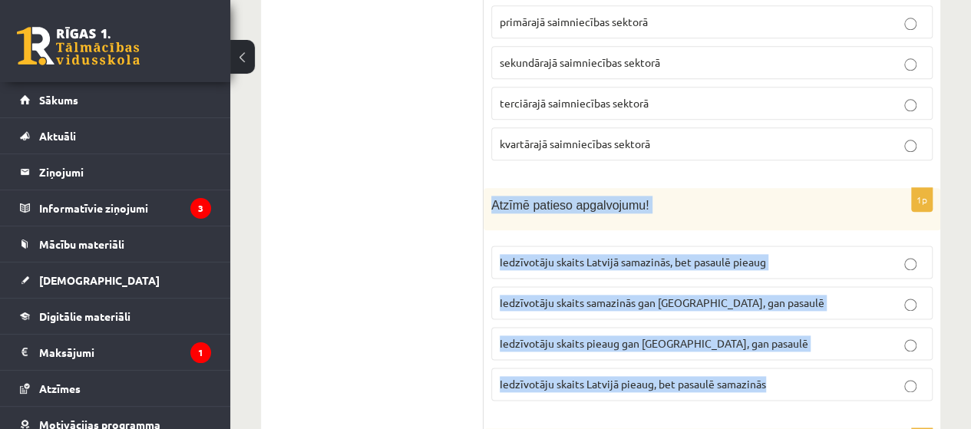
drag, startPoint x: 491, startPoint y: 74, endPoint x: 766, endPoint y: 277, distance: 341.6
click at [766, 277] on div "1p Atzīmē patieso apgalvojumu! Iedzīvotāju skaits Latvijā samazinās, bet pasaul…" at bounding box center [712, 300] width 457 height 225
click at [645, 255] on span "Iedzīvotāju skaits Latvijā samazinās, bet pasaulē pieaug" at bounding box center [633, 262] width 266 height 14
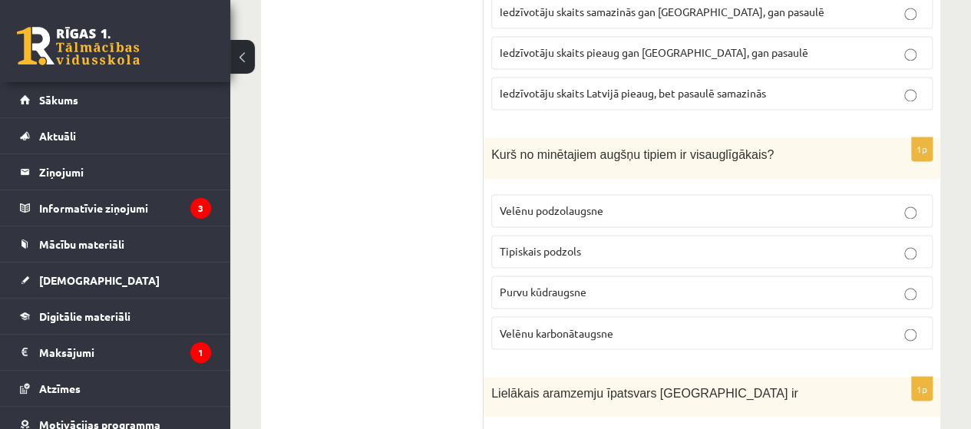
scroll to position [6989, 0]
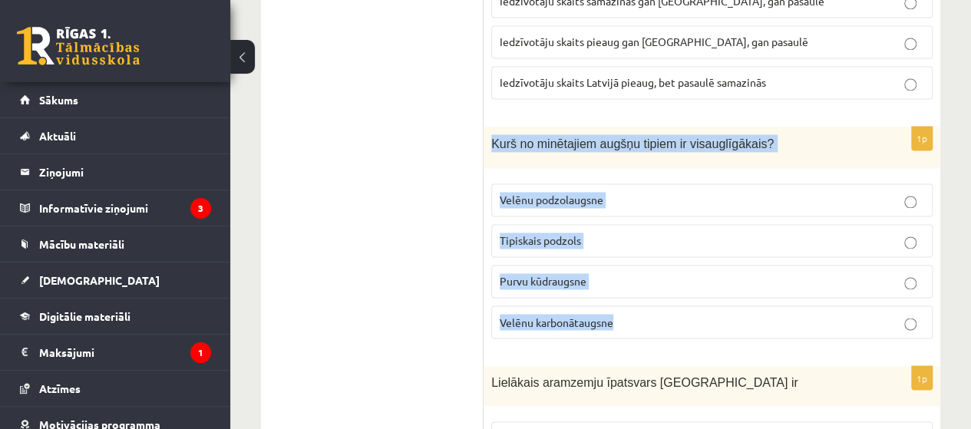
drag, startPoint x: 492, startPoint y: 16, endPoint x: 614, endPoint y: 180, distance: 204.3
click at [614, 180] on div "1p Kurš no minētajiem augšņu tipiem ir visauglīgākais? Velēnu podzolaugsne Tipi…" at bounding box center [712, 239] width 457 height 225
click at [592, 315] on span "Velēnu karbonātaugsne" at bounding box center [557, 322] width 114 height 14
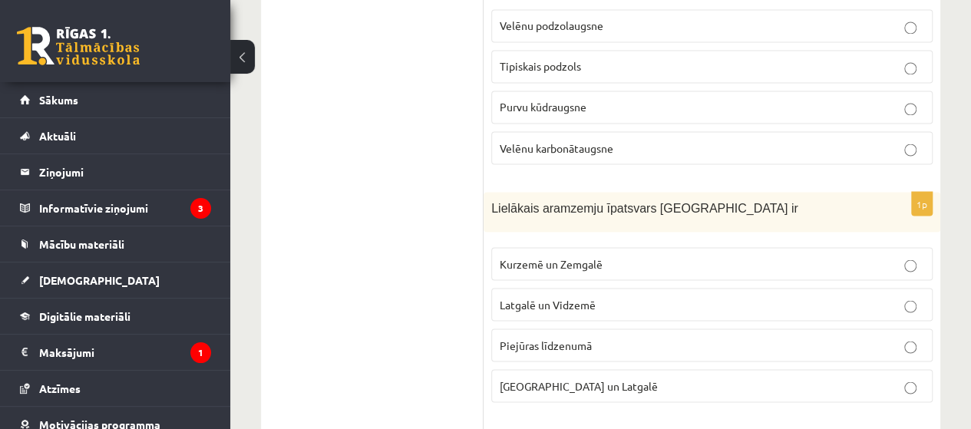
scroll to position [7174, 0]
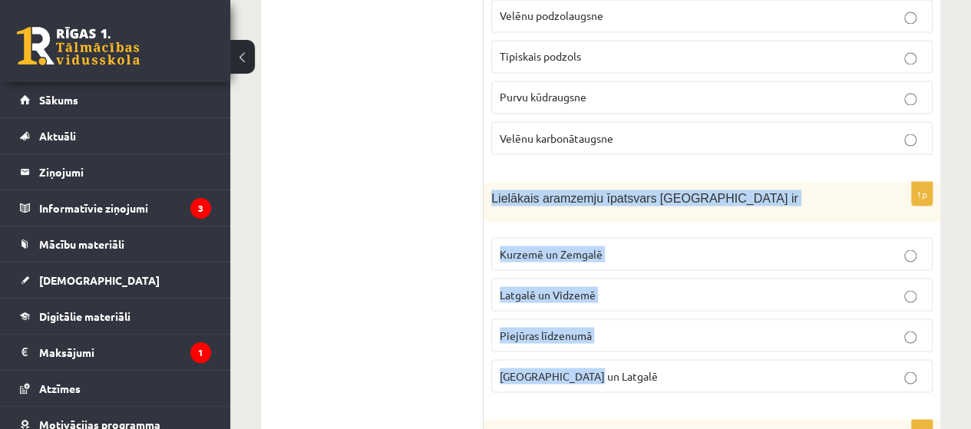
drag, startPoint x: 493, startPoint y: 61, endPoint x: 612, endPoint y: 243, distance: 218.1
click at [612, 243] on div "1p Lielākais aramzemju īpatsvars Latvijā ir Kurzemē un Zemgalē Latgalē un Vidze…" at bounding box center [712, 293] width 457 height 222
click at [554, 247] on span "Kurzemē un Zemgalē" at bounding box center [551, 254] width 103 height 14
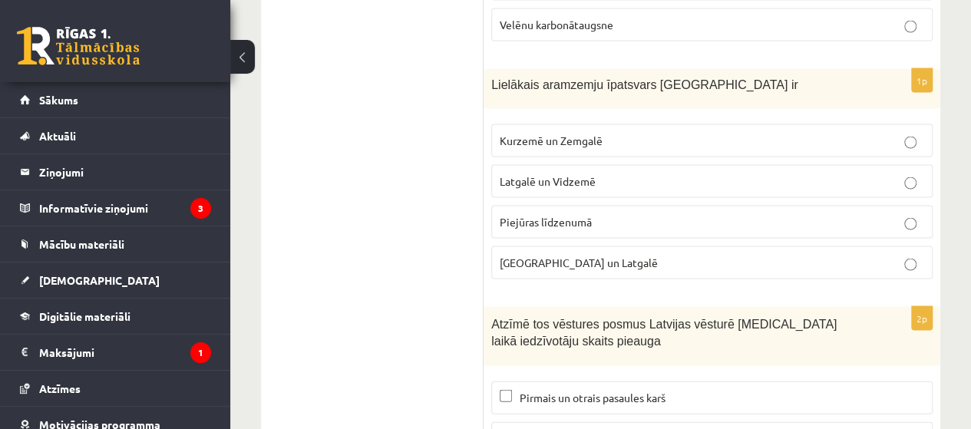
scroll to position [7316, 0]
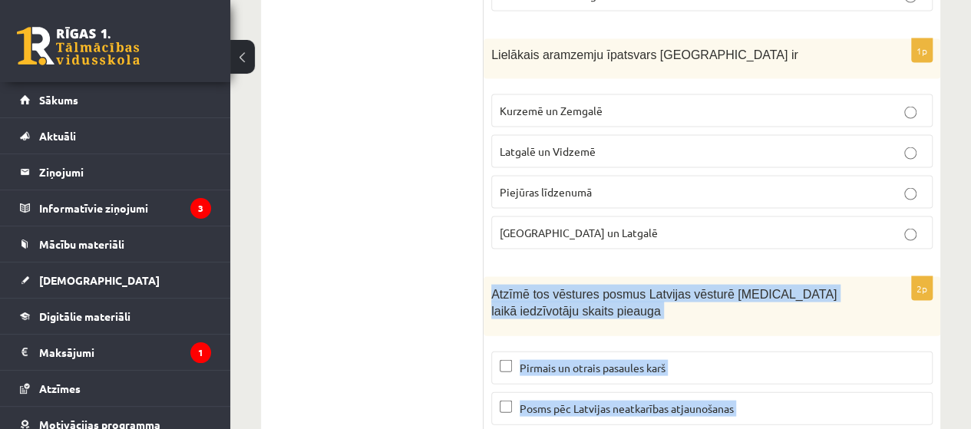
drag, startPoint x: 487, startPoint y: 161, endPoint x: 784, endPoint y: 357, distance: 356.3
click at [784, 357] on div "2p Atzīmē tos vēstures posmus Latvijas vēsturē kuru laikā iedzīvotāju skaits pi…" at bounding box center [712, 398] width 457 height 242
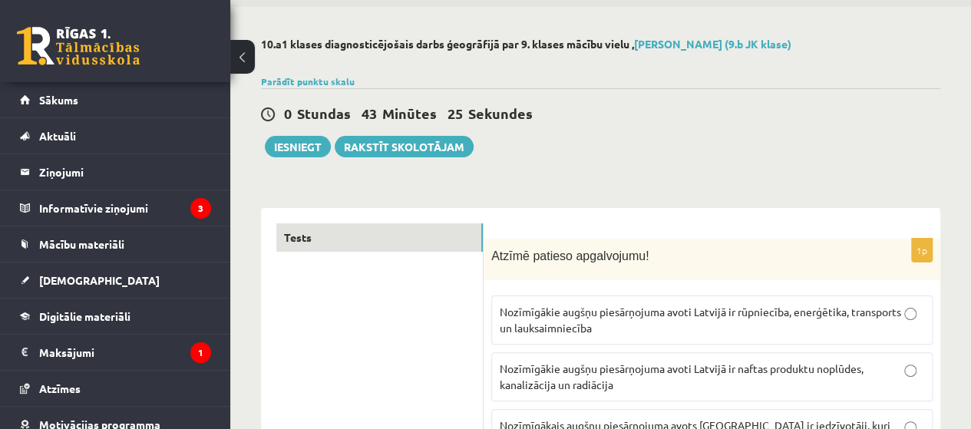
scroll to position [0, 0]
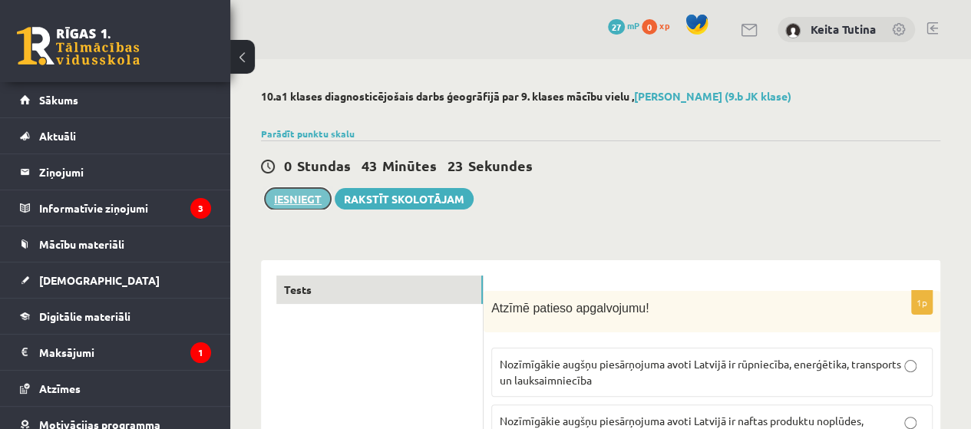
click at [316, 200] on button "Iesniegt" at bounding box center [298, 199] width 66 height 22
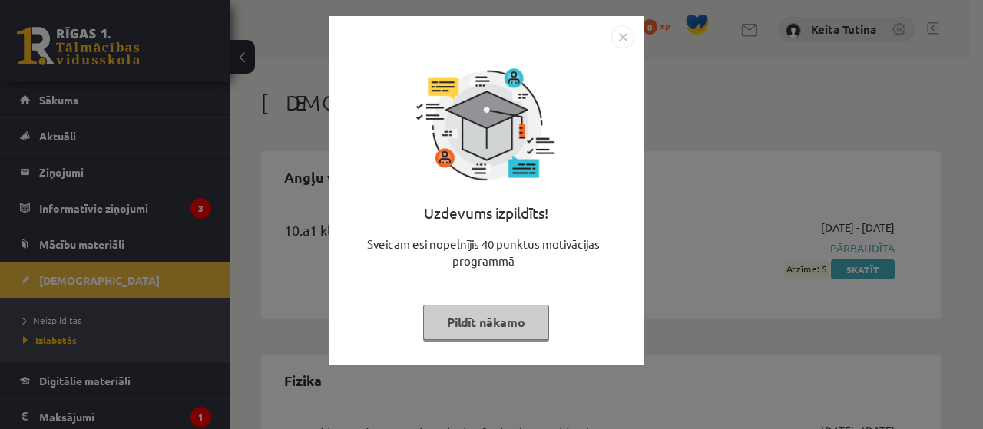
click at [480, 323] on button "Pildīt nākamo" at bounding box center [486, 322] width 126 height 35
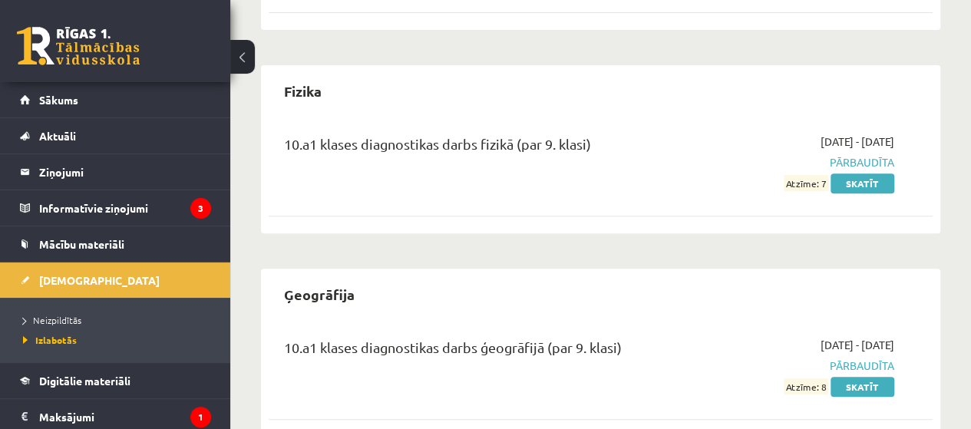
scroll to position [326, 0]
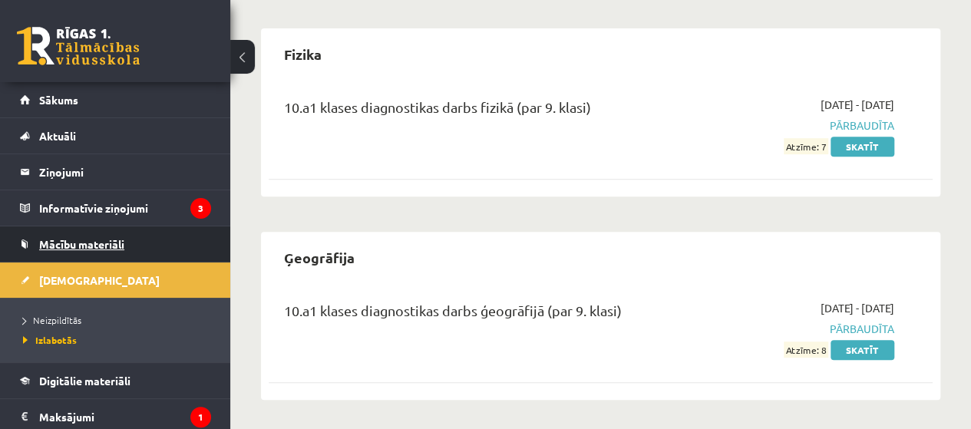
click at [146, 238] on link "Mācību materiāli" at bounding box center [115, 244] width 191 height 35
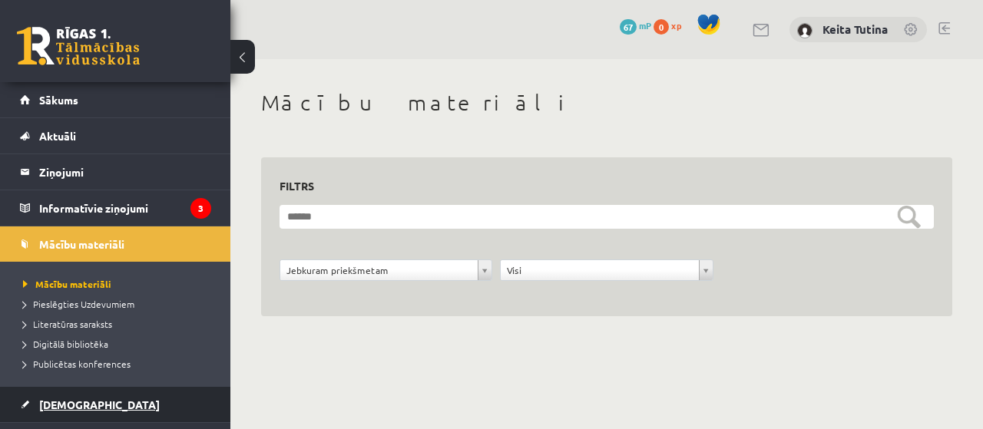
click at [81, 405] on span "[DEMOGRAPHIC_DATA]" at bounding box center [99, 405] width 121 height 14
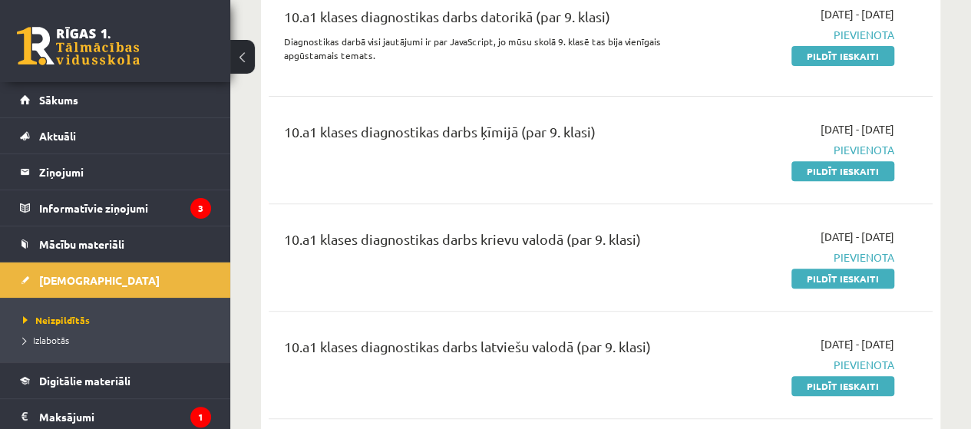
scroll to position [188, 0]
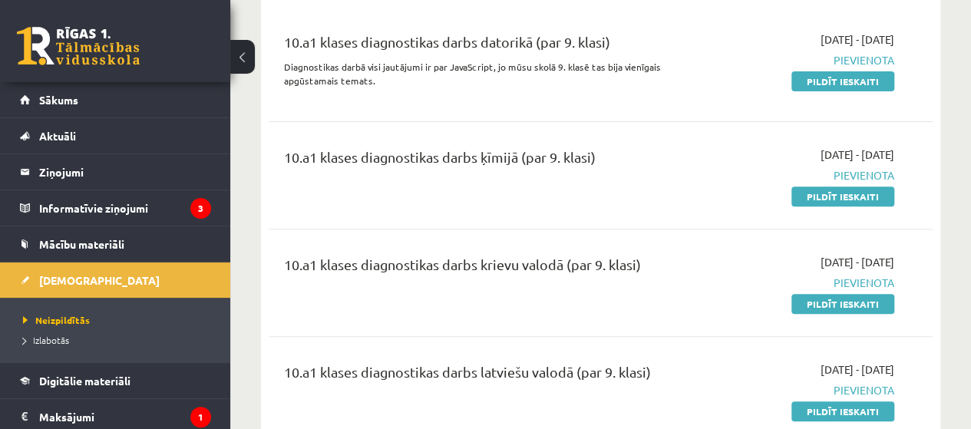
drag, startPoint x: 814, startPoint y: 309, endPoint x: 550, endPoint y: 51, distance: 368.8
click at [813, 308] on link "Pildīt ieskaiti" at bounding box center [843, 304] width 103 height 20
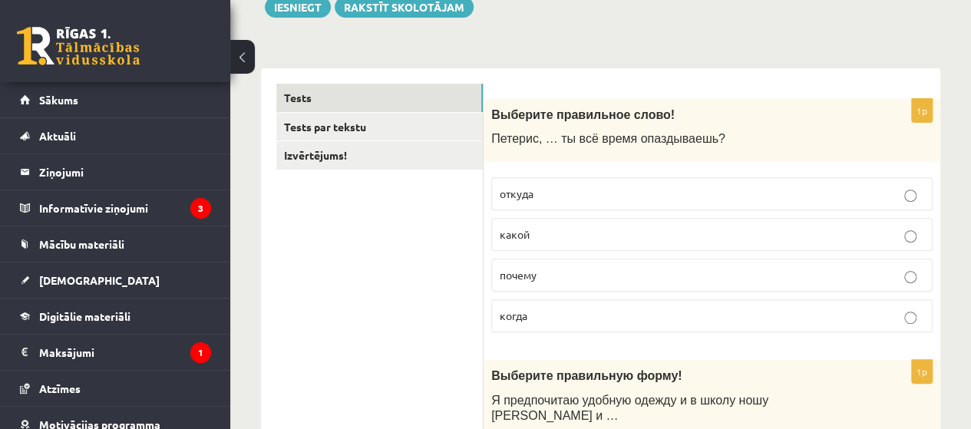
scroll to position [186, 0]
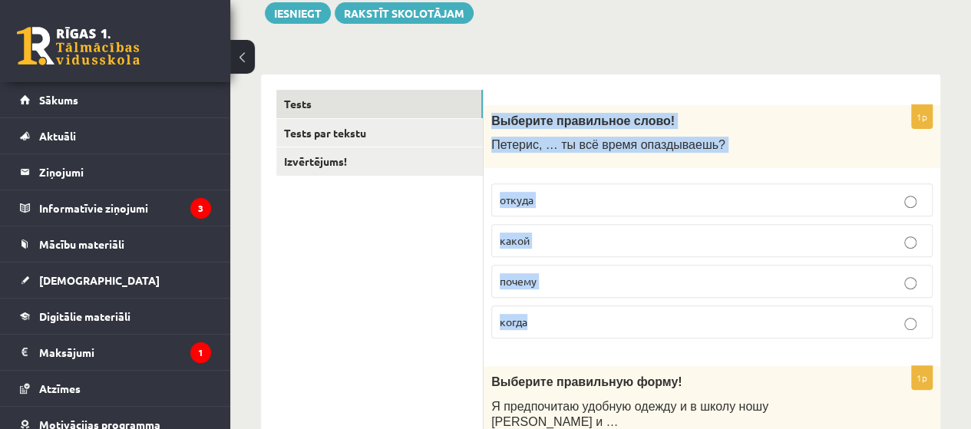
drag, startPoint x: 490, startPoint y: 121, endPoint x: 551, endPoint y: 313, distance: 202.3
click at [551, 313] on div "1p Выберите правильное слово! Петерис, … ты всё время опаздываешь? откуда какой…" at bounding box center [712, 228] width 457 height 247
copy div "Выберите правильное слово! Петерис, … ты всё время опаздываешь? откуда какой по…"
click at [584, 279] on p "почему" at bounding box center [712, 281] width 425 height 16
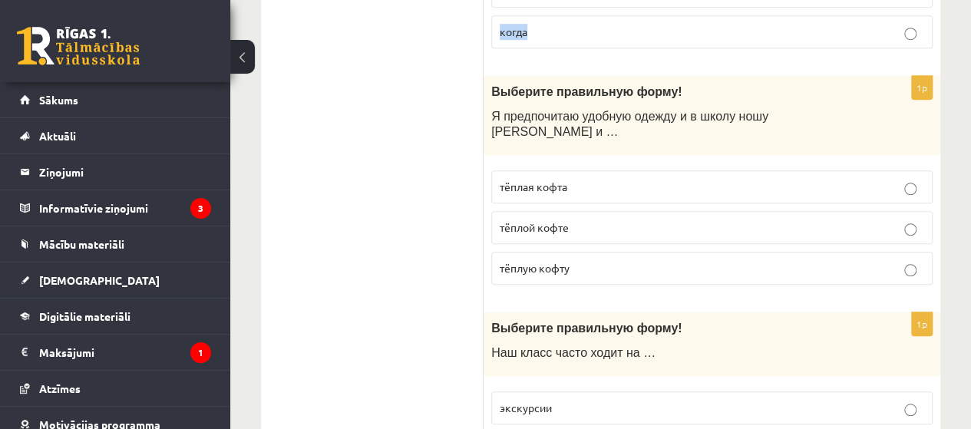
scroll to position [496, 0]
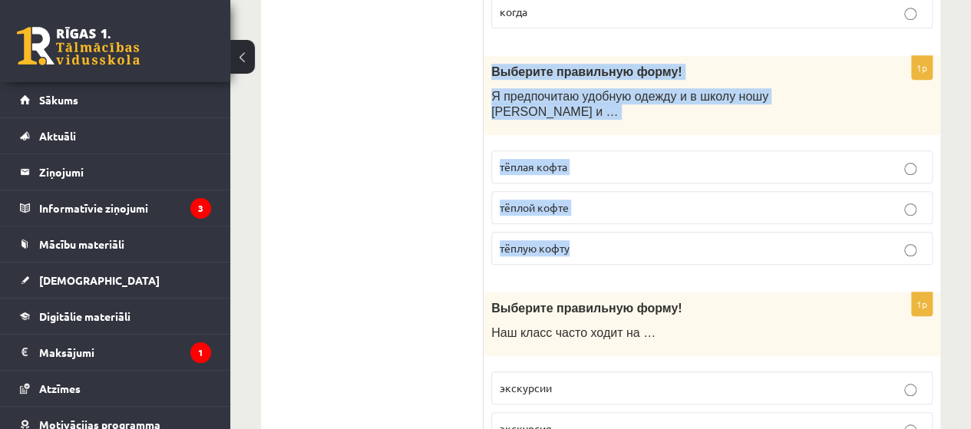
drag, startPoint x: 491, startPoint y: 61, endPoint x: 575, endPoint y: 223, distance: 183.4
click at [574, 223] on div "1p Выберите правильную форму! Я предпочитаю удобную одежду и в школу ношу джинс…" at bounding box center [712, 166] width 457 height 221
copy div "Выберите правильную форму! Я предпочитаю удобную одежду и в школу ношу джинсы и…"
click at [602, 240] on p "тёплую кофту" at bounding box center [712, 248] width 425 height 16
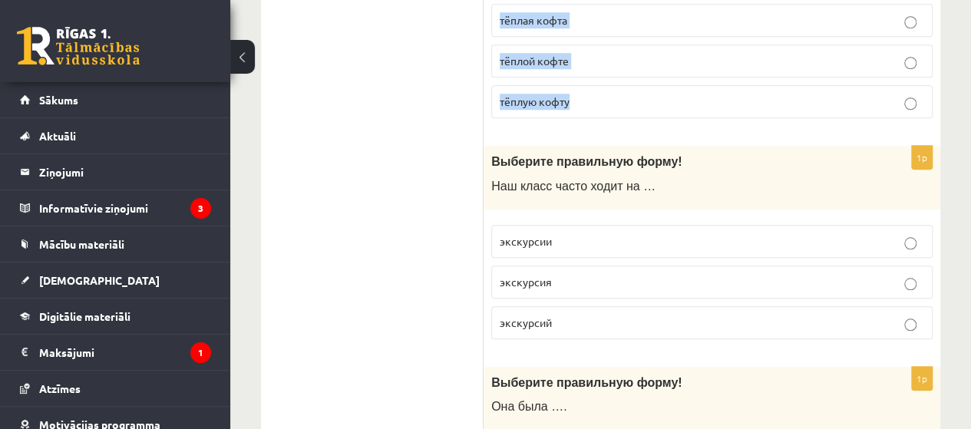
scroll to position [653, 0]
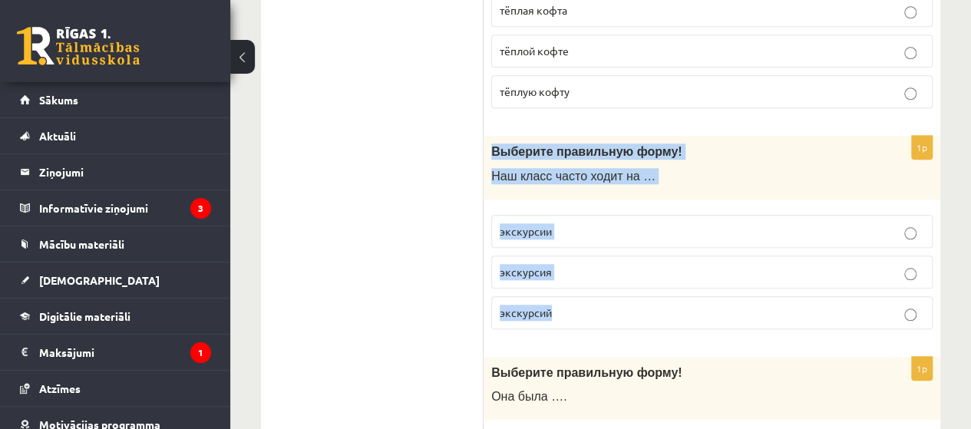
drag, startPoint x: 488, startPoint y: 128, endPoint x: 556, endPoint y: 299, distance: 183.7
click at [556, 299] on div "1p Выберите правильную форму! Наш класс часто ходит на … экскурсии экскурсия эк…" at bounding box center [712, 239] width 457 height 206
copy div "Выберите правильную форму! Наш класс часто ходит на … экскурсии экскурсия экску…"
click at [597, 223] on p "экскурсии" at bounding box center [712, 231] width 425 height 16
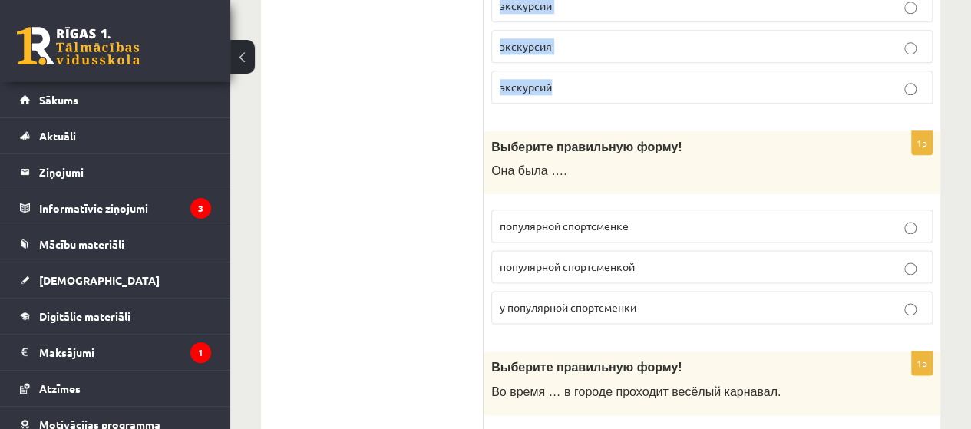
scroll to position [924, 0]
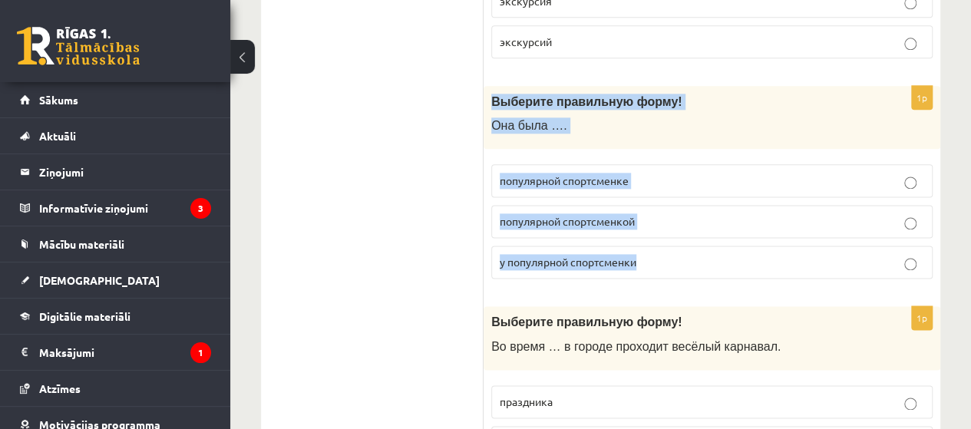
drag, startPoint x: 492, startPoint y: 78, endPoint x: 637, endPoint y: 238, distance: 216.4
click at [637, 238] on div "1p Выберите правильную форму! Она была …. популярной спортсменке популярной спо…" at bounding box center [712, 189] width 457 height 206
copy div "Выберите правильную форму! Она была …. популярной спортсменке популярной спортс…"
click at [602, 214] on span "популярной спортсменкой" at bounding box center [567, 221] width 135 height 14
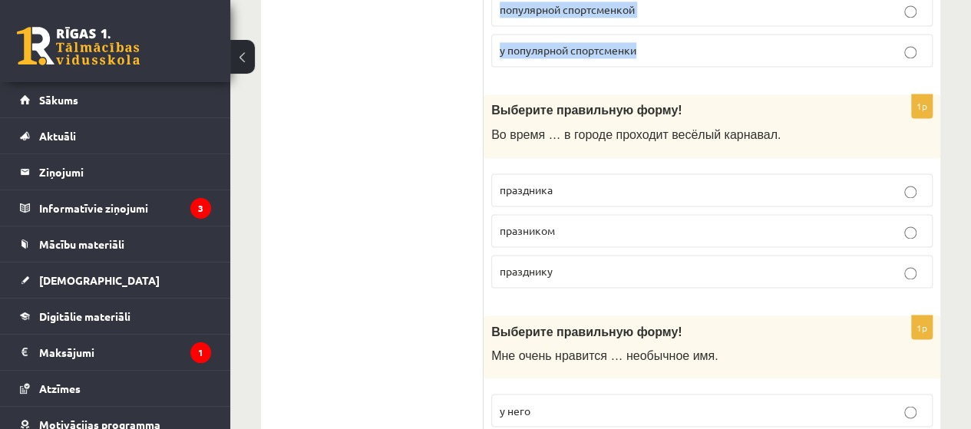
scroll to position [1162, 0]
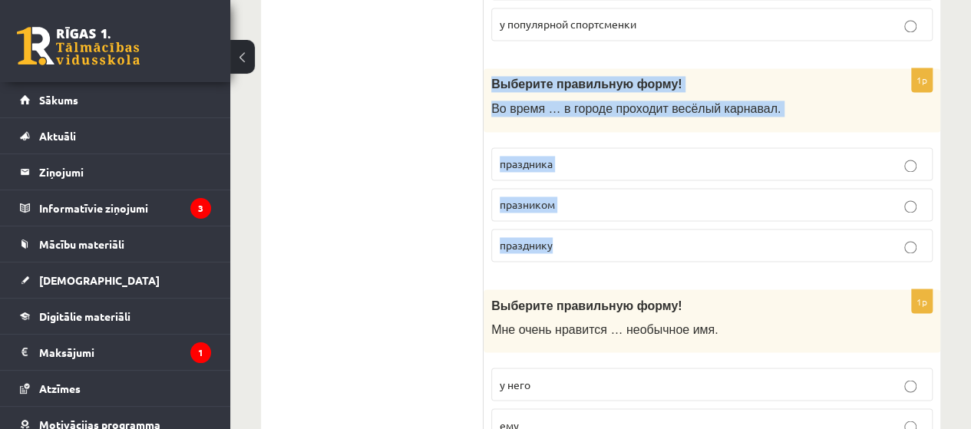
drag, startPoint x: 493, startPoint y: 61, endPoint x: 578, endPoint y: 204, distance: 165.3
click at [578, 204] on div "1p Выберите правильную форму! Во время … в городе проходит весёлый карнавал. пр…" at bounding box center [712, 171] width 457 height 206
copy div "Выберите правильную форму! Во время … в городе проходит весёлый карнавал. празд…"
click at [749, 156] on p "праздника" at bounding box center [712, 164] width 425 height 16
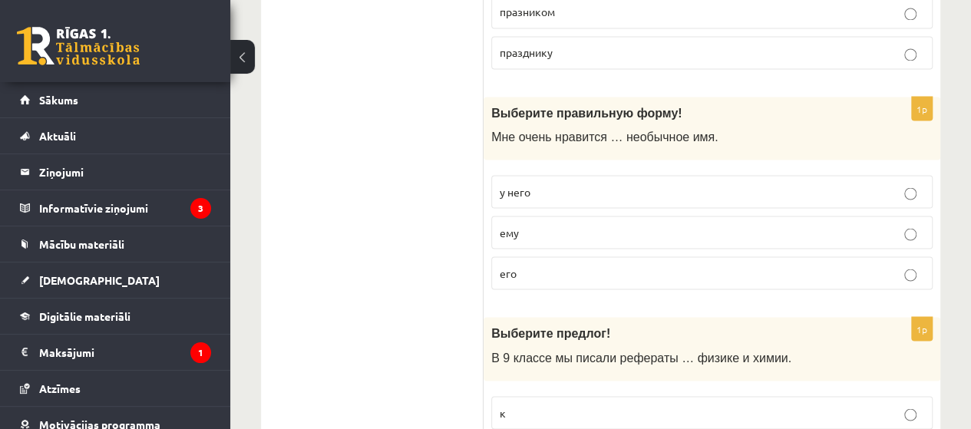
scroll to position [1361, 0]
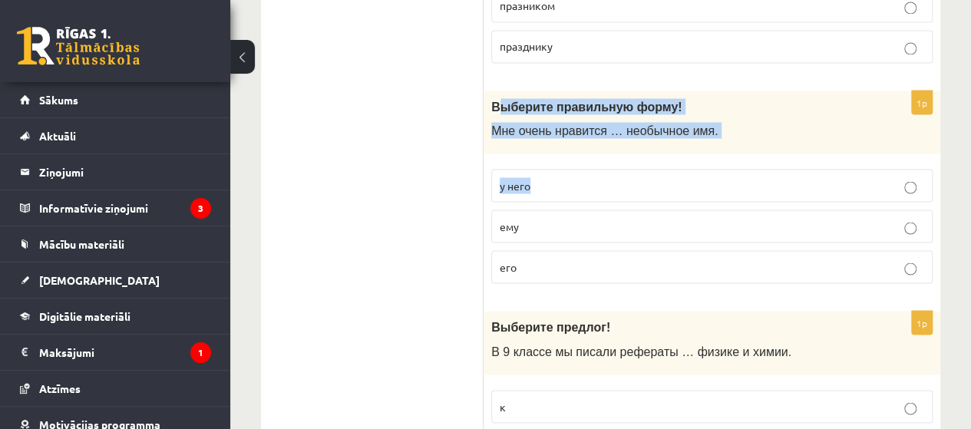
drag, startPoint x: 496, startPoint y: 81, endPoint x: 572, endPoint y: 132, distance: 91.8
click at [572, 132] on div "1p Выберите правильную форму! Мне очень нравится … необычное имя. у него ему его" at bounding box center [712, 194] width 457 height 206
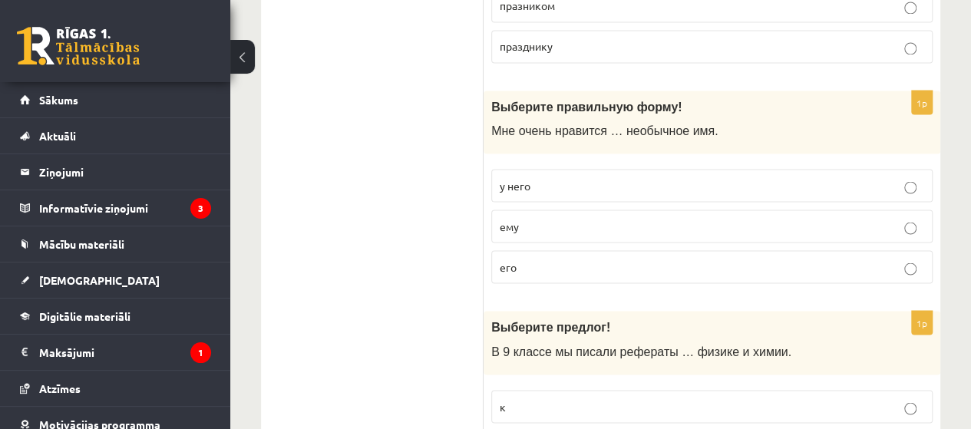
drag, startPoint x: 425, startPoint y: 74, endPoint x: 444, endPoint y: 74, distance: 18.4
drag, startPoint x: 479, startPoint y: 81, endPoint x: 525, endPoint y: 96, distance: 47.8
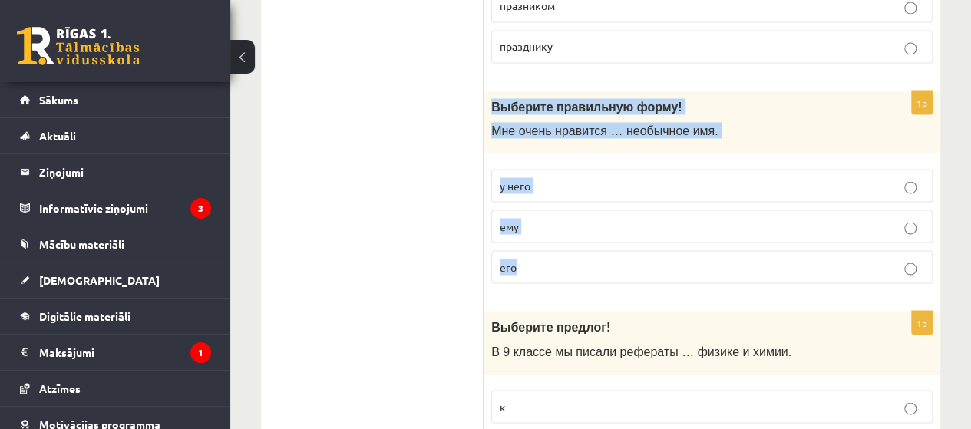
drag, startPoint x: 491, startPoint y: 79, endPoint x: 538, endPoint y: 233, distance: 161.1
click at [538, 233] on div "1p Выберите правильную форму! Мне очень нравится … необычное имя. у него ему его" at bounding box center [712, 194] width 457 height 206
copy div "Выберите правильную форму! Мне очень нравится … необычное имя. у него ему его"
click at [531, 259] on p "его" at bounding box center [712, 267] width 425 height 16
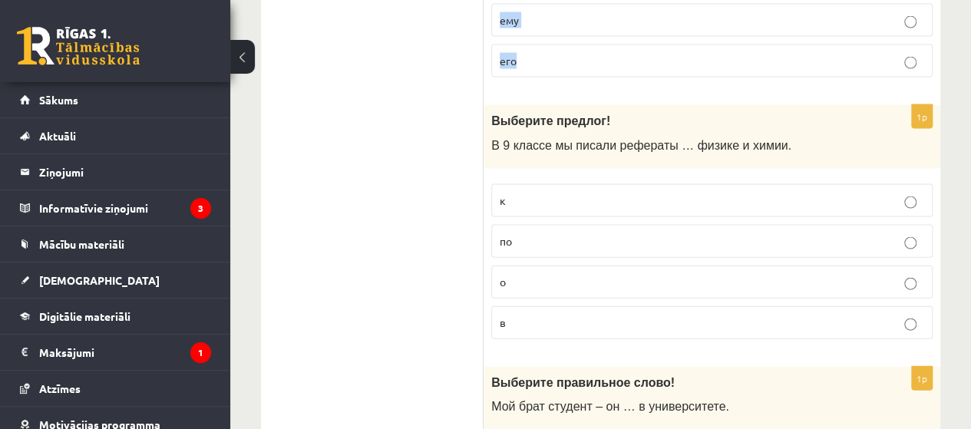
scroll to position [1613, 0]
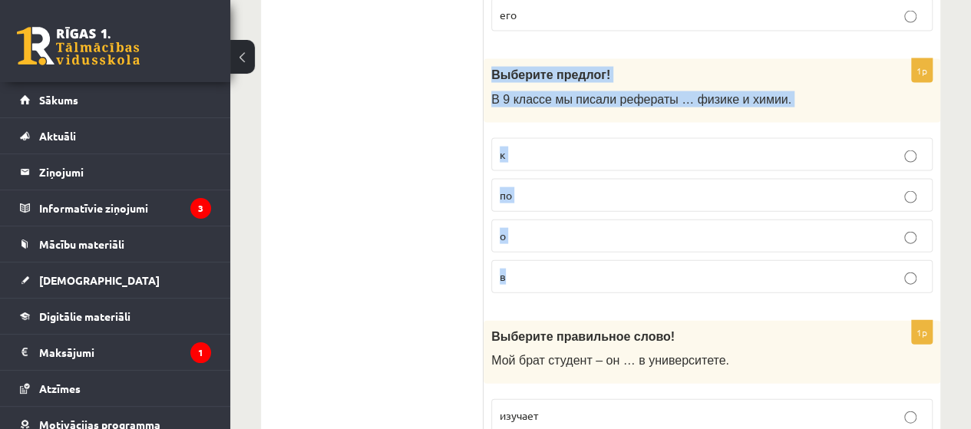
drag, startPoint x: 489, startPoint y: 47, endPoint x: 531, endPoint y: 241, distance: 198.8
click at [531, 241] on div "1p Выберите предлог! В 9 классе мы писали рефераты … физике и химии. к по о в" at bounding box center [712, 182] width 457 height 247
copy div "Выберите предлог! В 9 классе мы писали рефераты … физике и химии. к по о в"
click at [599, 187] on p "по" at bounding box center [712, 195] width 425 height 16
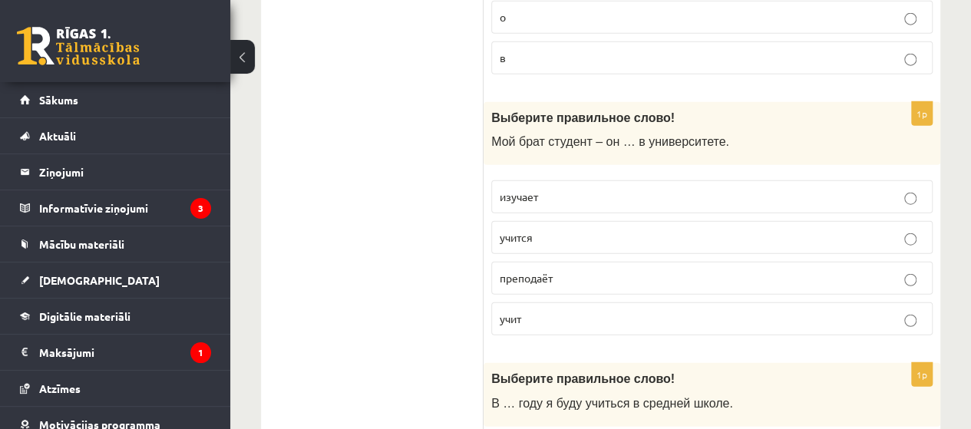
scroll to position [1845, 0]
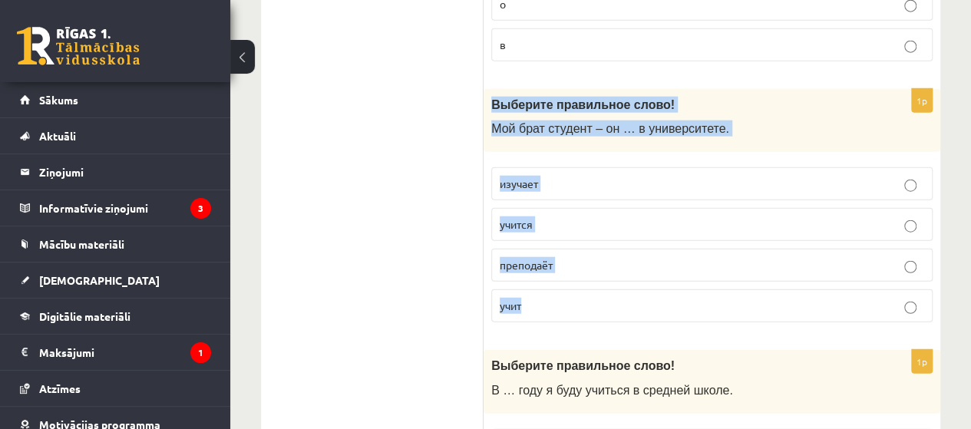
drag, startPoint x: 492, startPoint y: 72, endPoint x: 554, endPoint y: 276, distance: 212.8
click at [554, 276] on div "1p Выберите правильное слово! Мой брат студент – он … в университете. изучает у…" at bounding box center [712, 212] width 457 height 247
copy div "Выберите правильное слово! Мой брат студент – он … в университете. изучает учит…"
click at [565, 208] on label "учится" at bounding box center [712, 224] width 442 height 33
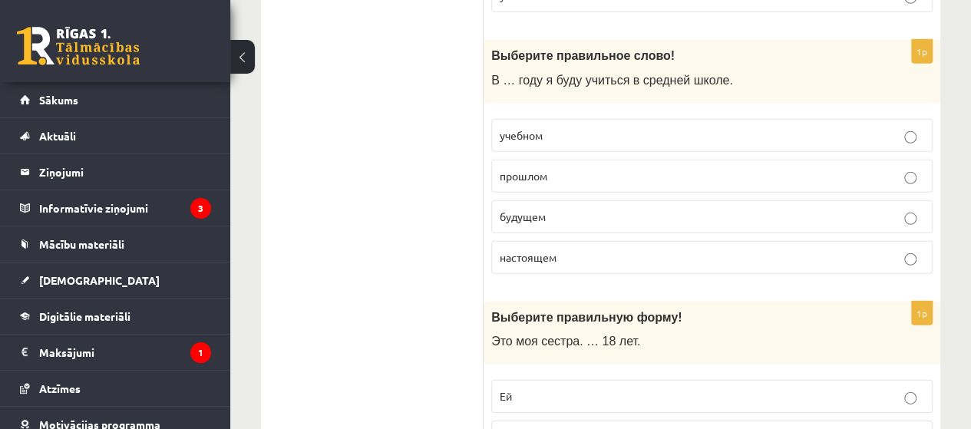
scroll to position [2148, 0]
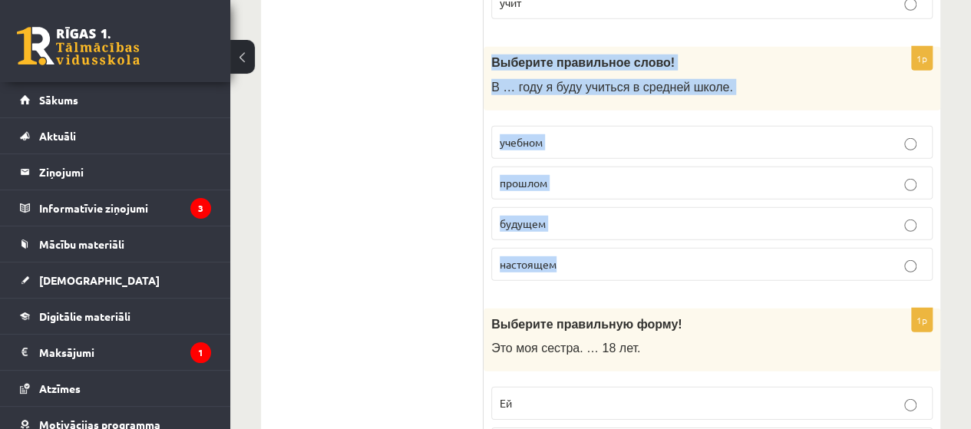
drag, startPoint x: 487, startPoint y: 35, endPoint x: 558, endPoint y: 237, distance: 214.7
click at [558, 237] on div "1p Выберите правильное слово! В … году я буду учиться в средней школе. учебном …" at bounding box center [712, 170] width 457 height 247
copy div "Выберите правильное слово! В … году я буду учиться в средней школе. учебном про…"
click at [600, 207] on label "будущем" at bounding box center [712, 223] width 442 height 33
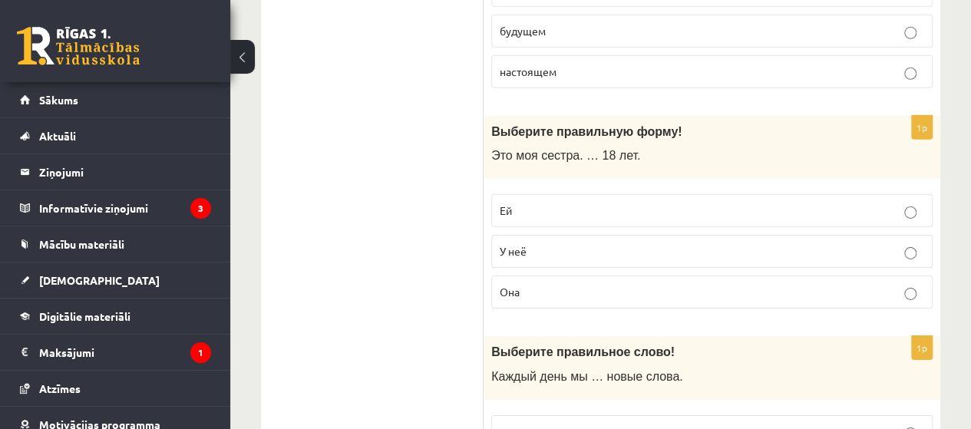
scroll to position [2328, 0]
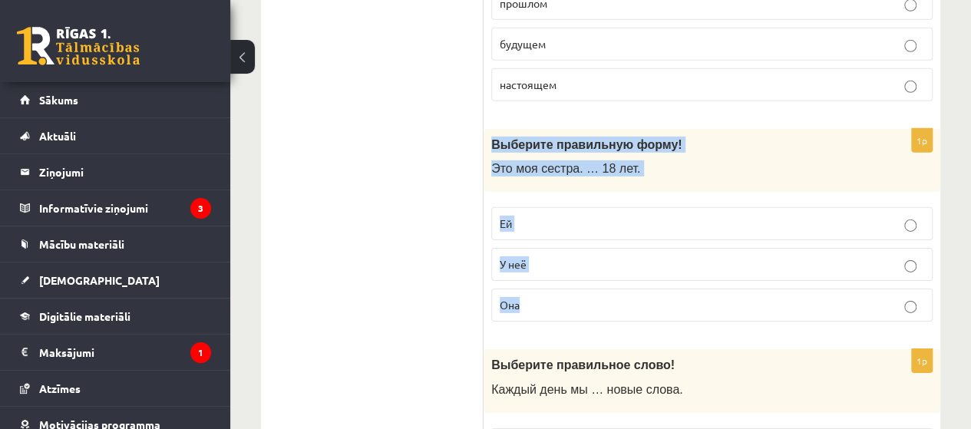
drag, startPoint x: 491, startPoint y: 113, endPoint x: 541, endPoint y: 257, distance: 152.0
click at [542, 257] on div "1p Выберите правильную форму! Это моя сестра. … 18 лет. Ей У неё Она" at bounding box center [712, 232] width 457 height 206
copy div "Выберите правильную форму! Это моя сестра. … 18 лет. Ей У неё Она"
click at [576, 216] on p "Ей" at bounding box center [712, 224] width 425 height 16
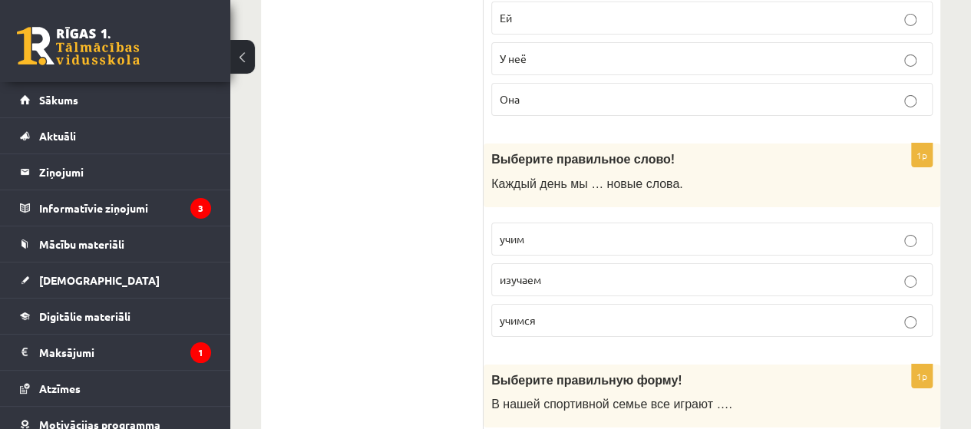
scroll to position [2540, 0]
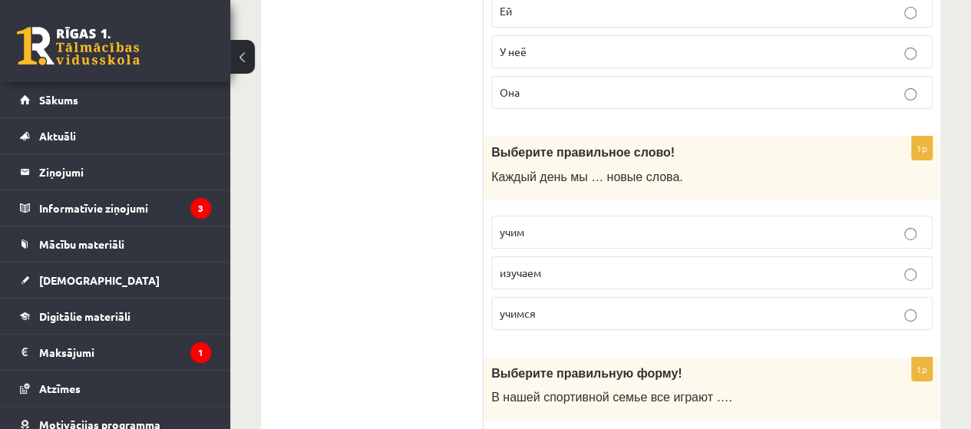
drag, startPoint x: 484, startPoint y: 113, endPoint x: 531, endPoint y: 147, distance: 58.8
click at [531, 147] on div "**********" at bounding box center [601, 171] width 680 height 4903
click at [468, 110] on ul "Tests Tests par tekstu Izvērtējums!" at bounding box center [379, 171] width 207 height 4872
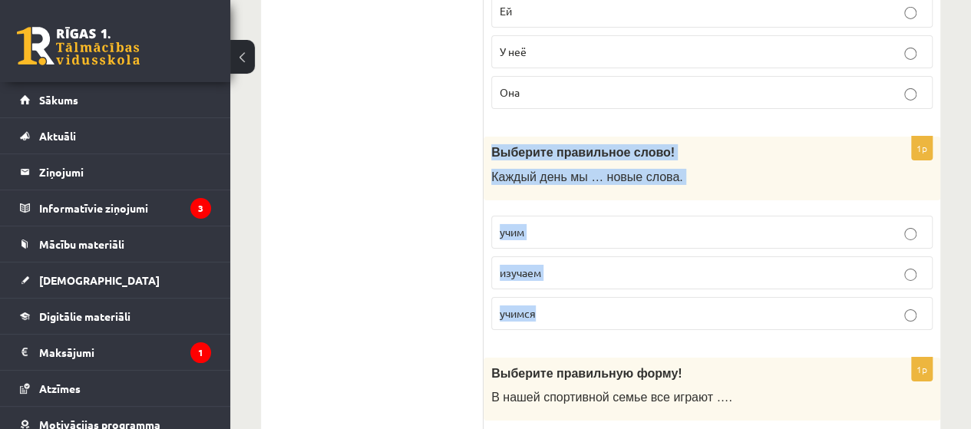
drag, startPoint x: 496, startPoint y: 119, endPoint x: 554, endPoint y: 293, distance: 183.6
click at [554, 293] on div "1p Выберите правильное слово! Каждый день мы … новые слова. учим изучаем [GEOGR…" at bounding box center [712, 240] width 457 height 206
click at [554, 297] on label "учимся" at bounding box center [712, 313] width 442 height 33
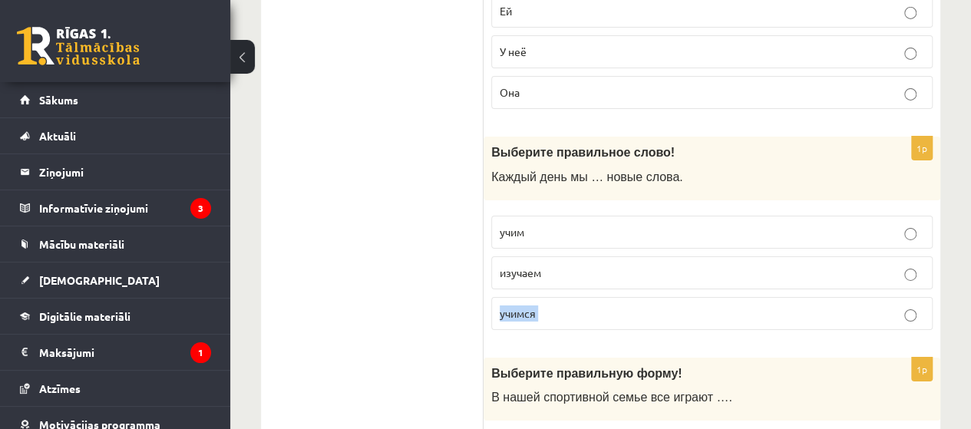
drag, startPoint x: 554, startPoint y: 293, endPoint x: 526, endPoint y: 257, distance: 45.5
click at [526, 257] on fieldset "учим изучаем [GEOGRAPHIC_DATA]" at bounding box center [712, 271] width 442 height 127
drag, startPoint x: 489, startPoint y: 131, endPoint x: 489, endPoint y: 121, distance: 10.8
click at [489, 137] on div "Выберите правильное слово! Каждый день мы … новые слова." at bounding box center [712, 169] width 457 height 64
click at [461, 132] on ul "Tests Tests par tekstu Izvērtējums!" at bounding box center [379, 171] width 207 height 4872
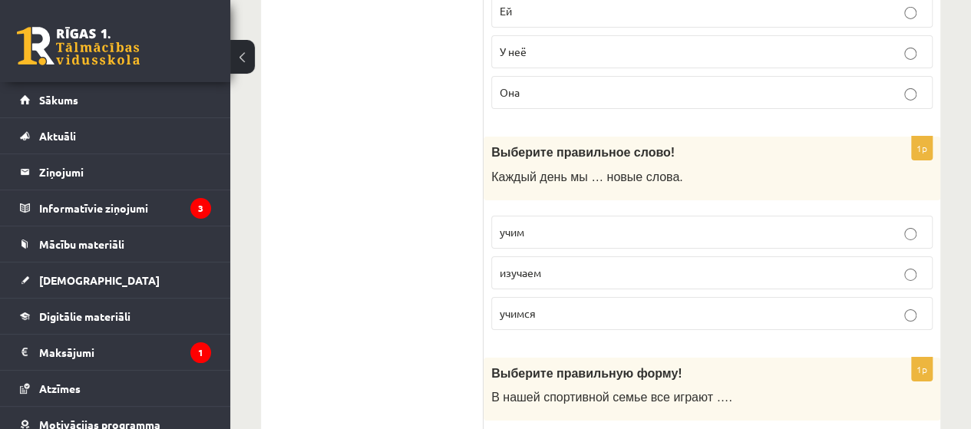
click at [461, 132] on ul "Tests Tests par tekstu Izvērtējums!" at bounding box center [379, 171] width 207 height 4872
click at [456, 138] on ul "Tests Tests par tekstu Izvērtējums!" at bounding box center [379, 171] width 207 height 4872
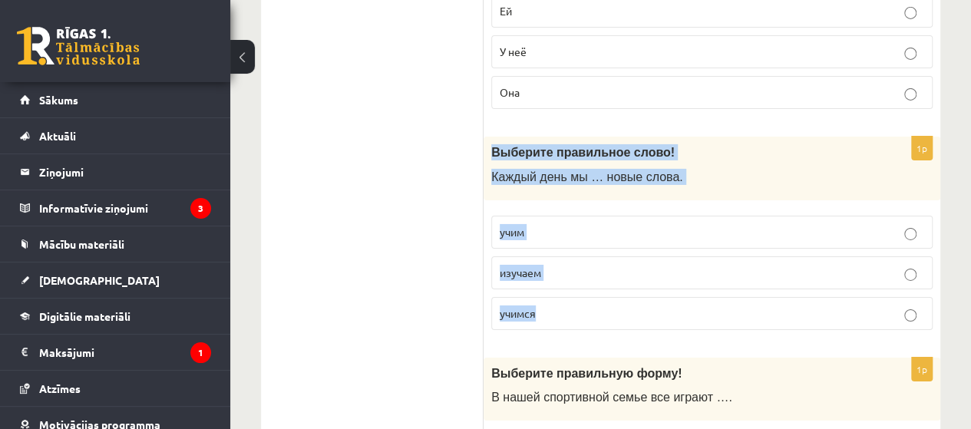
drag, startPoint x: 491, startPoint y: 114, endPoint x: 559, endPoint y: 260, distance: 160.8
click at [559, 260] on div "1p Выберите правильное слово! Каждый день мы … новые слова. учим изучаем [GEOGR…" at bounding box center [712, 240] width 457 height 206
click at [559, 260] on fieldset "учим изучаем [GEOGRAPHIC_DATA]" at bounding box center [712, 271] width 442 height 127
drag, startPoint x: 559, startPoint y: 260, endPoint x: 530, endPoint y: 271, distance: 31.1
click at [530, 271] on fieldset "учим изучаем [GEOGRAPHIC_DATA]" at bounding box center [712, 271] width 442 height 127
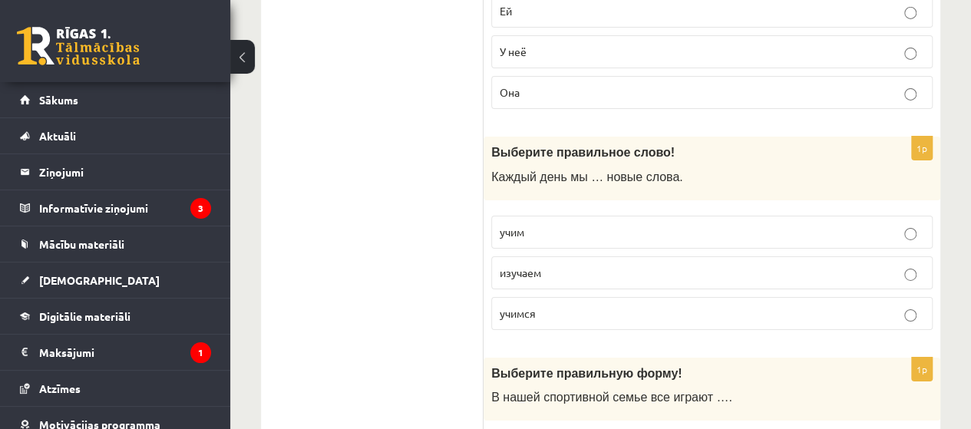
click at [462, 127] on ul "Tests Tests par tekstu Izvērtējums!" at bounding box center [379, 171] width 207 height 4872
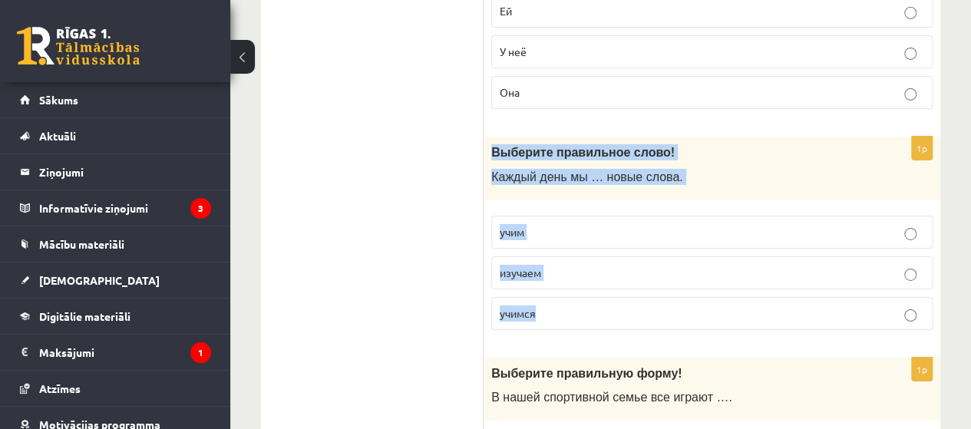
drag, startPoint x: 493, startPoint y: 116, endPoint x: 540, endPoint y: 297, distance: 187.2
click at [540, 297] on div "1p Выберите правильное слово! Каждый день мы … новые слова. учим изучаем [GEOGR…" at bounding box center [712, 240] width 457 height 206
click at [557, 216] on label "учим" at bounding box center [712, 232] width 442 height 33
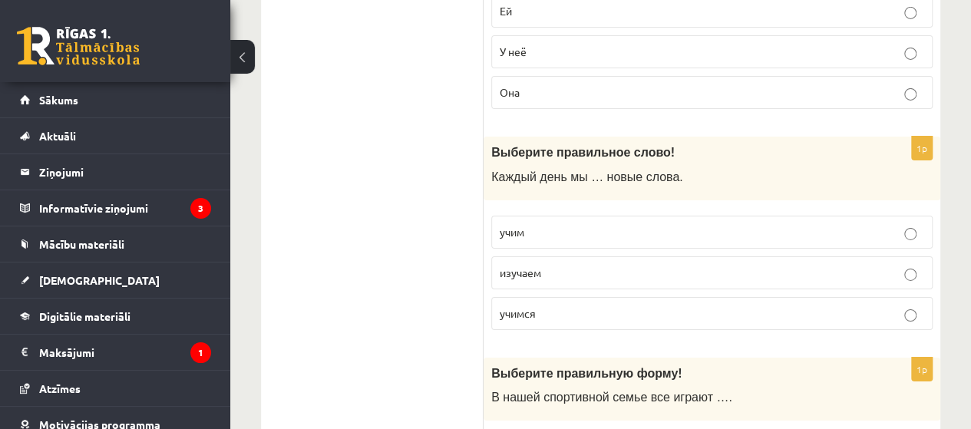
click at [557, 216] on label "учим" at bounding box center [712, 232] width 442 height 33
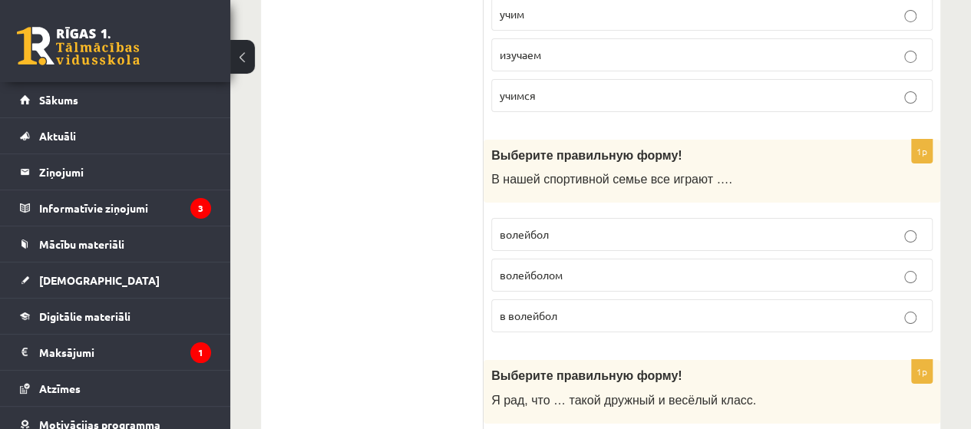
scroll to position [2785, 0]
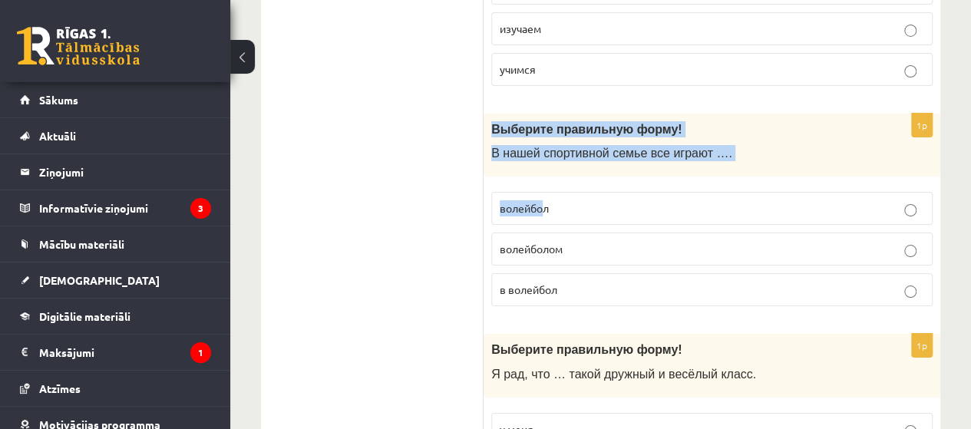
drag, startPoint x: 490, startPoint y: 85, endPoint x: 548, endPoint y: 204, distance: 131.5
click at [545, 189] on div "1p Выберите правильную форму! В нашей спортивной семье все играют …. волейбол в…" at bounding box center [712, 217] width 457 height 206
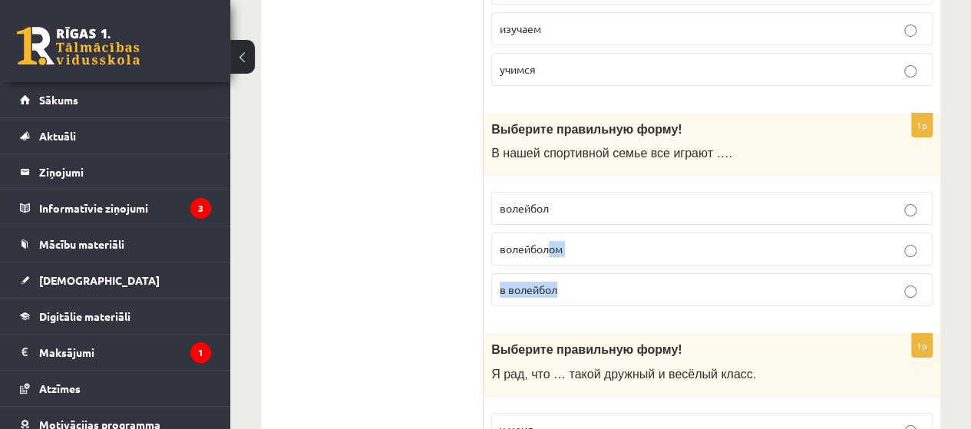
drag, startPoint x: 555, startPoint y: 223, endPoint x: 561, endPoint y: 242, distance: 19.2
click at [561, 242] on fieldset "волейбол волейболом в волейбол" at bounding box center [712, 247] width 442 height 127
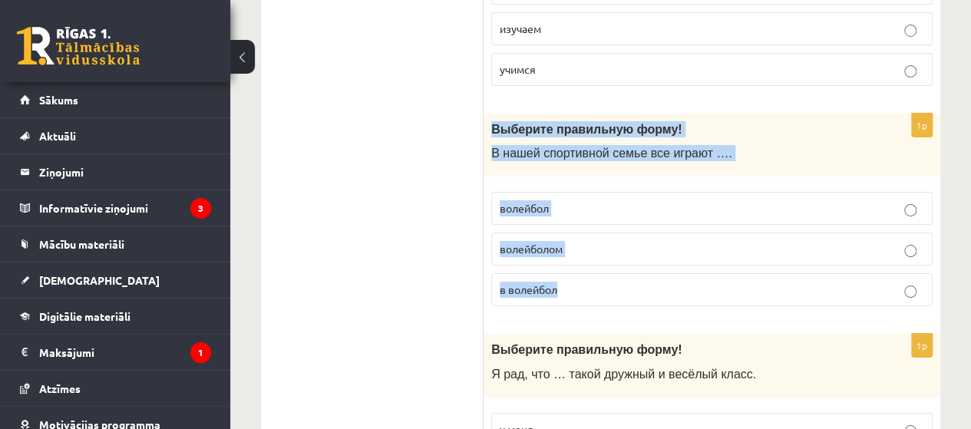
drag, startPoint x: 485, startPoint y: 91, endPoint x: 558, endPoint y: 234, distance: 160.4
click at [558, 234] on div "1p Выберите правильную форму! В нашей спортивной семье все играют …. волейбол в…" at bounding box center [712, 217] width 457 height 206
click at [624, 282] on p "в волейбол" at bounding box center [712, 290] width 425 height 16
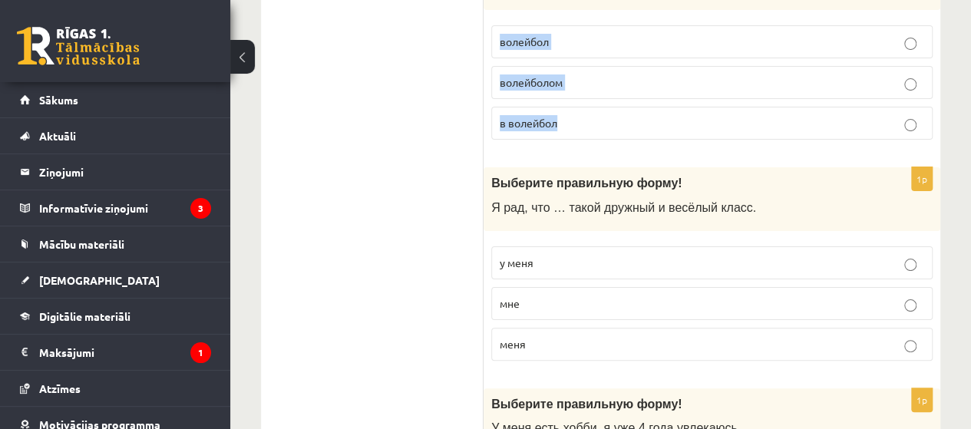
scroll to position [2984, 0]
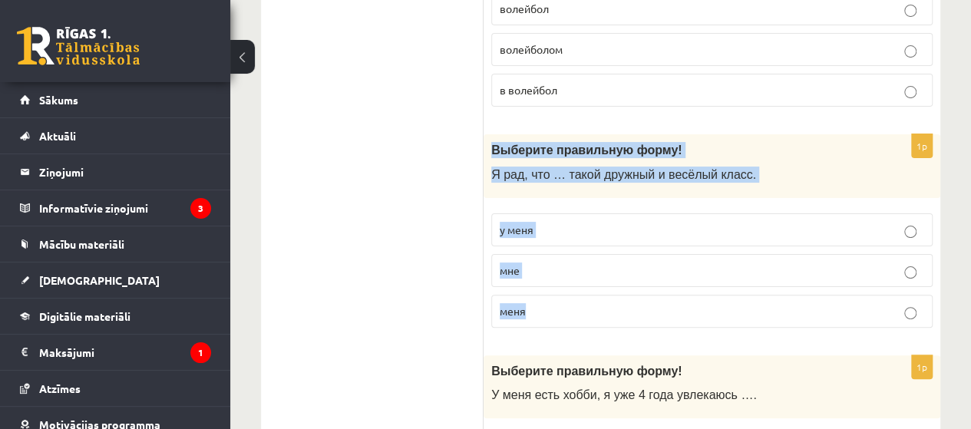
drag, startPoint x: 489, startPoint y: 108, endPoint x: 621, endPoint y: 293, distance: 226.3
click at [621, 293] on div "1p Выберите правильную форму! Я рад, что … такой дружный и весёлый класс. у мен…" at bounding box center [712, 237] width 457 height 206
click at [613, 222] on p "у меня" at bounding box center [712, 230] width 425 height 16
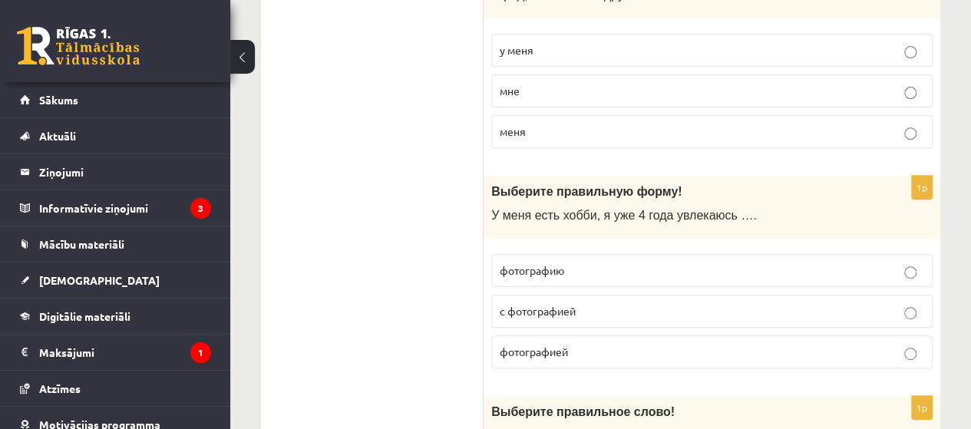
scroll to position [3176, 0]
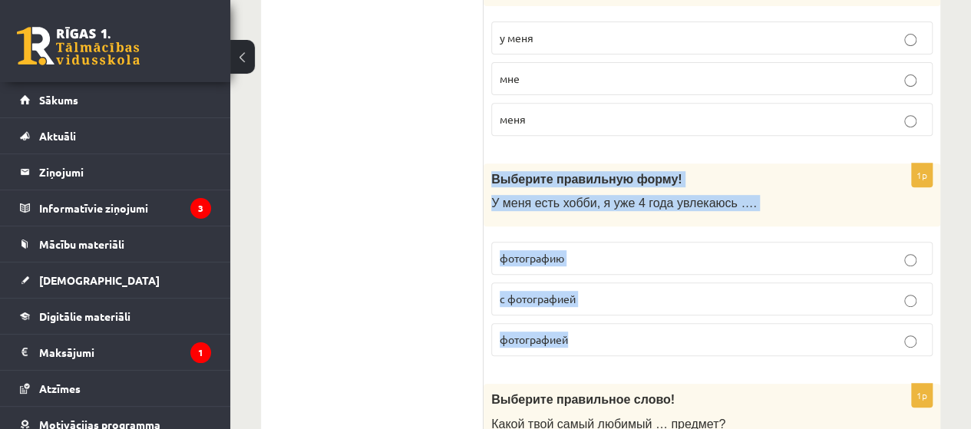
drag, startPoint x: 490, startPoint y: 136, endPoint x: 581, endPoint y: 276, distance: 167.2
click at [581, 276] on div "1p Выберите правильную форму! У меня есть хобби, я уже 4 года увлекаюсь …. фото…" at bounding box center [712, 267] width 457 height 206
click at [575, 332] on p "фотографией" at bounding box center [712, 340] width 425 height 16
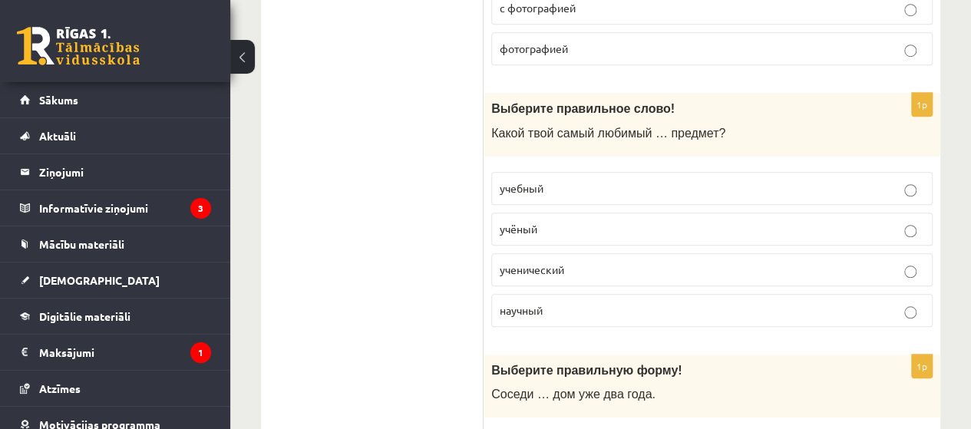
scroll to position [3474, 0]
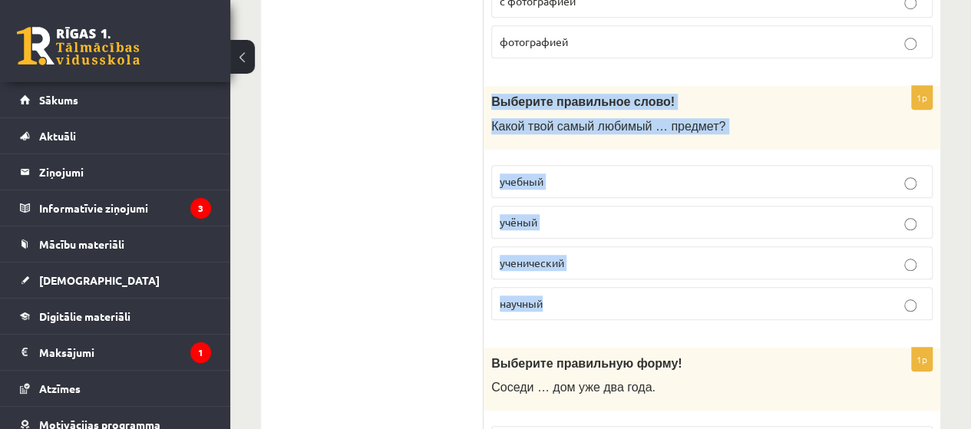
drag, startPoint x: 491, startPoint y: 57, endPoint x: 556, endPoint y: 250, distance: 203.5
click at [556, 250] on div "1p Выберите правильное слово! Какой твой самый любимый … предмет? учебный учёны…" at bounding box center [712, 209] width 457 height 247
click at [586, 174] on p "учебный" at bounding box center [712, 182] width 425 height 16
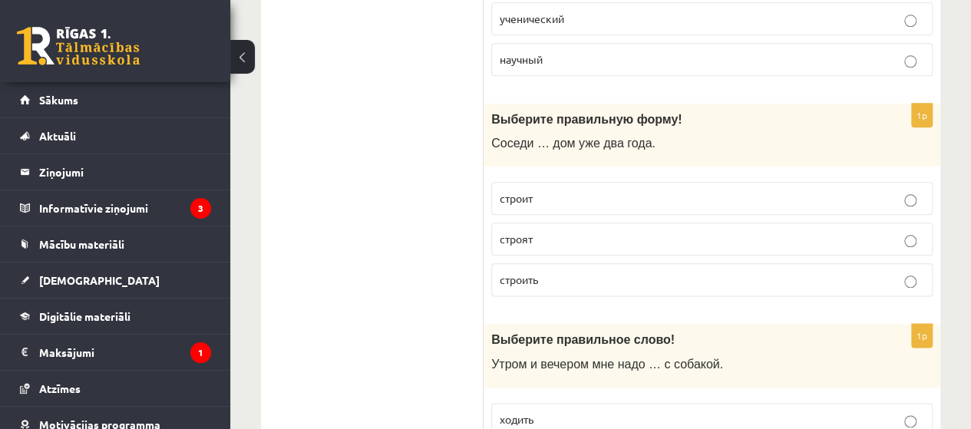
scroll to position [3725, 0]
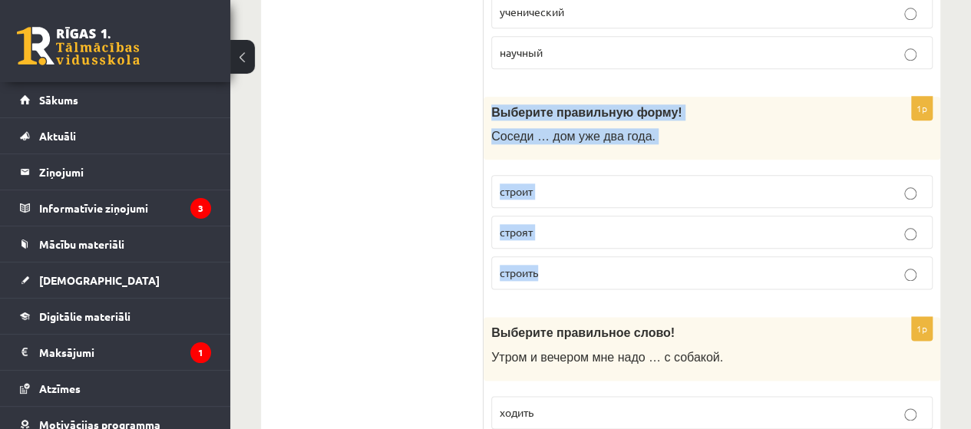
drag, startPoint x: 485, startPoint y: 68, endPoint x: 564, endPoint y: 247, distance: 195.3
click at [564, 248] on div "1p Выберите правильную форму! Соседи … дом уже два года. строит строят строить" at bounding box center [712, 200] width 457 height 206
click at [596, 224] on p "строят" at bounding box center [712, 232] width 425 height 16
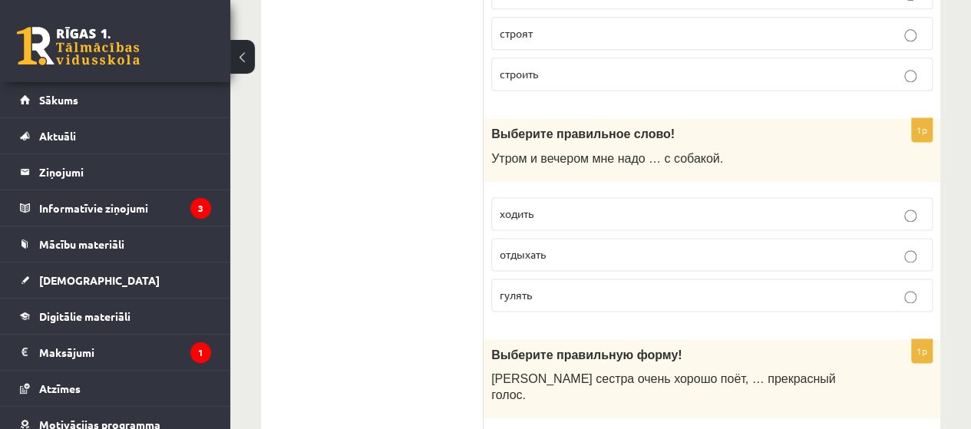
scroll to position [3937, 0]
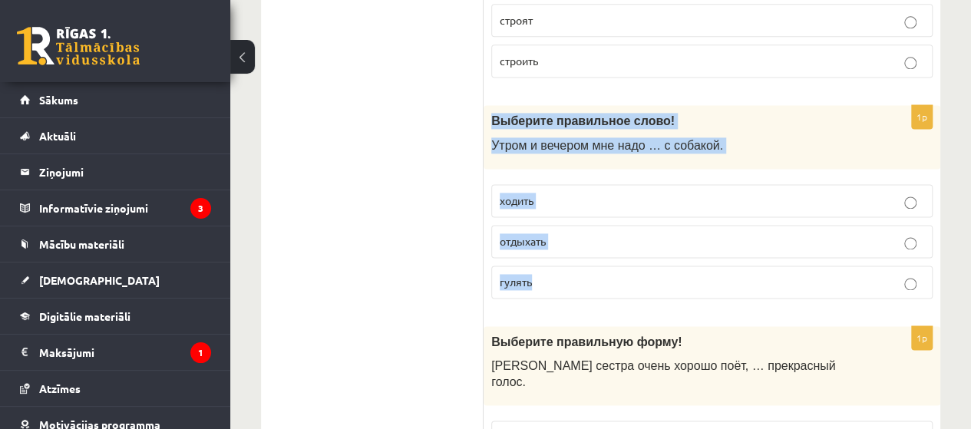
drag, startPoint x: 486, startPoint y: 71, endPoint x: 545, endPoint y: 230, distance: 169.6
click at [545, 230] on div "1p Выберите правильное слово! Утром и вечером мне надо … с собакой. ходить отды…" at bounding box center [712, 208] width 457 height 206
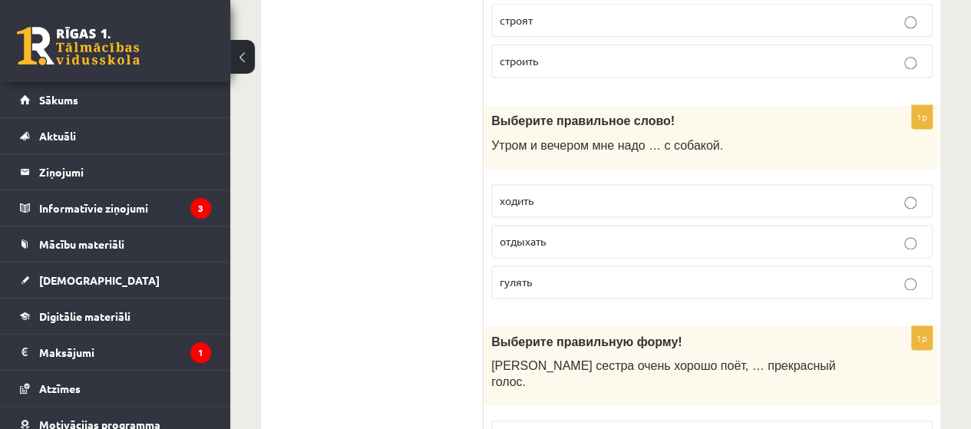
click at [720, 274] on p "гулять" at bounding box center [712, 282] width 425 height 16
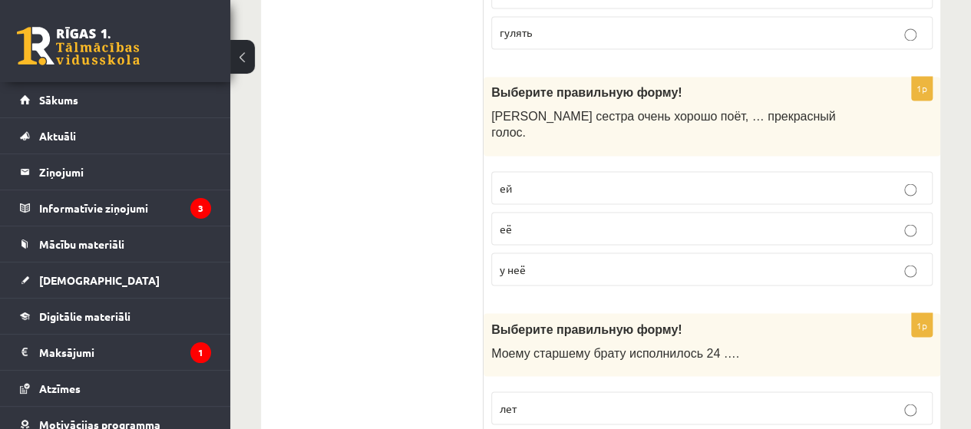
scroll to position [4185, 0]
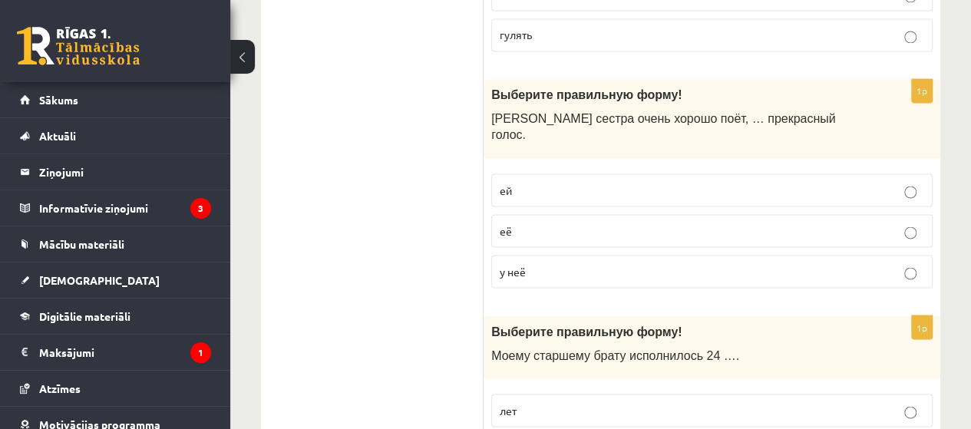
drag, startPoint x: 482, startPoint y: 4, endPoint x: 501, endPoint y: 18, distance: 24.3
drag, startPoint x: 482, startPoint y: 48, endPoint x: 509, endPoint y: 41, distance: 28.0
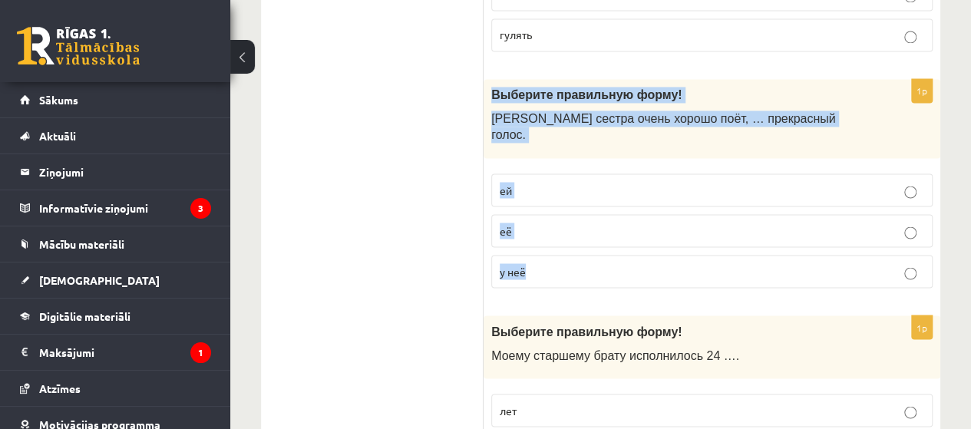
drag, startPoint x: 485, startPoint y: 48, endPoint x: 613, endPoint y: 200, distance: 198.4
click at [613, 200] on div "1p Выберите правильную форму! Моя сестра очень хорошо поёт, … прекрасный голос.…" at bounding box center [712, 189] width 457 height 221
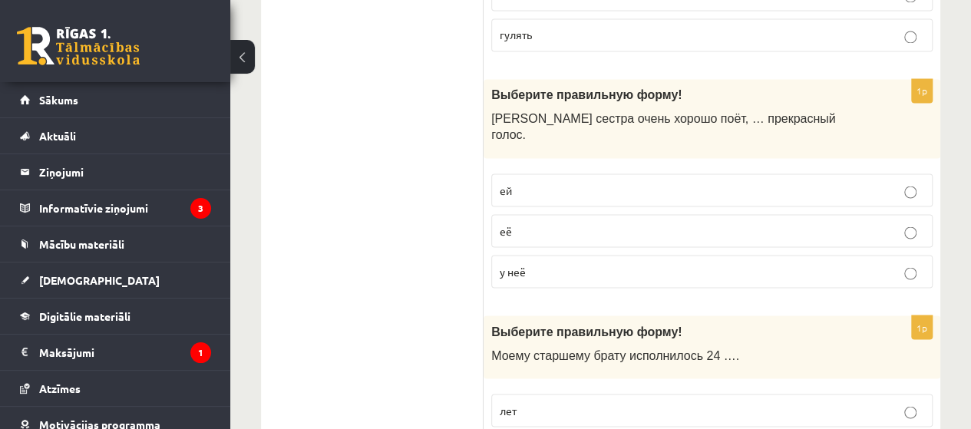
click at [674, 255] on label "у неё" at bounding box center [712, 271] width 442 height 33
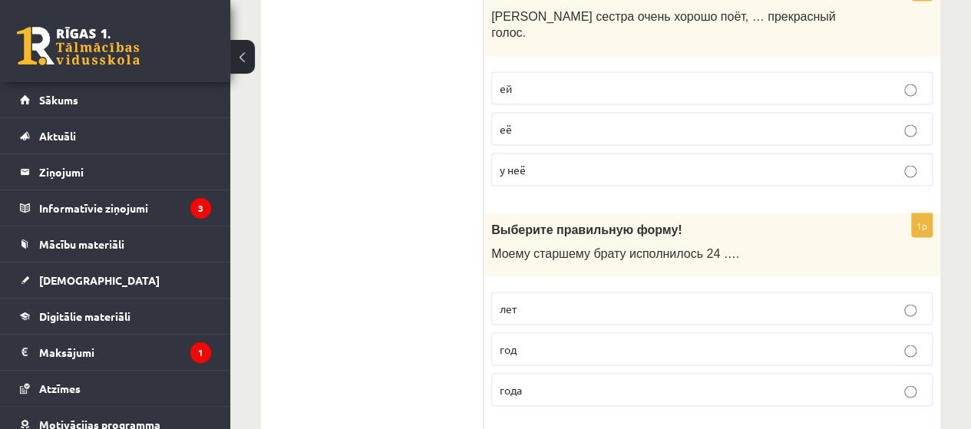
scroll to position [4338, 0]
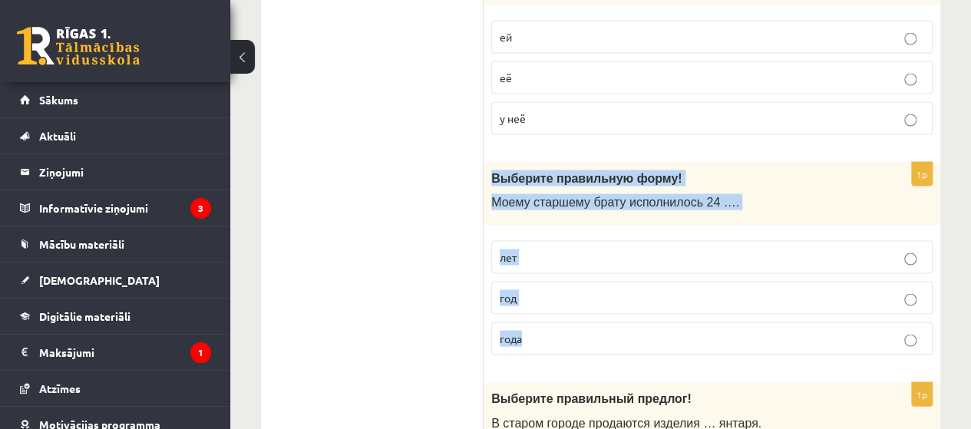
drag, startPoint x: 491, startPoint y: 114, endPoint x: 578, endPoint y: 288, distance: 193.7
click at [578, 288] on div "1p Выберите правильную форму! Моему старшему брату исполнилось 24 …. лет год го…" at bounding box center [712, 265] width 457 height 206
click at [621, 330] on p "года" at bounding box center [712, 338] width 425 height 16
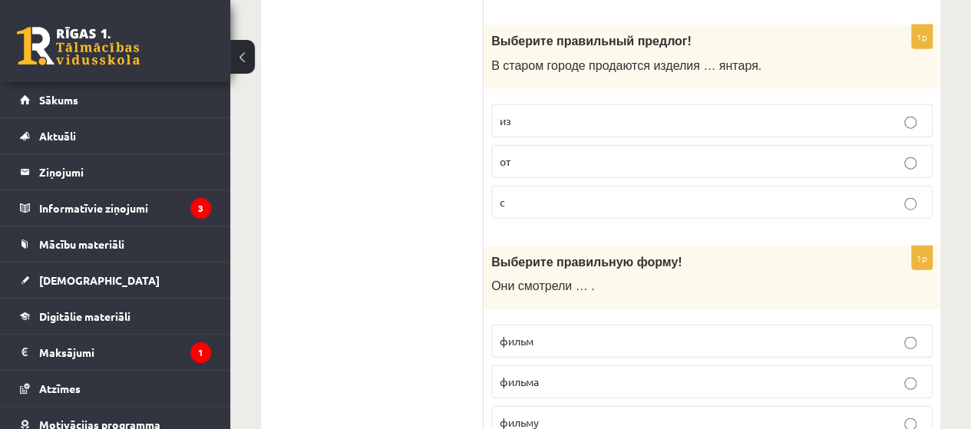
scroll to position [4642, 0]
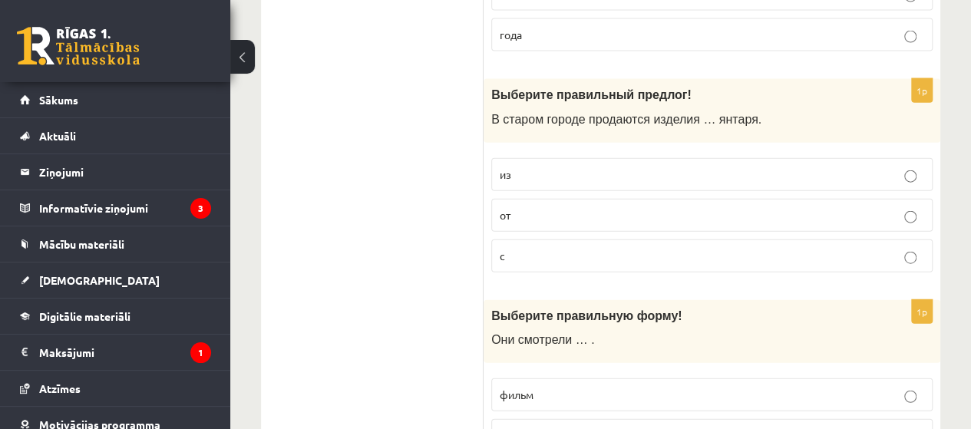
drag, startPoint x: 482, startPoint y: 26, endPoint x: 505, endPoint y: 56, distance: 37.8
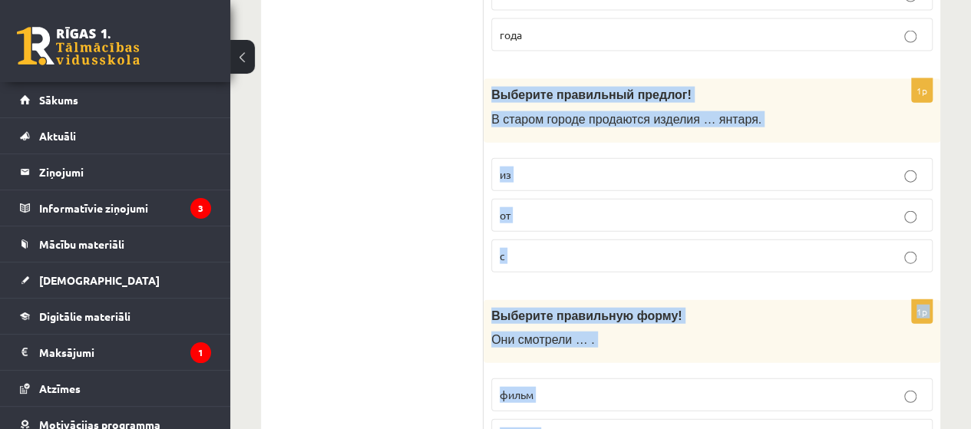
drag, startPoint x: 490, startPoint y: 25, endPoint x: 575, endPoint y: 410, distance: 394.1
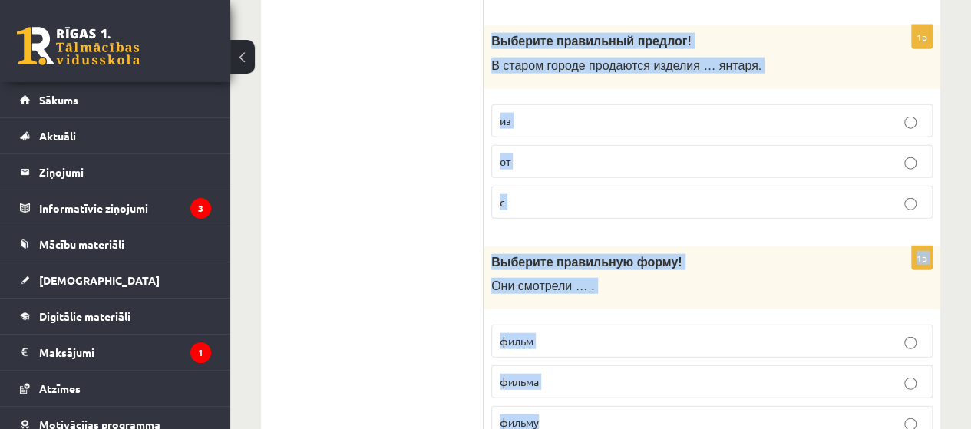
scroll to position [4625, 0]
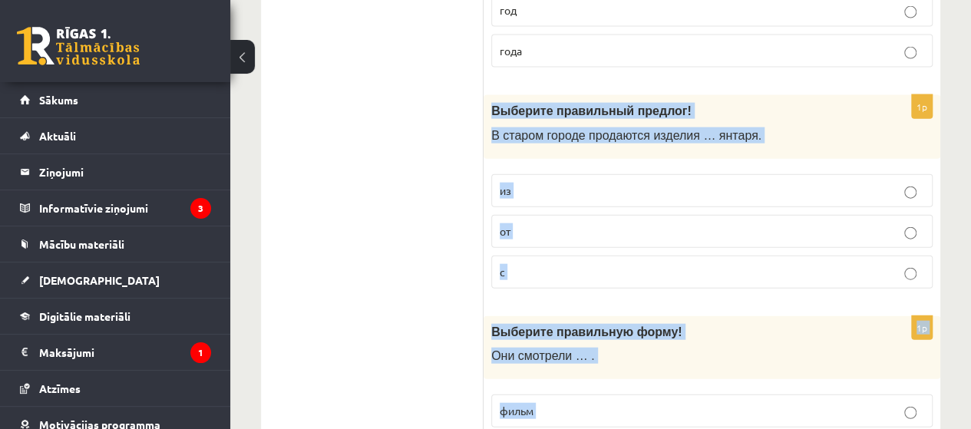
click at [586, 183] on p "из" at bounding box center [712, 191] width 425 height 16
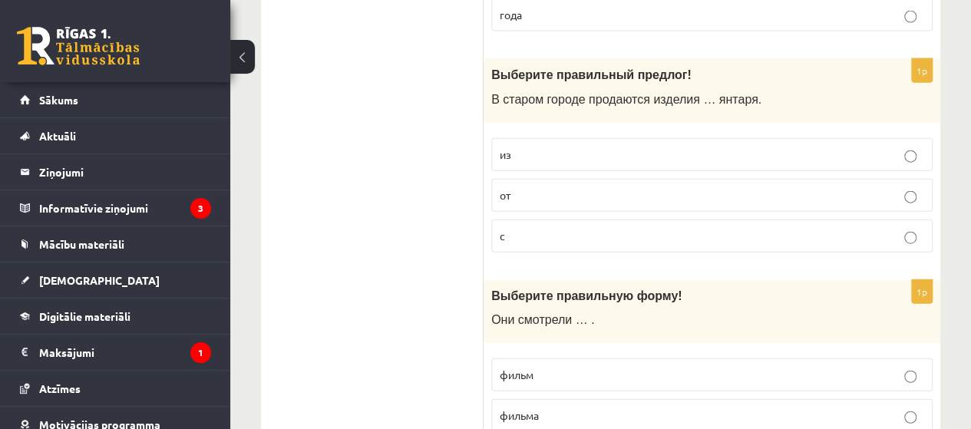
scroll to position [4695, 0]
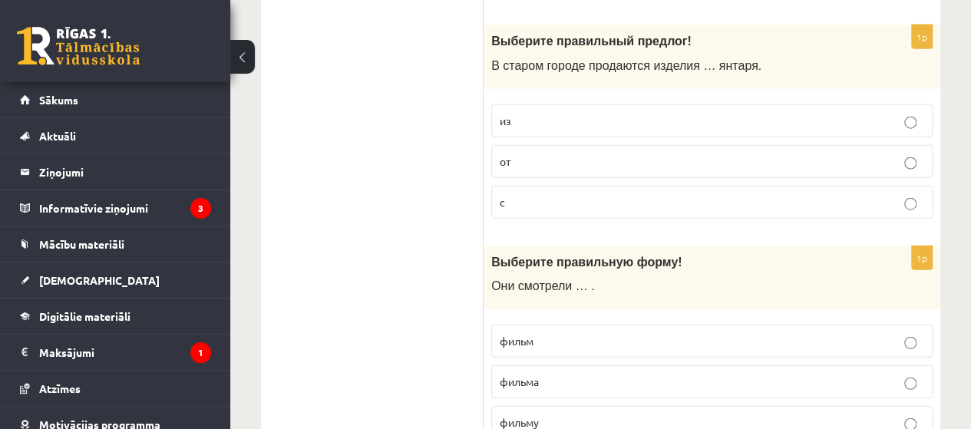
click at [524, 325] on label "фильм" at bounding box center [712, 341] width 442 height 33
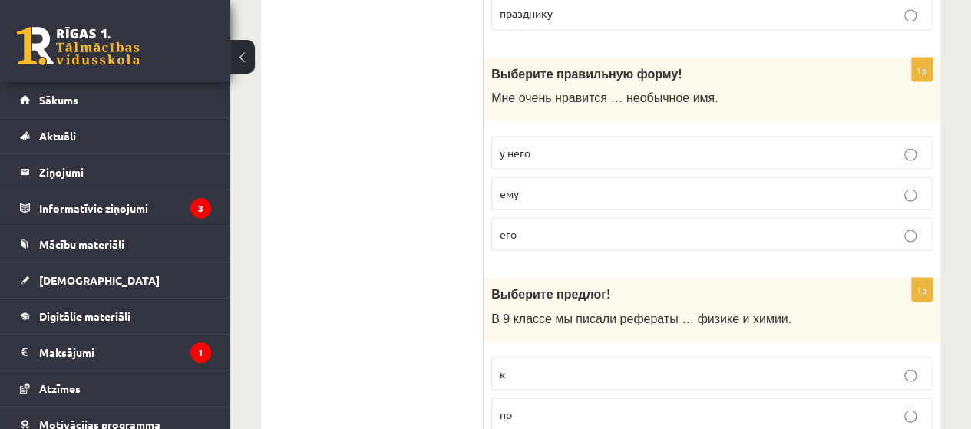
scroll to position [0, 0]
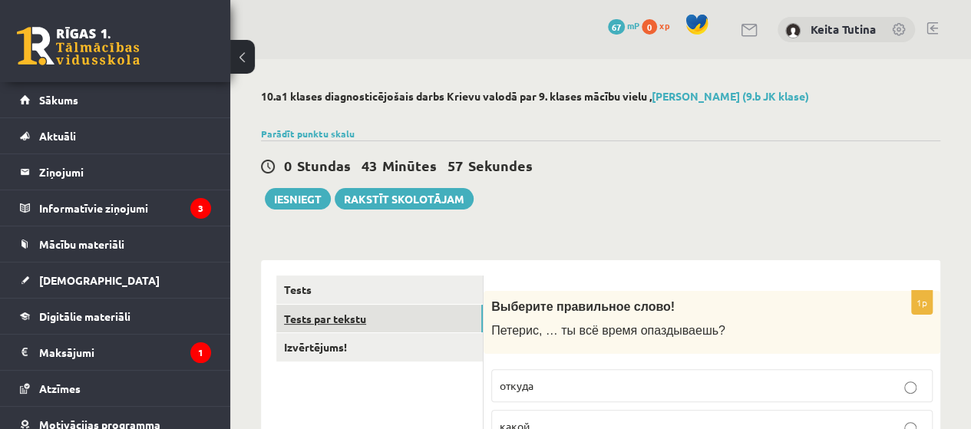
click at [394, 326] on link "Tests par tekstu" at bounding box center [379, 319] width 207 height 28
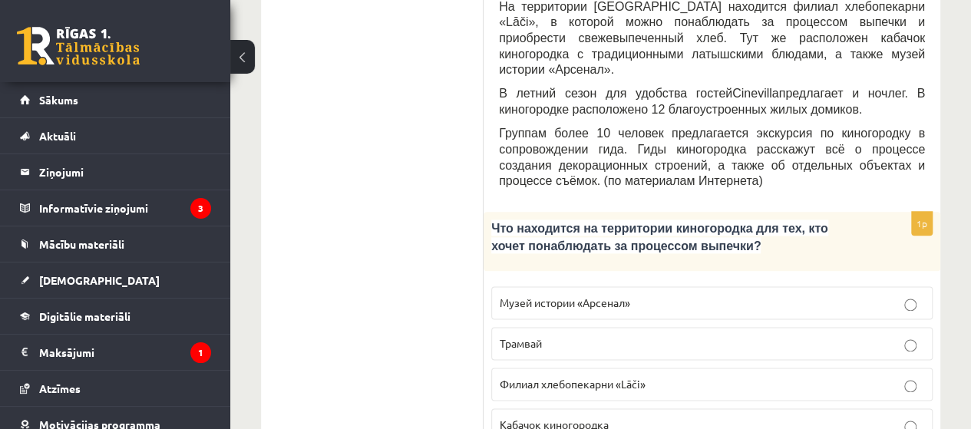
scroll to position [806, 0]
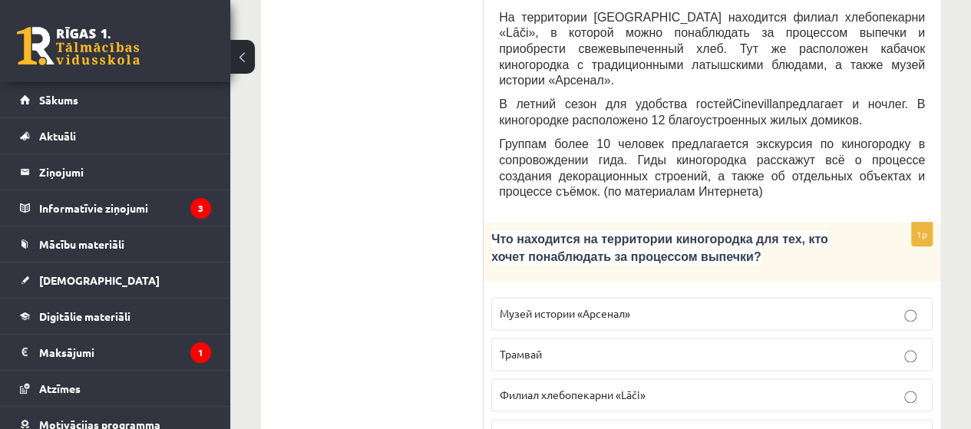
click at [751, 333] on fieldset "Музей истории «Арсенал» Трамвай Филиал хлебопекарни «Lāči» Кабачок киногородка" at bounding box center [712, 373] width 442 height 167
click at [750, 379] on label "Филиал хлебопекарни «Lāči»" at bounding box center [712, 395] width 442 height 33
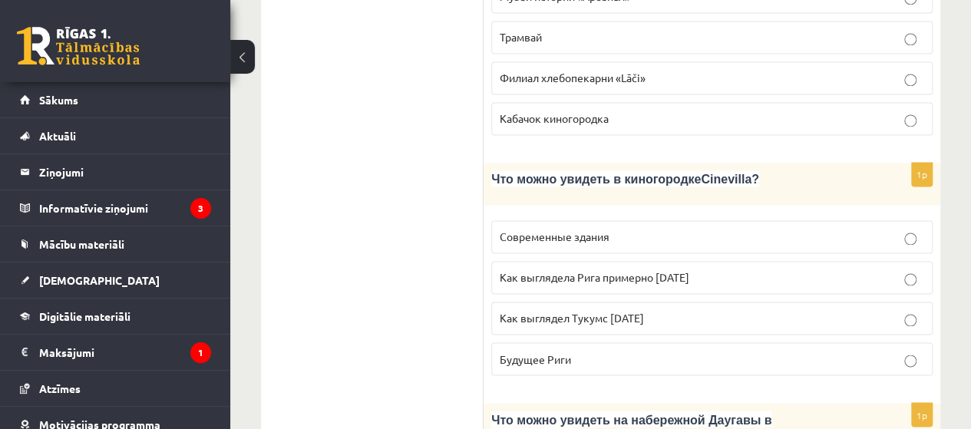
scroll to position [1134, 0]
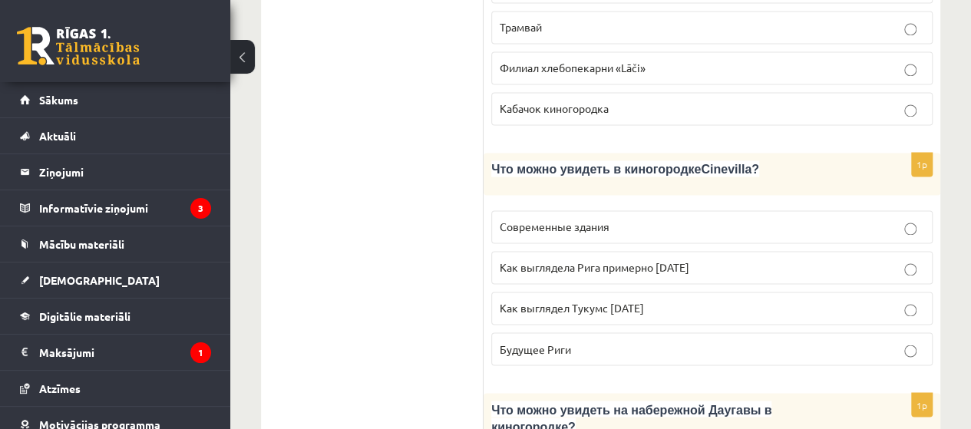
click at [736, 203] on fieldset "Современные здания Как выглядела Рига примерно 100 лет назад Как выглядел Тукум…" at bounding box center [712, 286] width 442 height 167
click at [746, 219] on p "Современные здания" at bounding box center [712, 227] width 425 height 16
click at [753, 251] on label "Как выглядела Рига примерно 100 лет назад" at bounding box center [712, 267] width 442 height 33
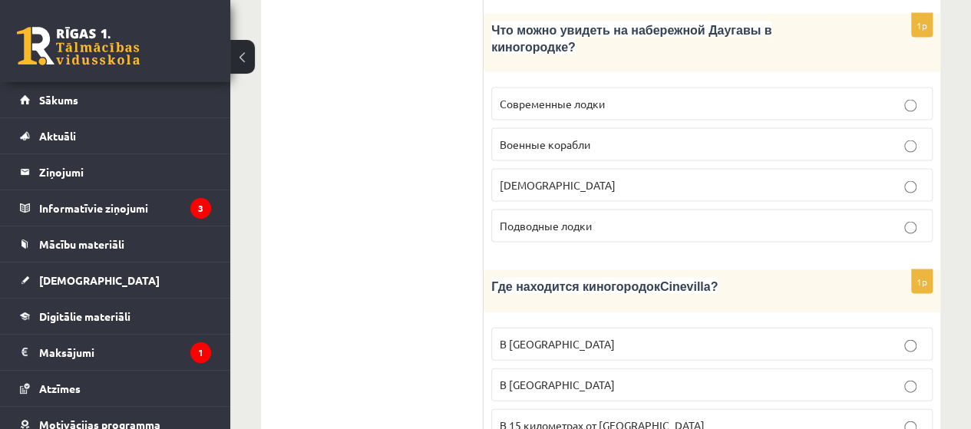
scroll to position [1554, 0]
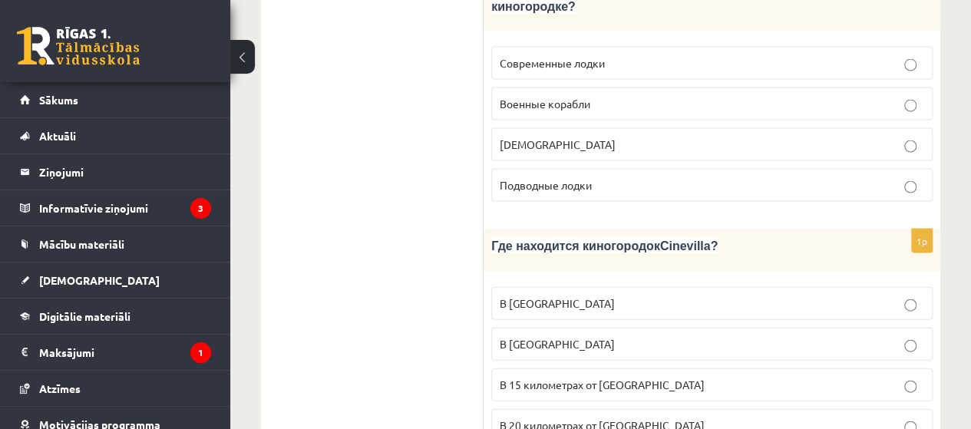
click at [733, 336] on p "В Тукумсе" at bounding box center [712, 344] width 425 height 16
click at [865, 409] on label "В 20 километрах от Риги" at bounding box center [712, 425] width 442 height 33
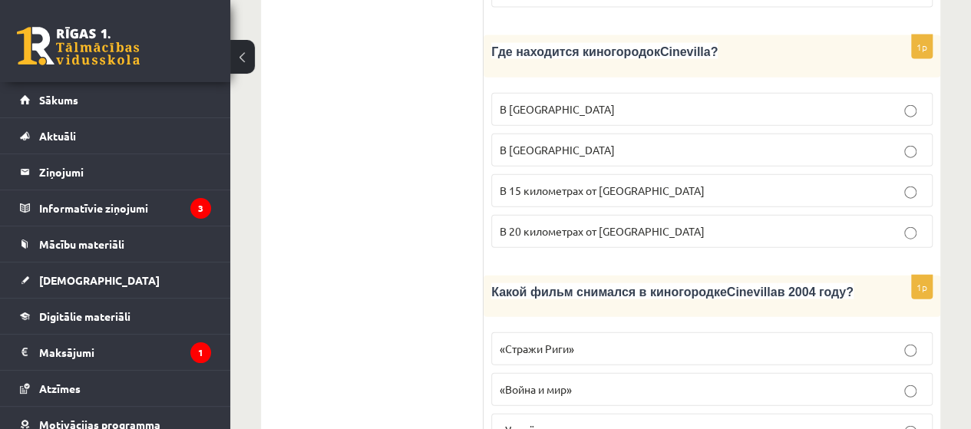
scroll to position [1850, 0]
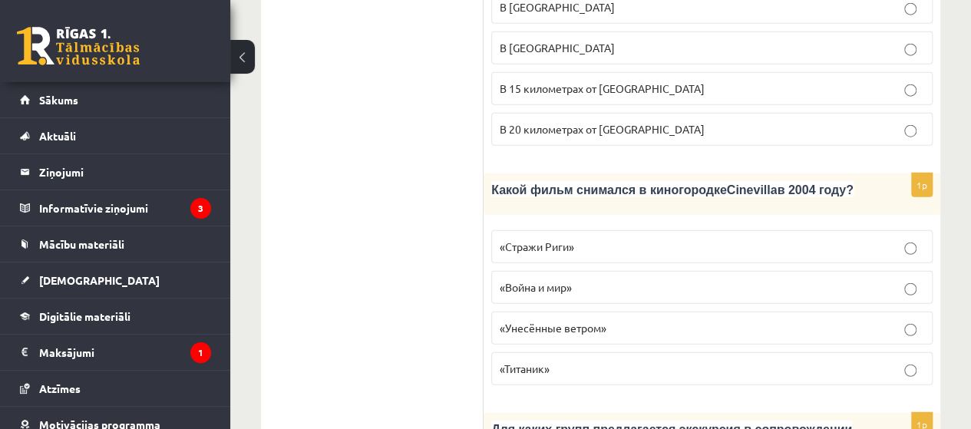
click at [747, 239] on p "«Стражи Риги»" at bounding box center [712, 247] width 425 height 16
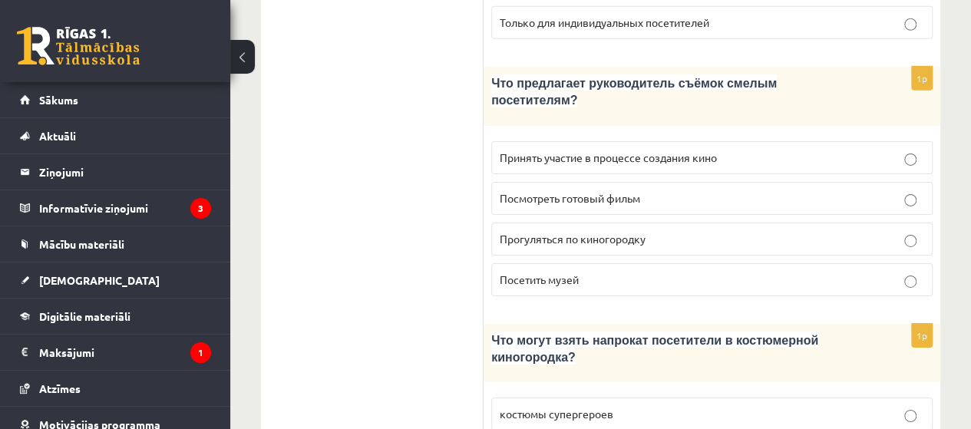
scroll to position [2470, 0]
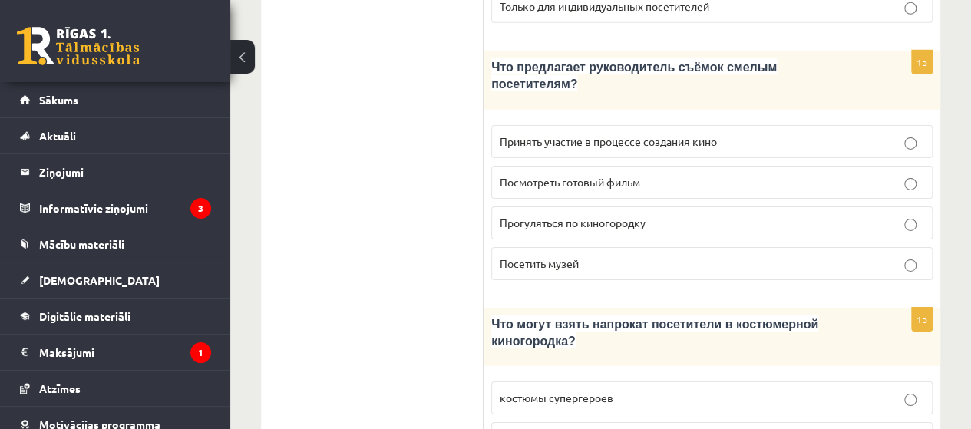
click at [846, 125] on label "Принять участие в процессе создания кино" at bounding box center [712, 141] width 442 height 33
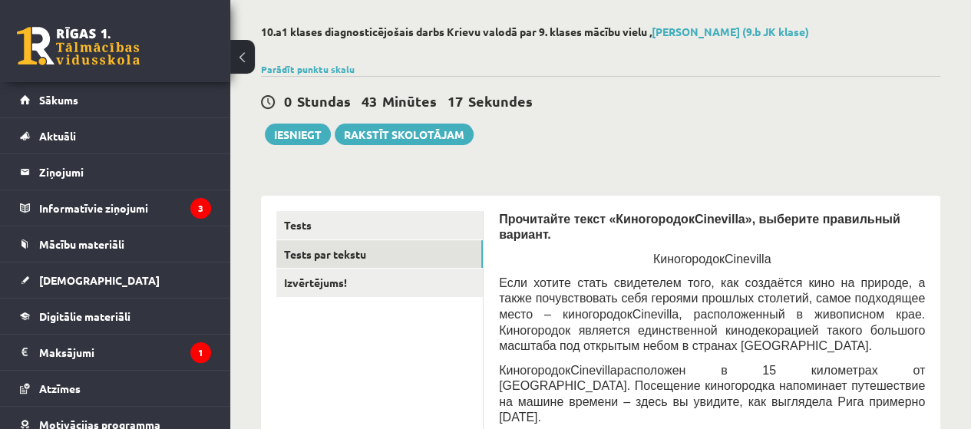
scroll to position [46, 0]
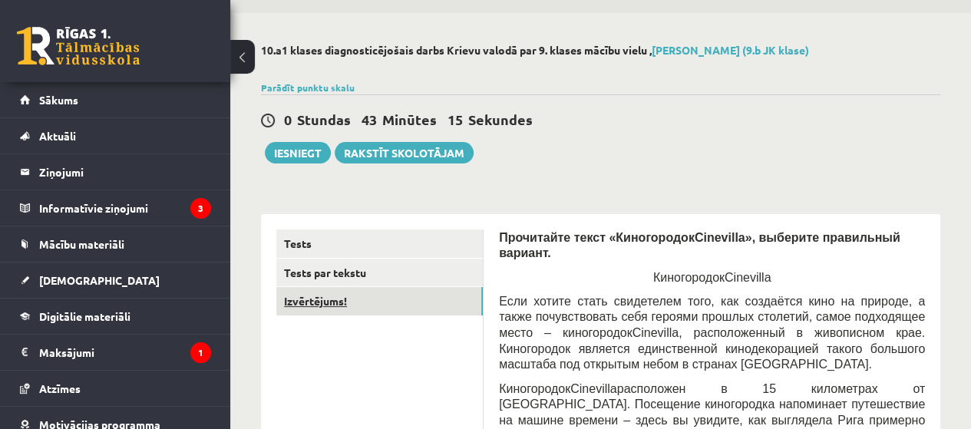
click at [420, 295] on link "Izvērtējums!" at bounding box center [379, 301] width 207 height 28
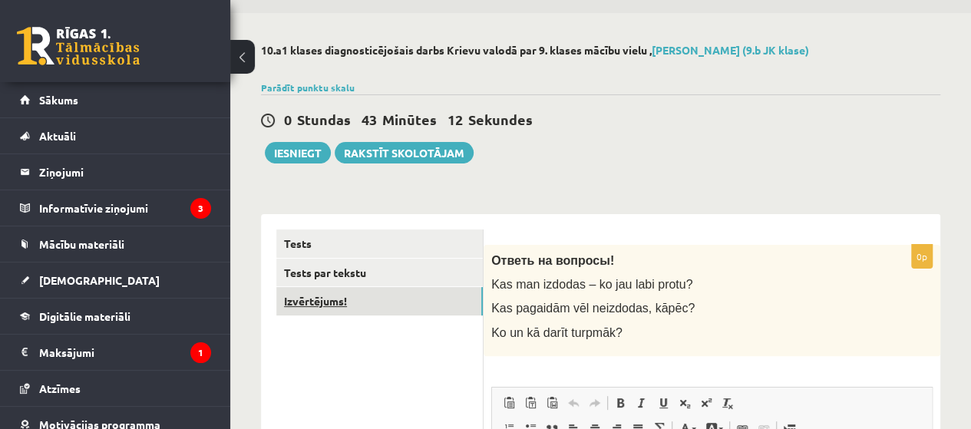
scroll to position [0, 0]
click at [294, 157] on button "Iesniegt" at bounding box center [298, 153] width 66 height 22
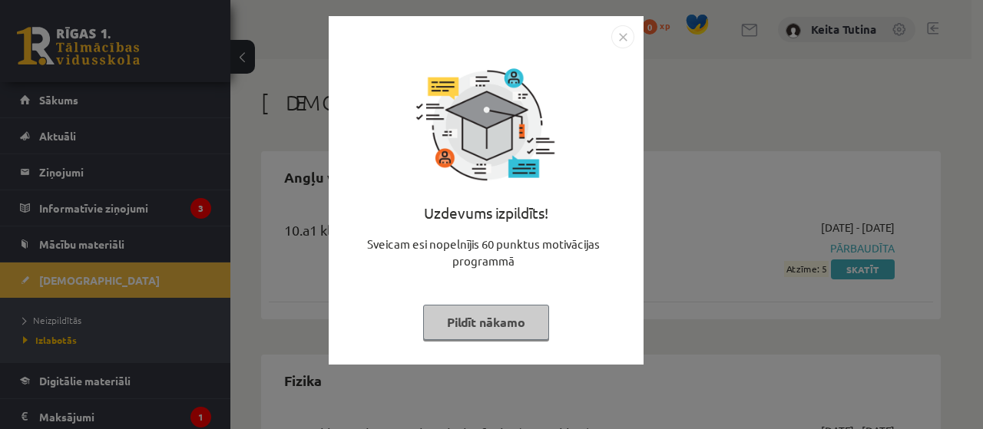
click at [518, 316] on button "Pildīt nākamo" at bounding box center [486, 322] width 126 height 35
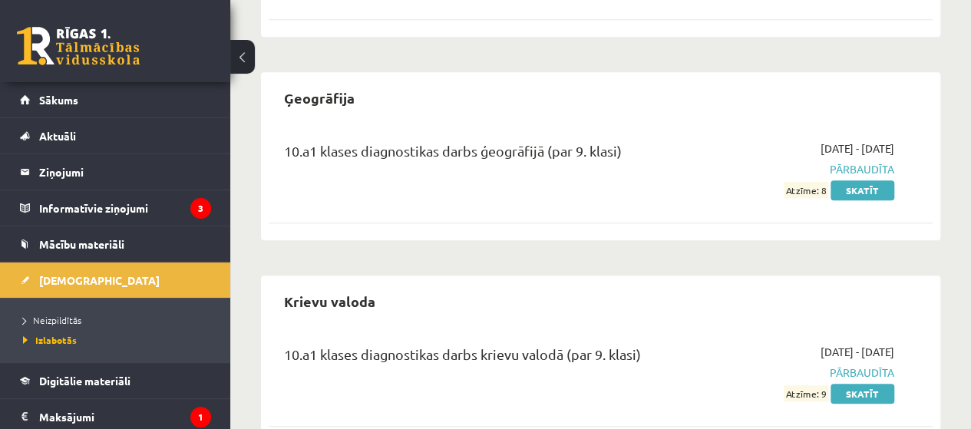
scroll to position [488, 0]
click at [886, 390] on link "Skatīt" at bounding box center [863, 392] width 64 height 20
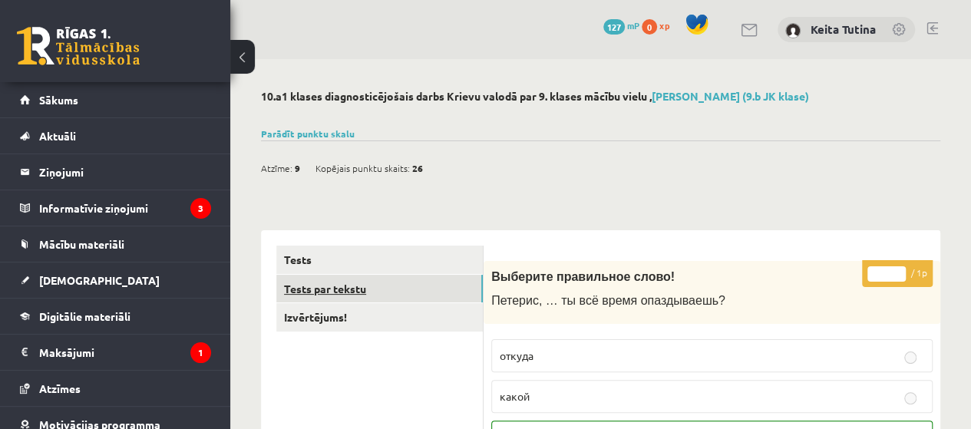
click at [420, 278] on link "Tests par tekstu" at bounding box center [379, 289] width 207 height 28
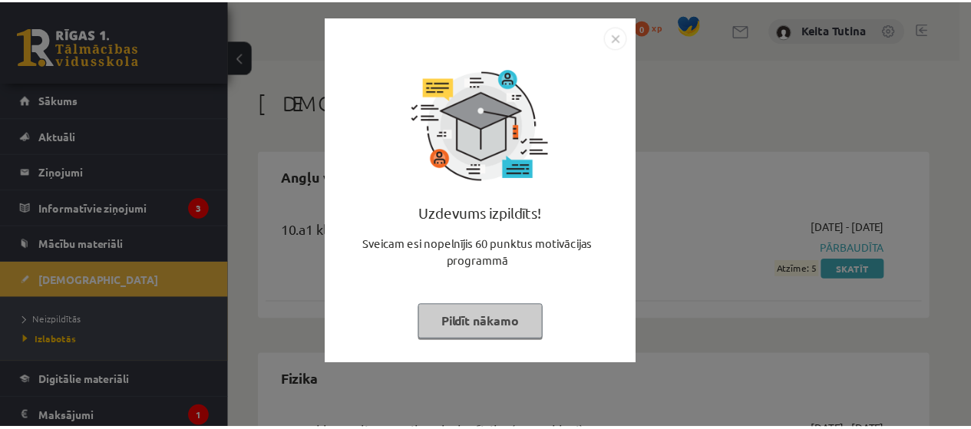
scroll to position [488, 0]
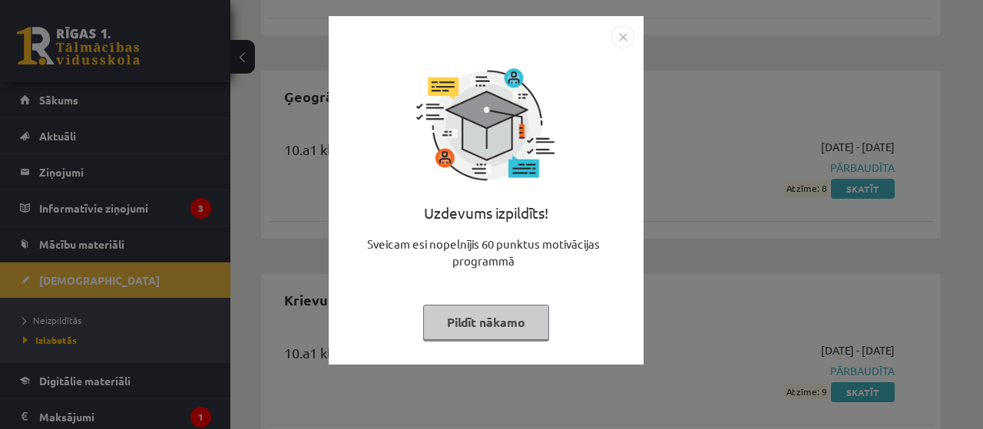
click at [448, 322] on button "Pildīt nākamo" at bounding box center [486, 322] width 126 height 35
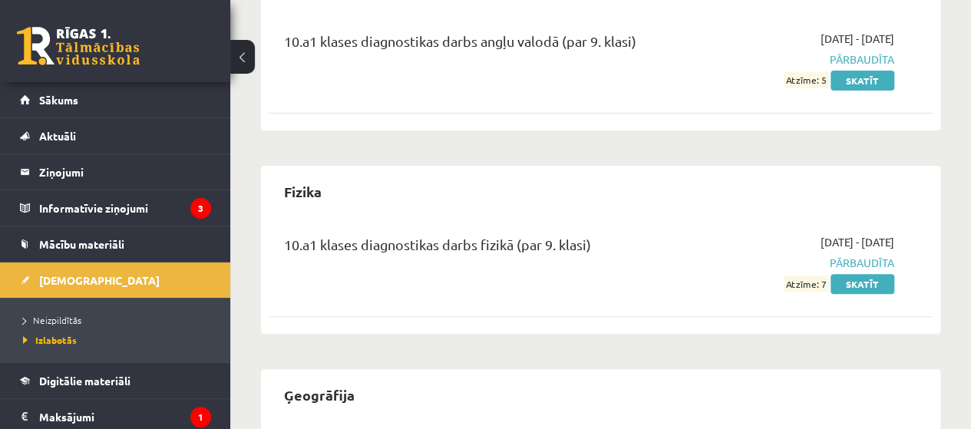
scroll to position [180, 0]
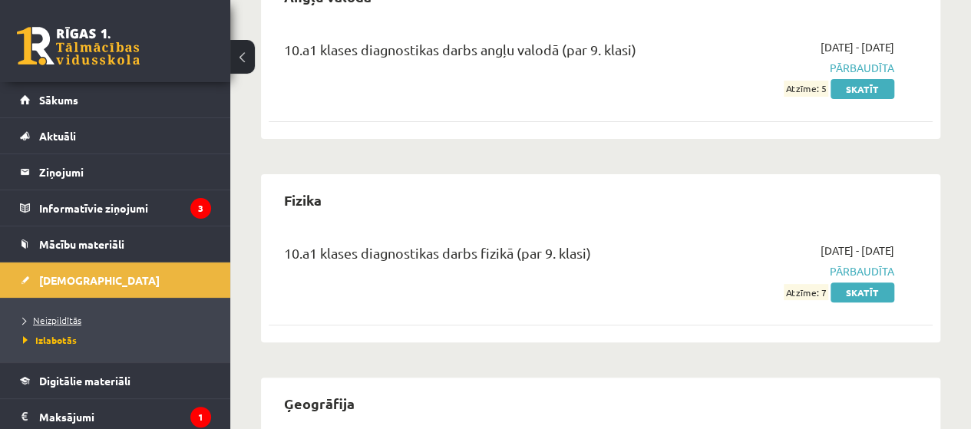
click at [66, 322] on span "Neizpildītās" at bounding box center [52, 320] width 58 height 12
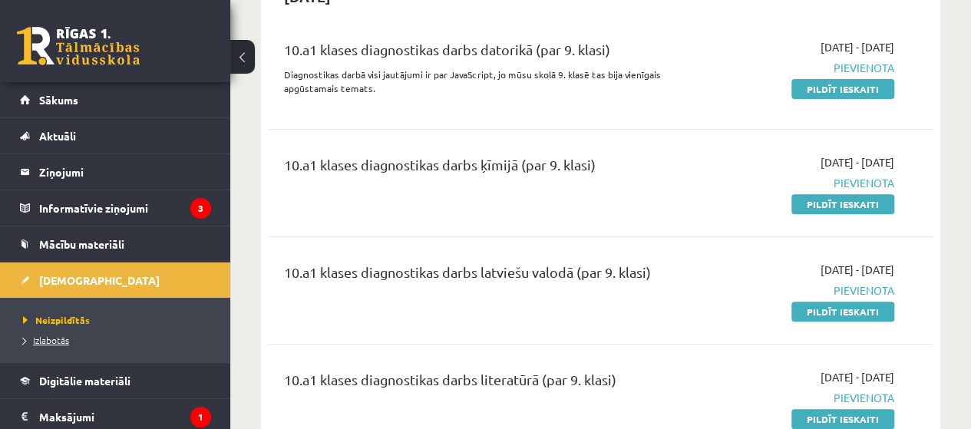
click at [53, 336] on span "Izlabotās" at bounding box center [46, 340] width 46 height 12
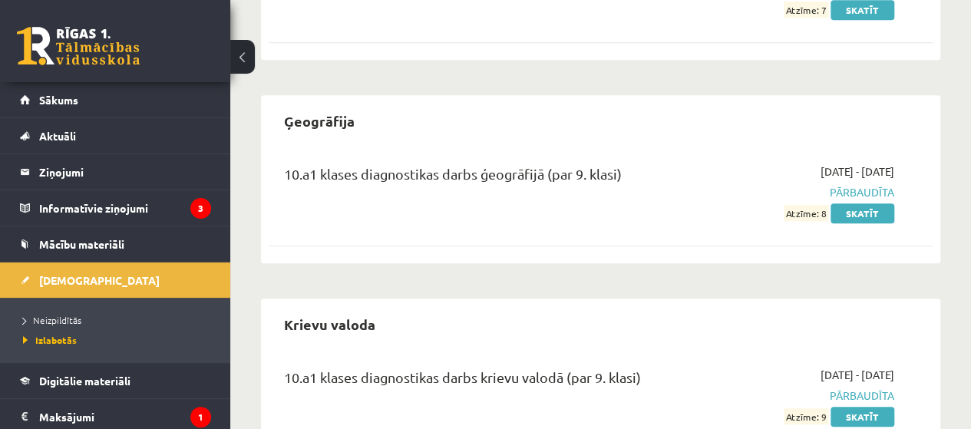
scroll to position [530, 0]
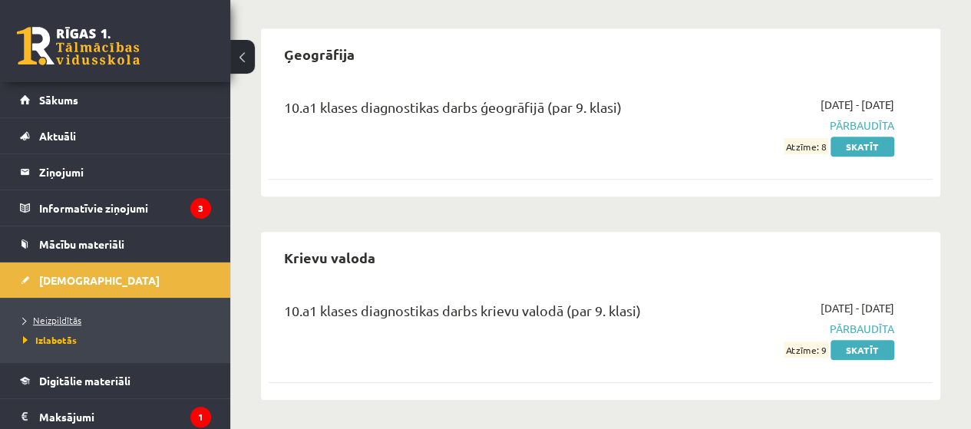
click at [68, 322] on span "Neizpildītās" at bounding box center [52, 320] width 58 height 12
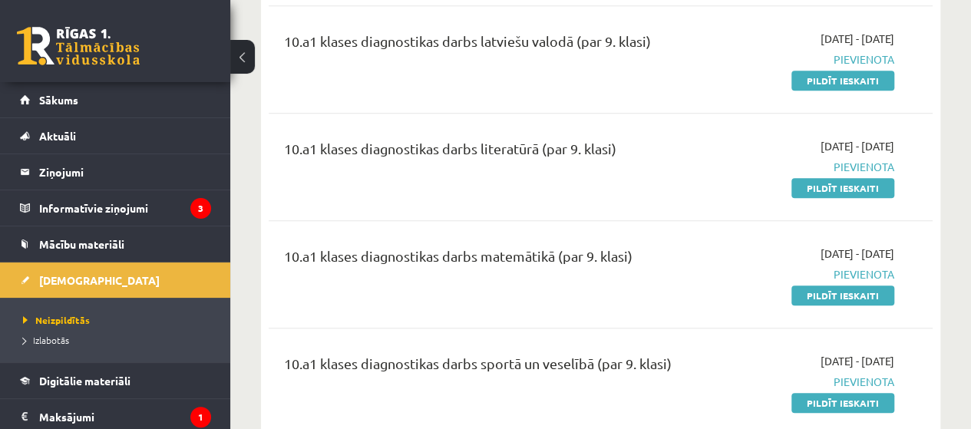
scroll to position [387, 0]
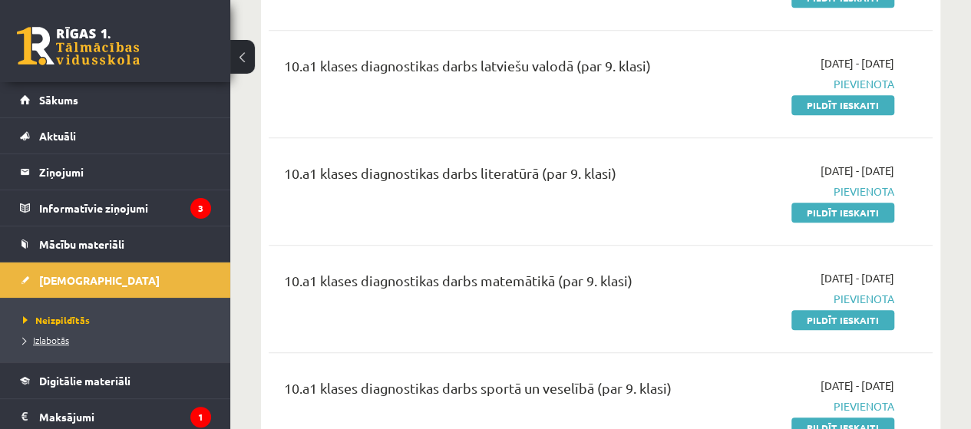
click at [43, 339] on span "Izlabotās" at bounding box center [46, 340] width 46 height 12
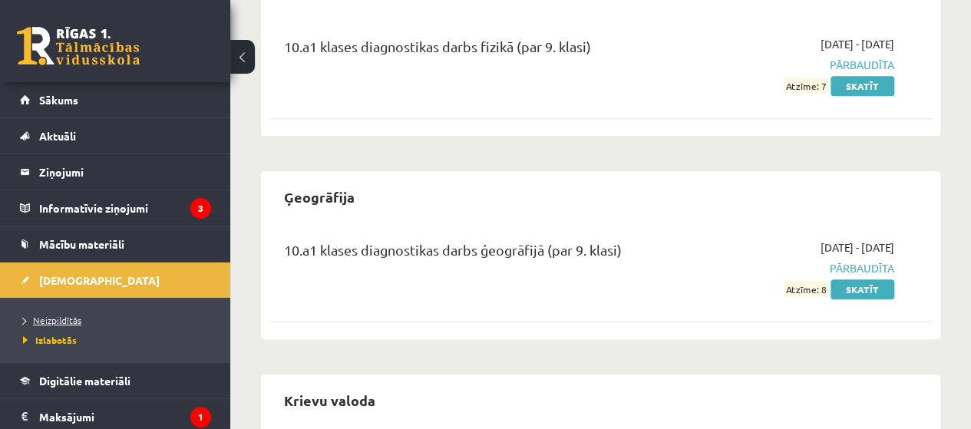
click at [67, 315] on span "Neizpildītās" at bounding box center [52, 320] width 58 height 12
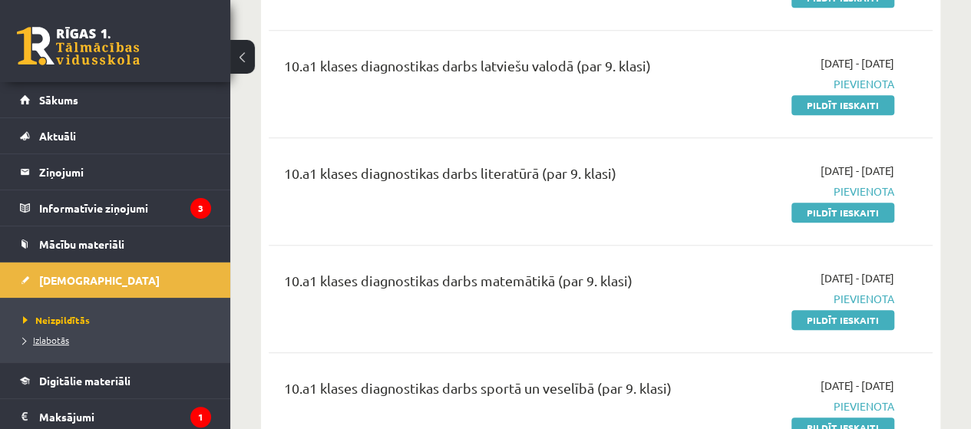
click at [58, 334] on span "Izlabotās" at bounding box center [46, 340] width 46 height 12
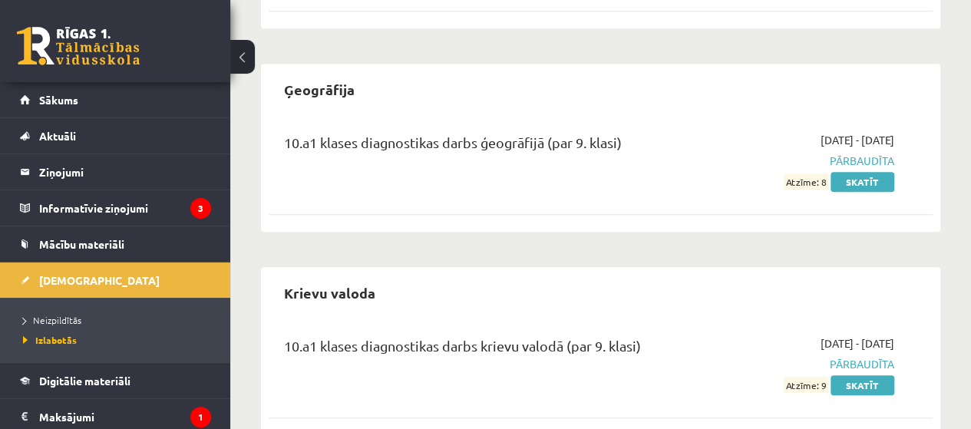
scroll to position [530, 0]
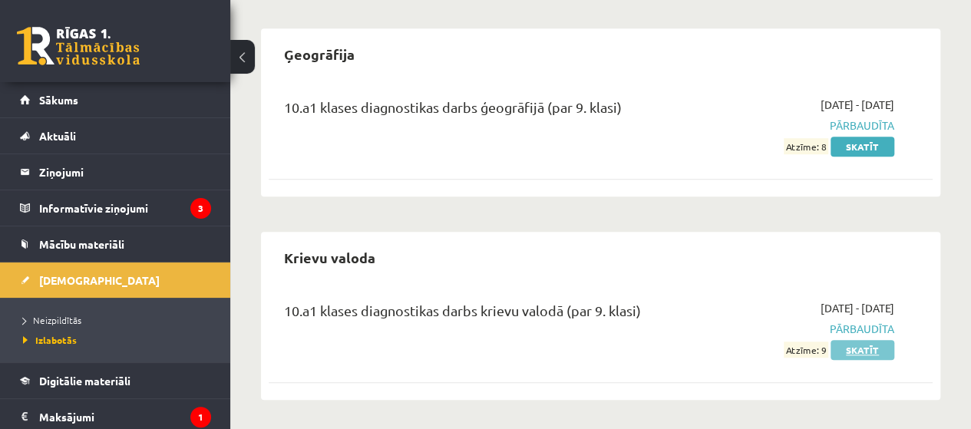
click at [848, 349] on link "Skatīt" at bounding box center [863, 350] width 64 height 20
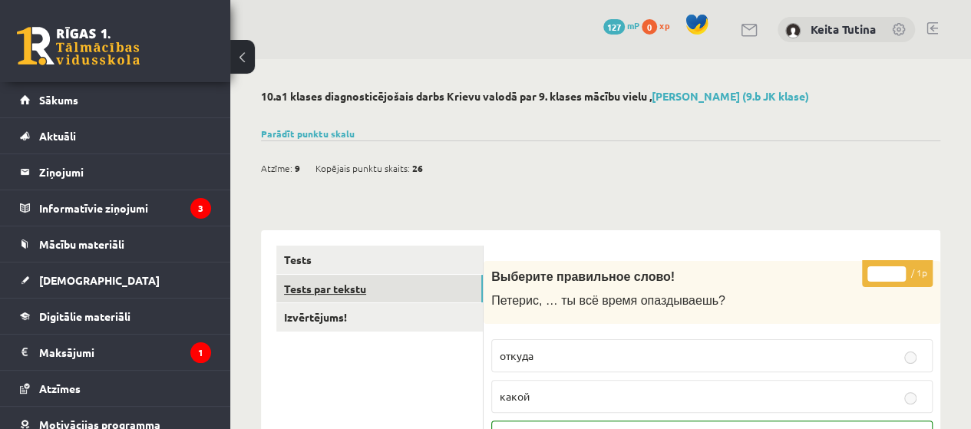
click at [429, 295] on link "Tests par tekstu" at bounding box center [379, 289] width 207 height 28
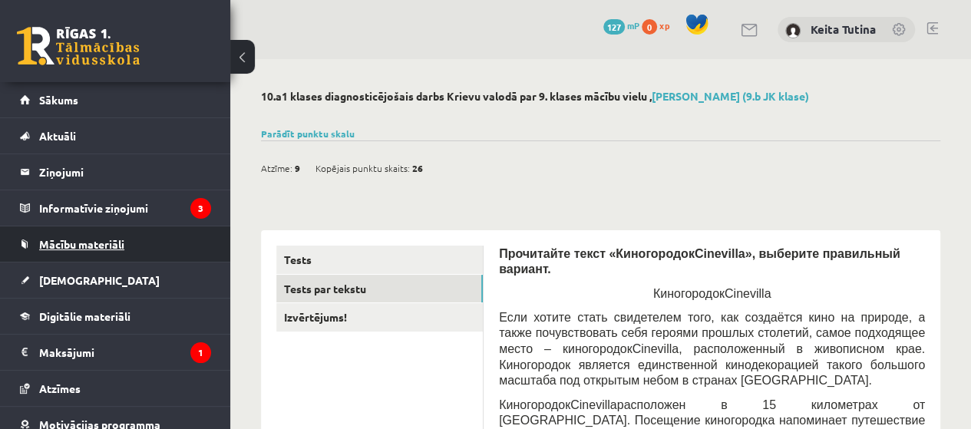
click at [143, 245] on link "Mācību materiāli" at bounding box center [115, 244] width 191 height 35
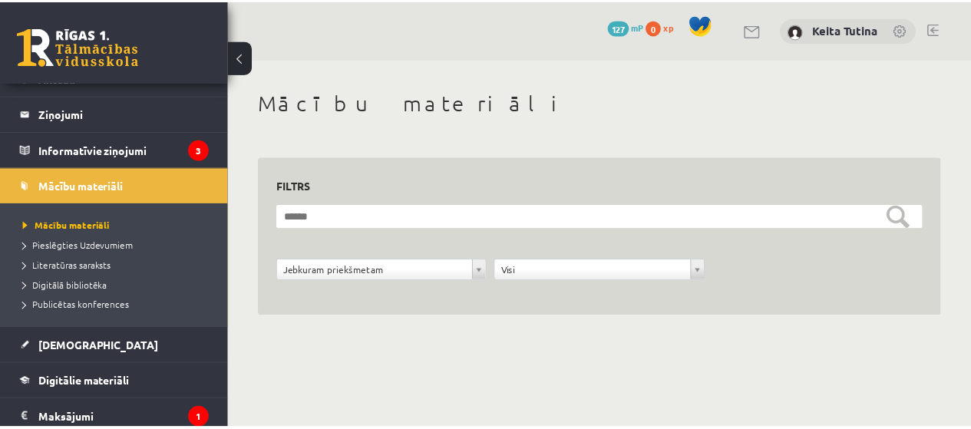
scroll to position [60, 0]
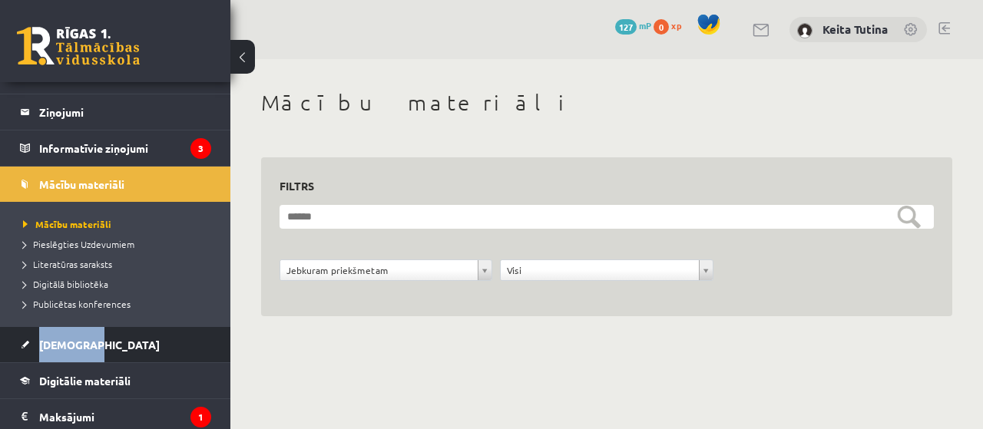
click at [216, 328] on ul "Sākums Aktuāli Kā mācīties [PERSON_NAME] Kontakti Normatīvie akti Online konsul…" at bounding box center [115, 300] width 230 height 557
click at [192, 336] on link "[DEMOGRAPHIC_DATA]" at bounding box center [115, 344] width 191 height 35
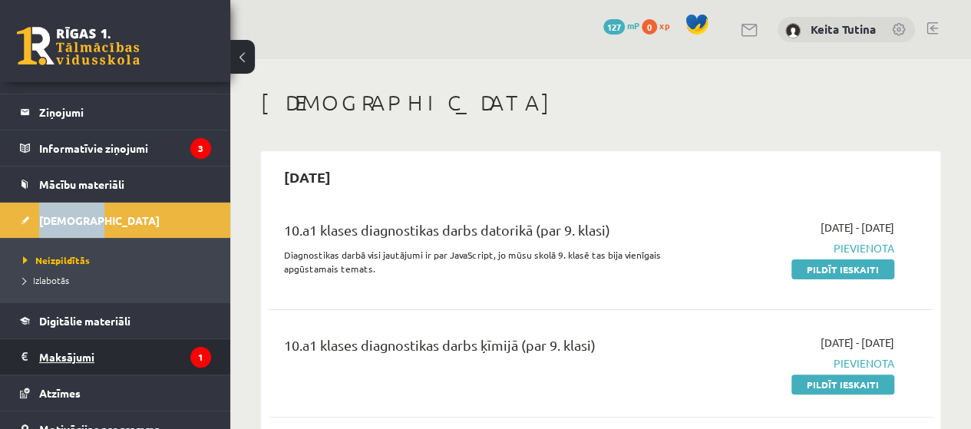
click at [190, 359] on icon "1" at bounding box center [200, 357] width 21 height 21
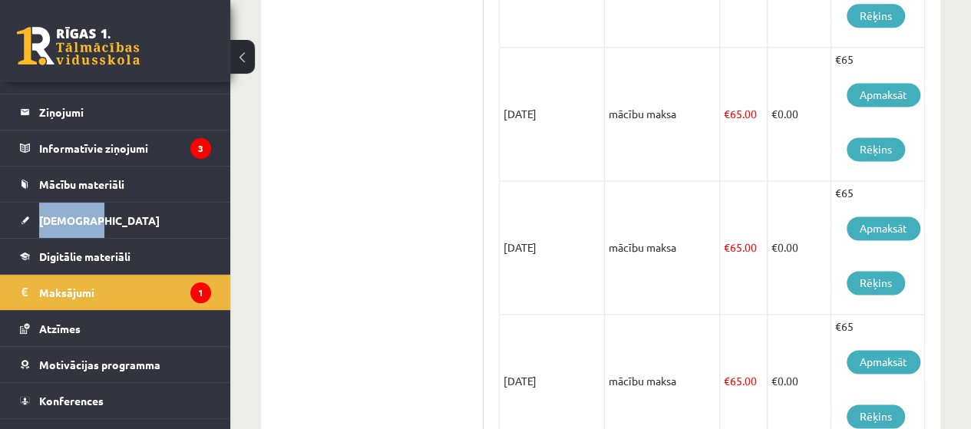
scroll to position [969, 0]
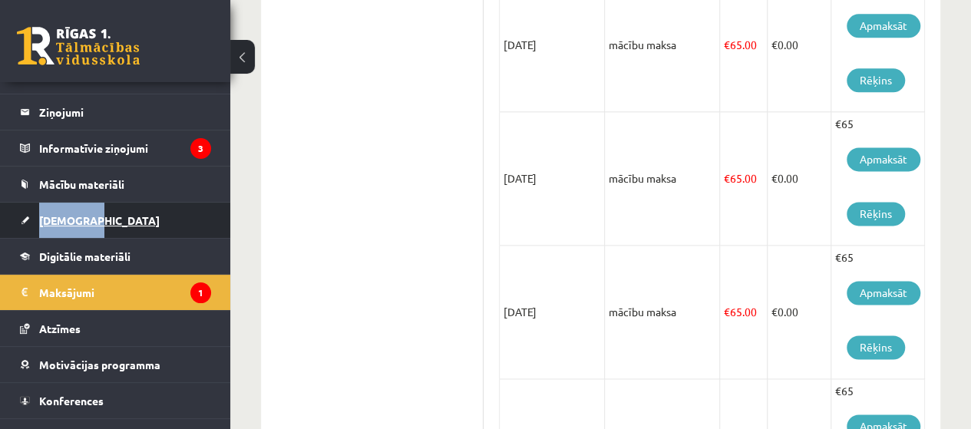
click at [69, 228] on link "[DEMOGRAPHIC_DATA]" at bounding box center [115, 220] width 191 height 35
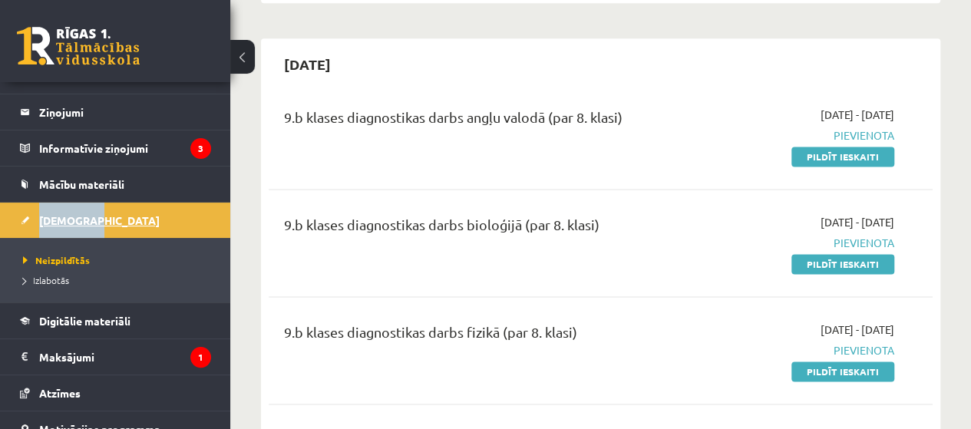
click at [184, 210] on link "[DEMOGRAPHIC_DATA]" at bounding box center [115, 220] width 191 height 35
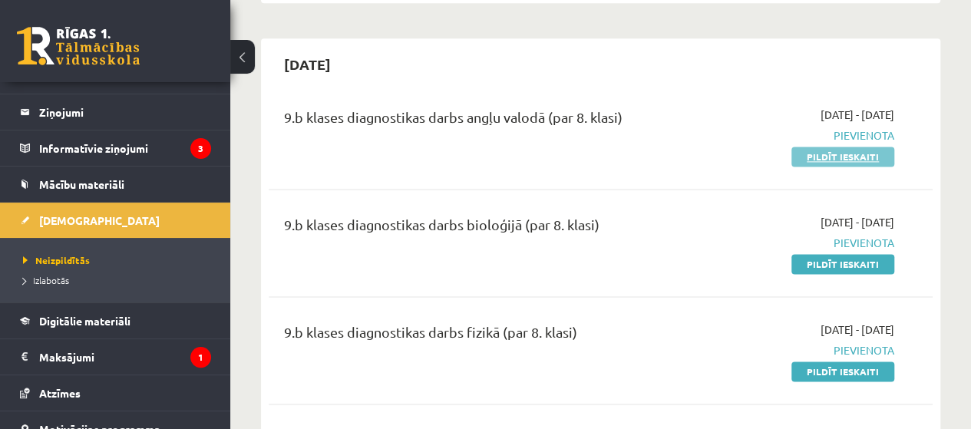
click at [802, 151] on link "Pildīt ieskaiti" at bounding box center [843, 157] width 103 height 20
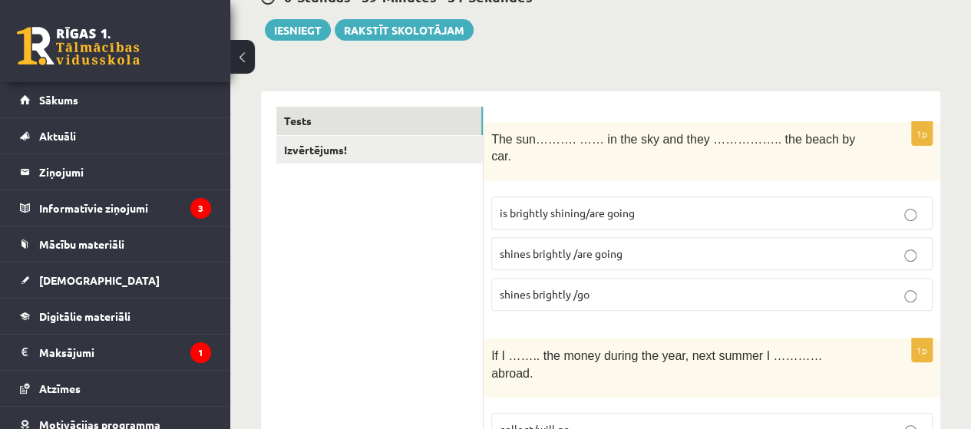
scroll to position [177, 0]
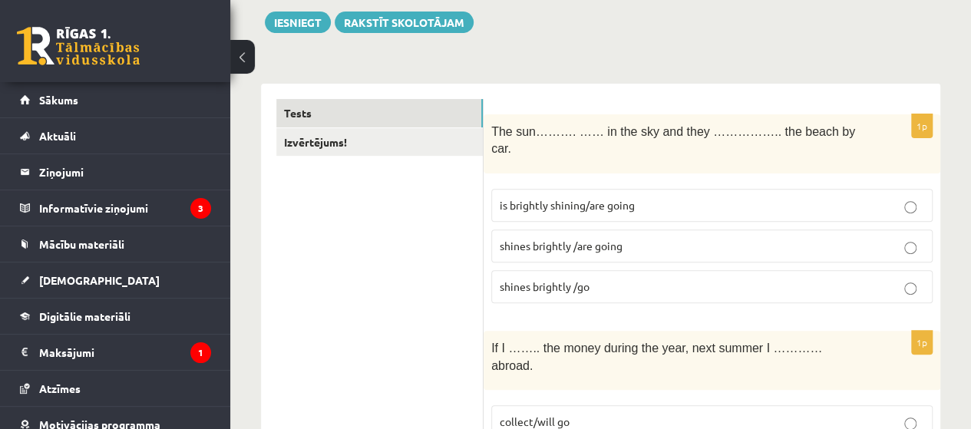
click at [847, 197] on p "is brightly shining/are going" at bounding box center [712, 205] width 425 height 16
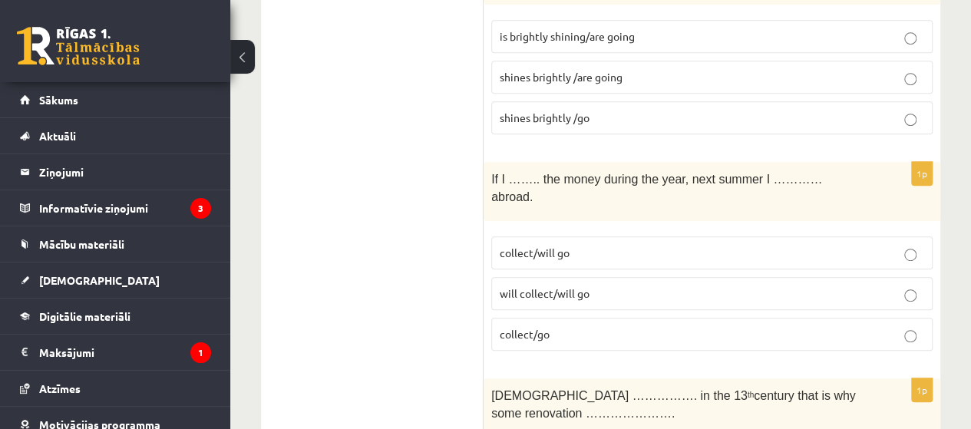
scroll to position [353, 0]
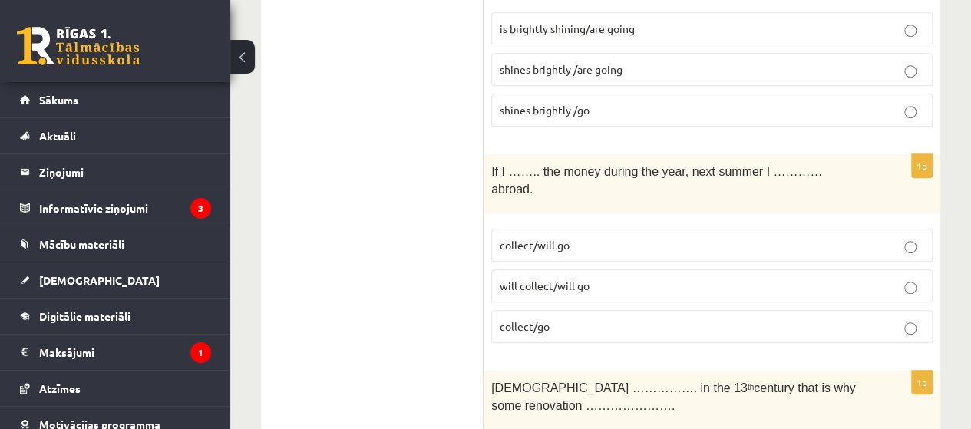
click at [587, 279] on span "will collect/will go" at bounding box center [545, 286] width 90 height 14
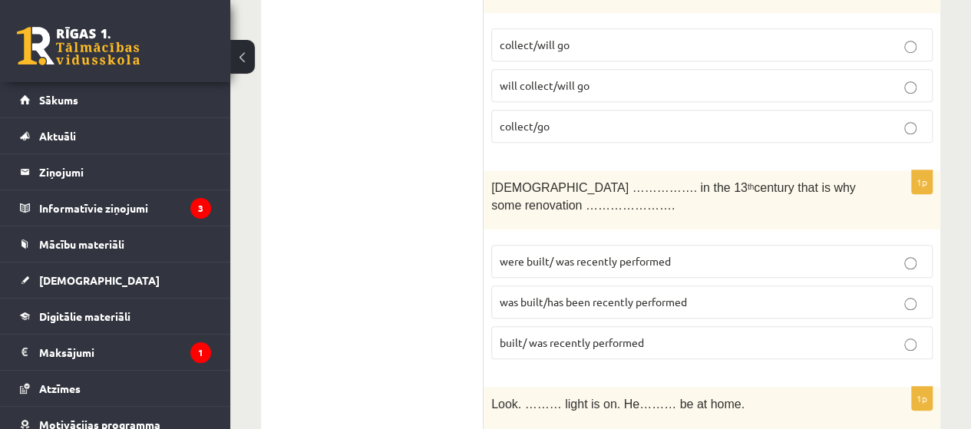
scroll to position [570, 0]
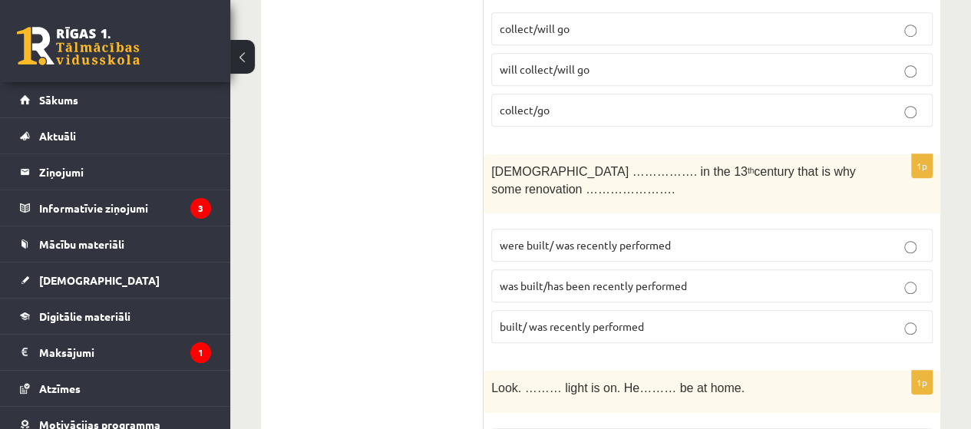
click at [573, 279] on span "was built/has been recently performed" at bounding box center [593, 286] width 187 height 14
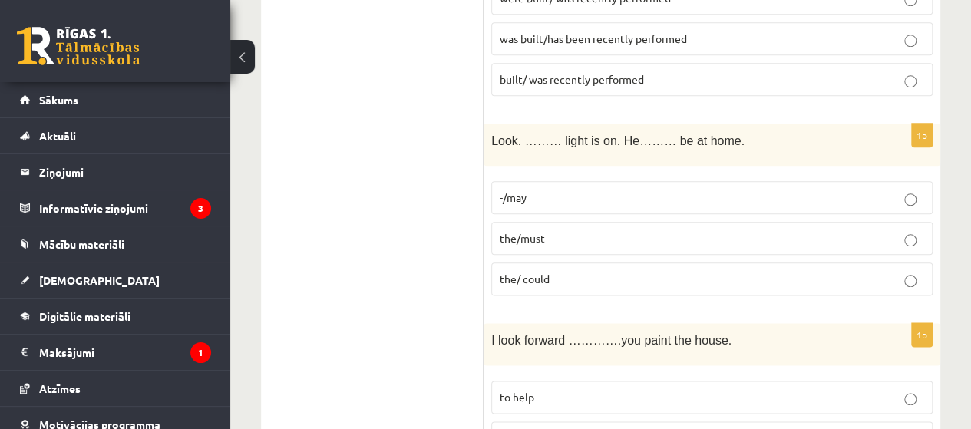
scroll to position [832, 0]
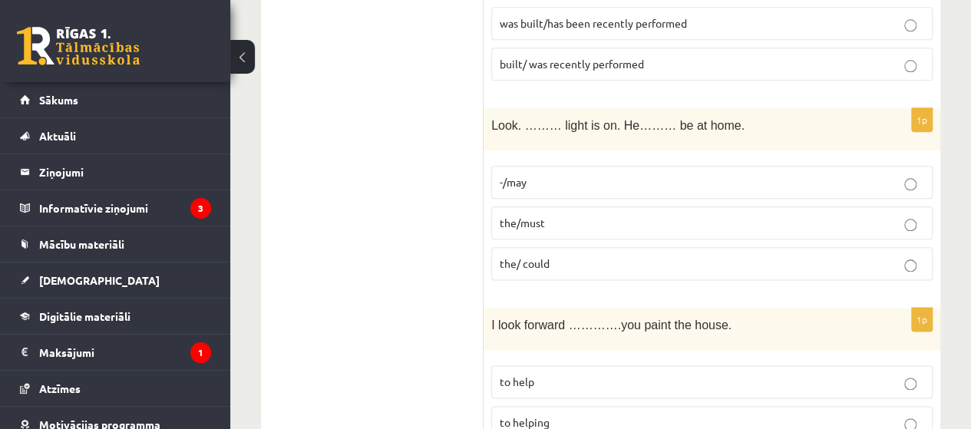
click at [587, 215] on p "the/must" at bounding box center [712, 223] width 425 height 16
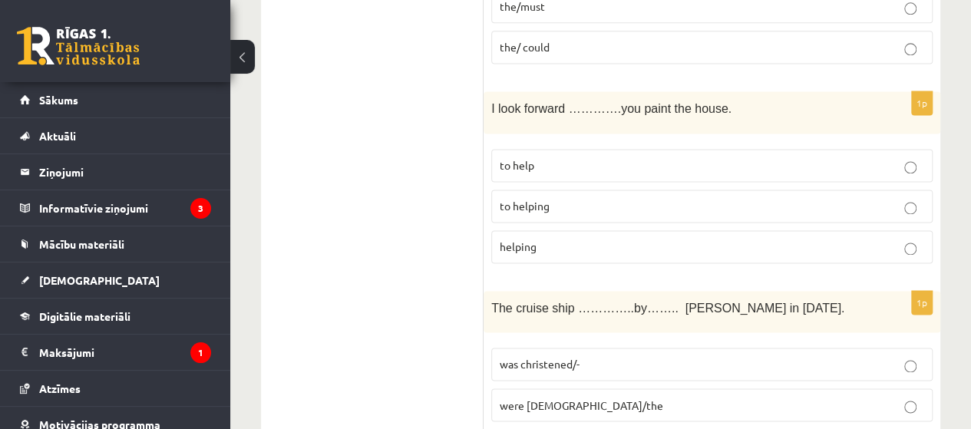
scroll to position [1017, 0]
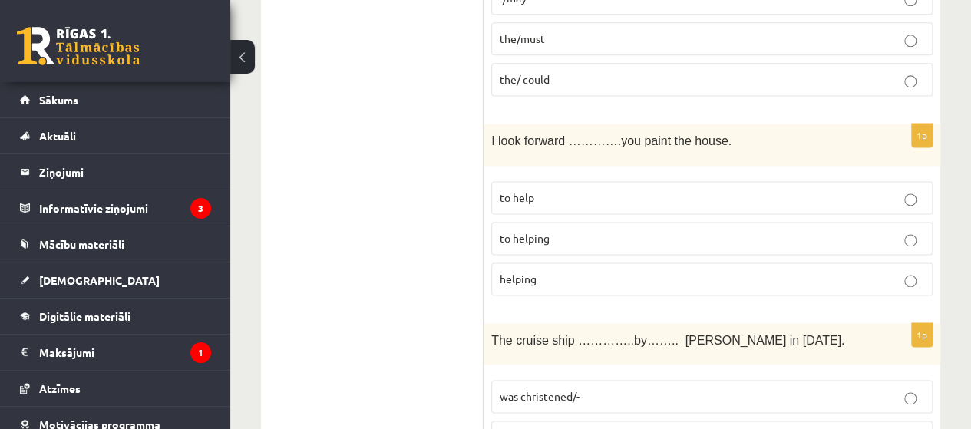
click at [782, 230] on p "to helping" at bounding box center [712, 238] width 425 height 16
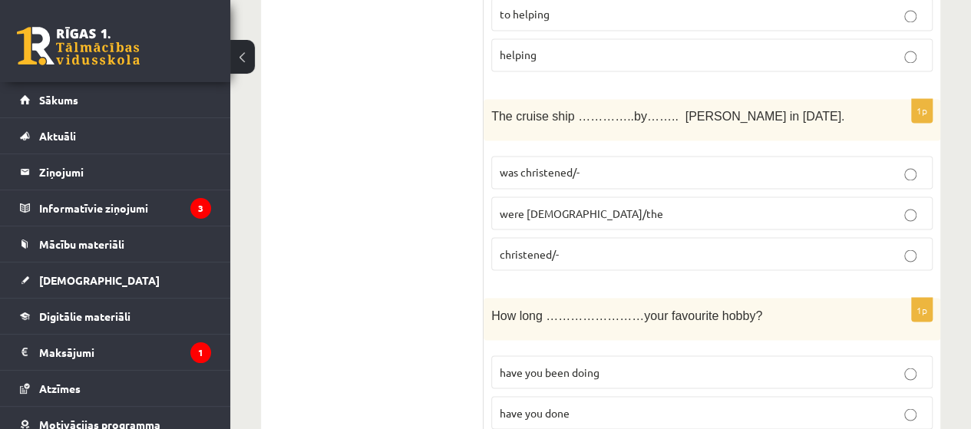
scroll to position [1256, 0]
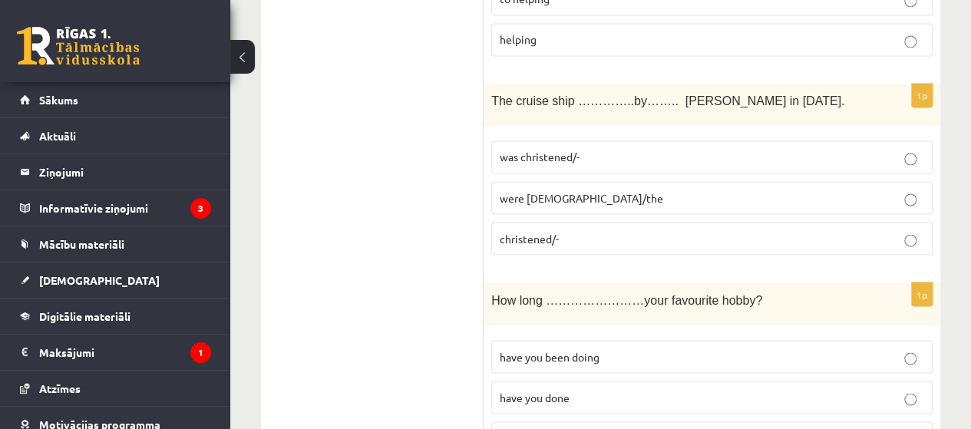
click at [856, 190] on p "were christened/the" at bounding box center [712, 198] width 425 height 16
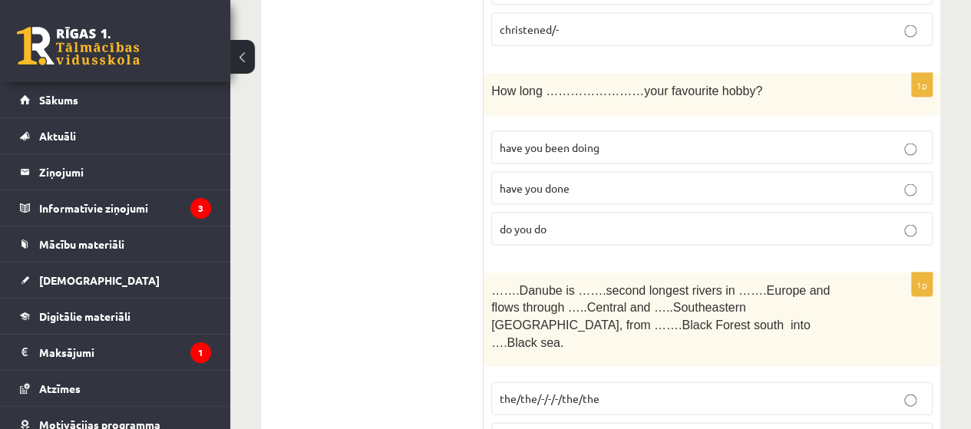
scroll to position [1481, 0]
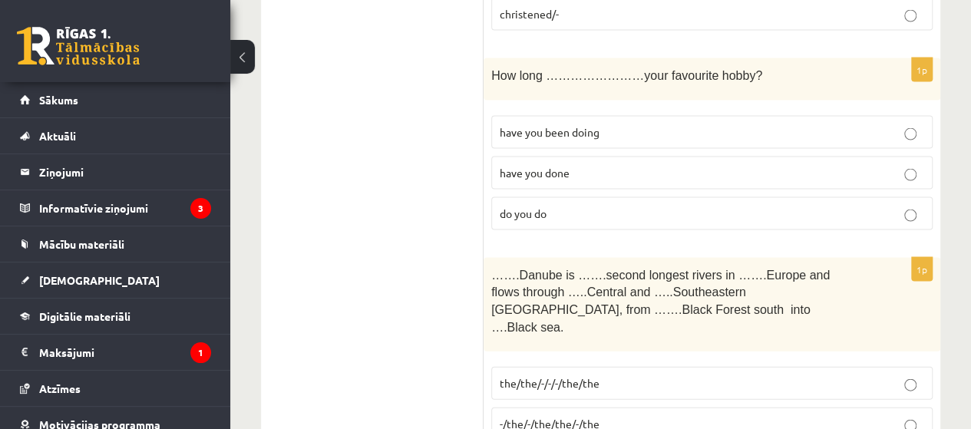
click at [824, 116] on label "have you been doing" at bounding box center [712, 132] width 442 height 33
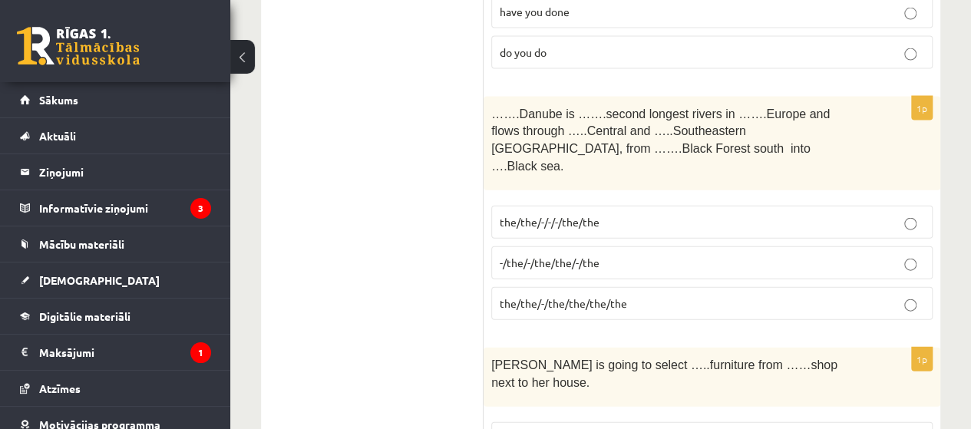
scroll to position [1650, 0]
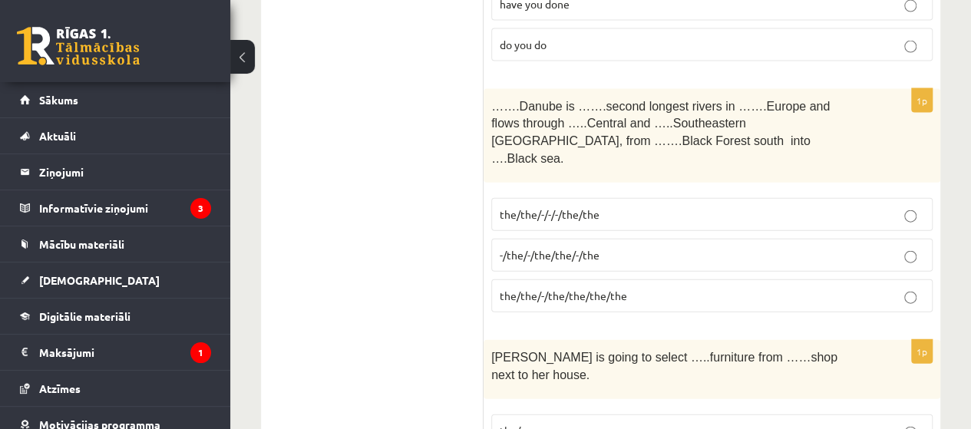
click at [541, 289] on span "the/the/-/the/the/the/the" at bounding box center [563, 296] width 127 height 14
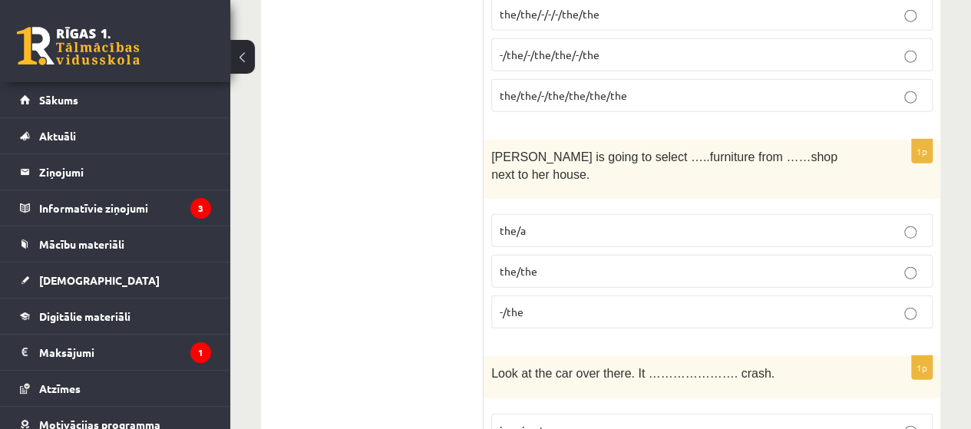
scroll to position [1858, 0]
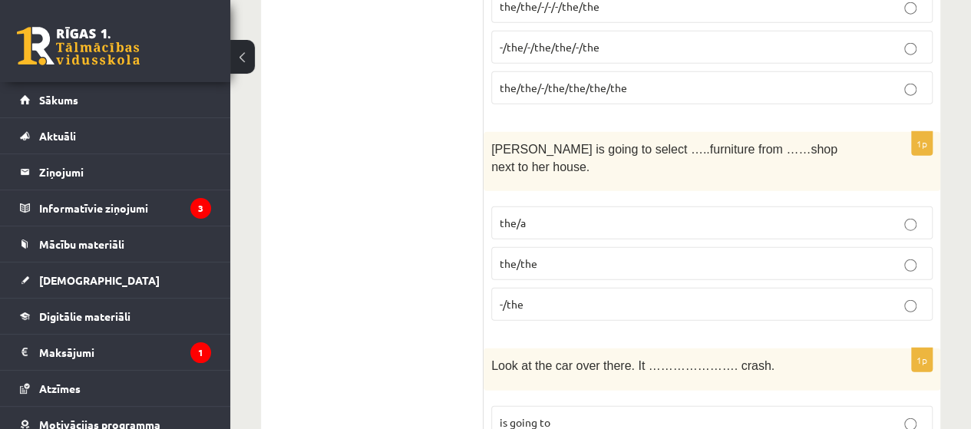
click at [719, 207] on label "the/a" at bounding box center [712, 223] width 442 height 33
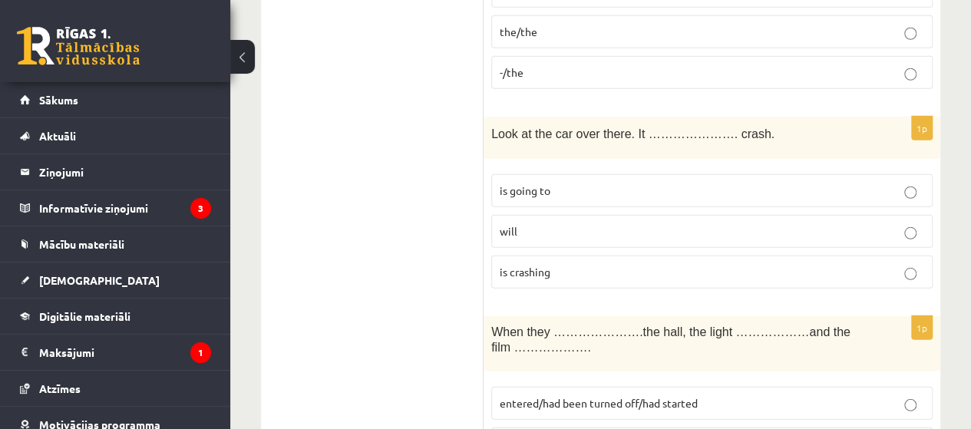
scroll to position [2058, 0]
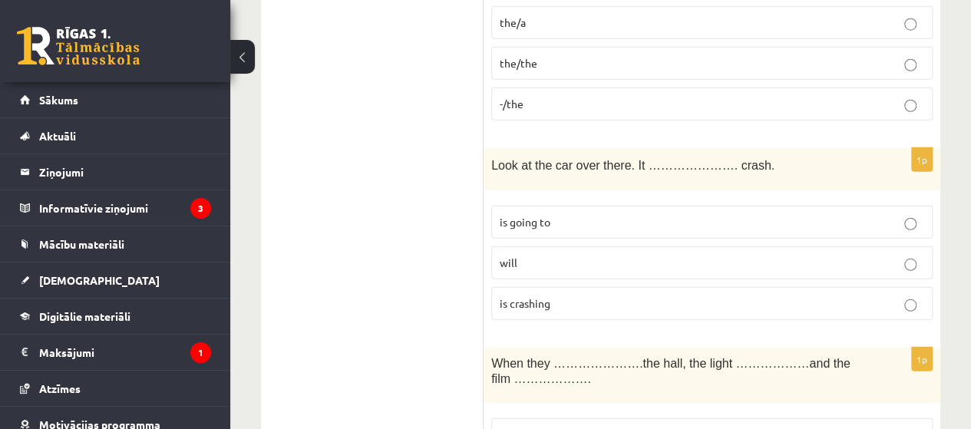
click at [588, 247] on label "will" at bounding box center [712, 263] width 442 height 33
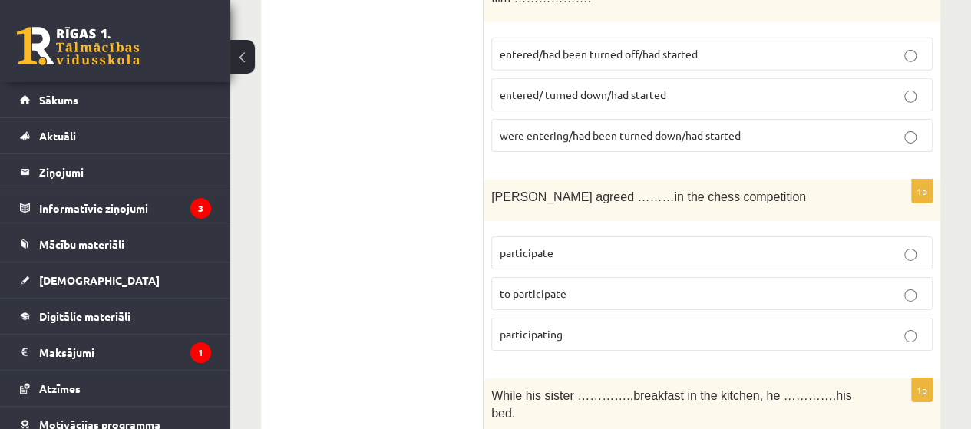
scroll to position [2447, 0]
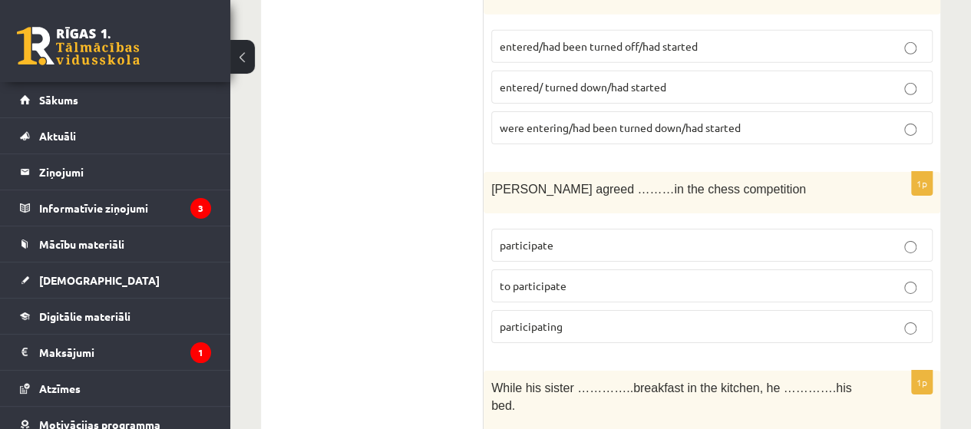
click at [822, 278] on p "to participate" at bounding box center [712, 286] width 425 height 16
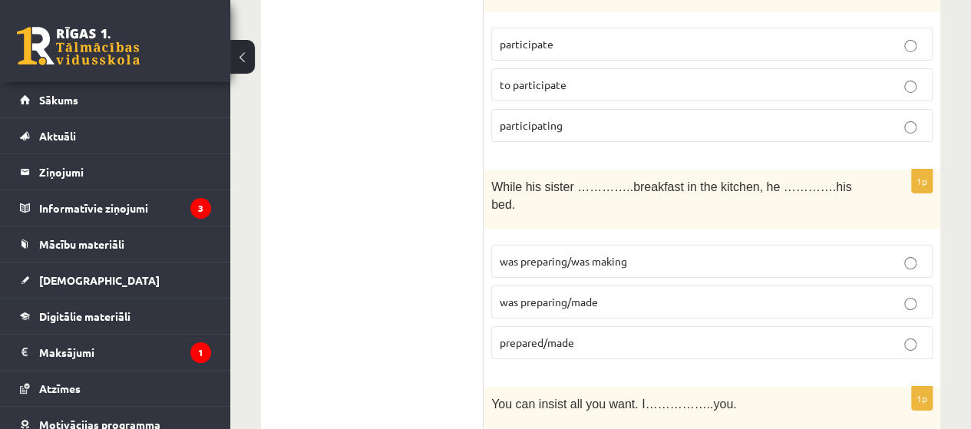
scroll to position [2656, 0]
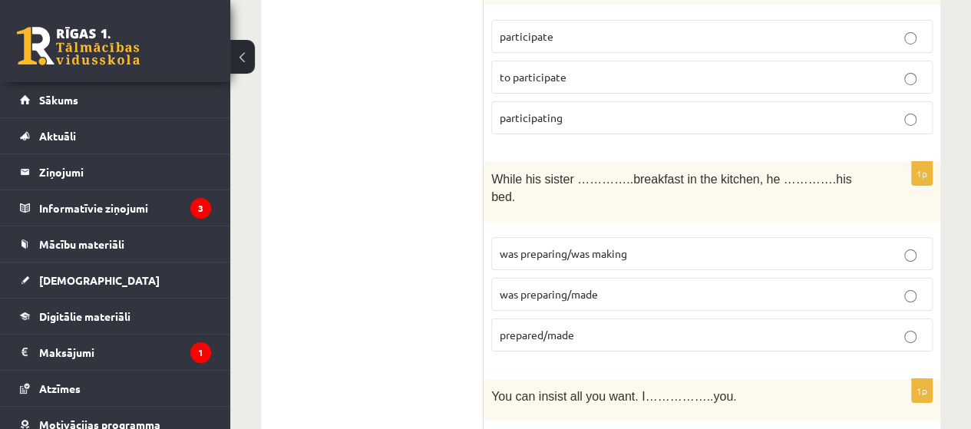
click at [691, 246] on p "was preparing/was making" at bounding box center [712, 254] width 425 height 16
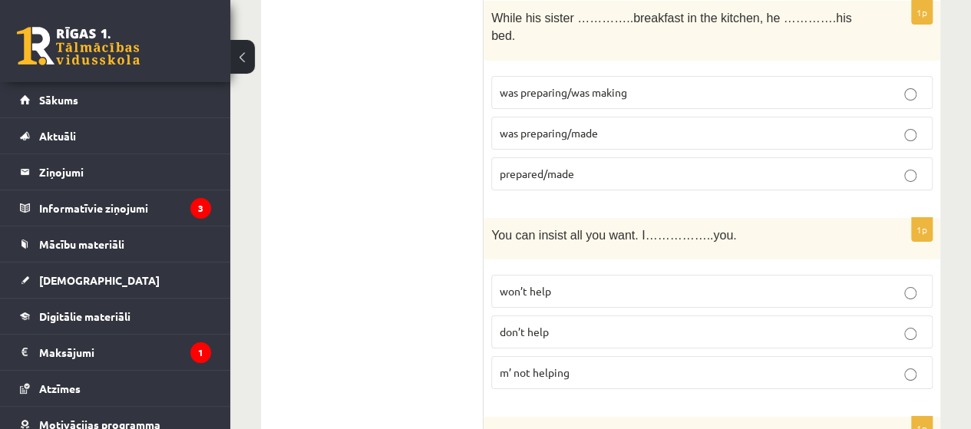
scroll to position [2825, 0]
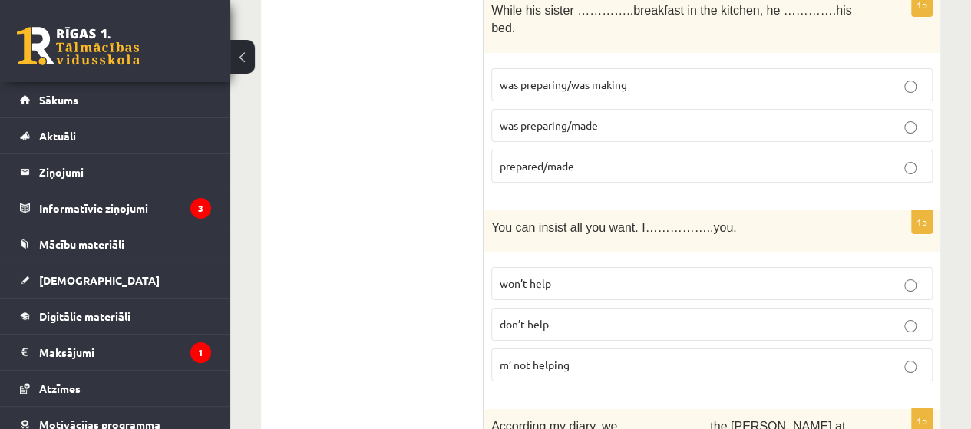
click at [918, 357] on p "m’ not helping" at bounding box center [712, 365] width 425 height 16
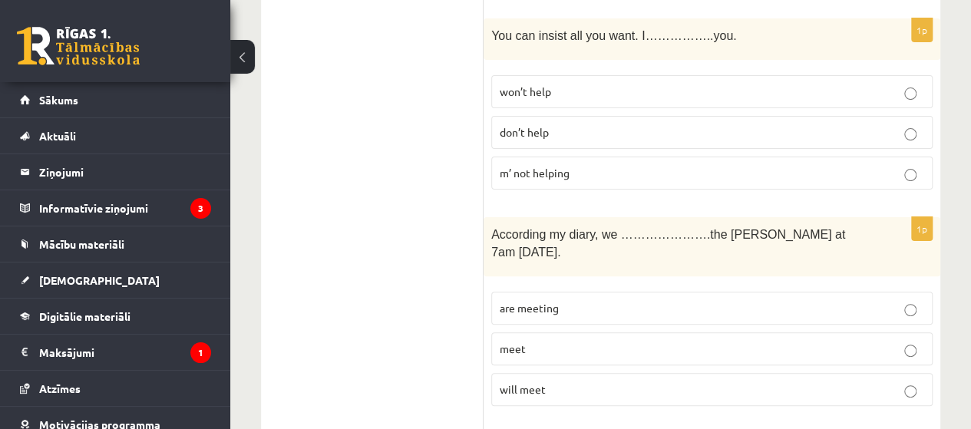
scroll to position [3024, 0]
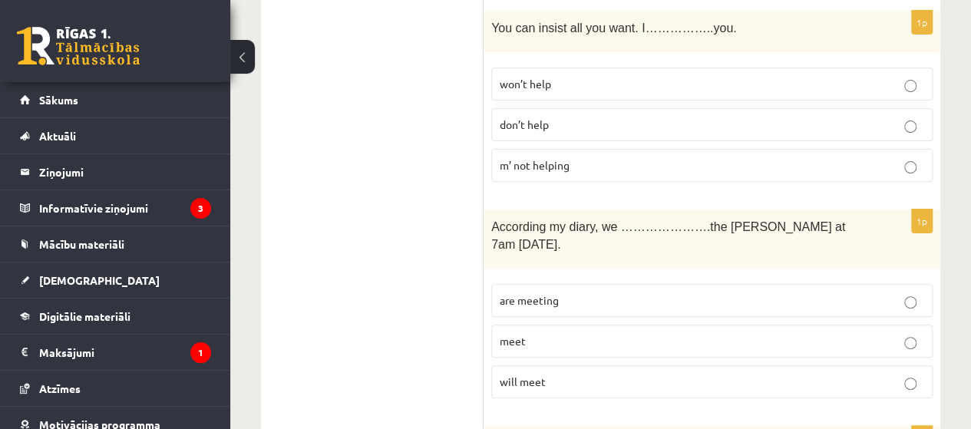
click at [829, 374] on p "will meet" at bounding box center [712, 382] width 425 height 16
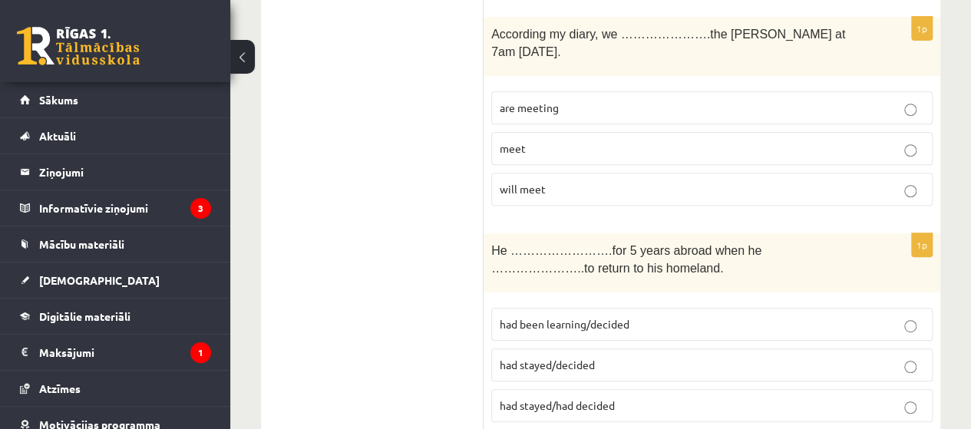
scroll to position [3225, 0]
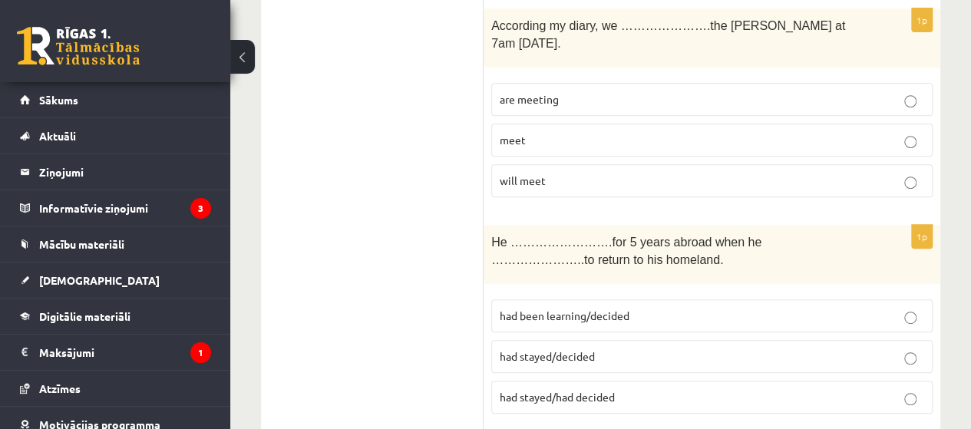
click at [582, 300] on label "had been learning/decided" at bounding box center [712, 316] width 442 height 33
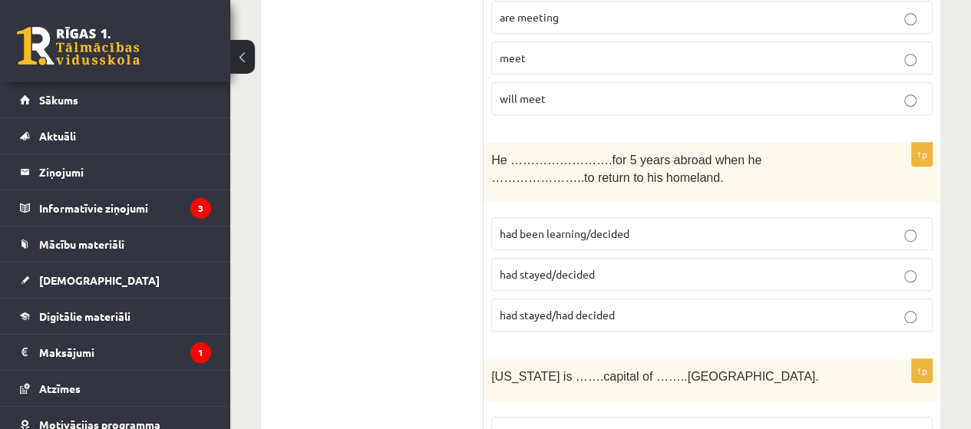
scroll to position [3378, 0]
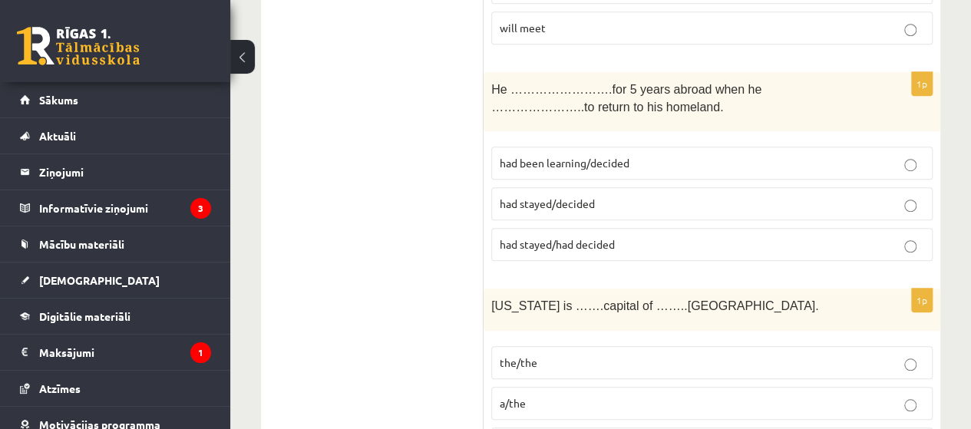
click at [565, 396] on p "a/the" at bounding box center [712, 404] width 425 height 16
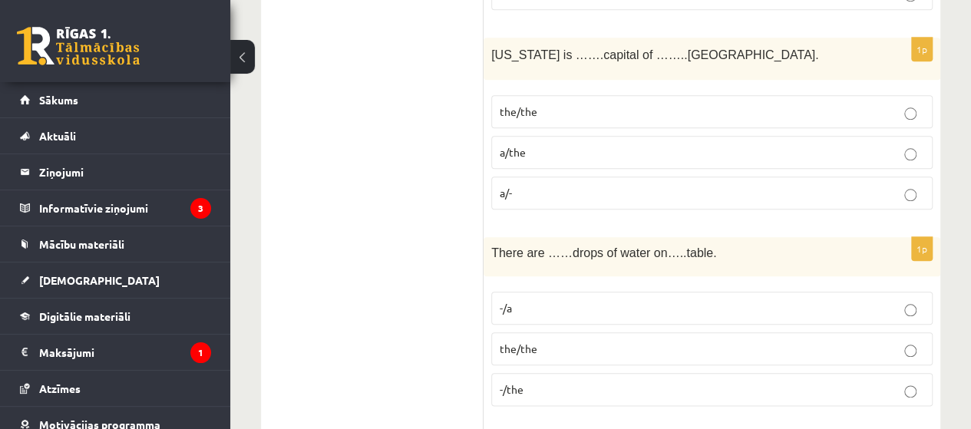
scroll to position [3637, 0]
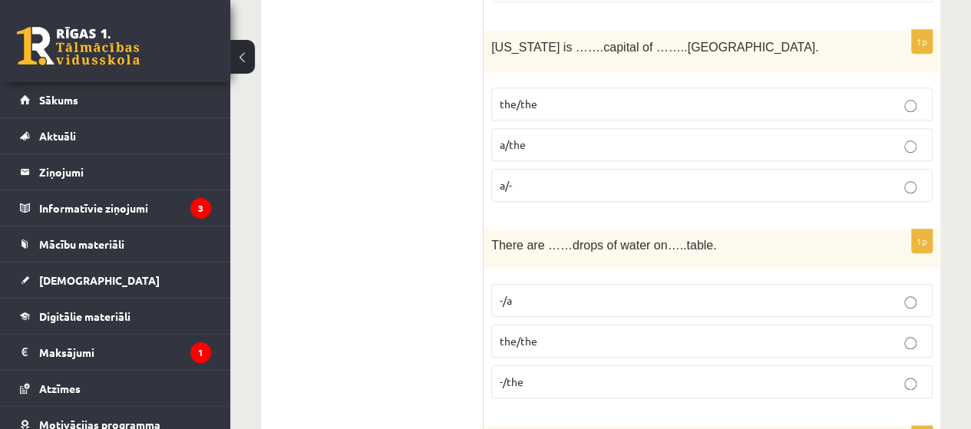
click at [586, 366] on label "-/the" at bounding box center [712, 382] width 442 height 33
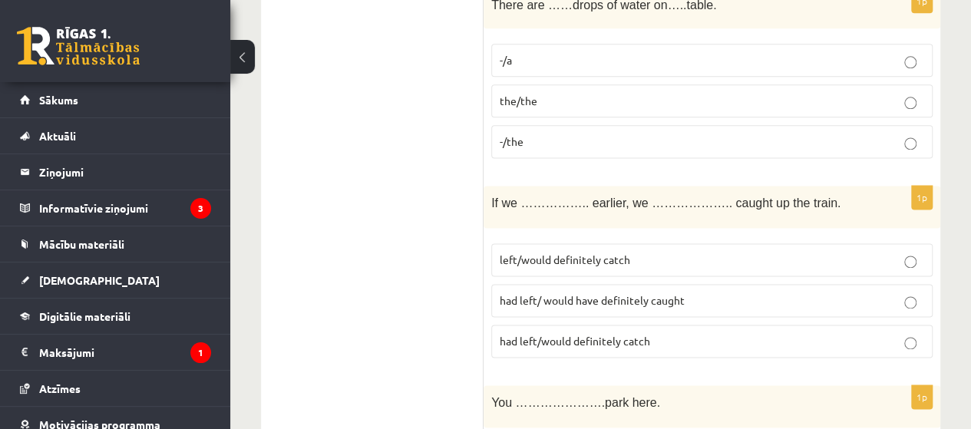
scroll to position [3869, 0]
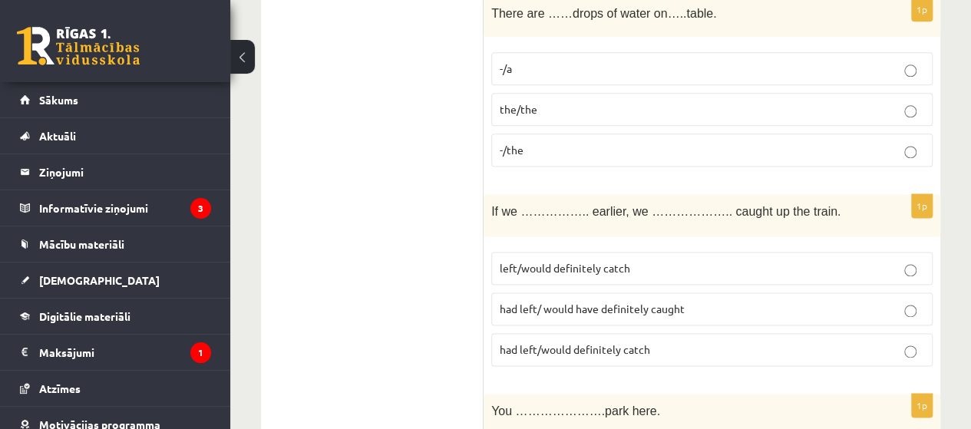
click at [895, 301] on p "had left/ would have definitely caught" at bounding box center [712, 309] width 425 height 16
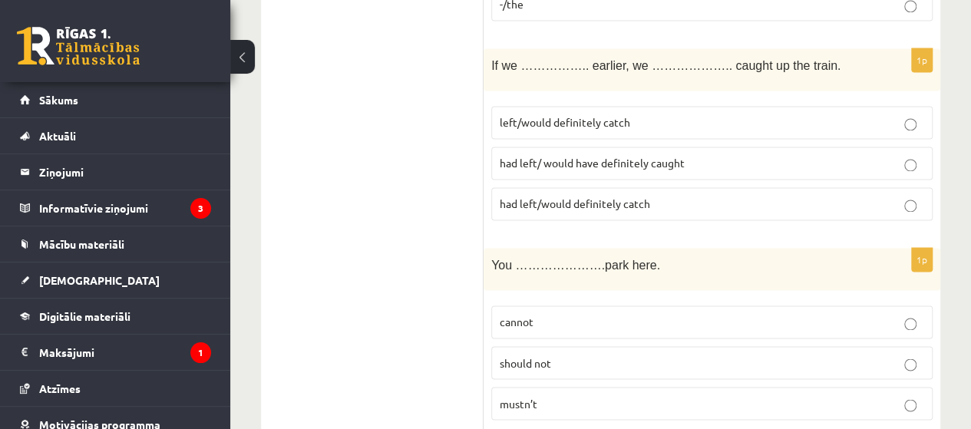
scroll to position [4030, 0]
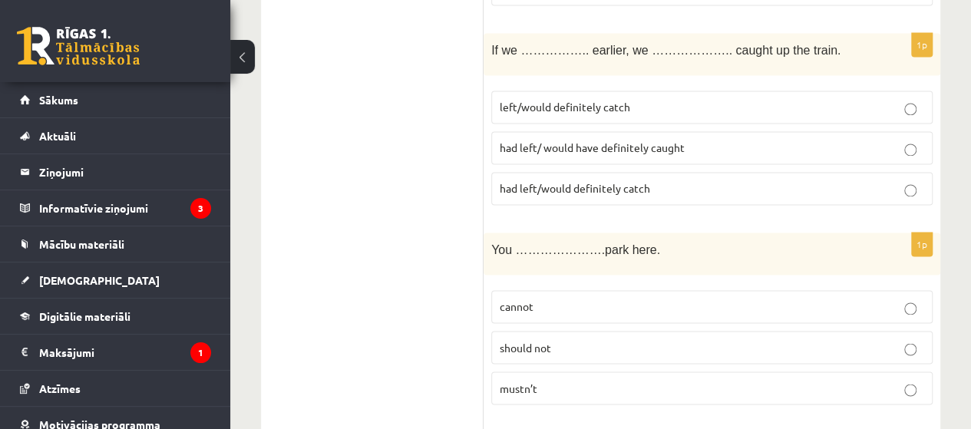
click at [671, 299] on p "cannot" at bounding box center [712, 307] width 425 height 16
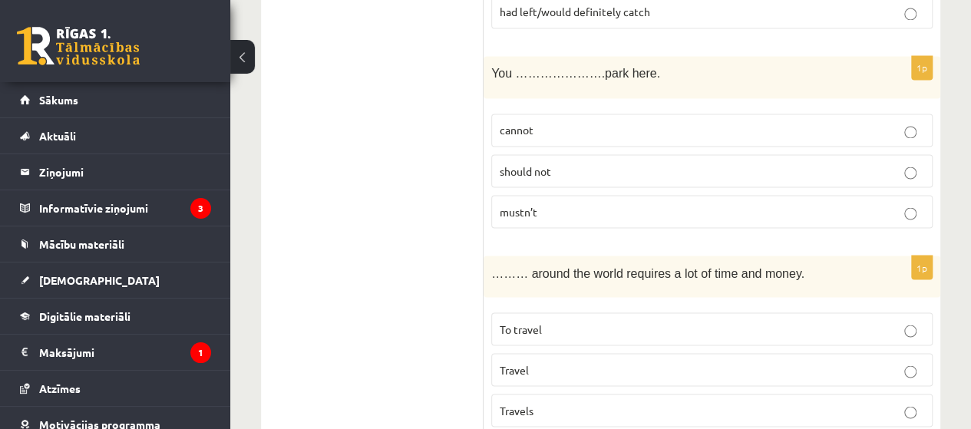
scroll to position [4215, 0]
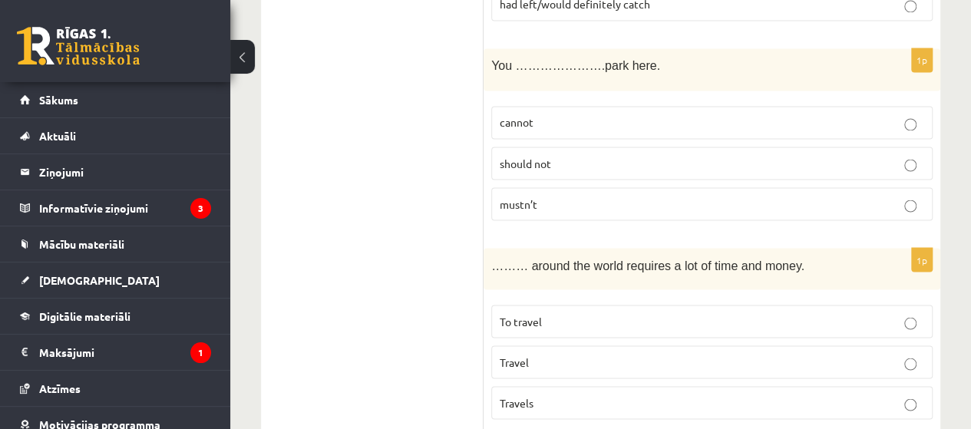
click at [596, 313] on p "To travel" at bounding box center [712, 321] width 425 height 16
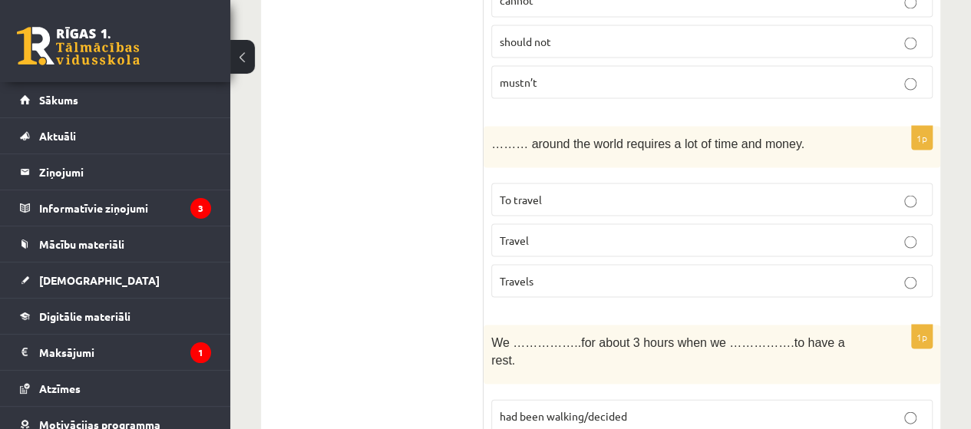
scroll to position [4348, 0]
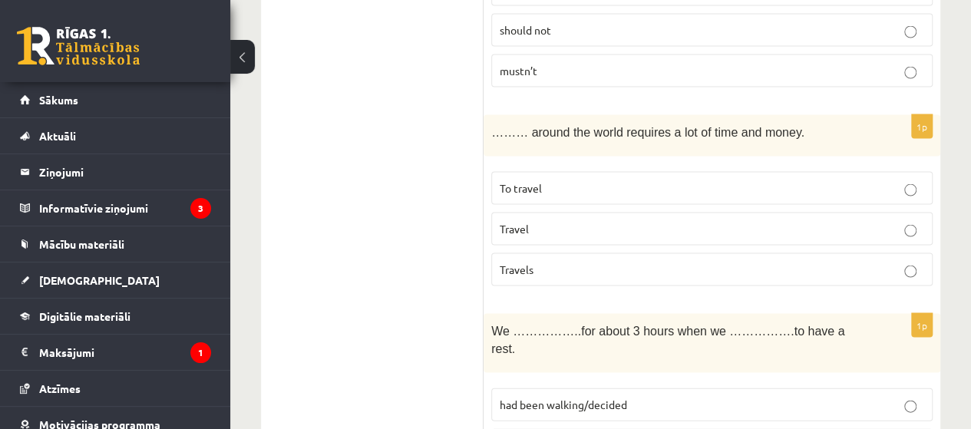
click at [768, 396] on p "had been walking/decided" at bounding box center [712, 404] width 425 height 16
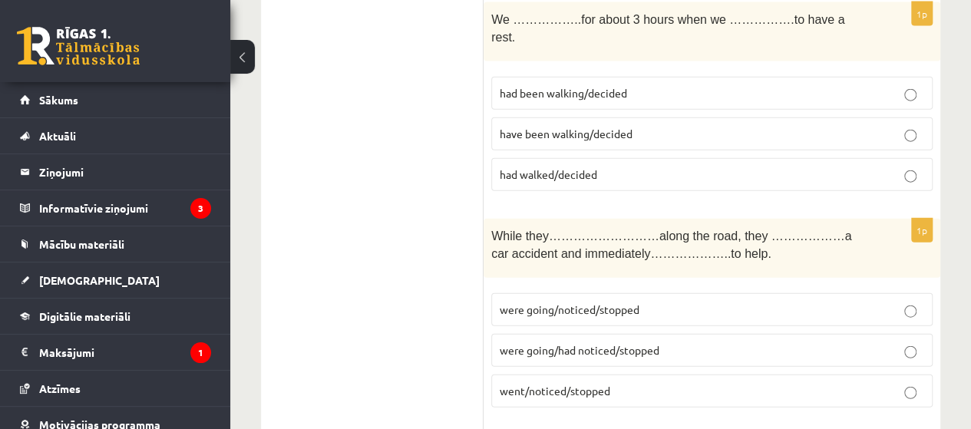
scroll to position [4667, 0]
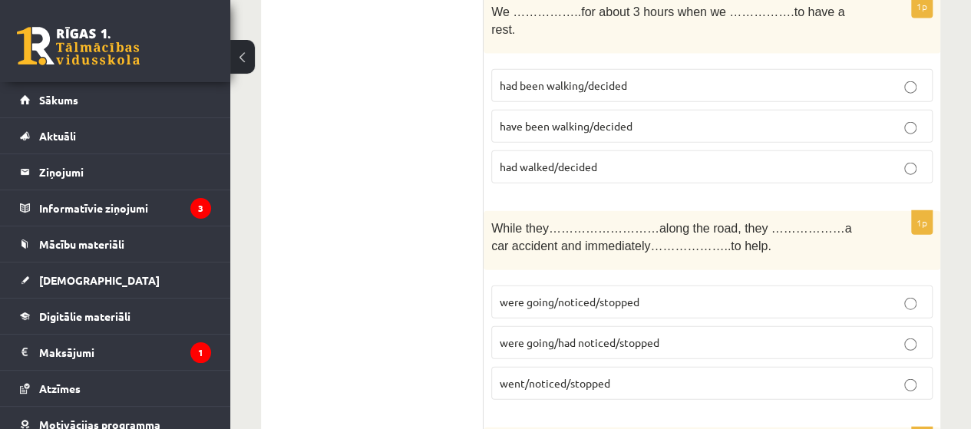
click at [742, 335] on p "were going/had noticed/stopped" at bounding box center [712, 343] width 425 height 16
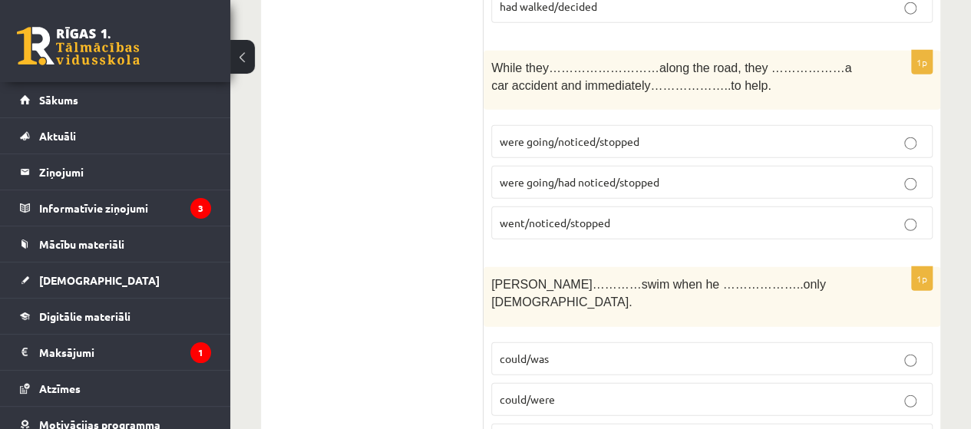
scroll to position [4844, 0]
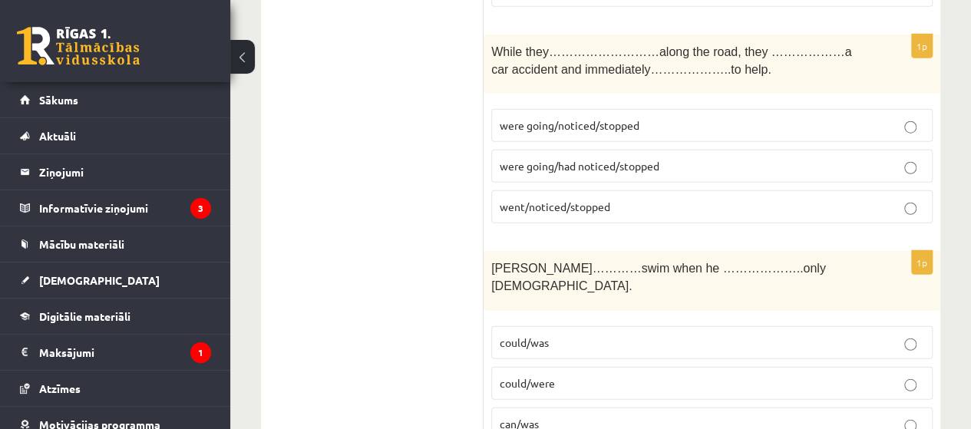
click at [847, 335] on p "could/was" at bounding box center [712, 343] width 425 height 16
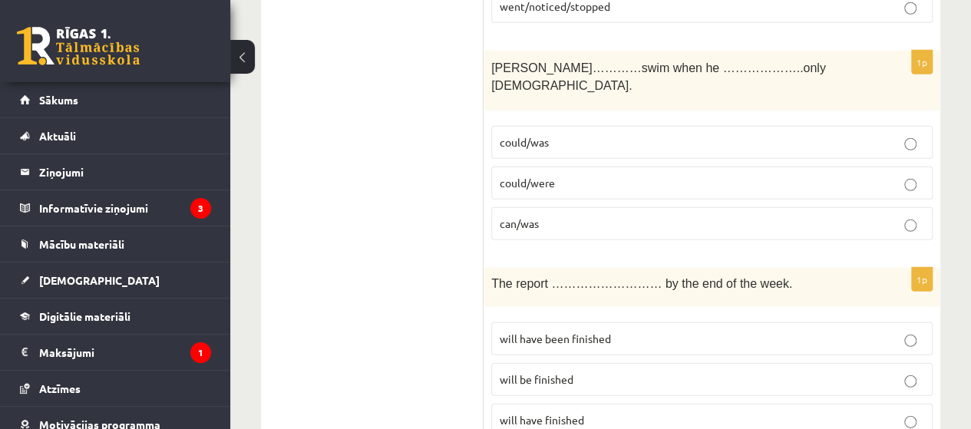
scroll to position [5052, 0]
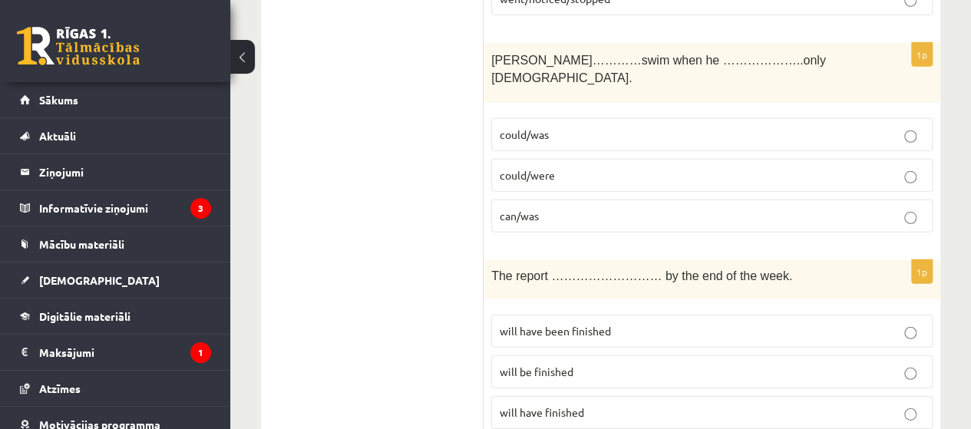
click at [910, 315] on label "will have been finished" at bounding box center [712, 331] width 442 height 33
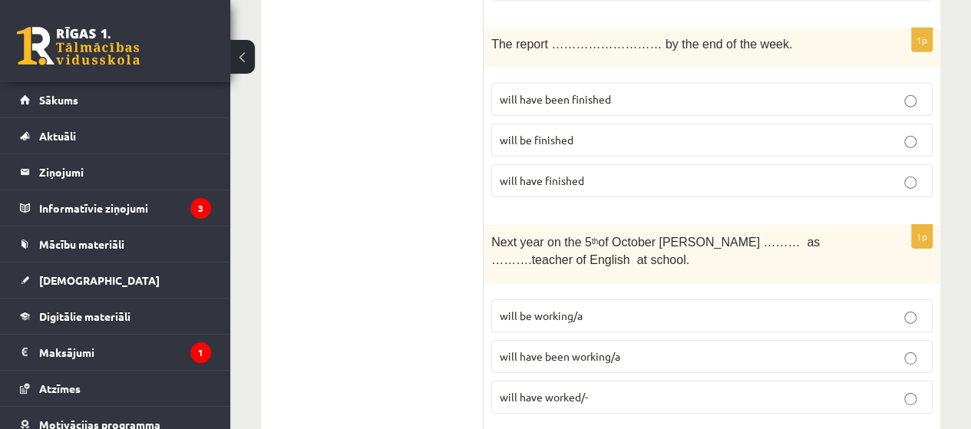
scroll to position [5299, 0]
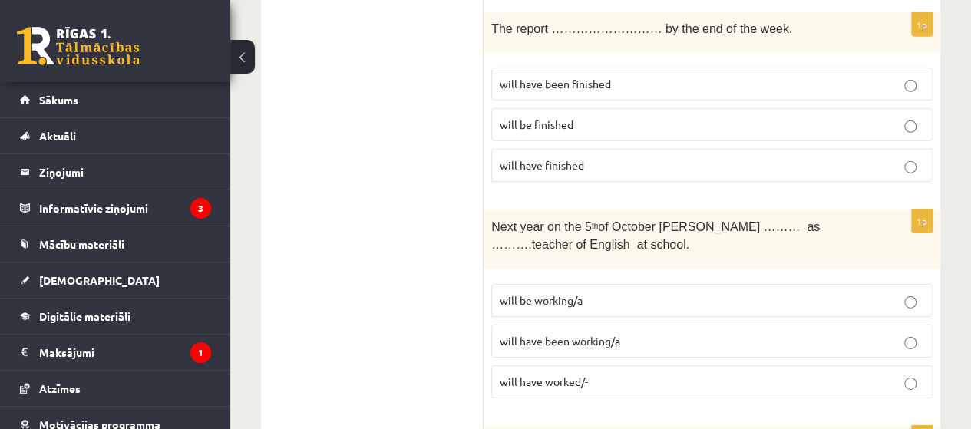
click at [667, 293] on p "will be working/a" at bounding box center [712, 301] width 425 height 16
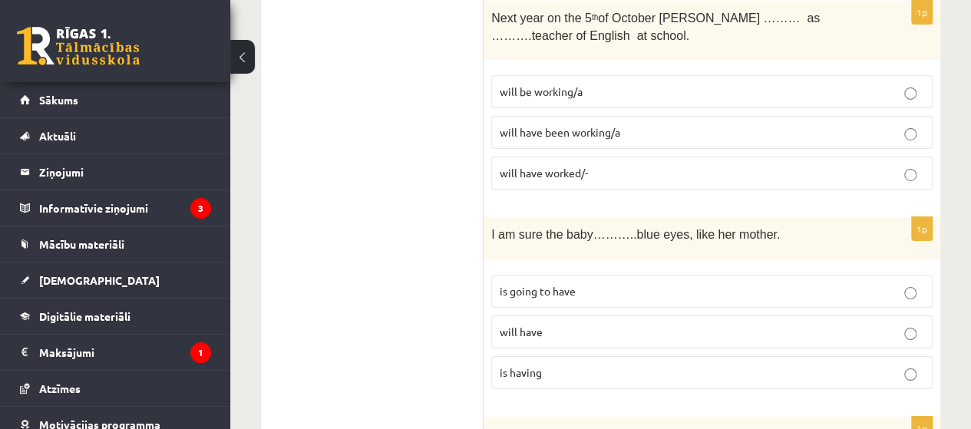
scroll to position [5492, 0]
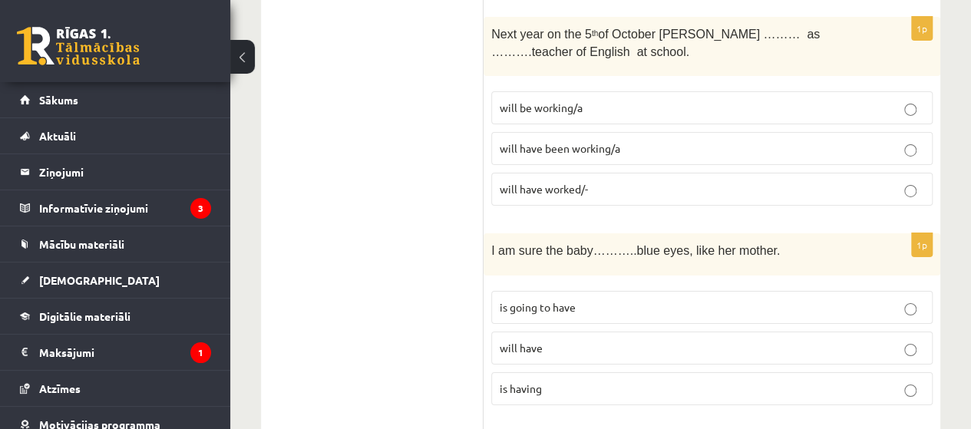
click at [802, 300] on p "is going to have" at bounding box center [712, 308] width 425 height 16
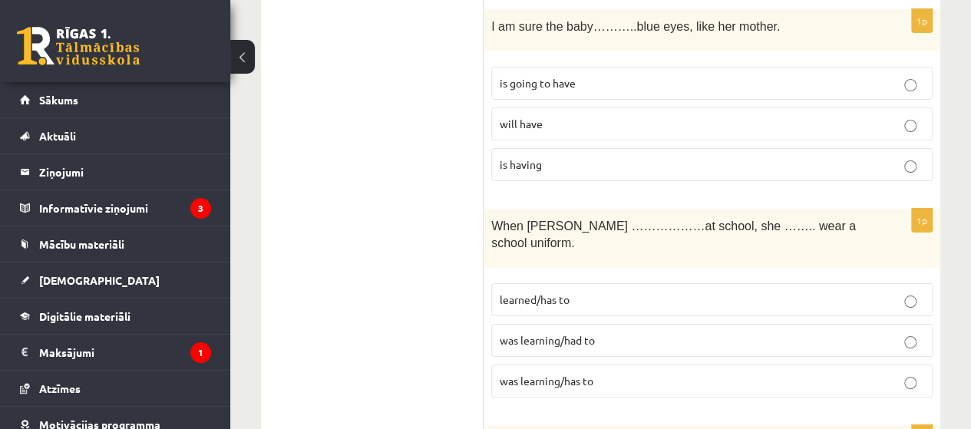
scroll to position [5724, 0]
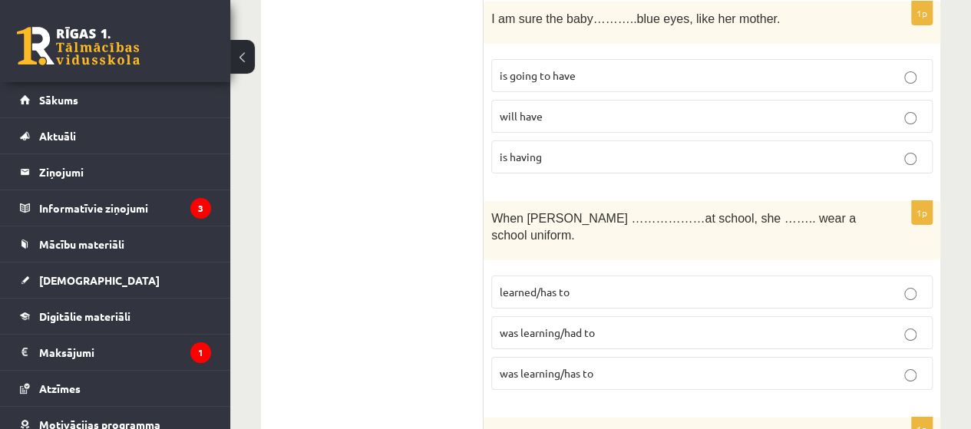
click at [650, 316] on label "was learning/had to" at bounding box center [712, 332] width 442 height 33
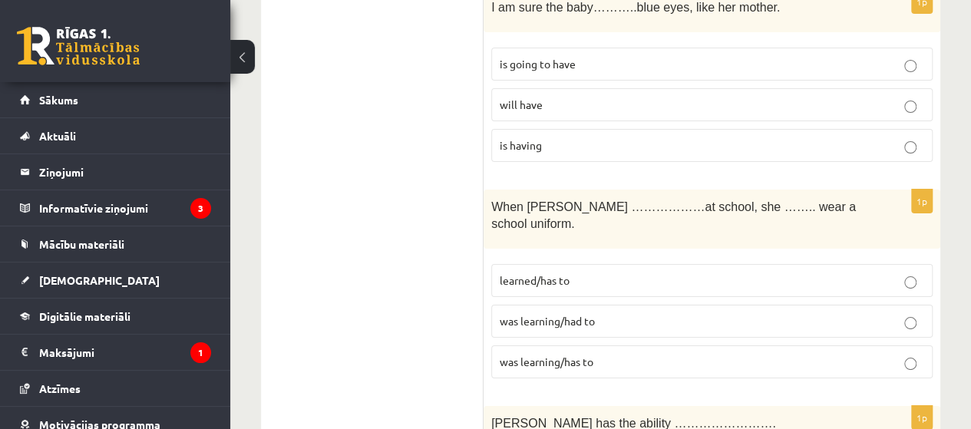
click at [486, 406] on div "Tara has the ability ……………………." at bounding box center [712, 427] width 457 height 42
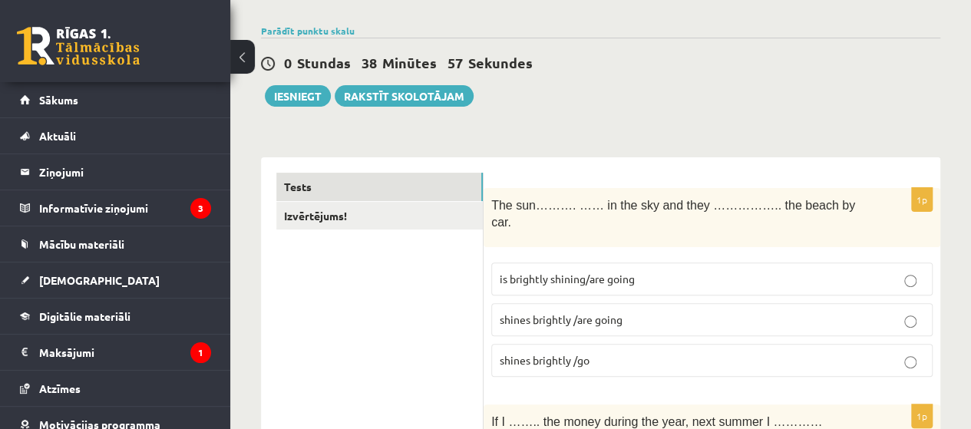
scroll to position [0, 0]
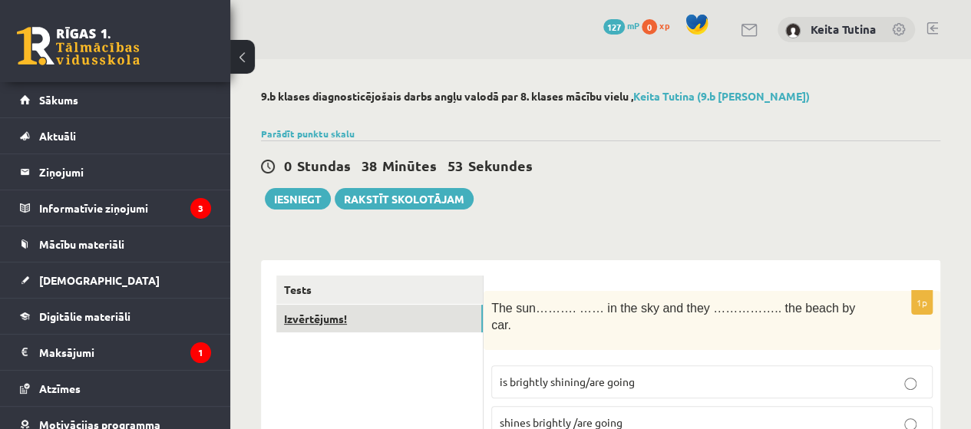
click at [404, 322] on link "Izvērtējums!" at bounding box center [379, 319] width 207 height 28
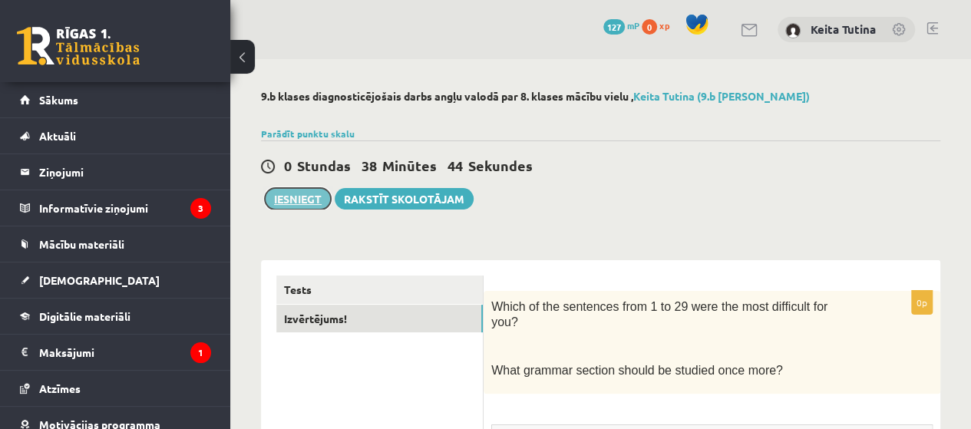
click at [294, 205] on button "Iesniegt" at bounding box center [298, 199] width 66 height 22
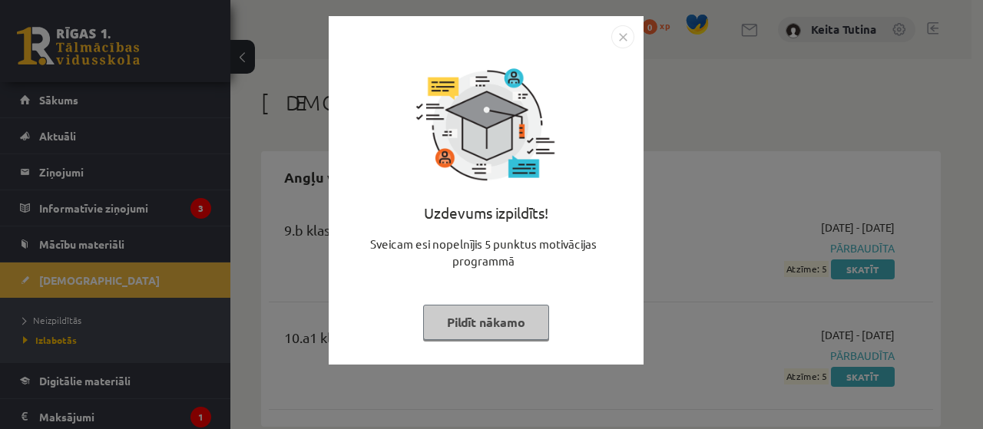
click at [487, 323] on button "Pildīt nākamo" at bounding box center [486, 322] width 126 height 35
